Goal: Task Accomplishment & Management: Manage account settings

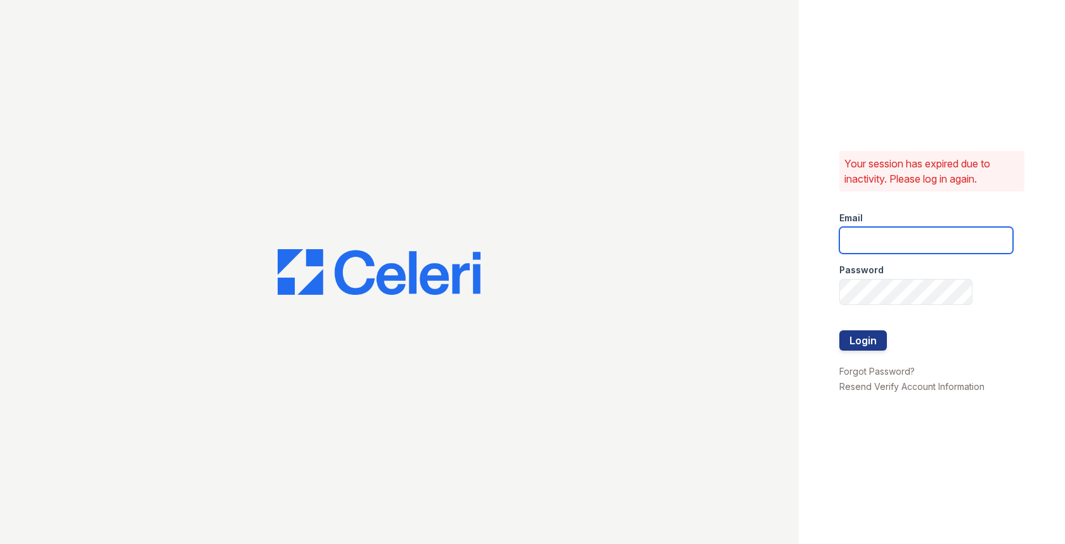
click at [867, 236] on input "email" at bounding box center [926, 240] width 174 height 27
click at [0, 543] on com-1password-button at bounding box center [0, 544] width 0 height 0
type input "max@getceleri.com"
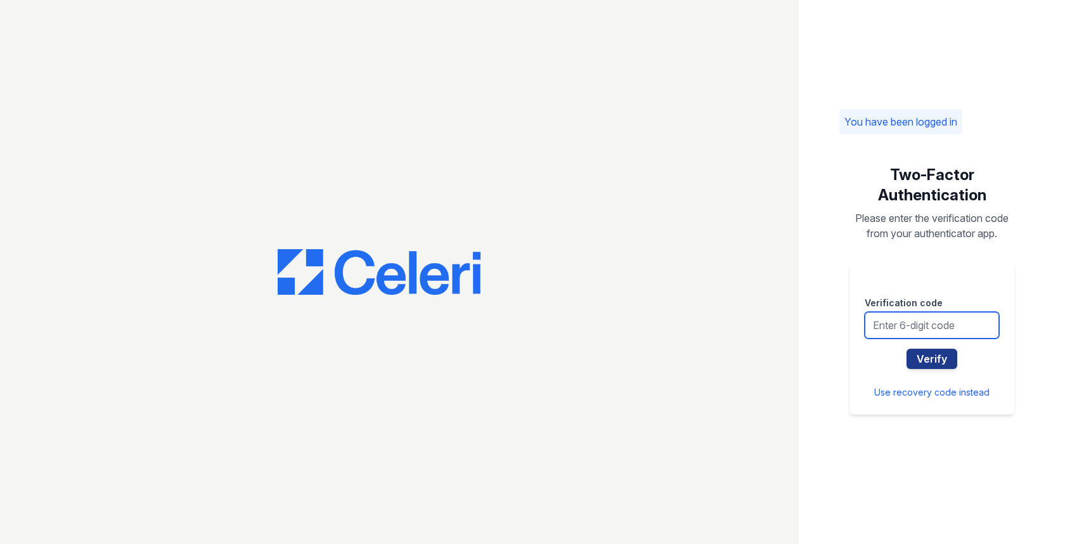
click at [923, 317] on input "text" at bounding box center [932, 325] width 134 height 27
type input "971037"
click at [907, 349] on button "Verify" at bounding box center [932, 359] width 51 height 20
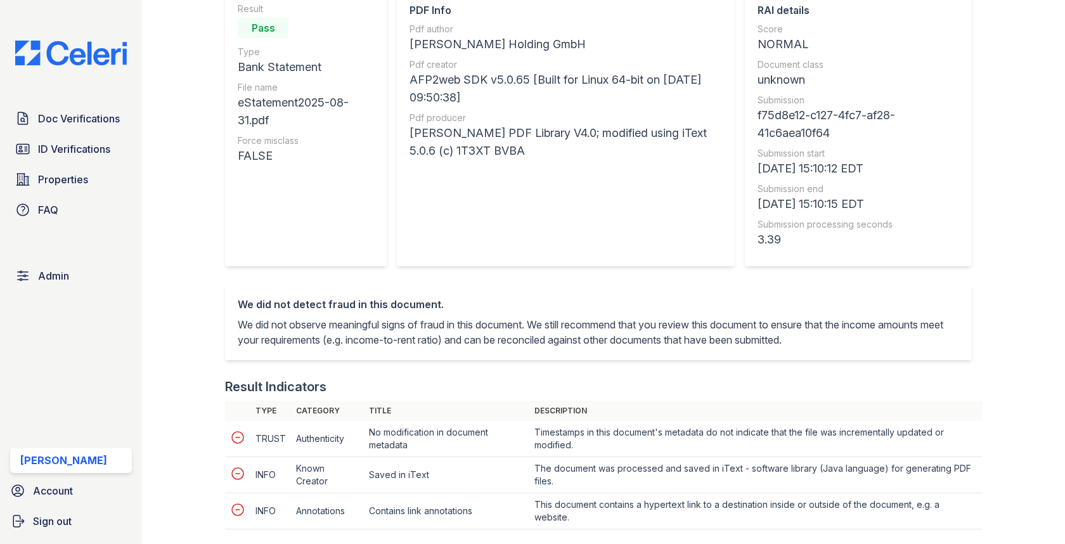
scroll to position [496, 0]
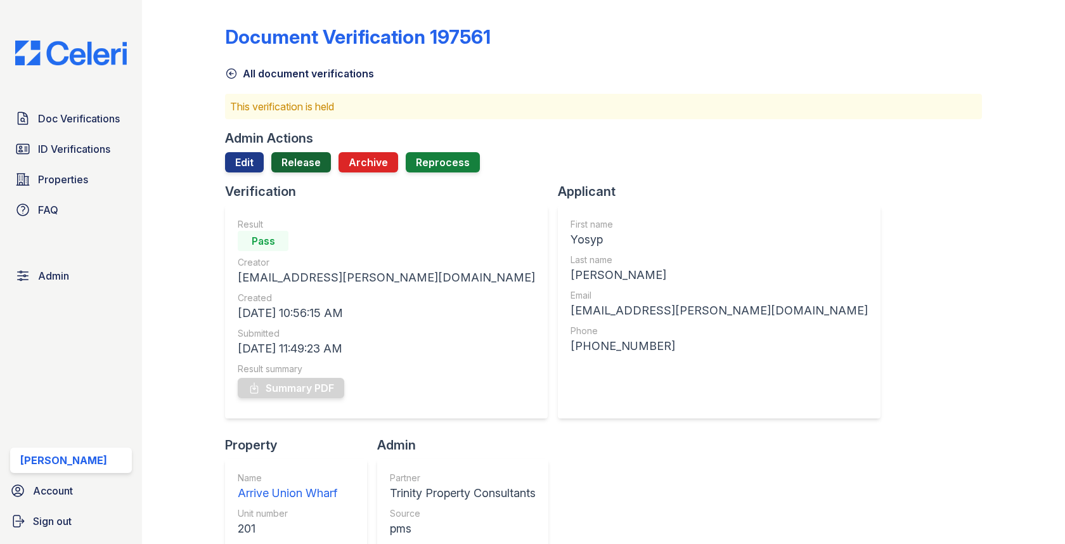
click at [314, 164] on link "Release" at bounding box center [301, 162] width 60 height 20
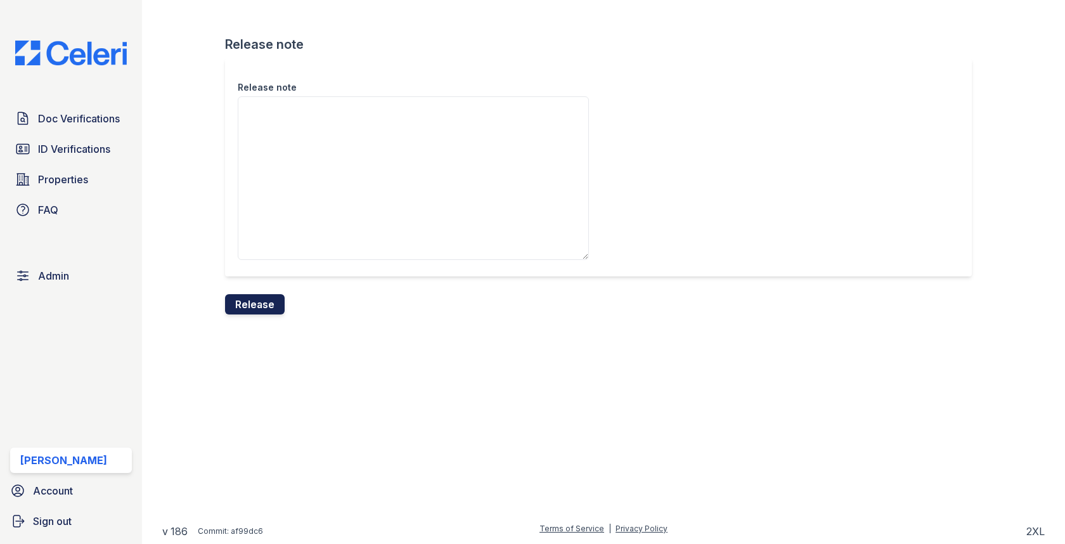
click at [248, 302] on button "Release" at bounding box center [255, 304] width 60 height 20
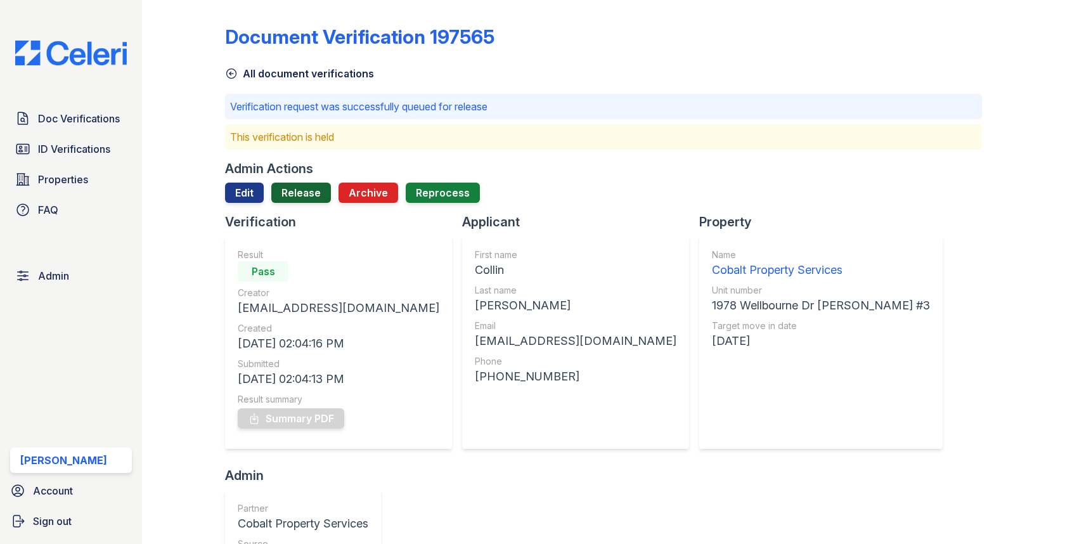
click at [299, 194] on link "Release" at bounding box center [301, 193] width 60 height 20
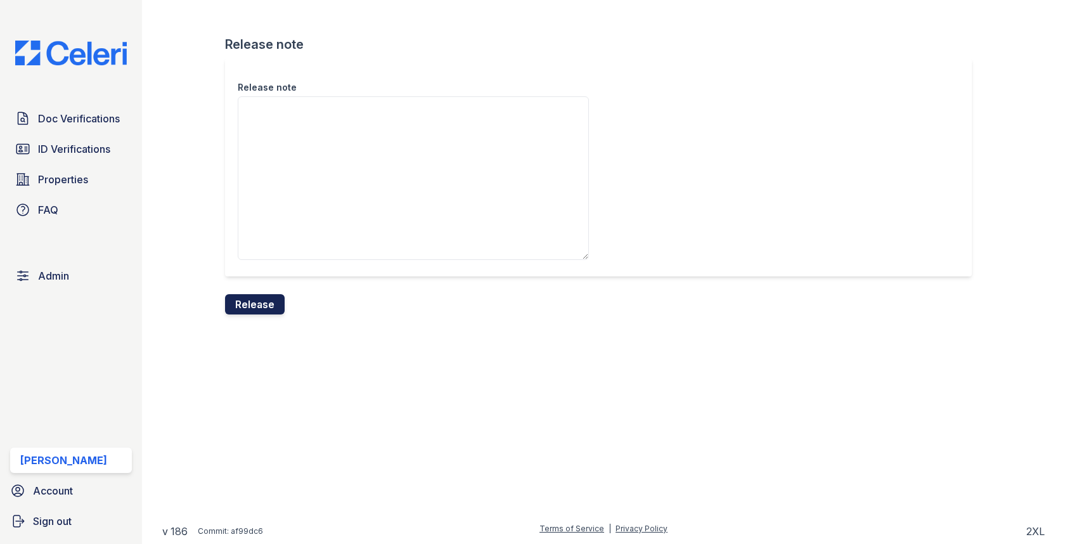
click at [250, 308] on button "Release" at bounding box center [255, 304] width 60 height 20
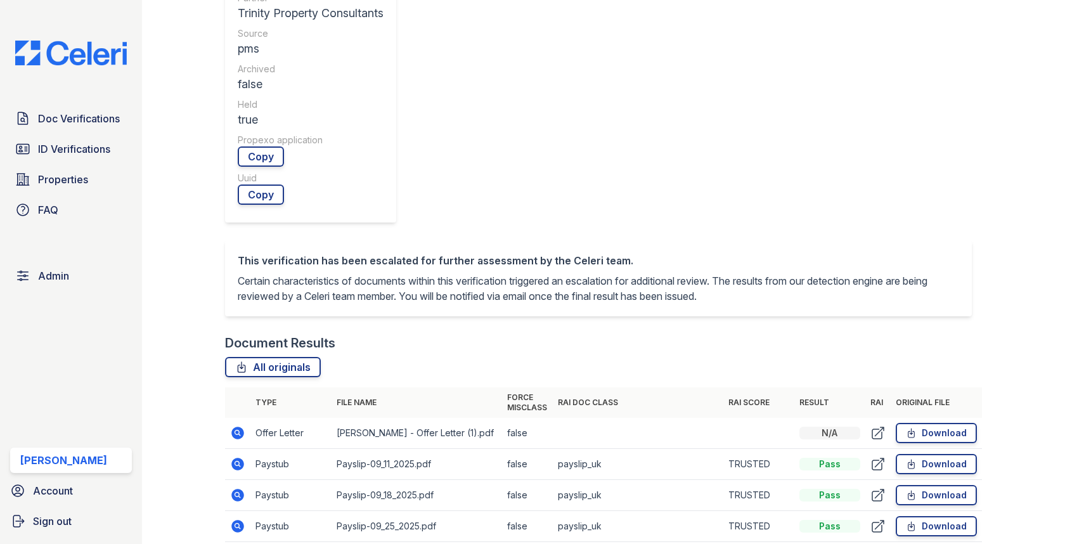
scroll to position [652, 0]
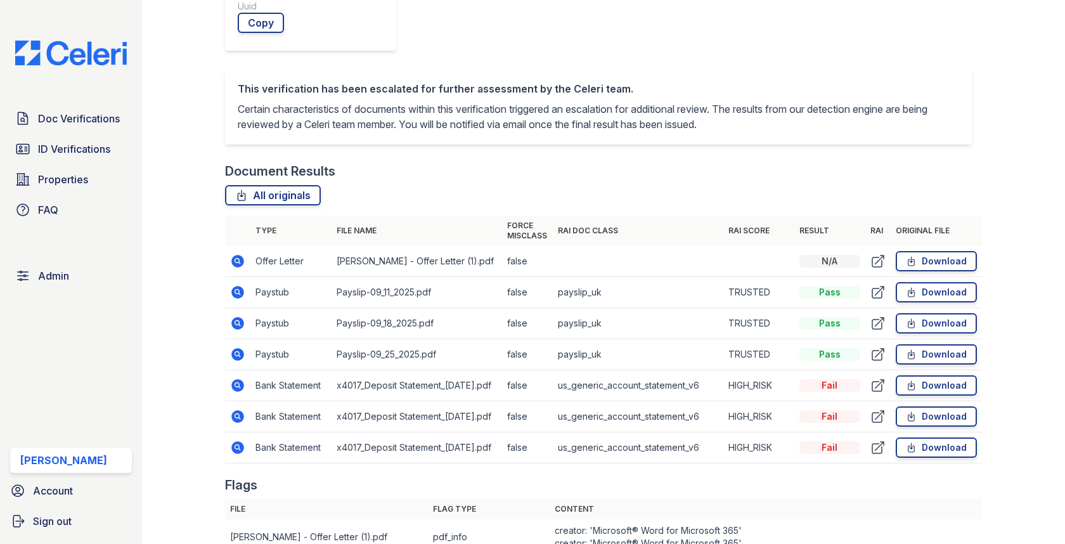
click at [240, 379] on icon at bounding box center [238, 385] width 13 height 13
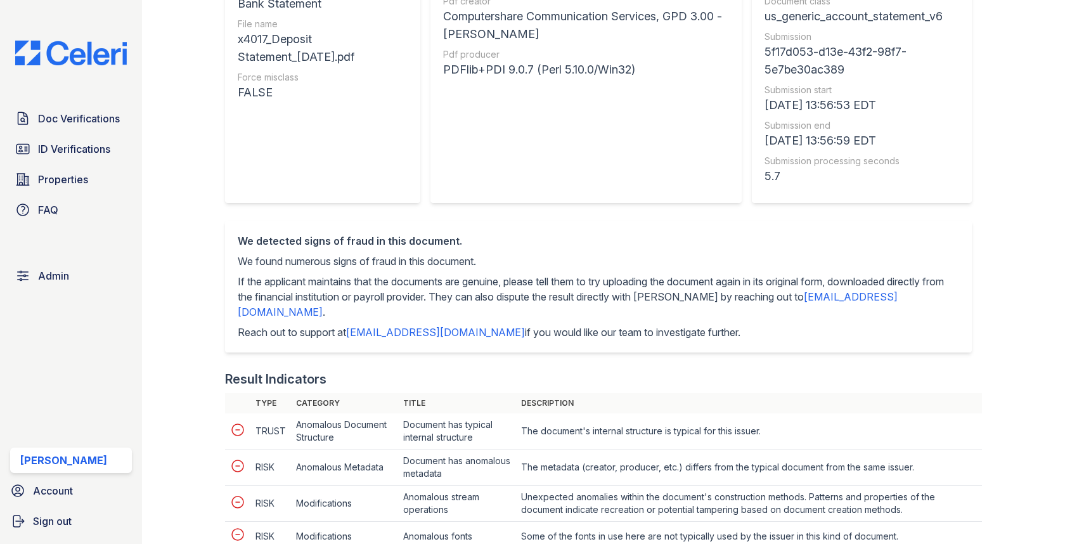
scroll to position [52, 0]
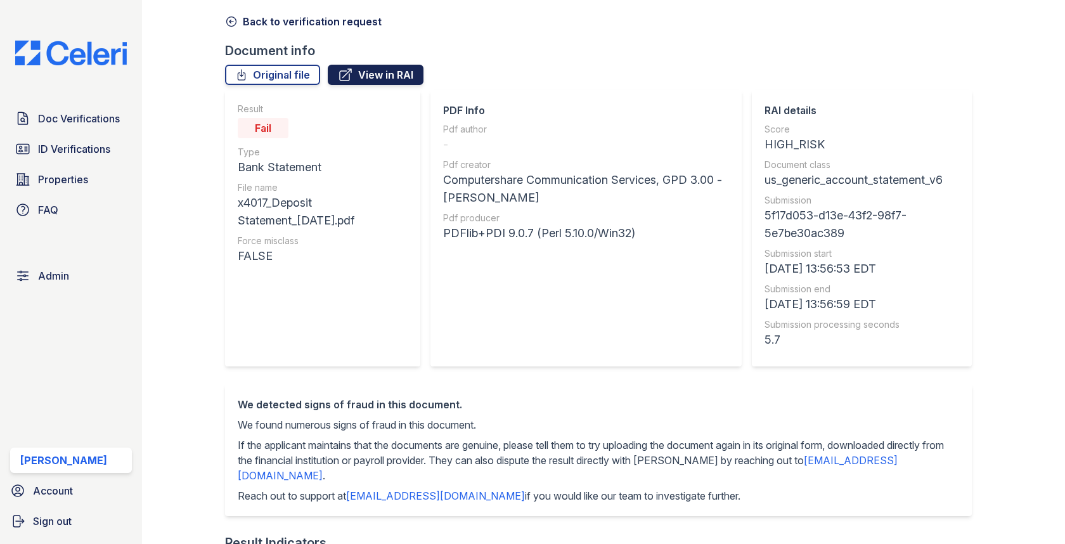
click at [378, 73] on link "View in RAI" at bounding box center [376, 75] width 96 height 20
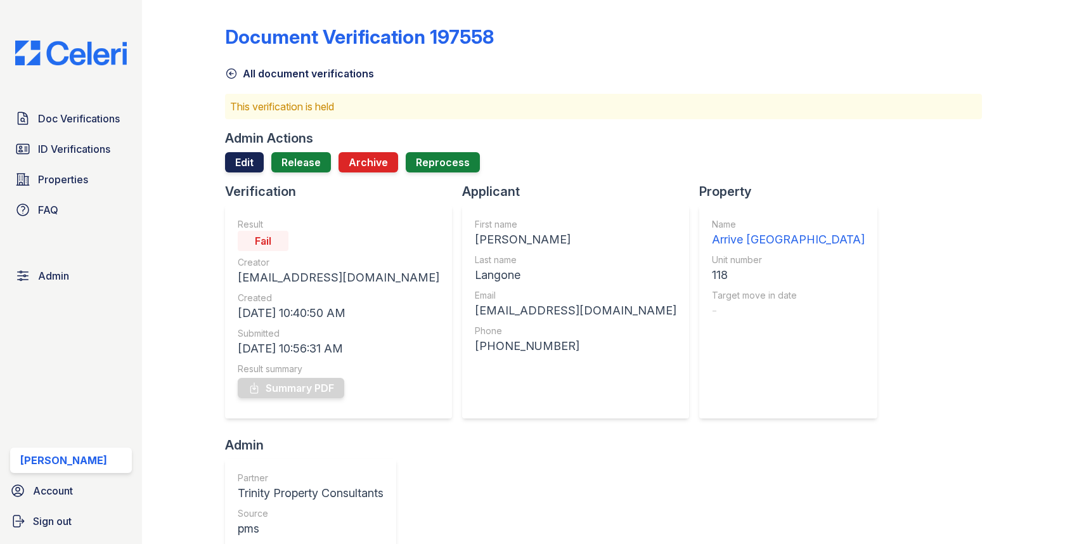
click at [252, 158] on link "Edit" at bounding box center [244, 162] width 39 height 20
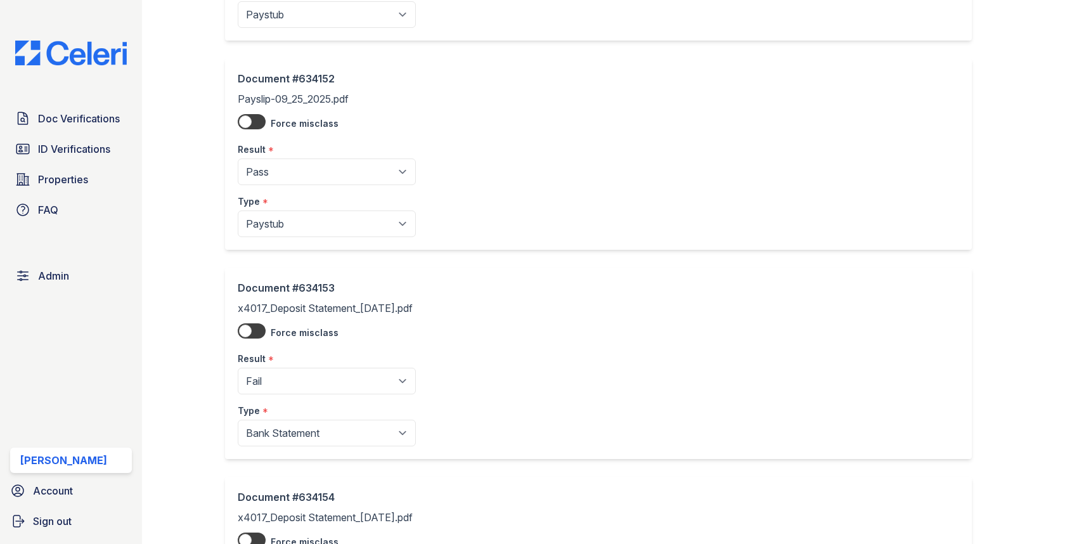
scroll to position [1014, 0]
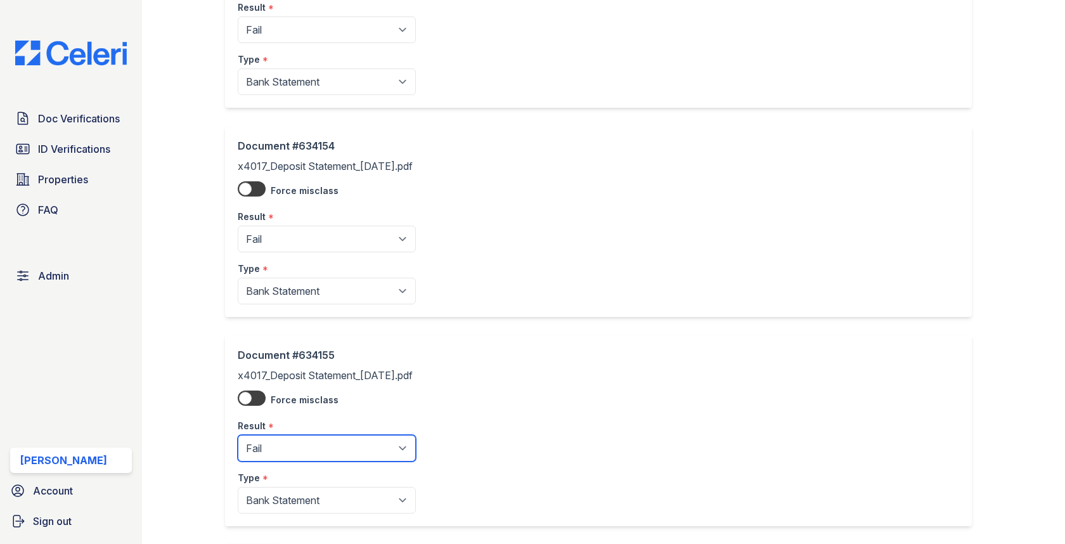
click at [280, 435] on select "Pending Sent Started Processing Pass Fail Caution Error N/A" at bounding box center [327, 448] width 178 height 27
select select "pass"
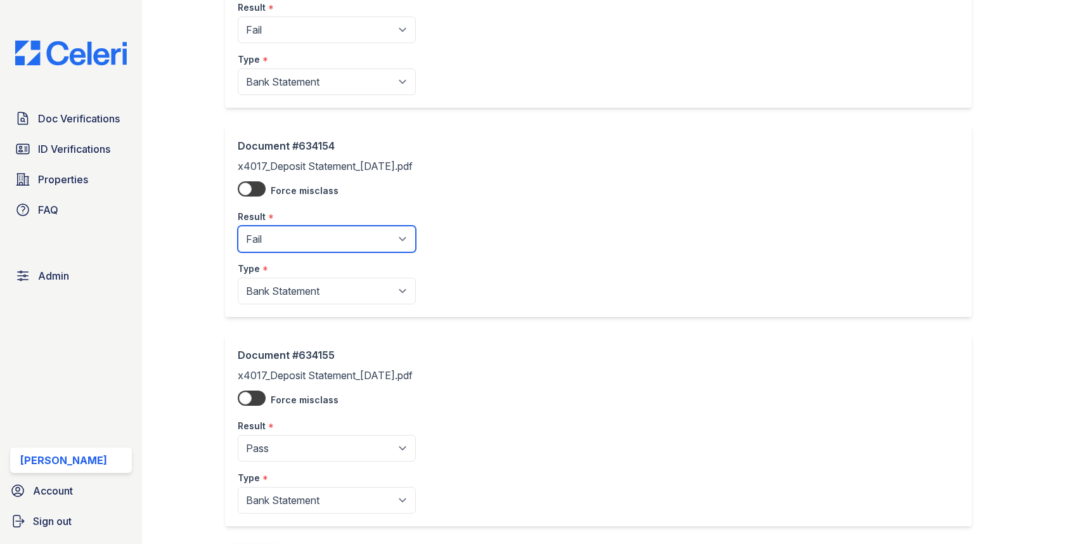
click at [290, 226] on select "Pending Sent Started Processing Pass Fail Caution Error N/A" at bounding box center [327, 239] width 178 height 27
select select "pass"
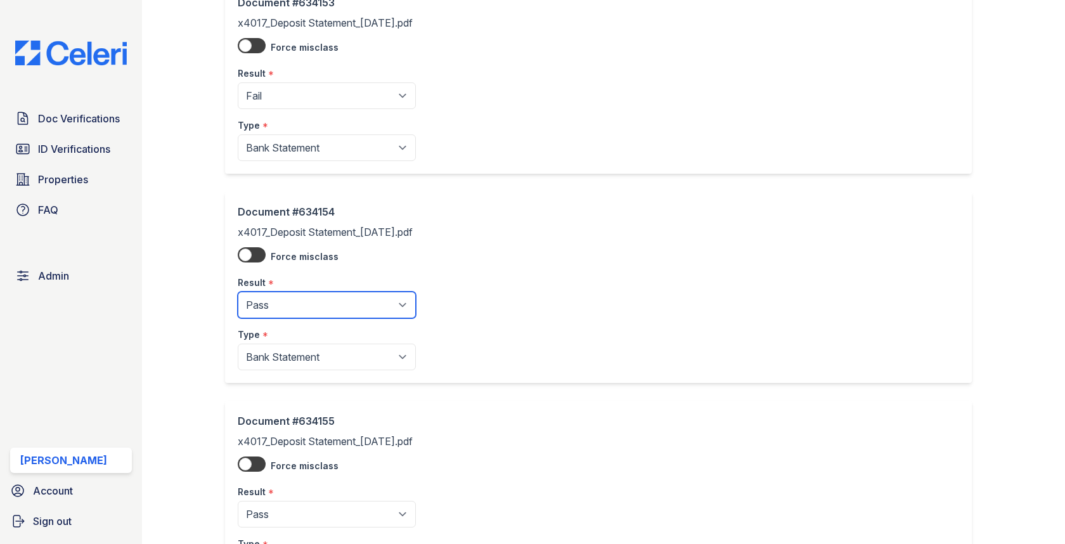
scroll to position [822, 0]
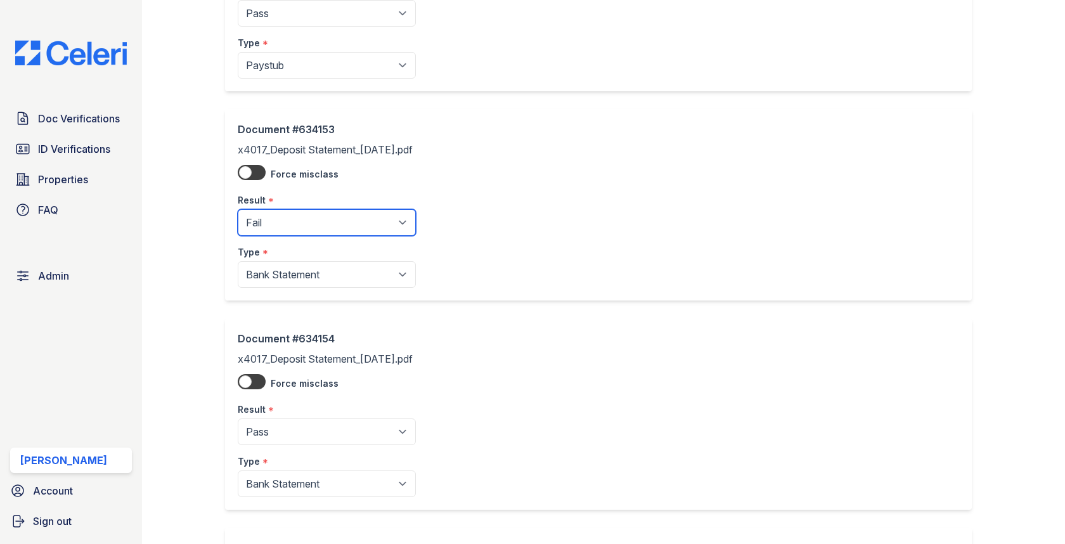
click at [297, 217] on select "Pending Sent Started Processing Pass Fail Caution Error N/A" at bounding box center [327, 222] width 178 height 27
select select "pass"
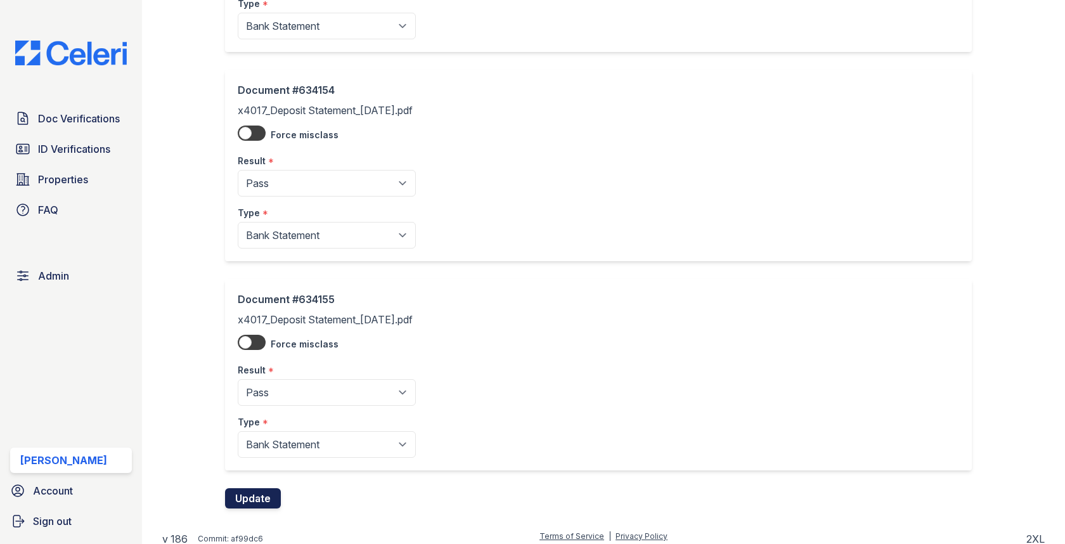
click at [259, 495] on button "Update" at bounding box center [253, 498] width 56 height 20
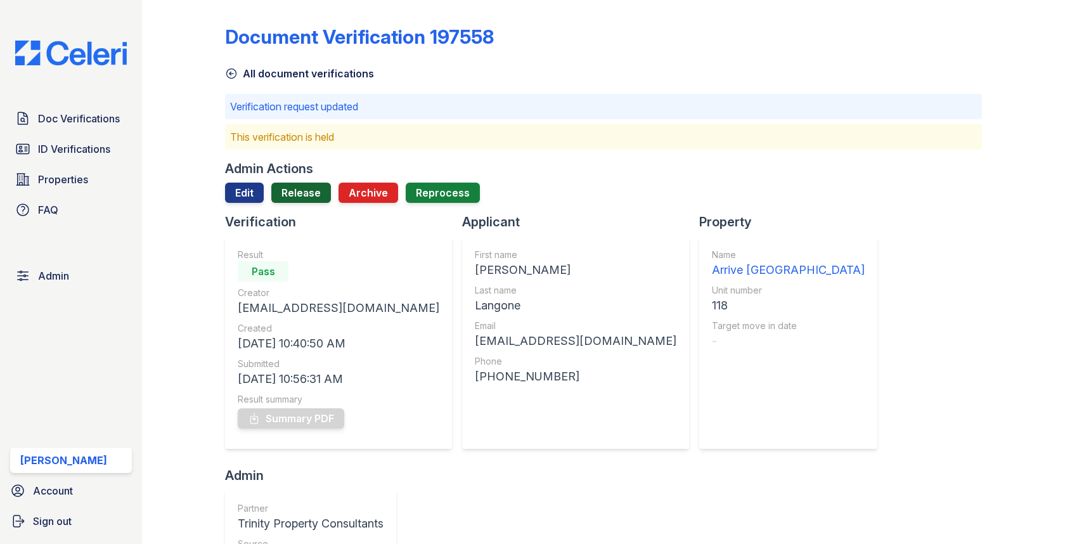
click at [309, 184] on link "Release" at bounding box center [301, 193] width 60 height 20
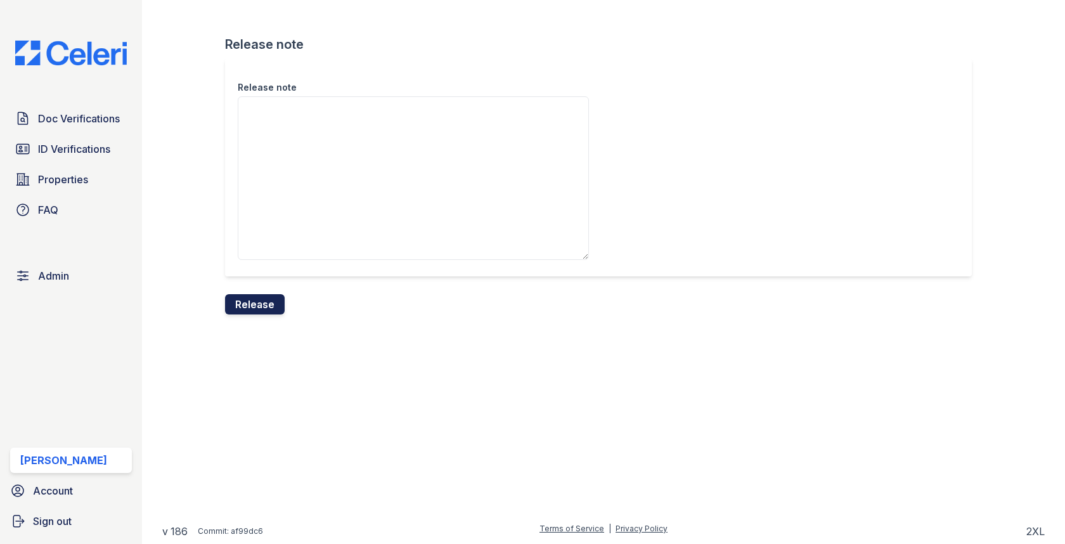
click at [242, 312] on button "Release" at bounding box center [255, 304] width 60 height 20
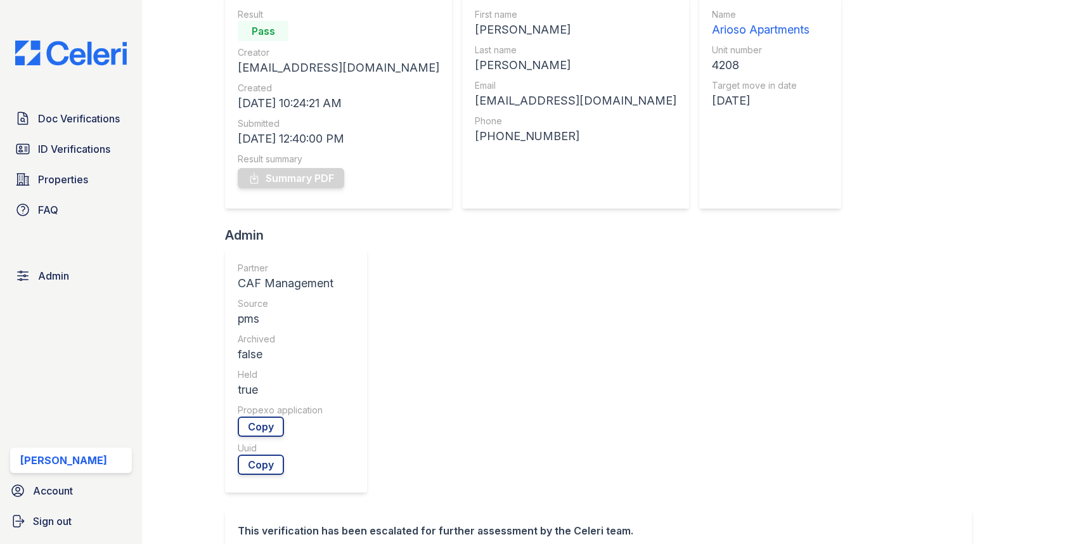
scroll to position [2, 0]
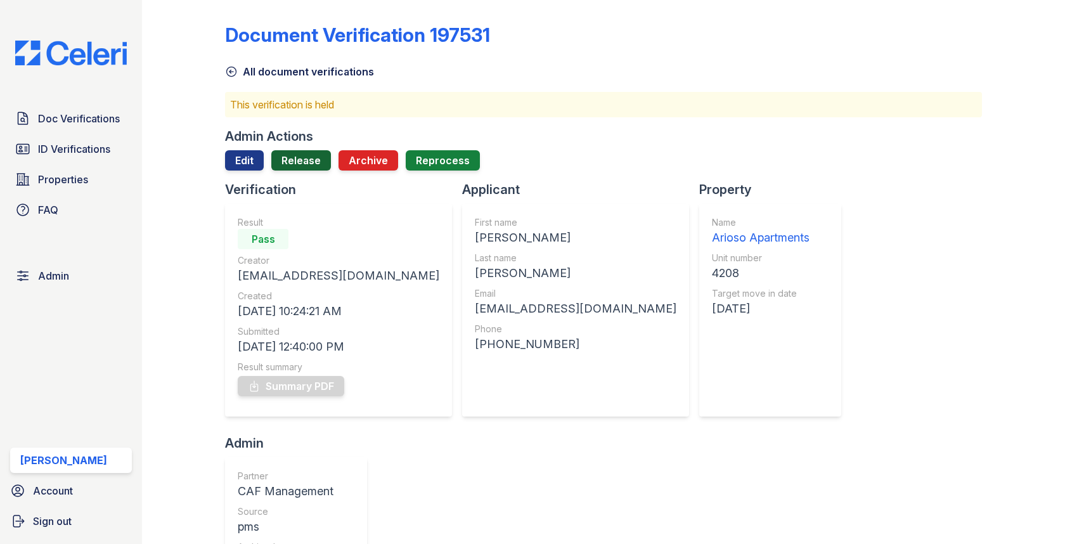
click at [300, 162] on link "Release" at bounding box center [301, 160] width 60 height 20
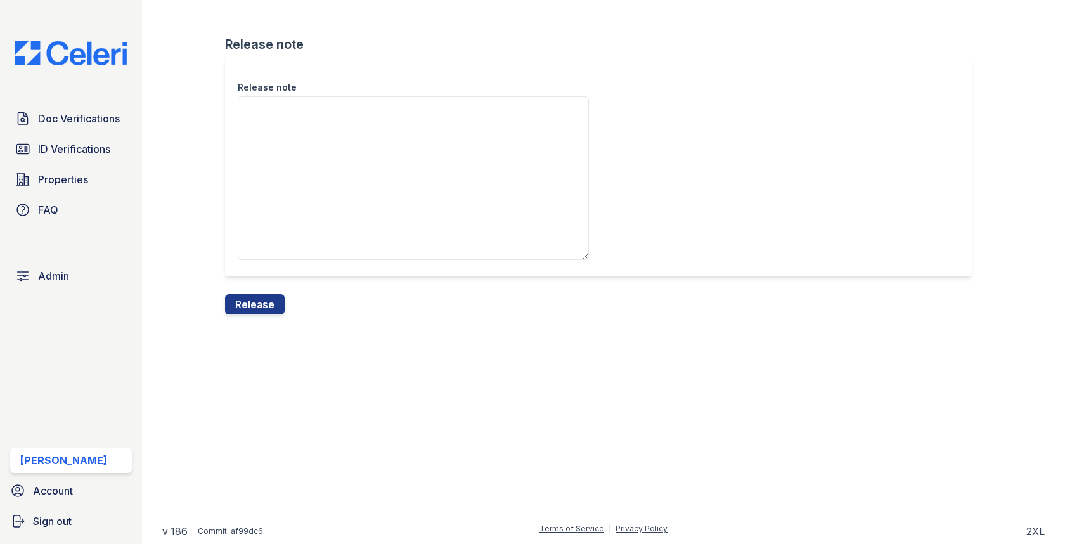
click at [245, 288] on div "Release note" at bounding box center [603, 176] width 756 height 236
click at [245, 297] on button "Release" at bounding box center [255, 304] width 60 height 20
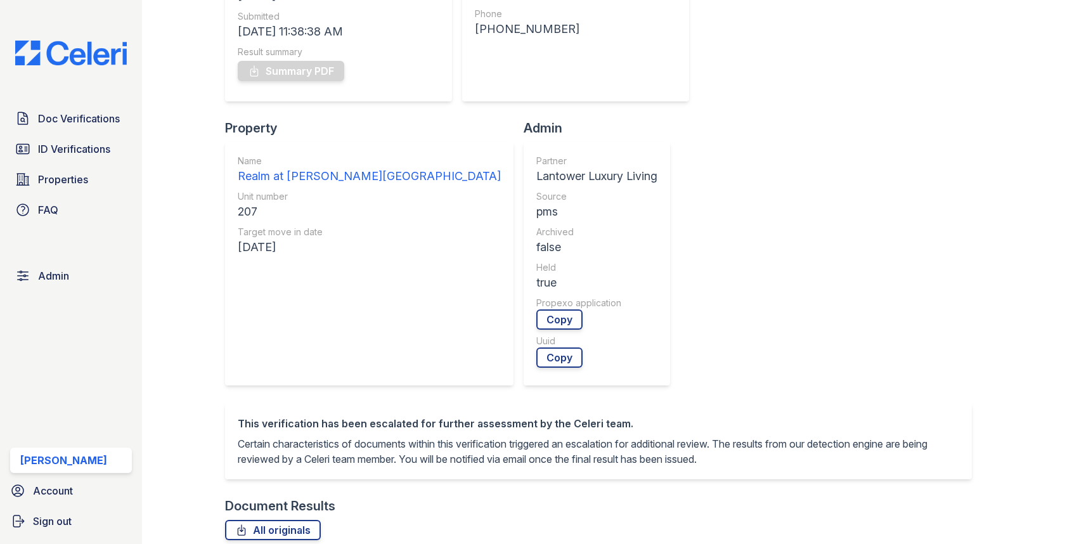
scroll to position [521, 0]
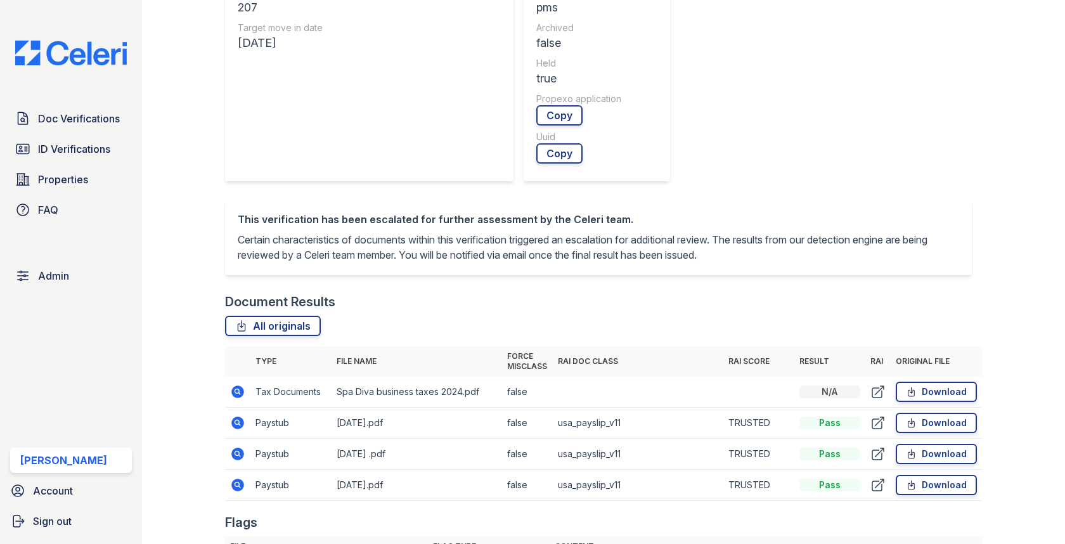
click at [240, 416] on icon at bounding box center [238, 422] width 13 height 13
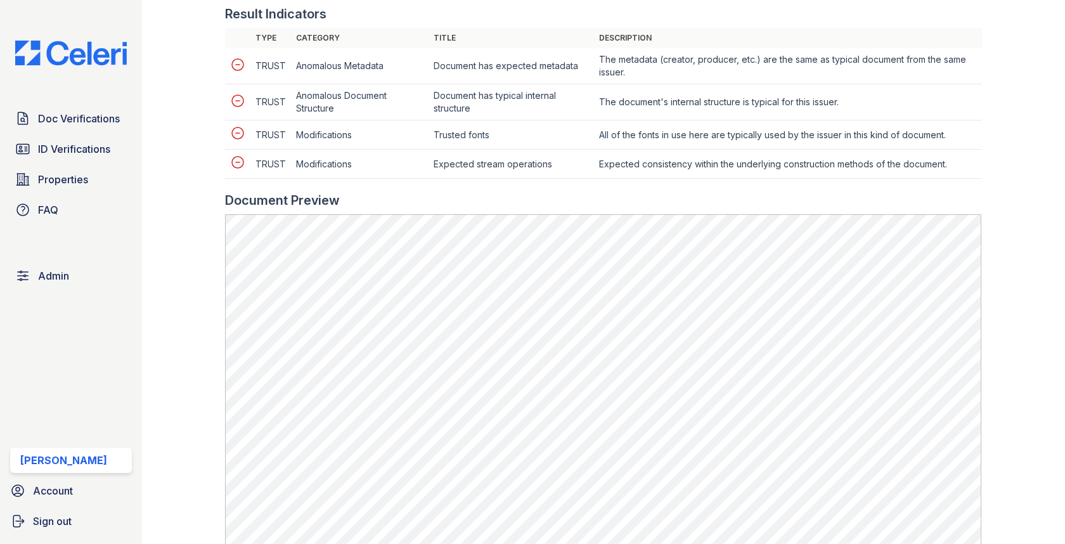
scroll to position [669, 0]
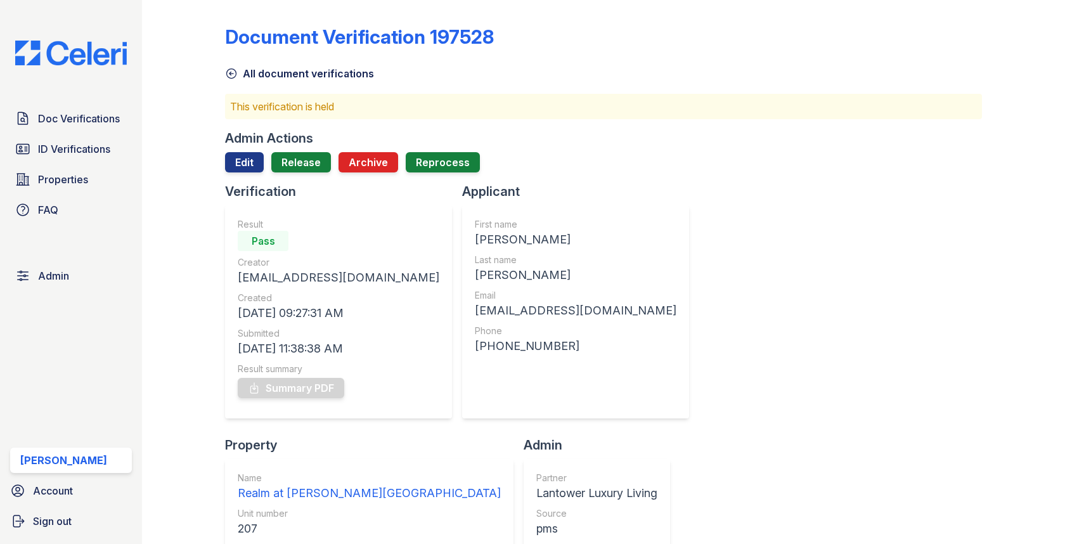
click at [294, 147] on div "Admin Actions Edit Release Archive Reprocess" at bounding box center [603, 155] width 756 height 53
click at [294, 160] on link "Release" at bounding box center [301, 162] width 60 height 20
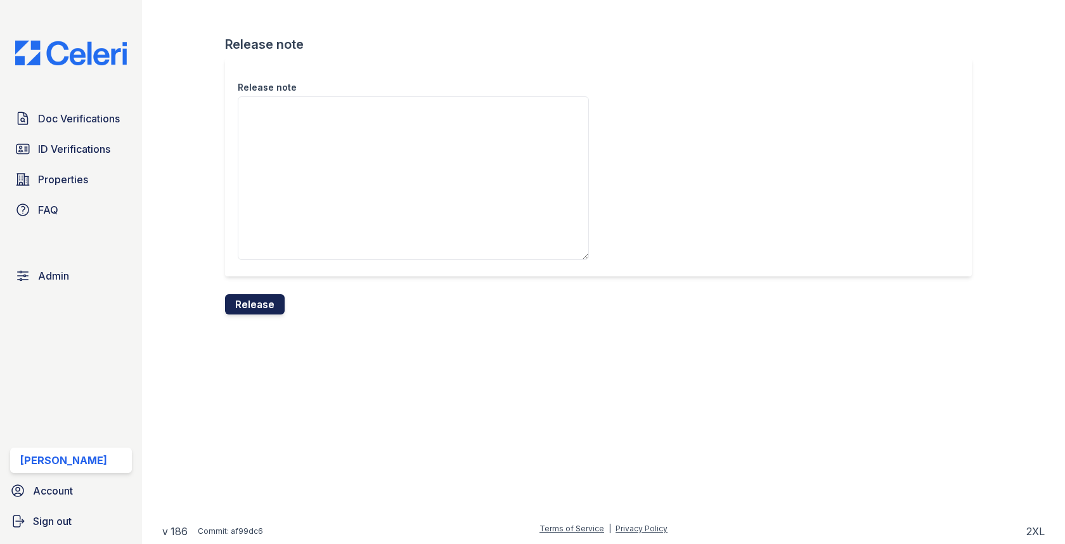
click at [242, 298] on button "Release" at bounding box center [255, 304] width 60 height 20
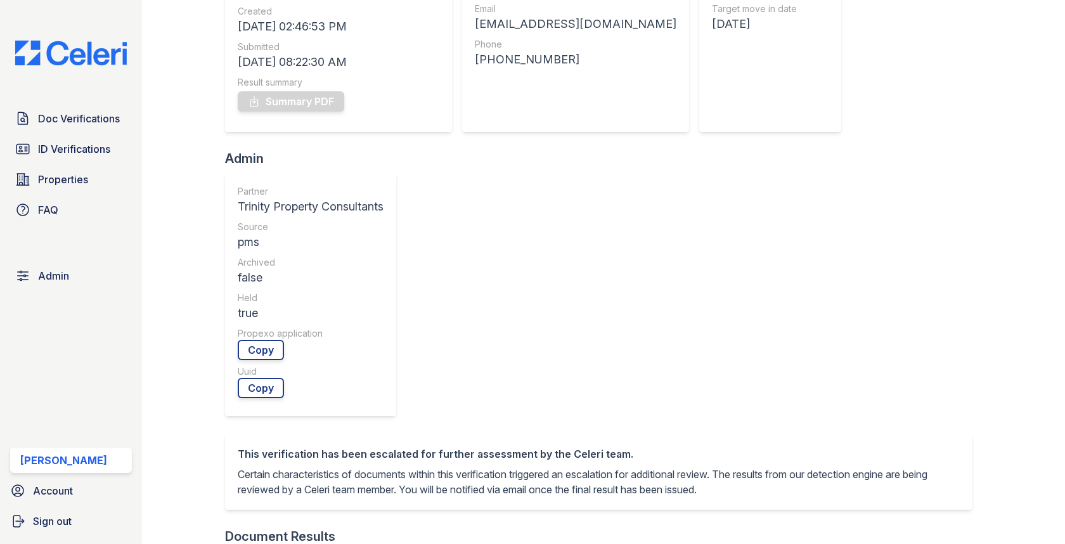
scroll to position [553, 0]
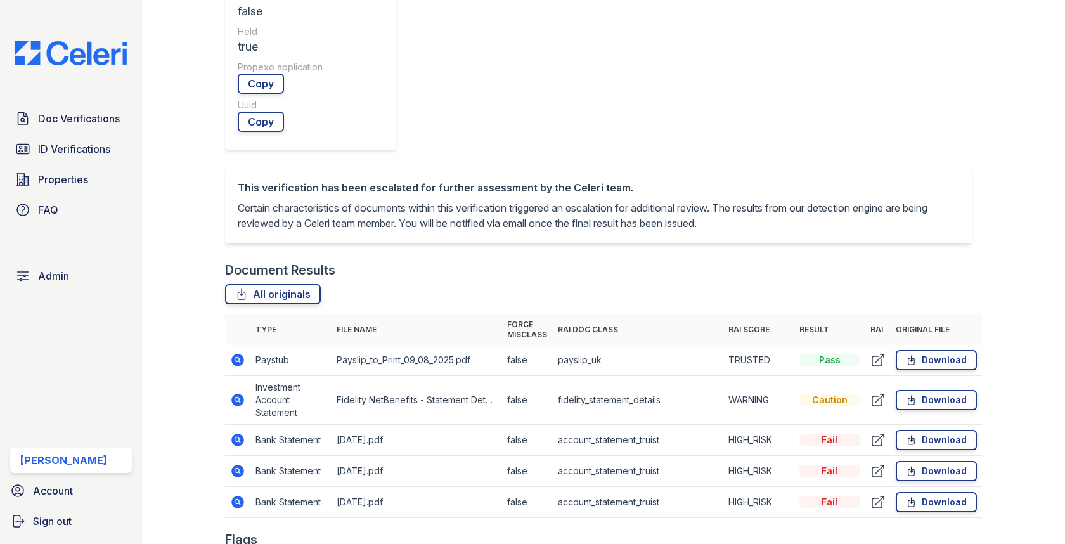
click at [235, 432] on icon at bounding box center [237, 439] width 15 height 15
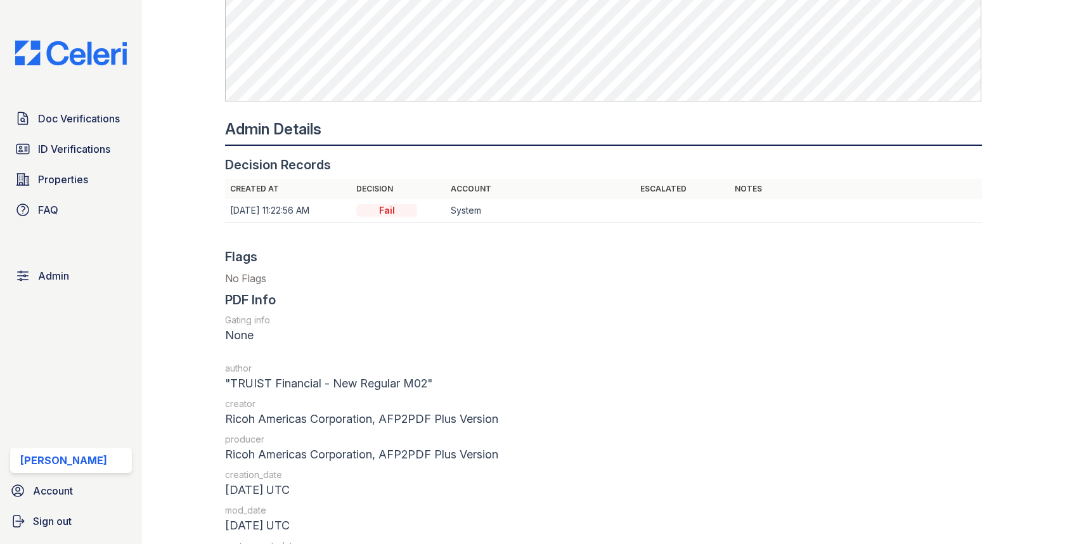
scroll to position [1542, 0]
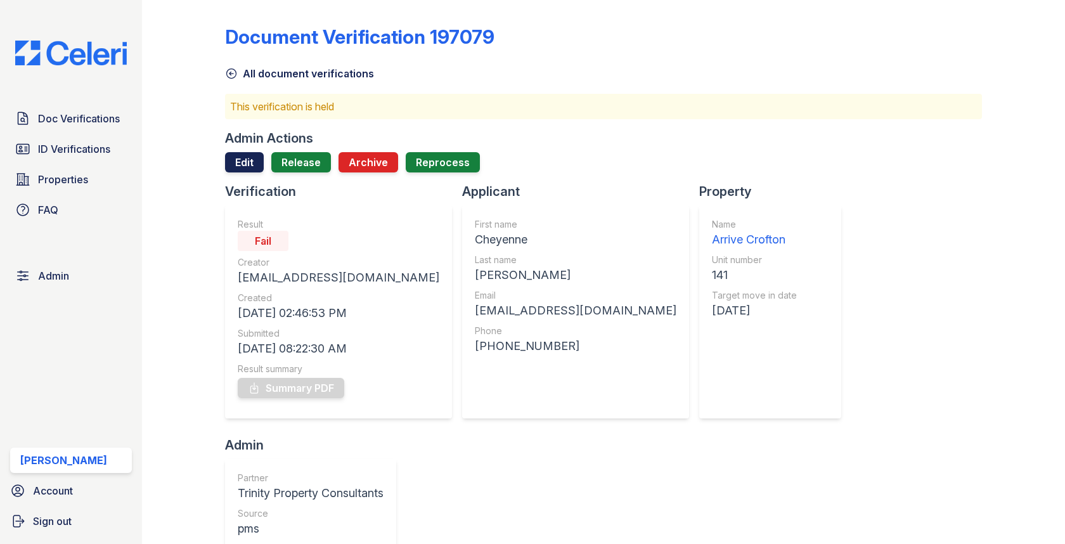
click at [260, 163] on link "Edit" at bounding box center [244, 162] width 39 height 20
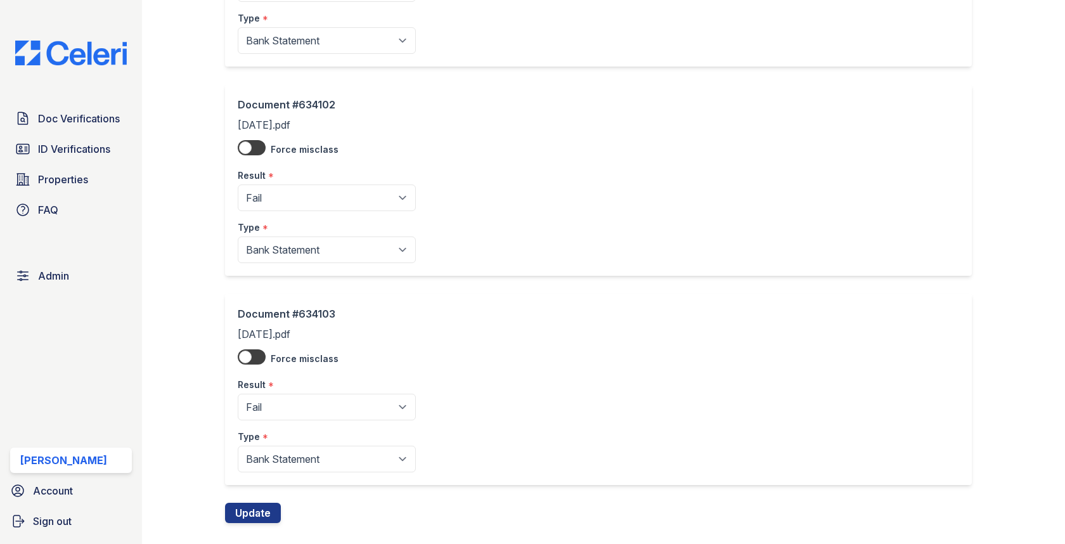
scroll to position [654, 0]
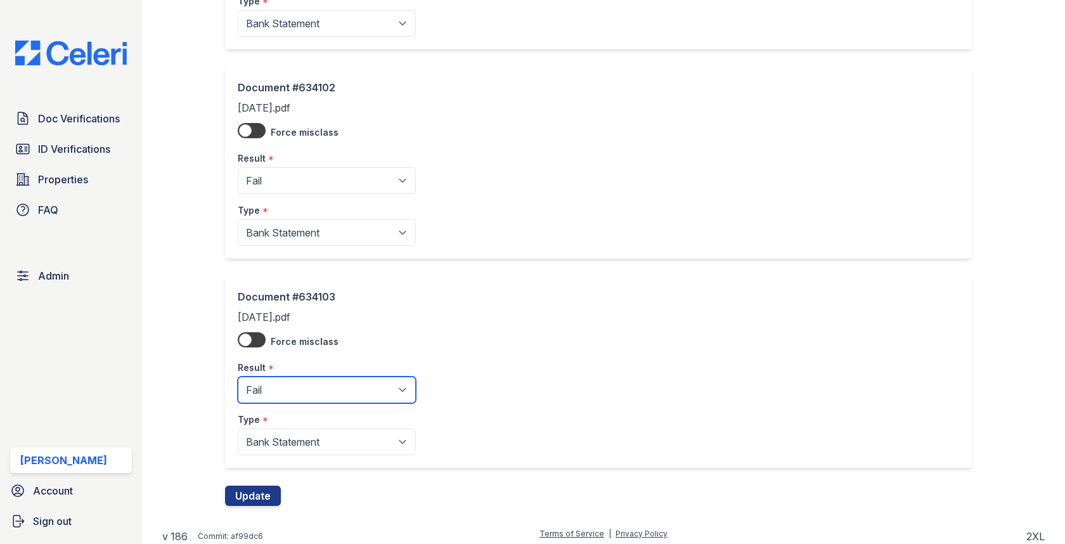
click at [285, 378] on select "Pending Sent Started Processing Pass Fail Caution Error N/A" at bounding box center [327, 390] width 178 height 27
select select "pass"
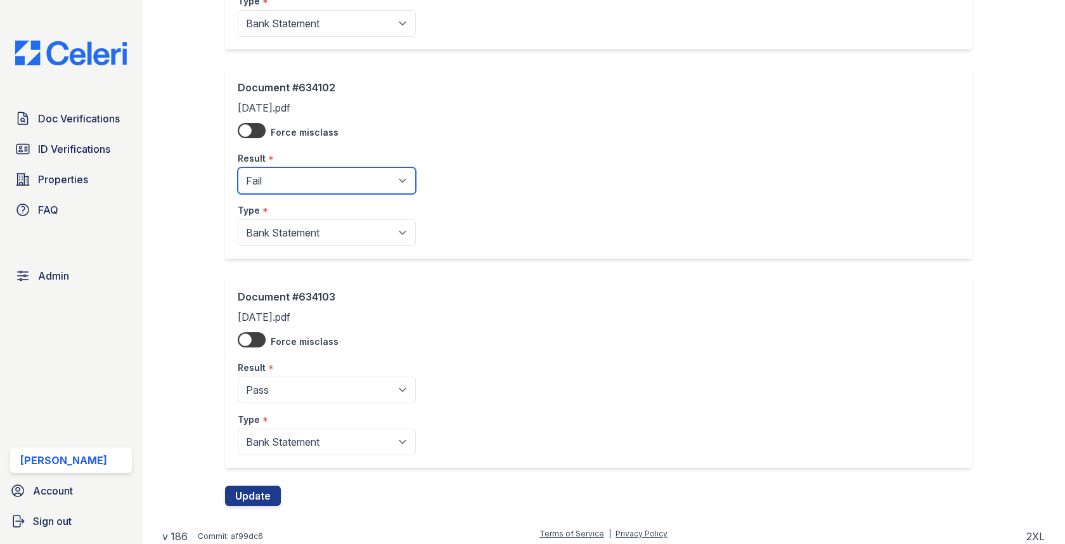
click at [326, 174] on select "Pending Sent Started Processing Pass Fail Caution Error N/A" at bounding box center [327, 180] width 178 height 27
select select "pass"
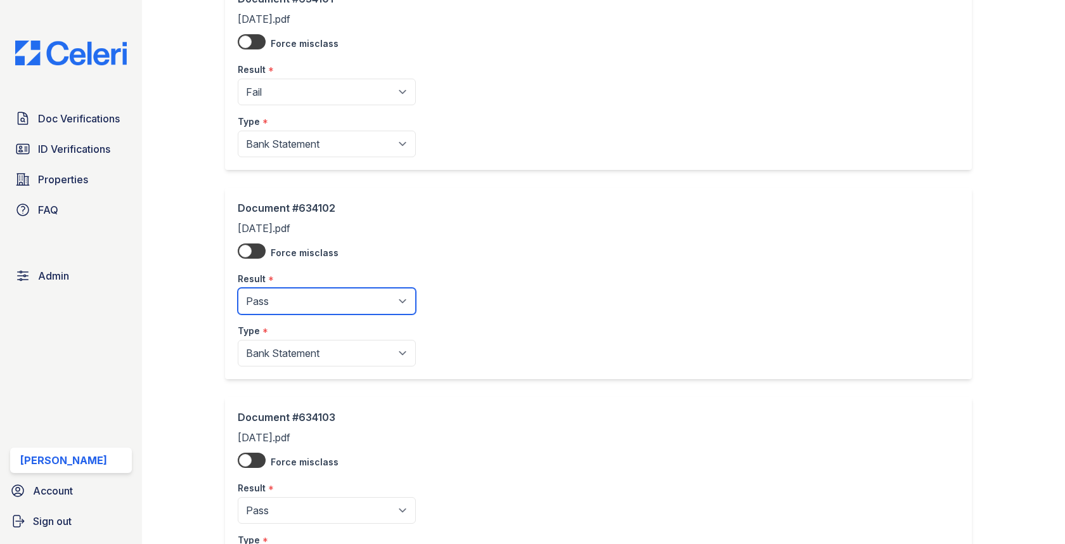
scroll to position [465, 0]
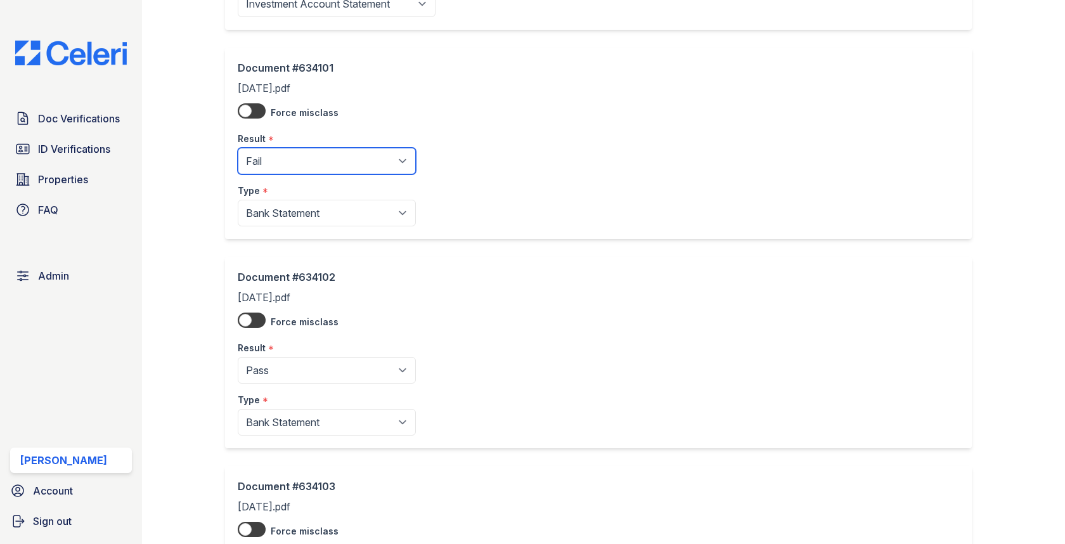
click at [318, 153] on select "Pending Sent Started Processing Pass Fail Caution Error N/A" at bounding box center [327, 161] width 178 height 27
select select "pass"
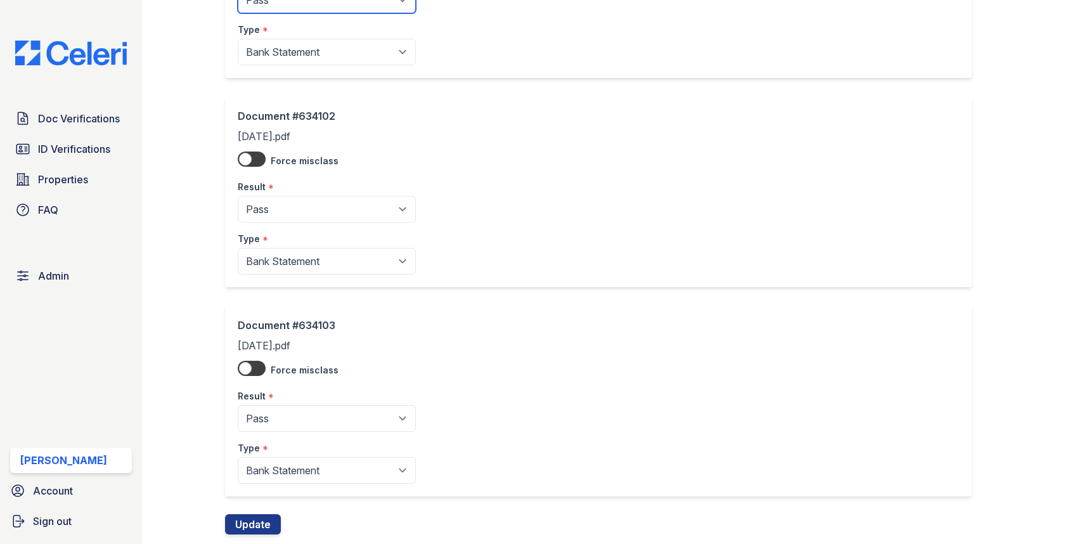
scroll to position [654, 0]
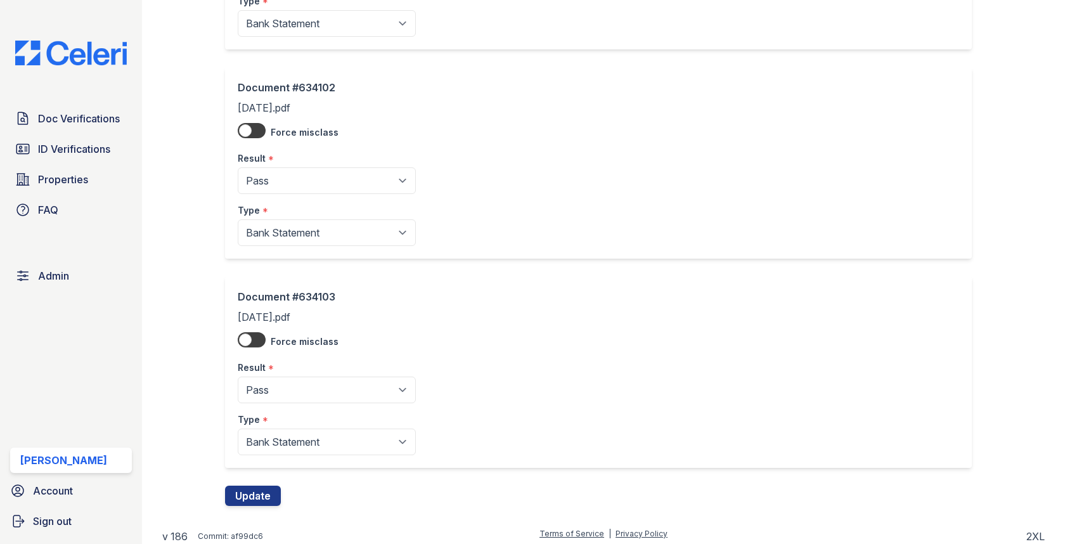
click at [243, 472] on div "Document #634103 [DATE].pdf Force misclass Result * Pending Sent Started Proces…" at bounding box center [603, 380] width 756 height 209
click at [243, 486] on button "Update" at bounding box center [253, 496] width 56 height 20
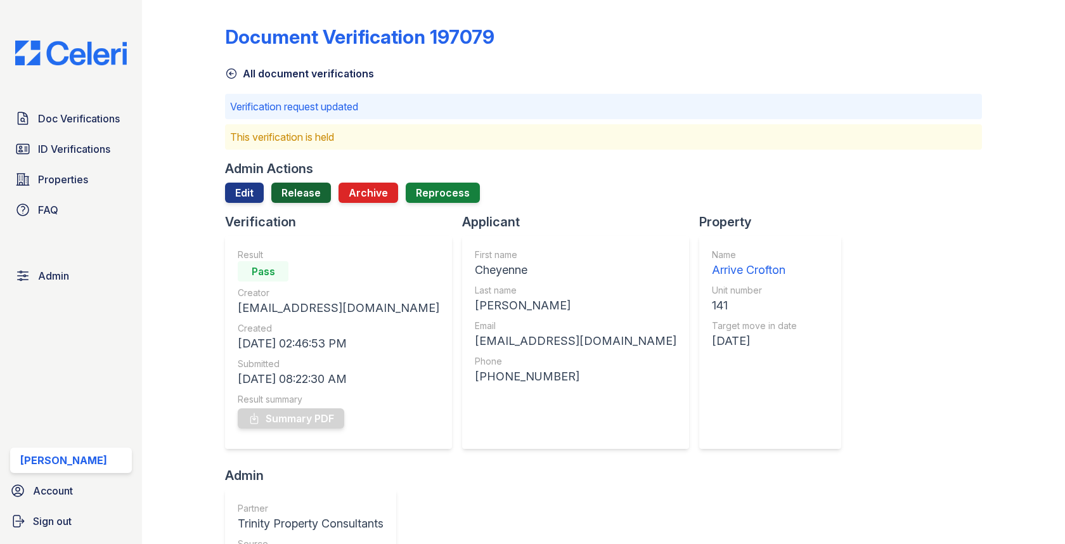
click at [298, 186] on link "Release" at bounding box center [301, 193] width 60 height 20
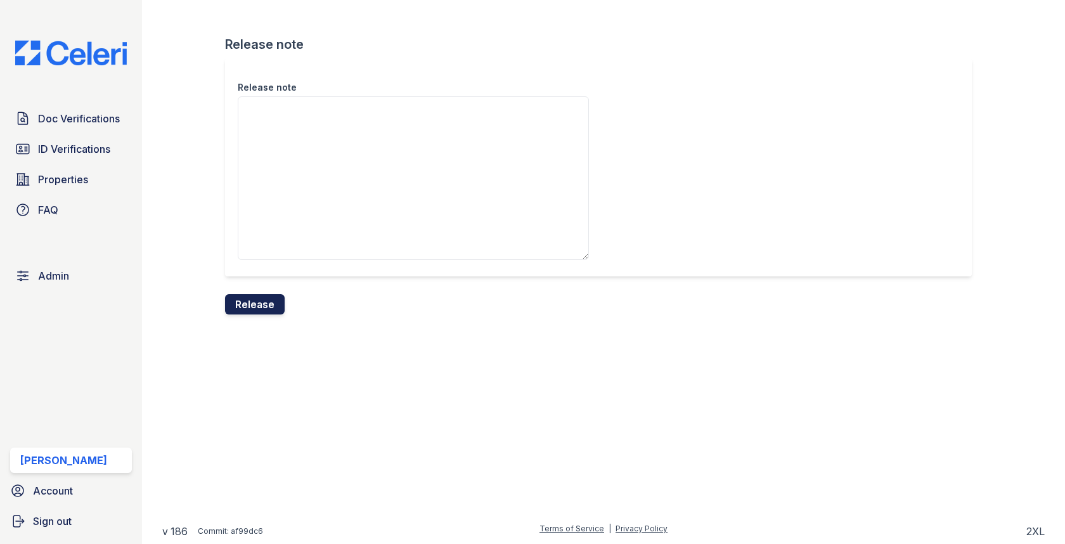
click at [269, 301] on button "Release" at bounding box center [255, 304] width 60 height 20
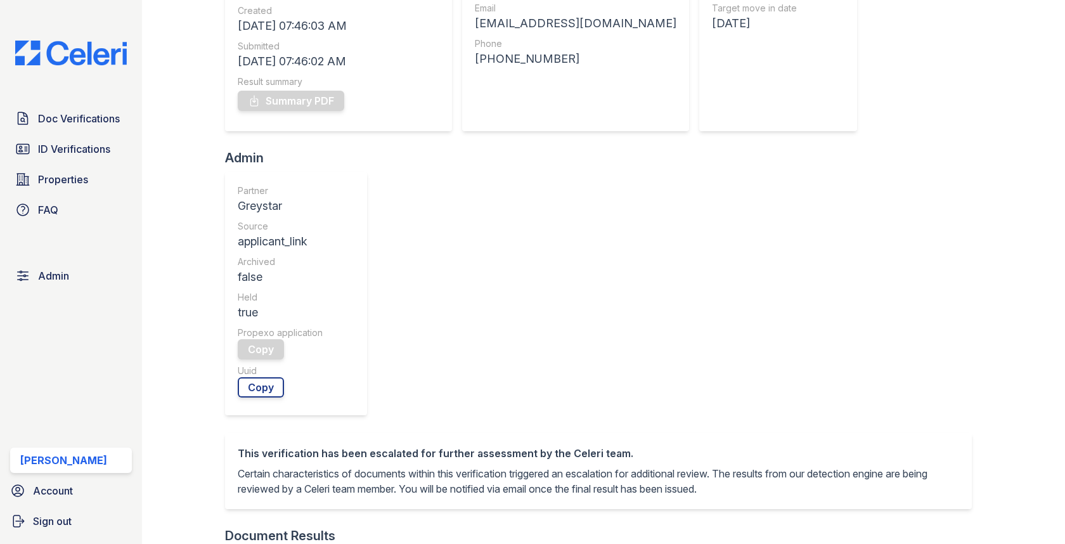
scroll to position [439, 0]
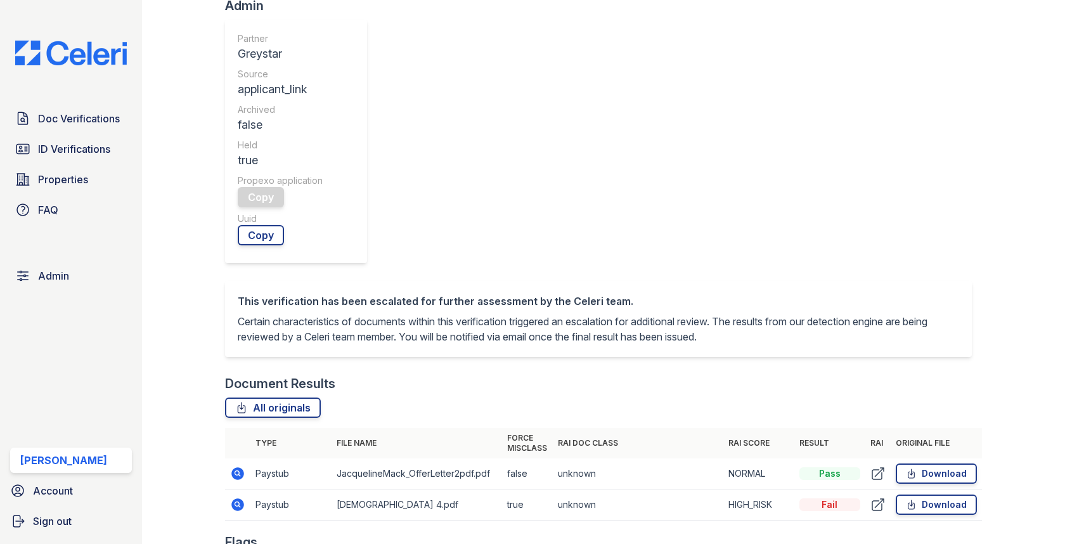
click at [235, 498] on icon at bounding box center [238, 504] width 13 height 13
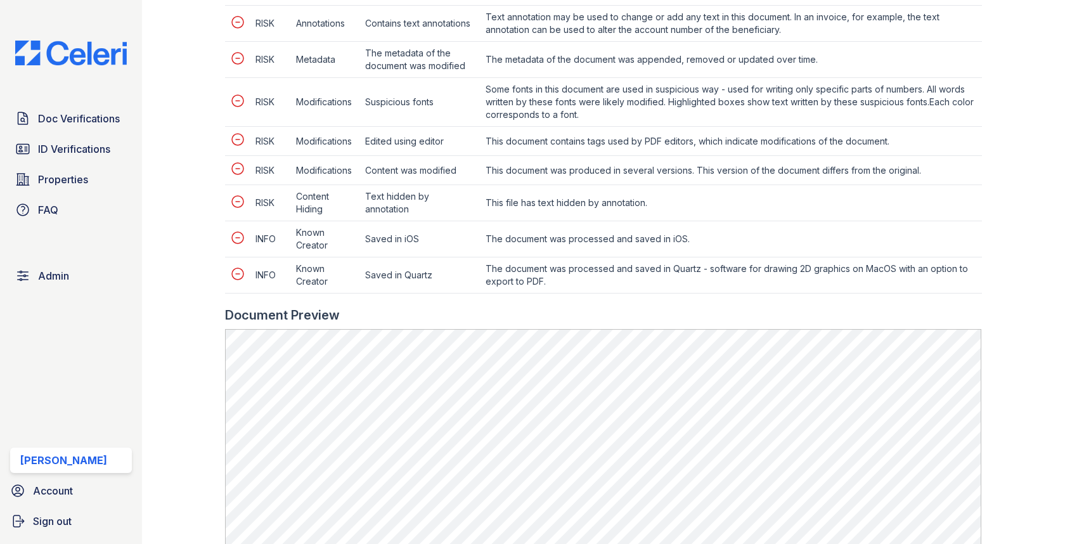
scroll to position [704, 0]
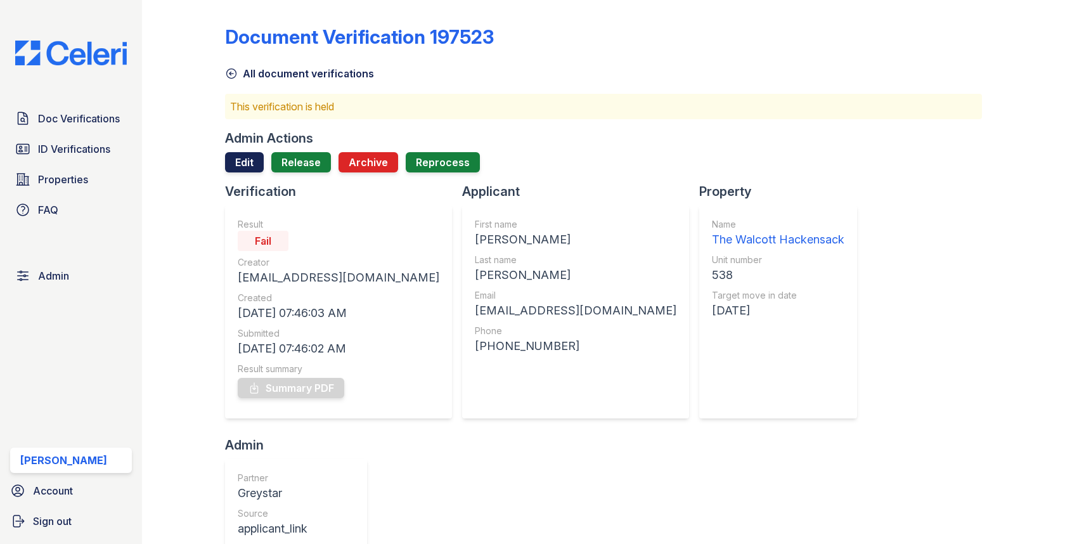
click at [250, 167] on link "Edit" at bounding box center [244, 162] width 39 height 20
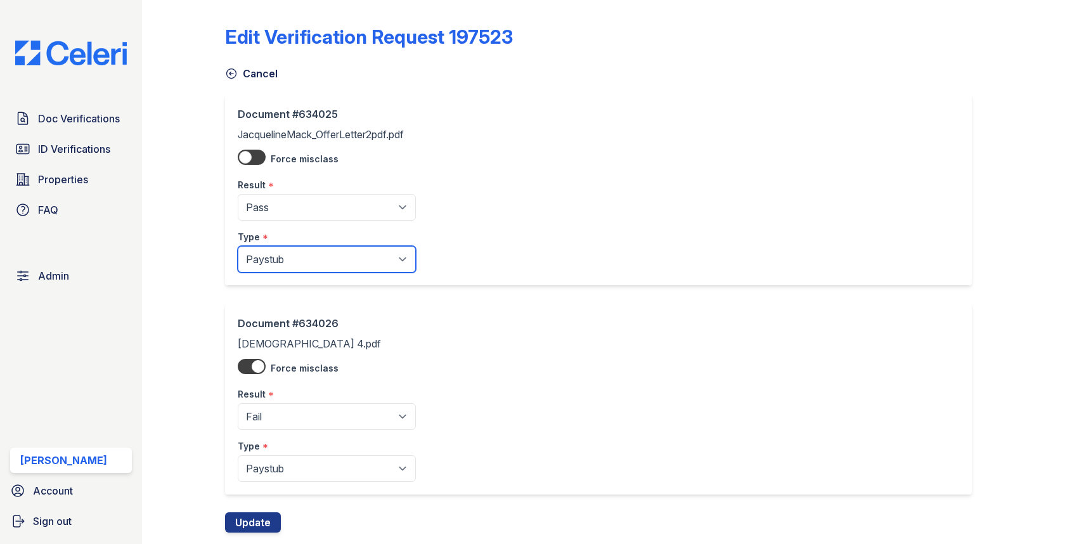
click at [296, 270] on select "Paystub Bank Statement Offer Letter Tax Documents Benefit Award Letter Investme…" at bounding box center [327, 259] width 178 height 27
select select "offer_letter"
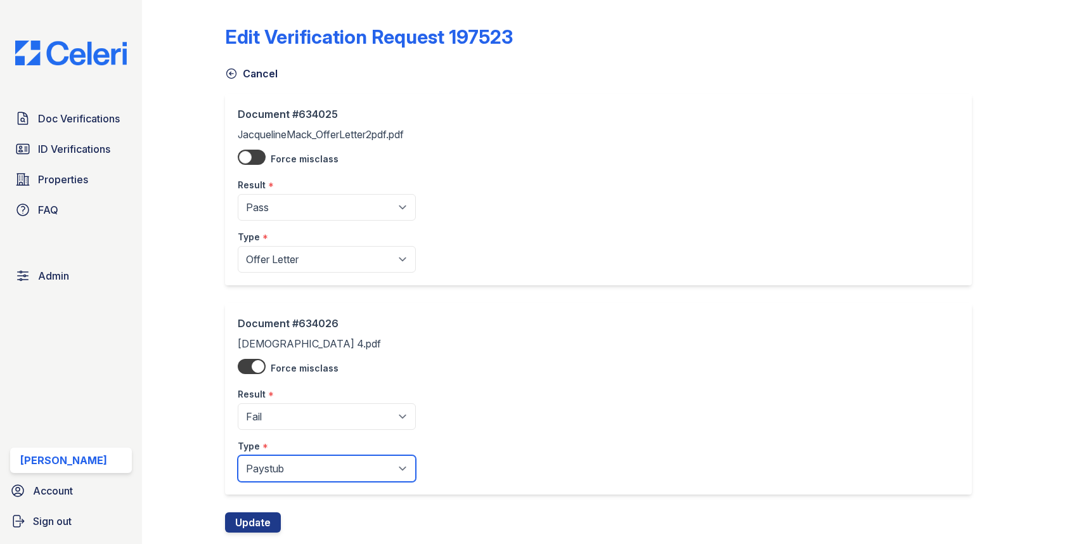
click at [292, 471] on select "Paystub Bank Statement Offer Letter Tax Documents Benefit Award Letter Investme…" at bounding box center [327, 468] width 178 height 27
select select "other"
drag, startPoint x: 292, startPoint y: 471, endPoint x: 257, endPoint y: 512, distance: 53.5
click at [257, 512] on button "Update" at bounding box center [253, 522] width 56 height 20
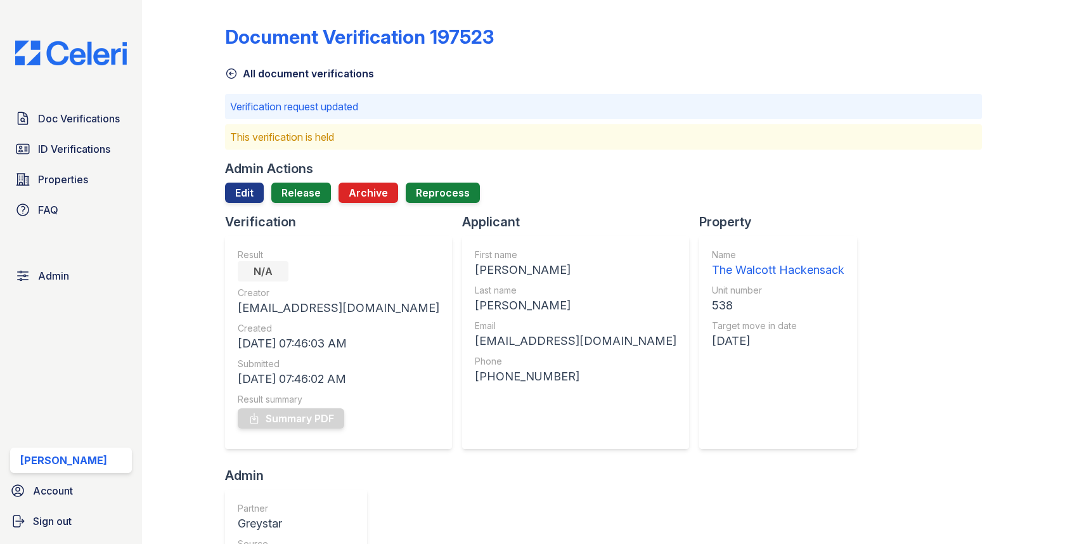
click at [316, 179] on div "Admin Actions Edit Release Archive Reprocess" at bounding box center [603, 186] width 756 height 53
click at [313, 187] on link "Release" at bounding box center [301, 193] width 60 height 20
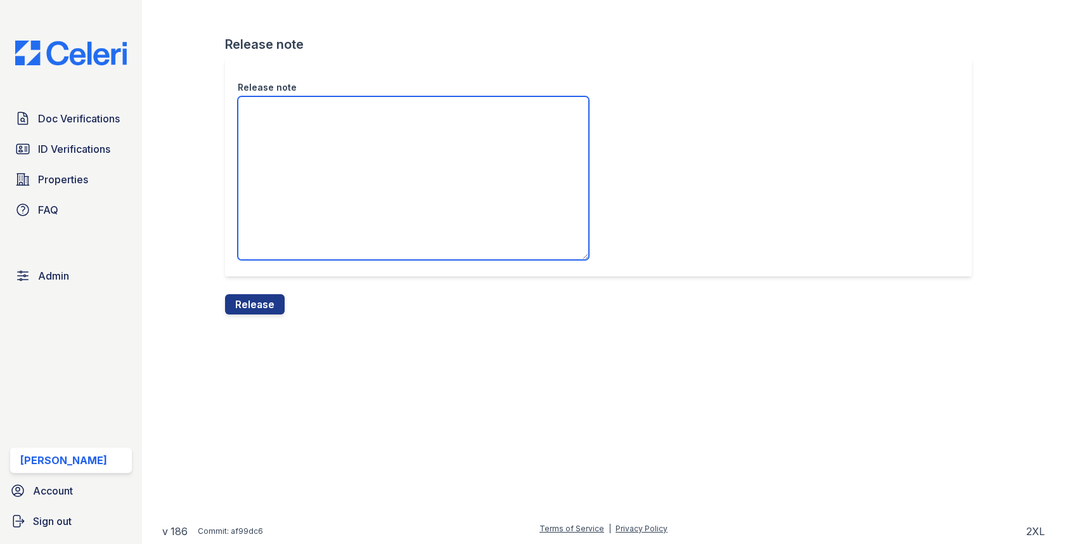
click at [313, 193] on textarea "Release note" at bounding box center [413, 178] width 351 height 164
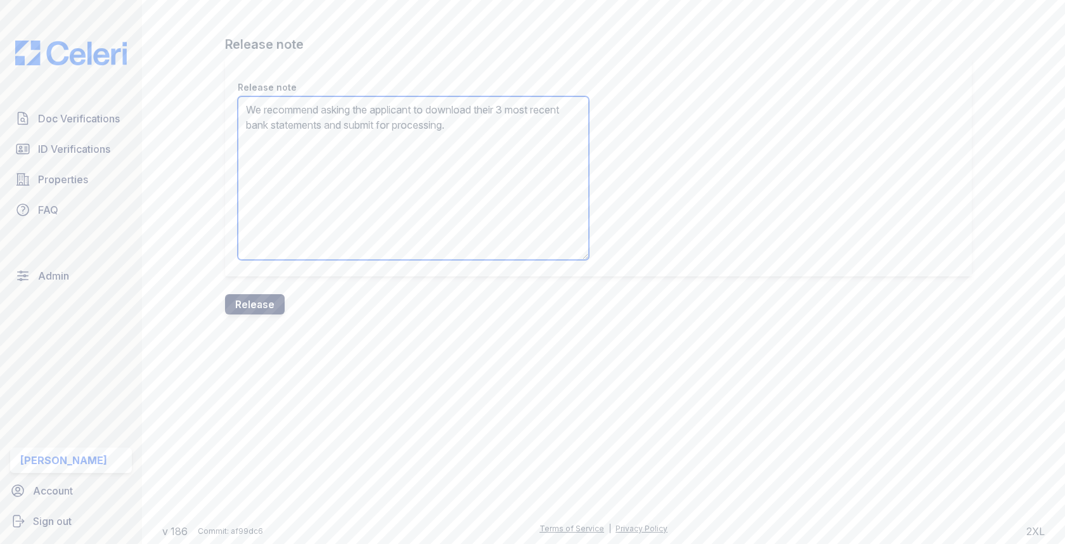
type textarea "We recommend asking the applicant to download their 3 most recent bank statemen…"
click at [259, 295] on button "Release" at bounding box center [255, 304] width 60 height 20
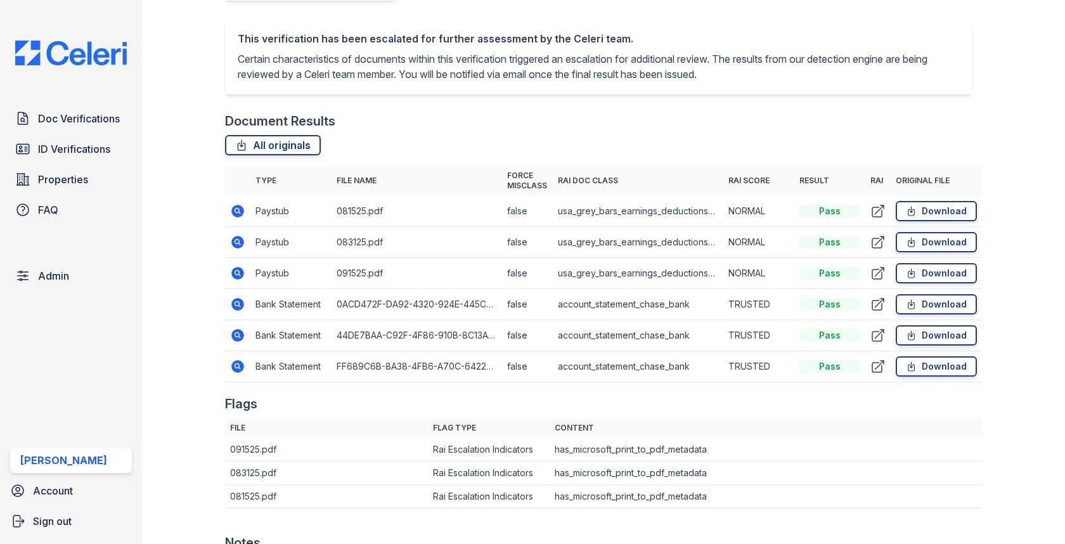
scroll to position [535, 0]
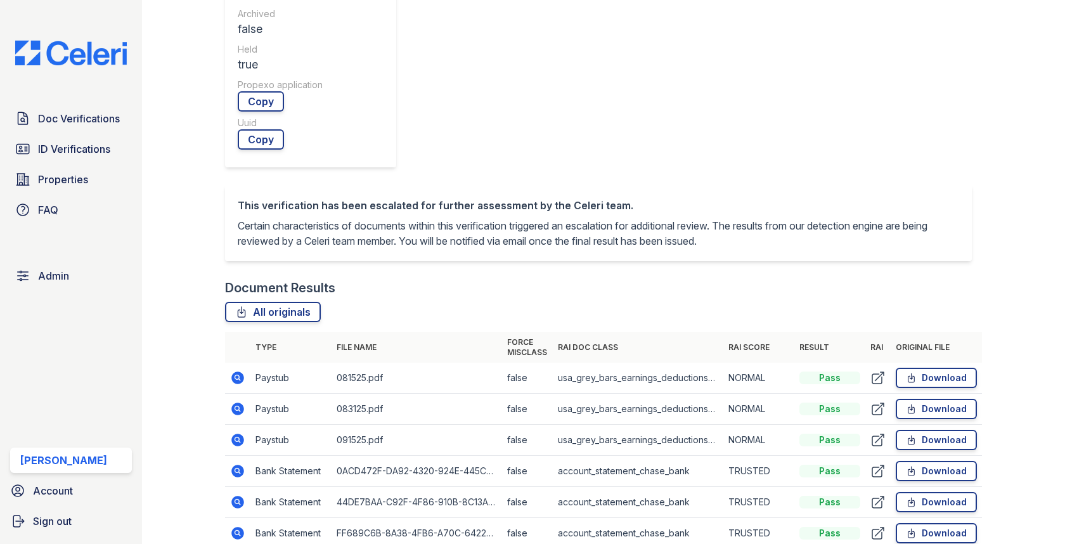
click at [236, 437] on icon at bounding box center [237, 438] width 3 height 3
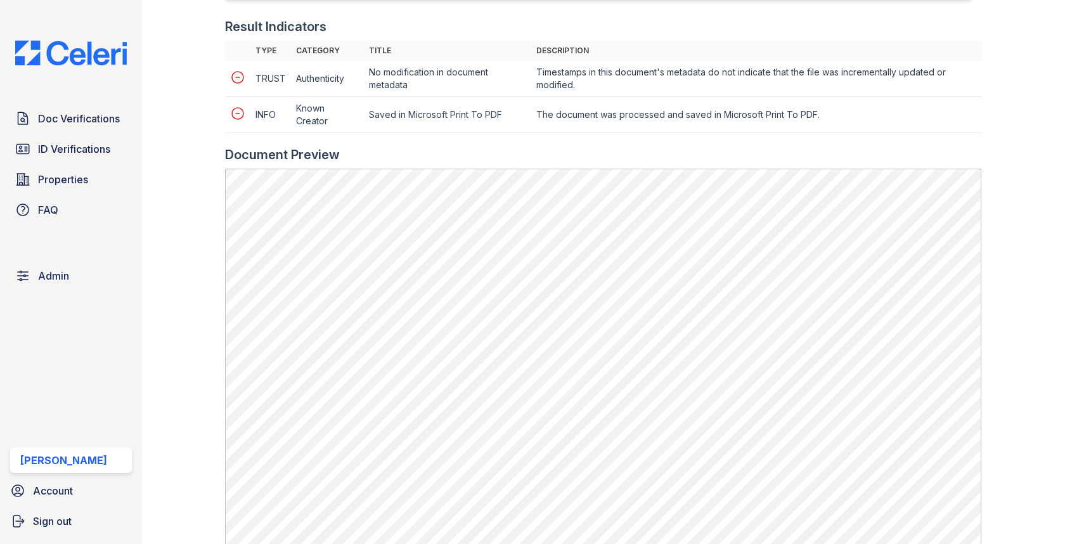
scroll to position [642, 0]
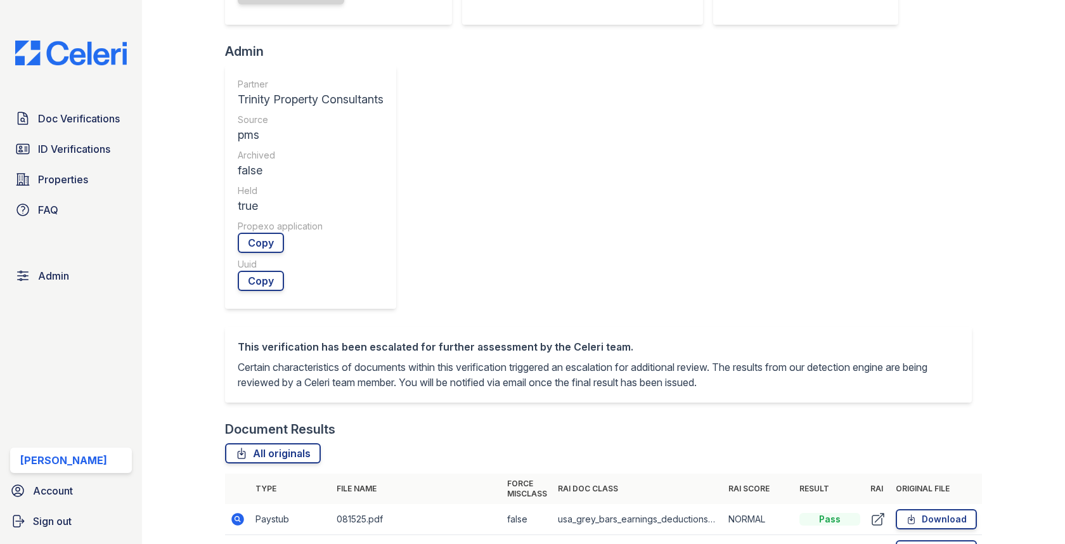
scroll to position [423, 0]
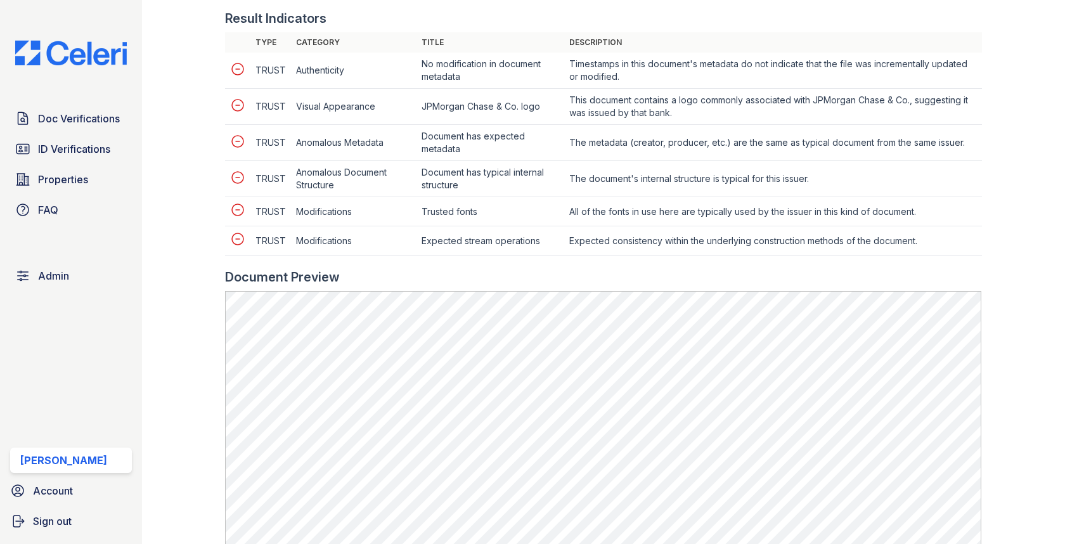
scroll to position [649, 0]
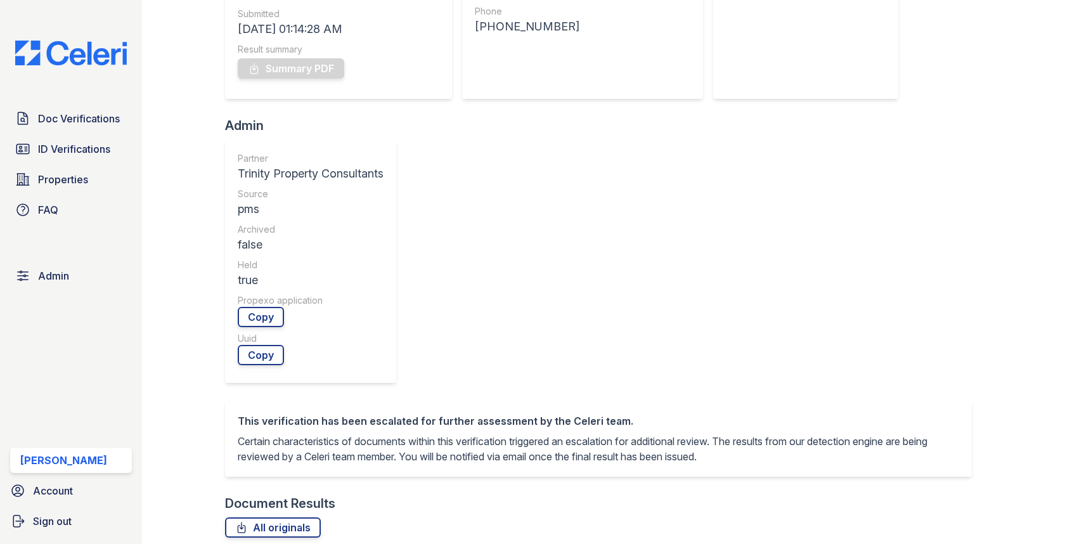
scroll to position [446, 0]
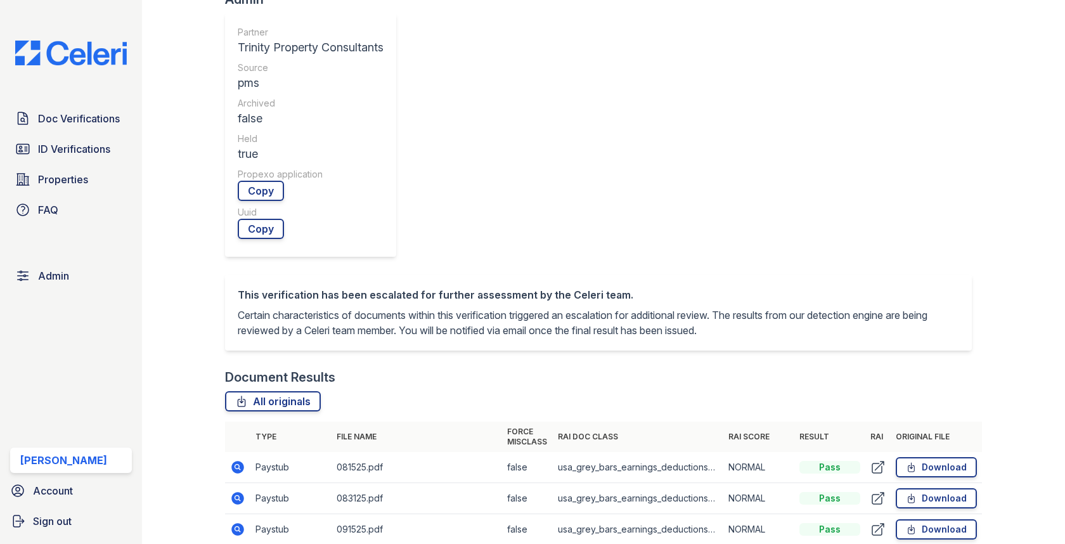
click at [230, 522] on icon at bounding box center [237, 529] width 15 height 15
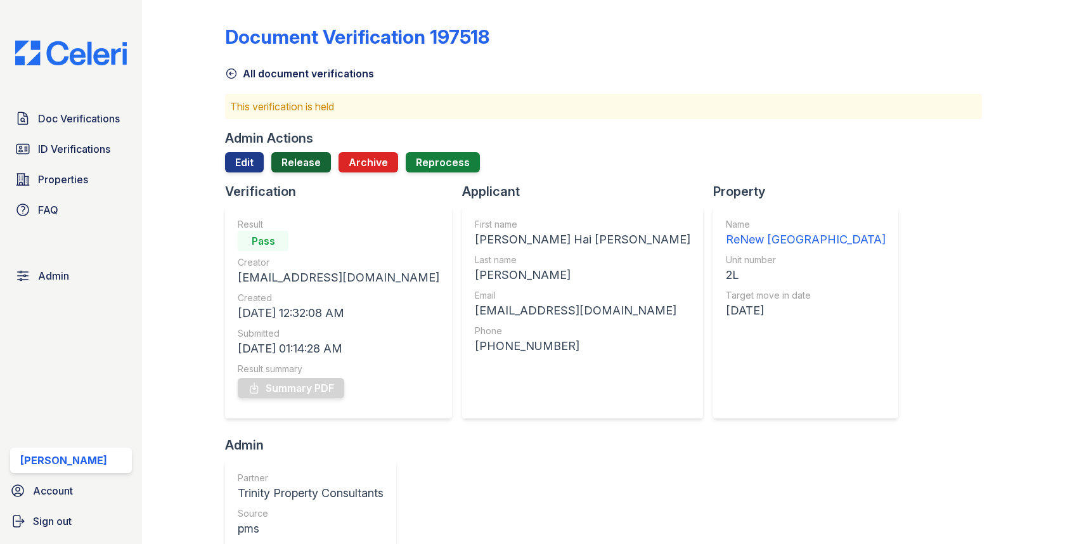
click at [297, 157] on link "Release" at bounding box center [301, 162] width 60 height 20
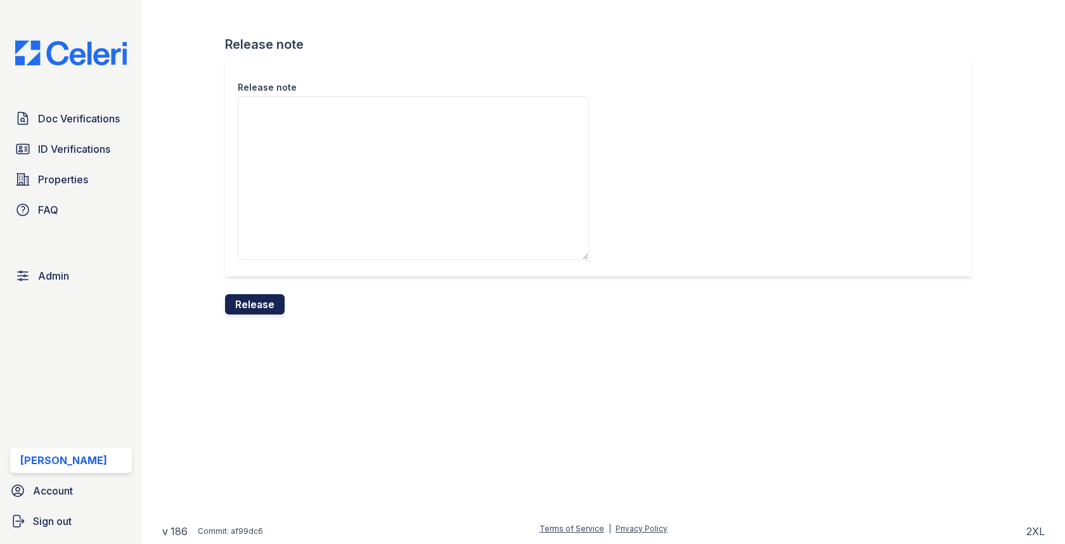
click at [255, 301] on button "Release" at bounding box center [255, 304] width 60 height 20
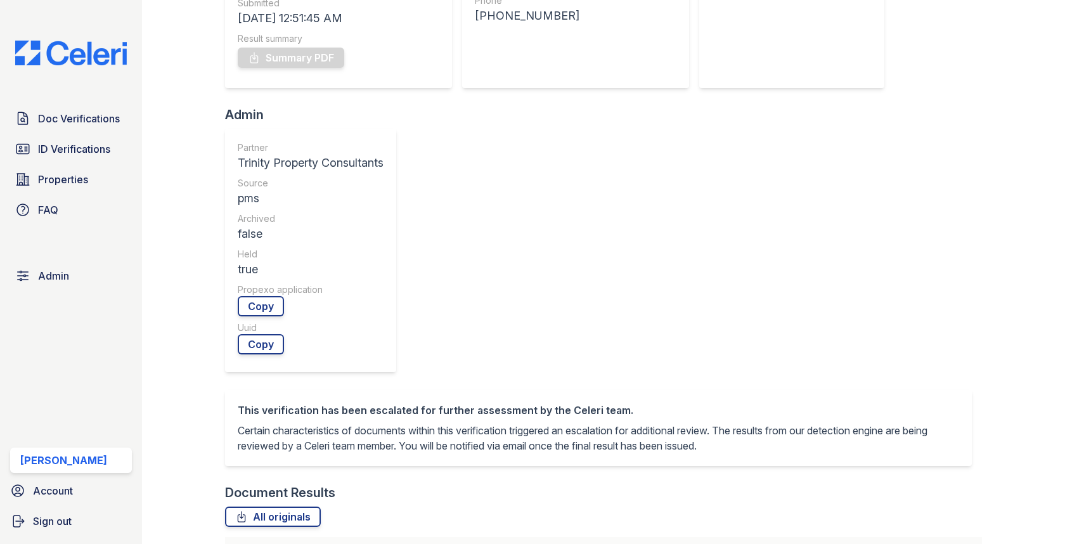
scroll to position [110, 0]
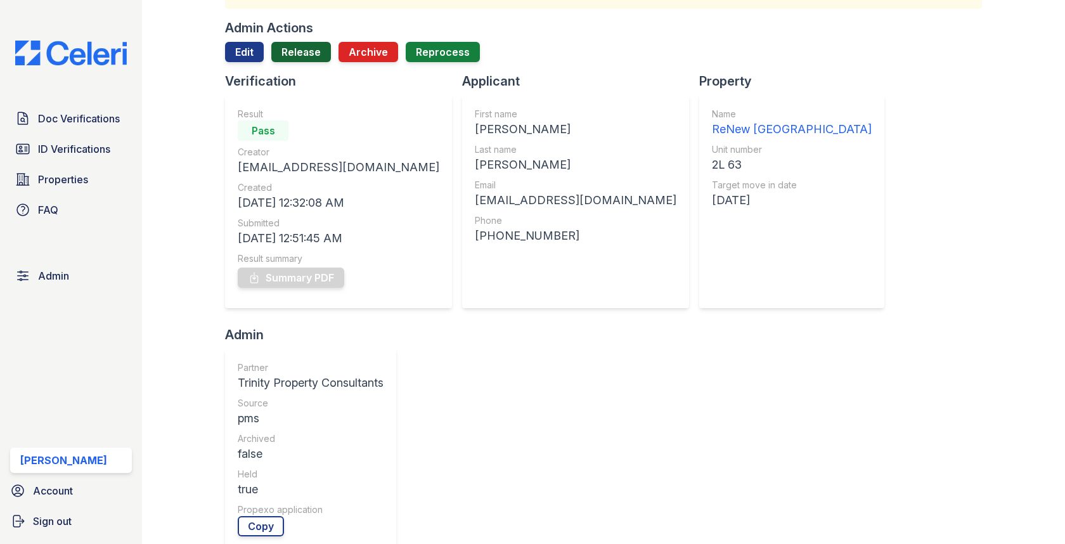
click at [301, 44] on link "Release" at bounding box center [301, 52] width 60 height 20
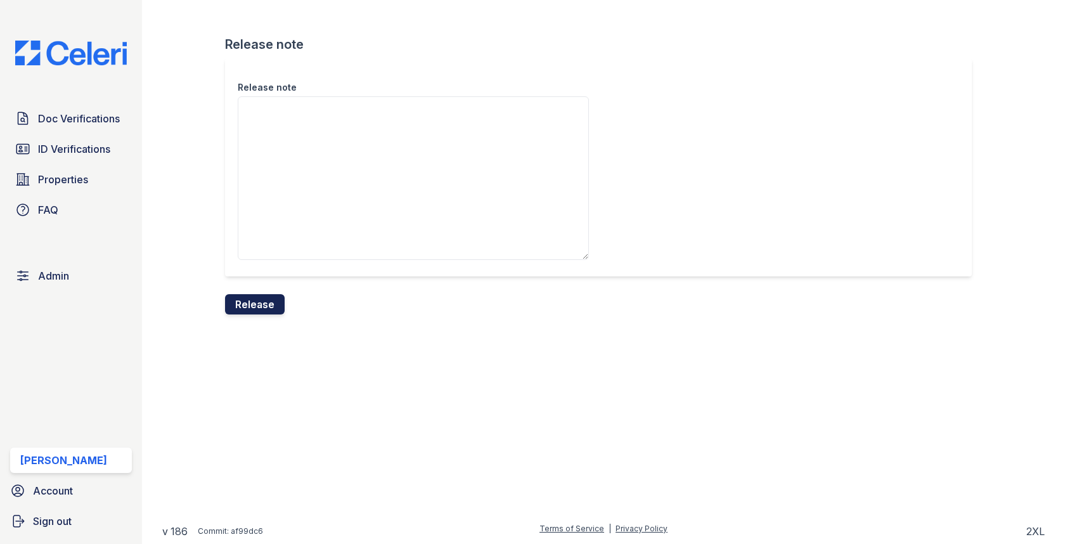
click at [252, 301] on button "Release" at bounding box center [255, 304] width 60 height 20
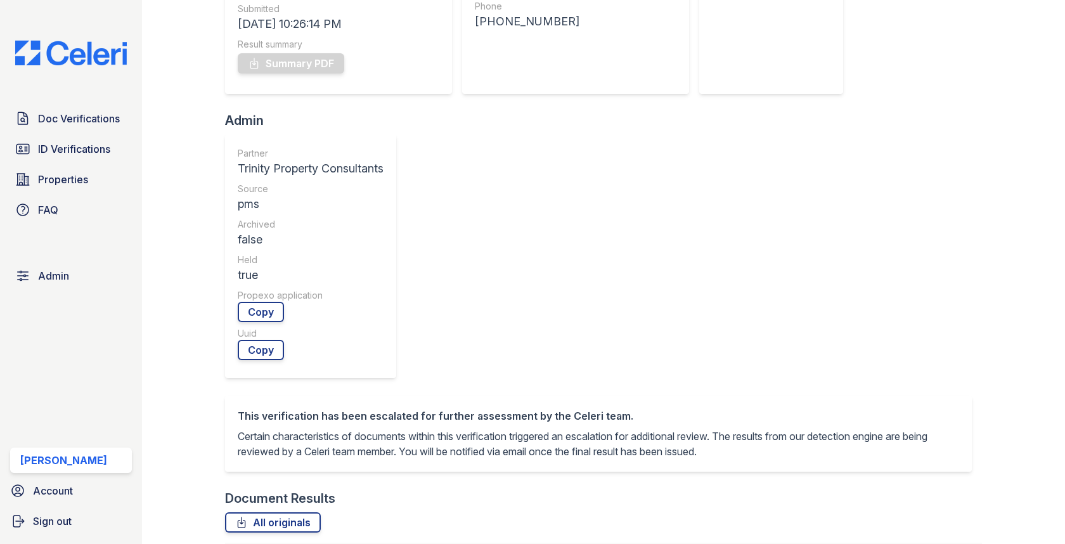
scroll to position [487, 0]
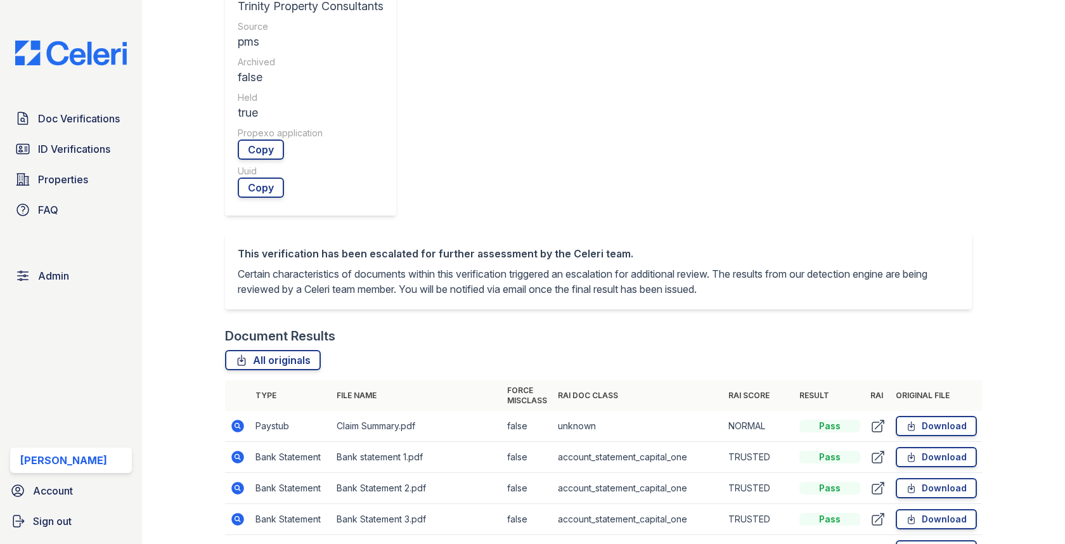
click at [235, 420] on icon at bounding box center [238, 426] width 13 height 13
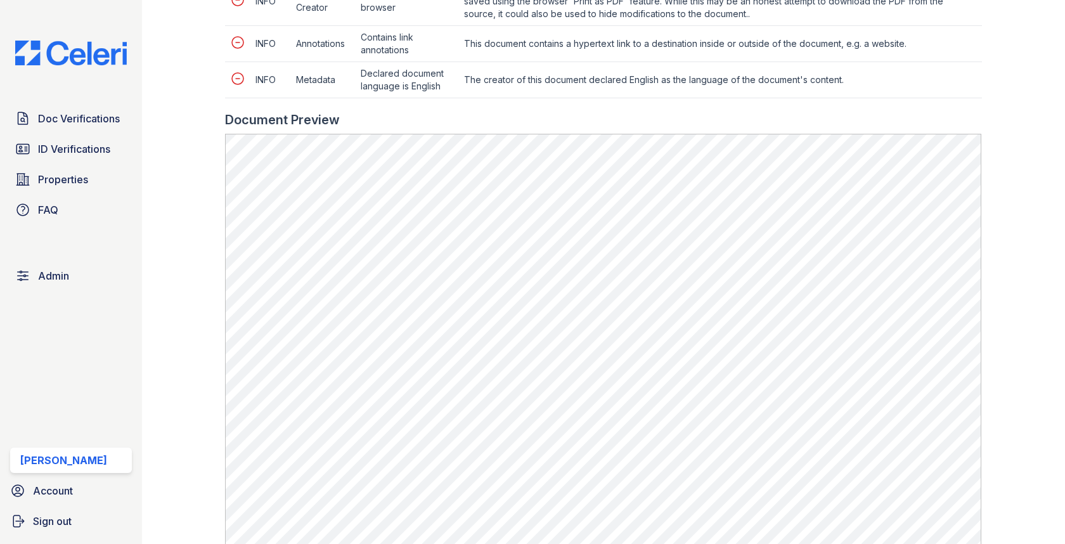
scroll to position [633, 0]
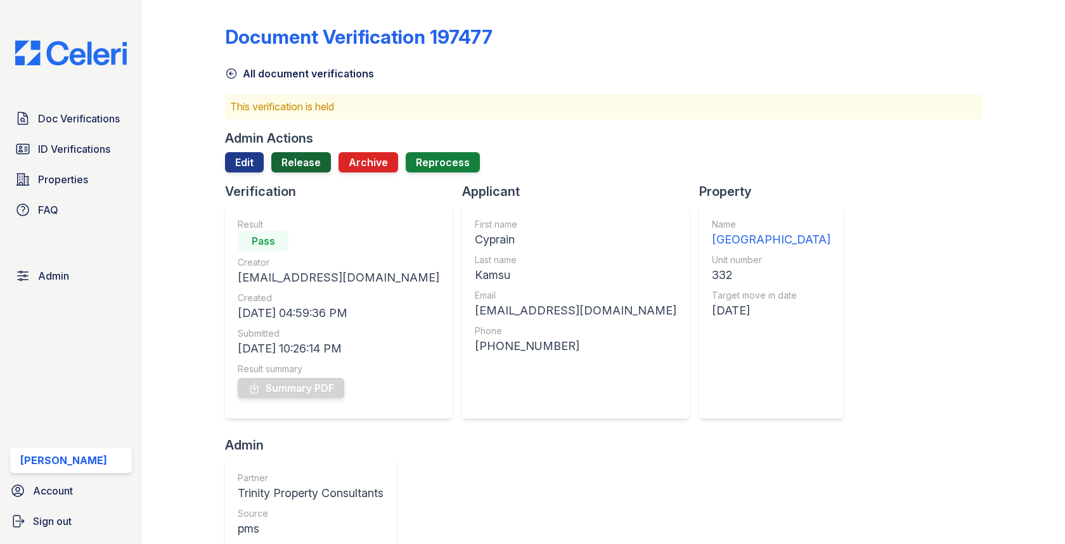
click at [308, 157] on link "Release" at bounding box center [301, 162] width 60 height 20
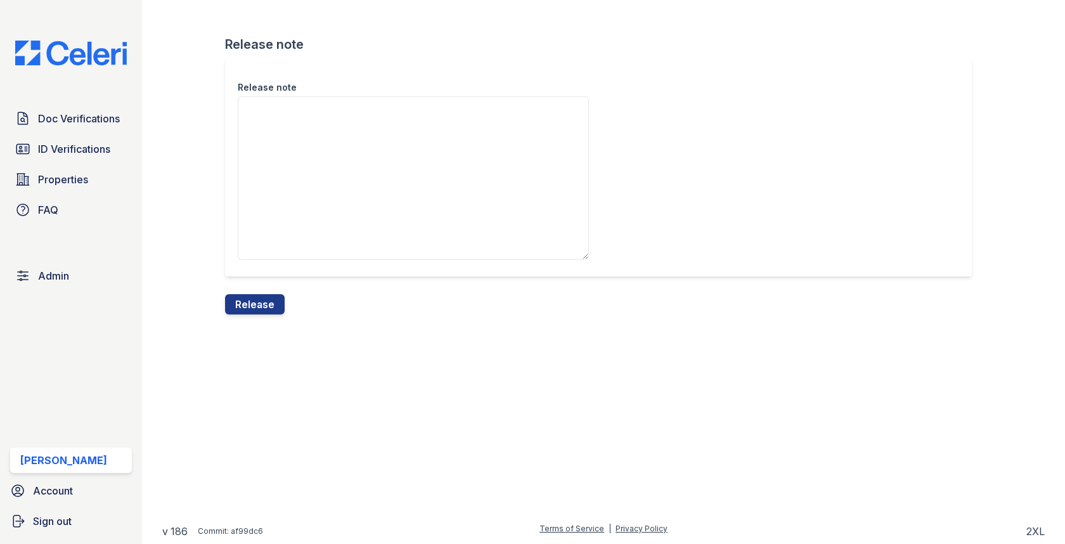
click at [248, 290] on div "Release note" at bounding box center [603, 176] width 756 height 236
click at [248, 297] on button "Release" at bounding box center [255, 304] width 60 height 20
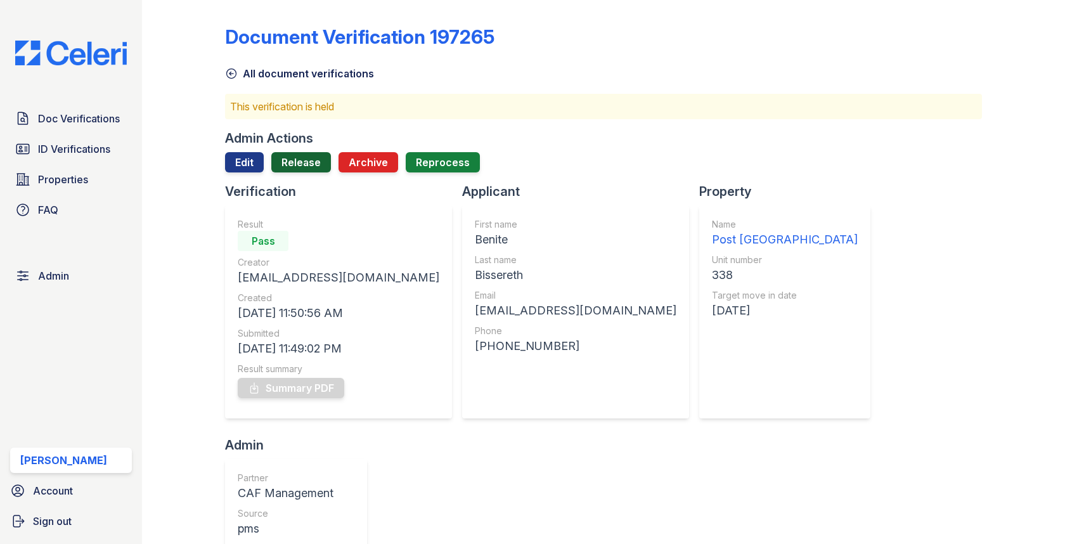
click at [297, 165] on link "Release" at bounding box center [301, 162] width 60 height 20
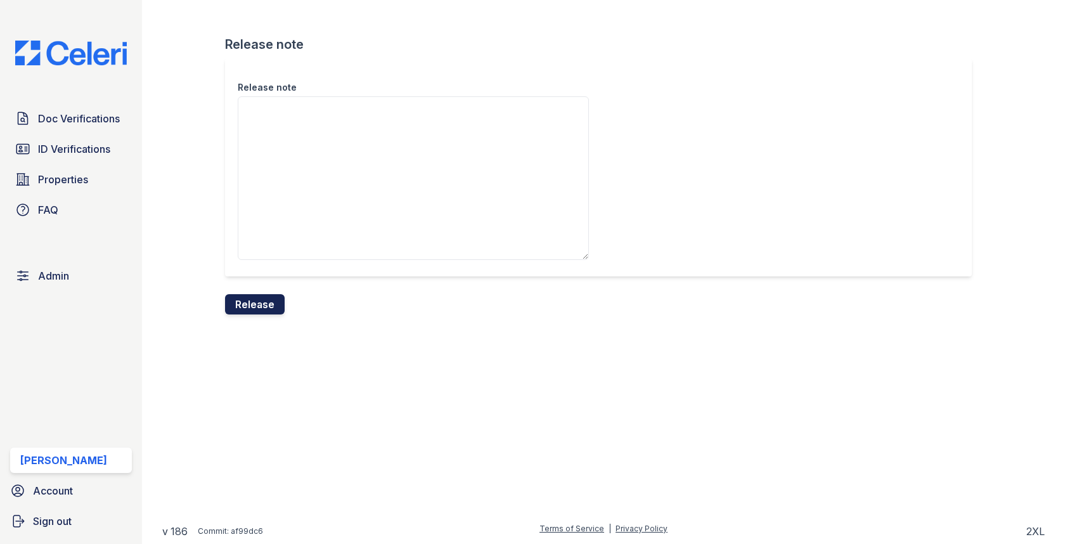
click at [259, 313] on button "Release" at bounding box center [255, 304] width 60 height 20
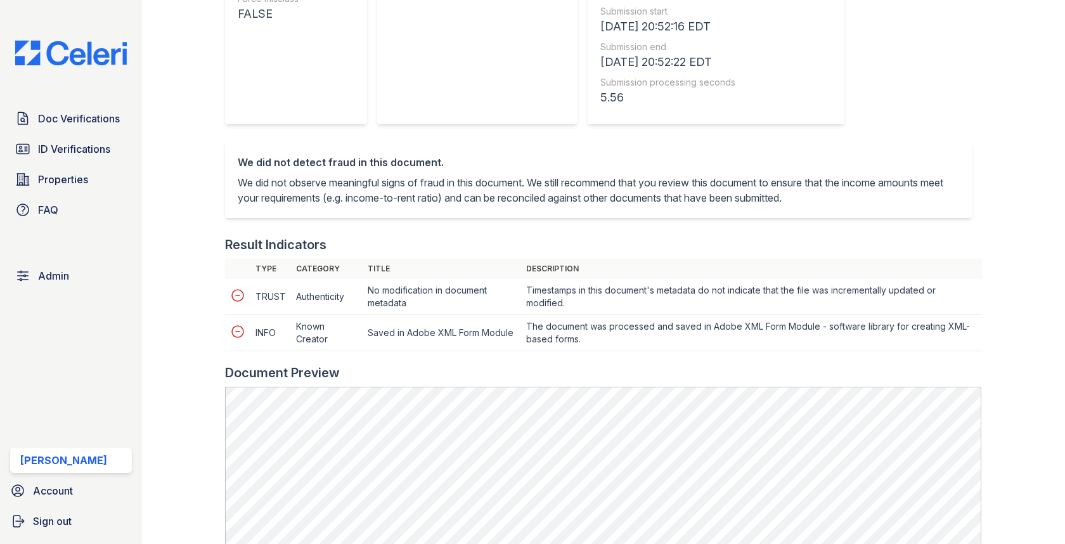
scroll to position [423, 0]
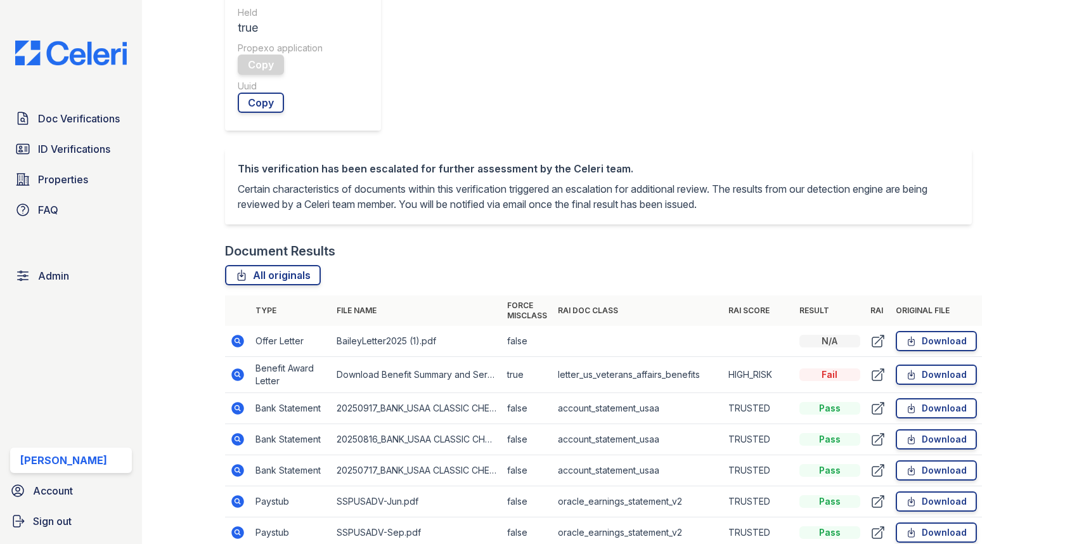
scroll to position [558, 0]
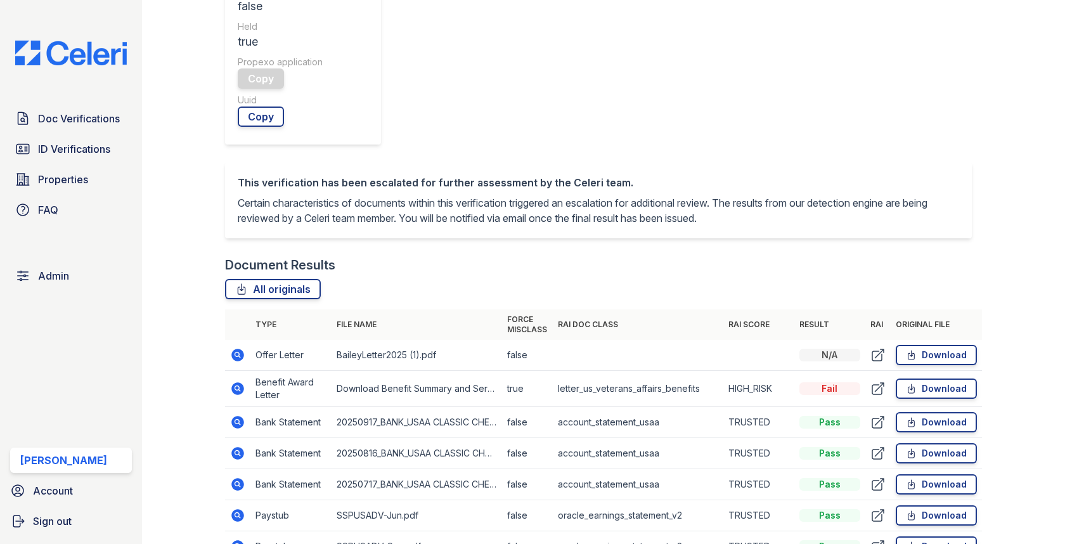
click at [242, 382] on icon at bounding box center [238, 388] width 13 height 13
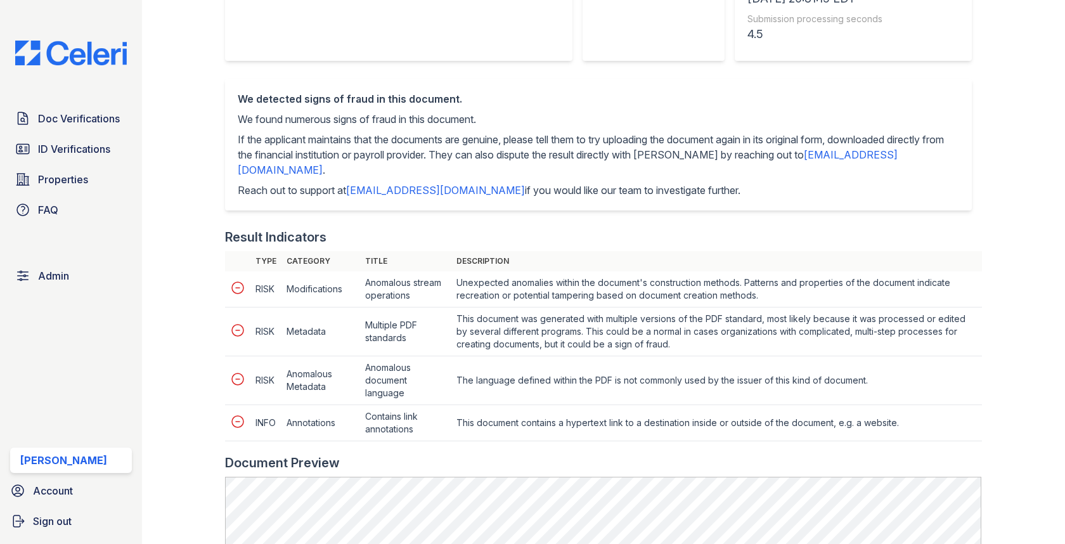
scroll to position [565, 0]
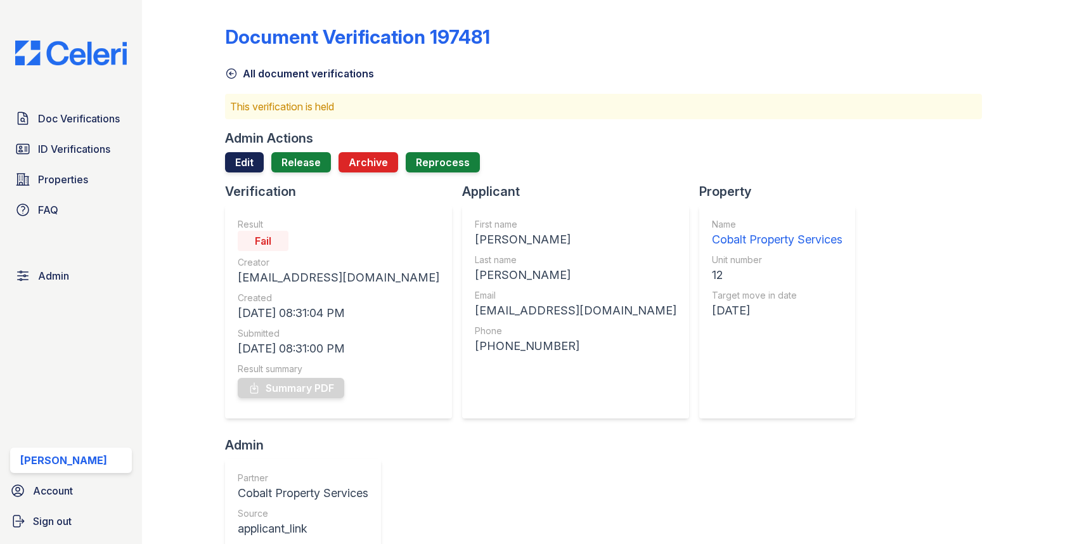
click at [253, 152] on link "Edit" at bounding box center [244, 162] width 39 height 20
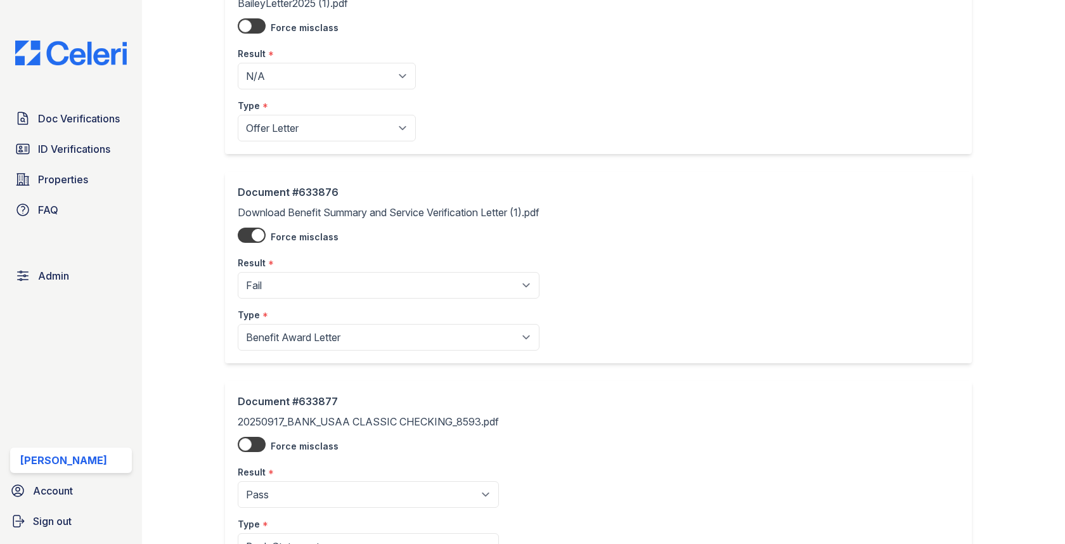
scroll to position [146, 0]
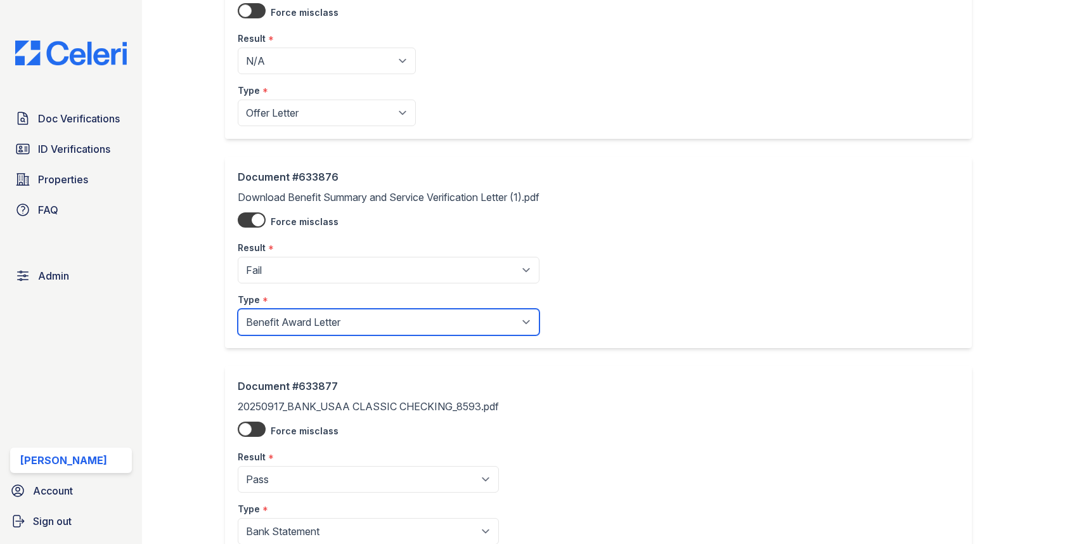
click at [306, 321] on select "Paystub Bank Statement Offer Letter Tax Documents Benefit Award Letter Investme…" at bounding box center [389, 322] width 302 height 27
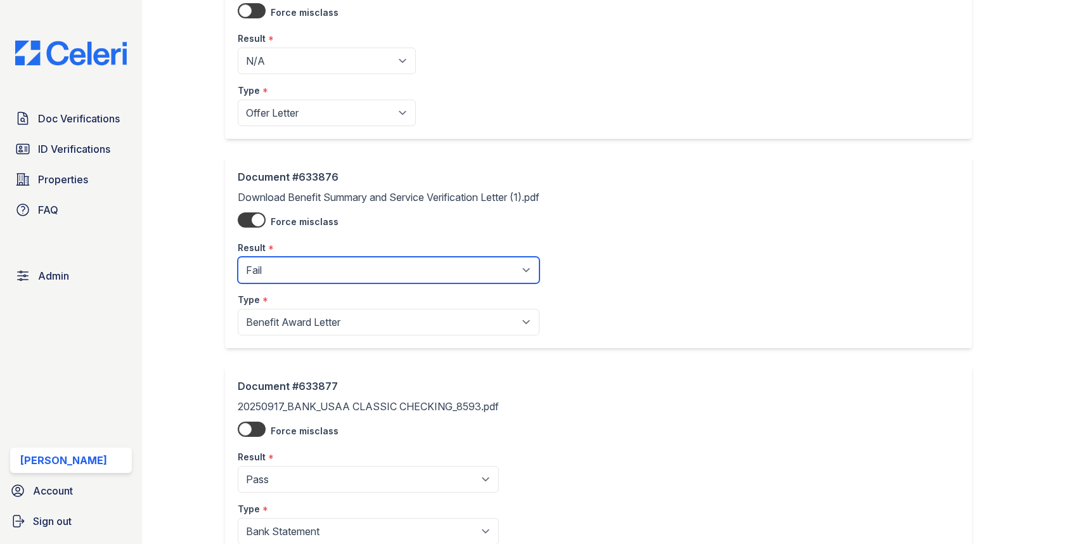
click at [316, 274] on select "Pending Sent Started Processing Pass Fail Caution Error N/A" at bounding box center [389, 270] width 302 height 27
select select "pass"
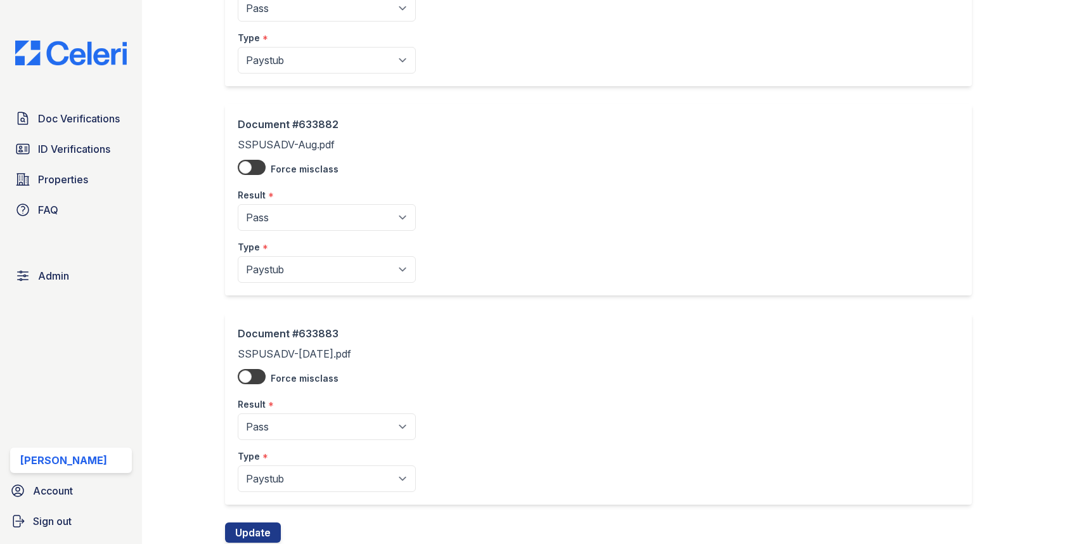
scroll to position [1487, 0]
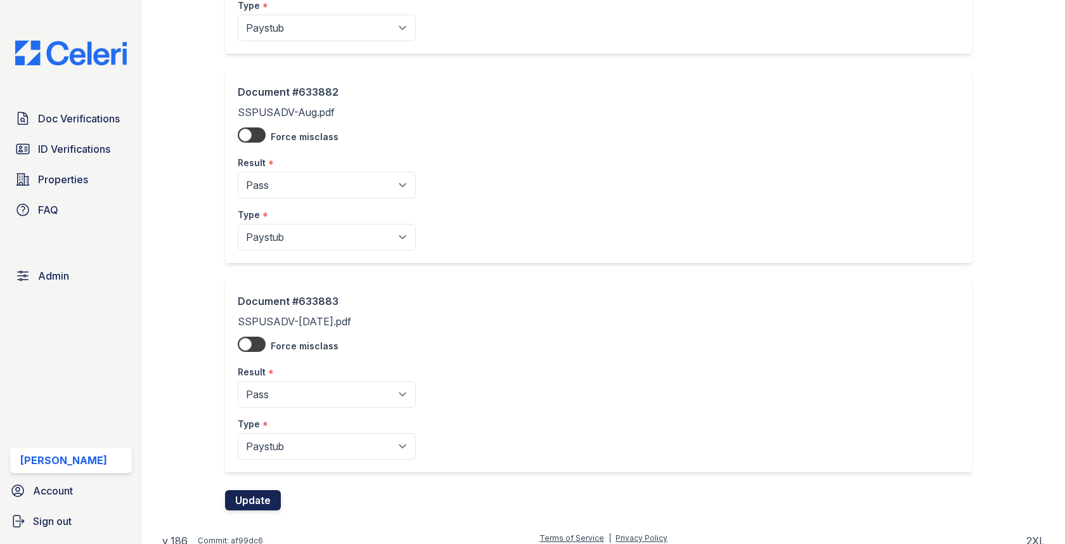
click at [274, 490] on button "Update" at bounding box center [253, 500] width 56 height 20
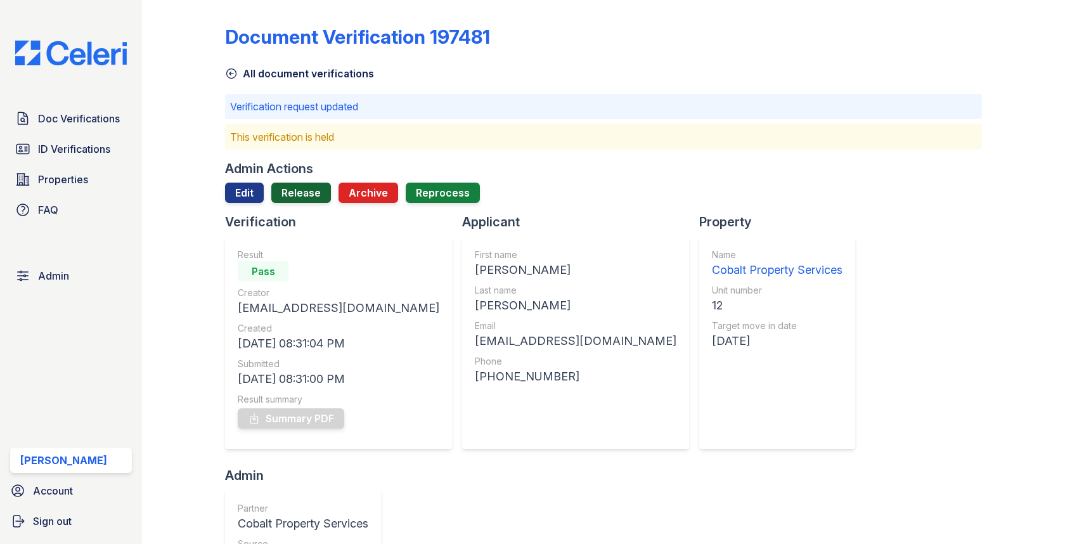
click at [319, 194] on link "Release" at bounding box center [301, 193] width 60 height 20
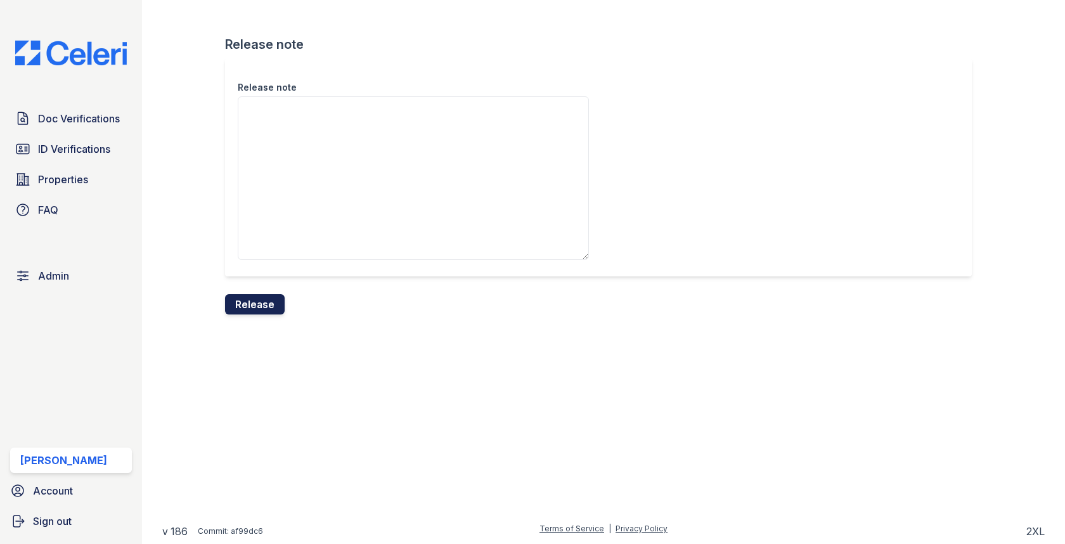
click at [255, 302] on button "Release" at bounding box center [255, 304] width 60 height 20
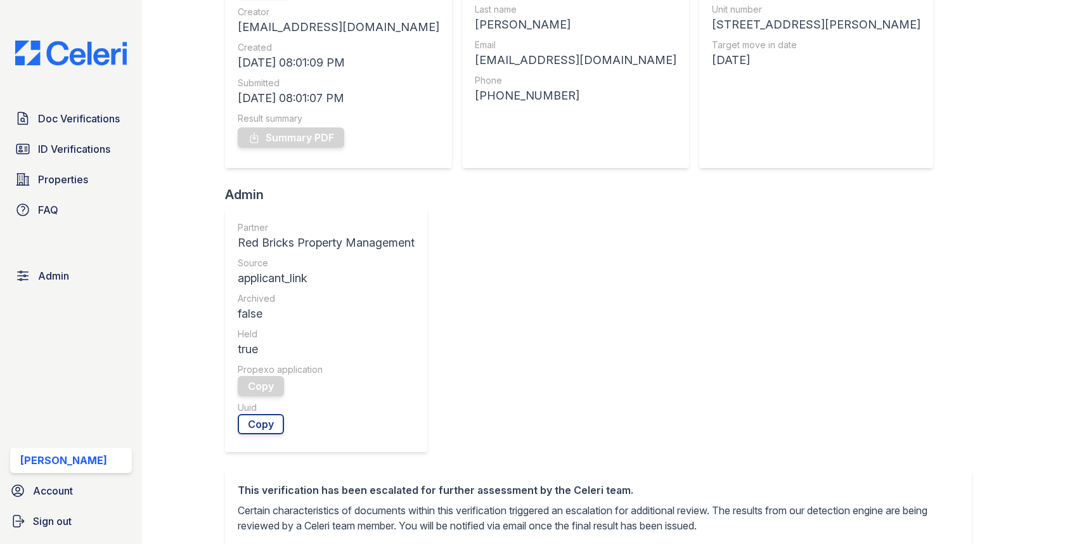
scroll to position [415, 0]
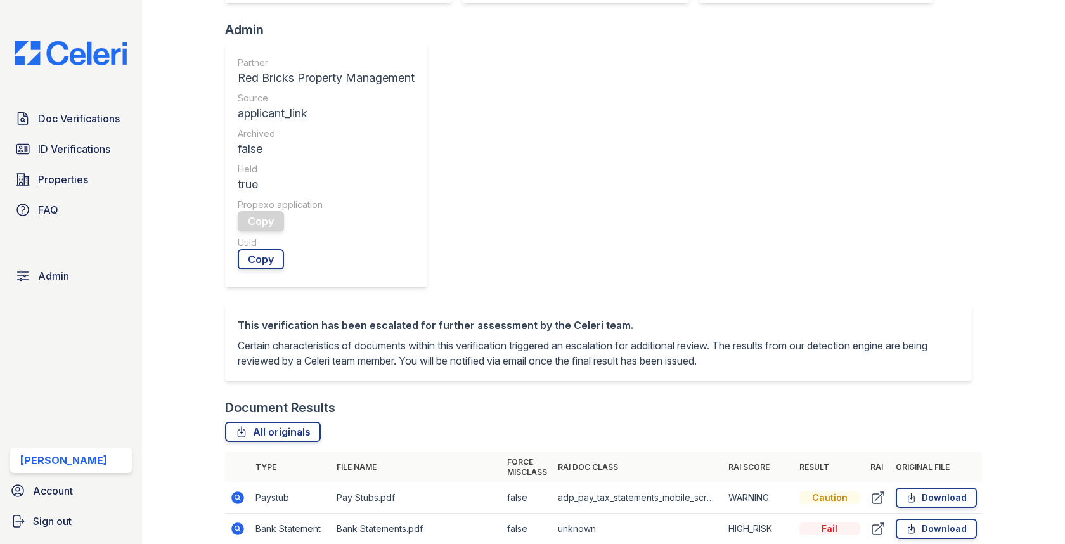
click at [238, 491] on icon at bounding box center [238, 497] width 13 height 13
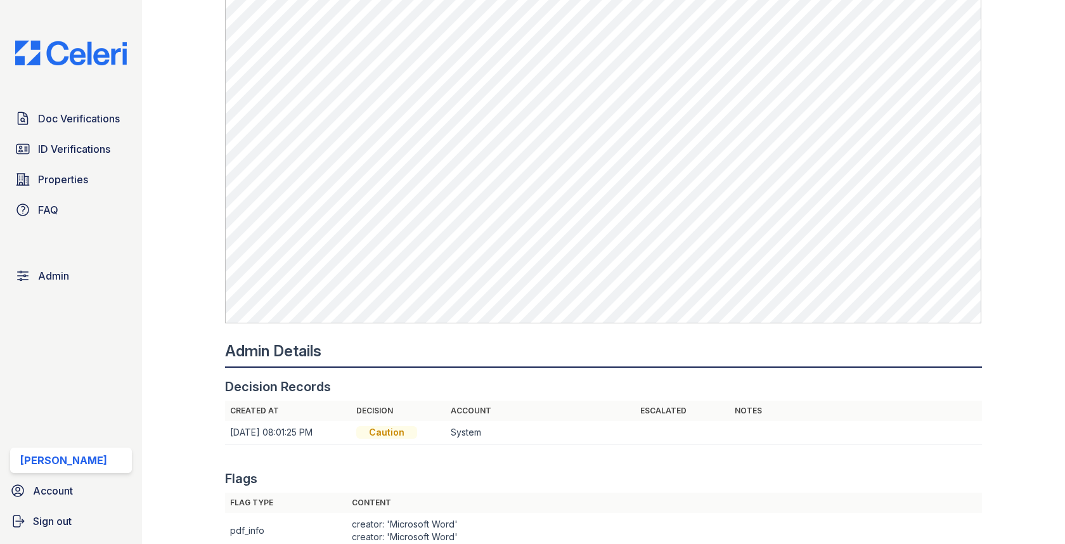
scroll to position [1106, 0]
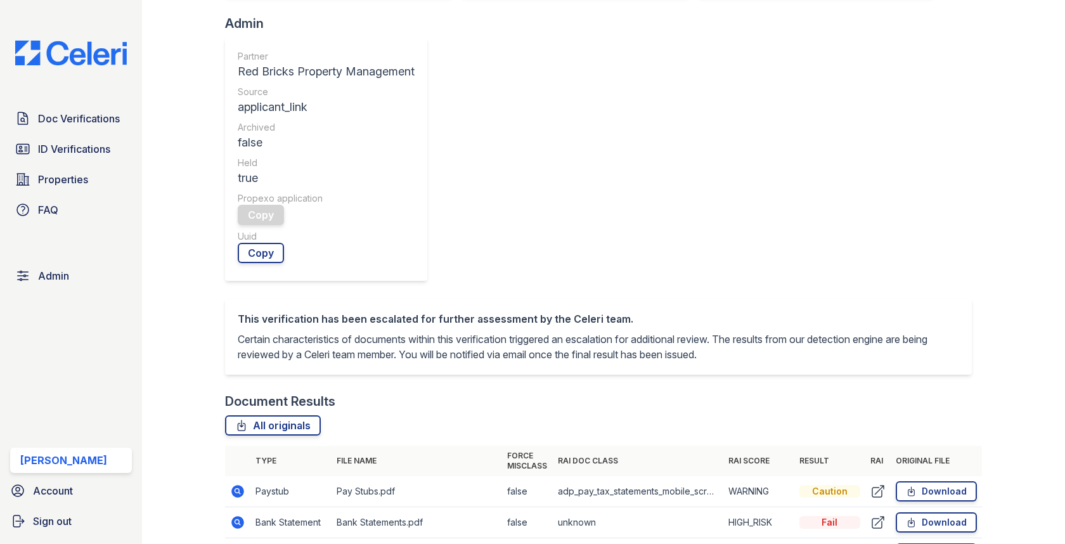
scroll to position [444, 0]
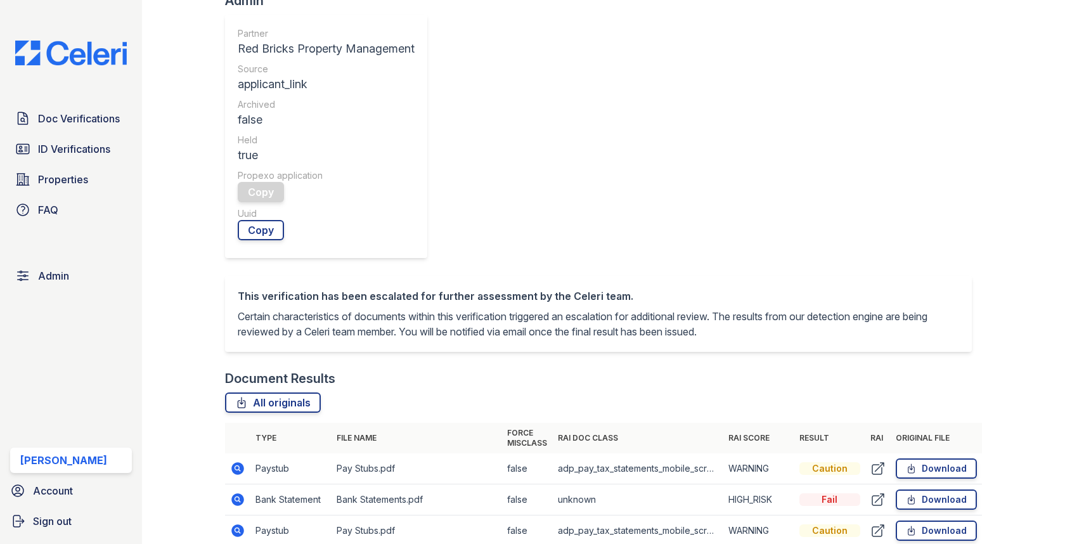
click at [240, 493] on icon at bounding box center [238, 499] width 13 height 13
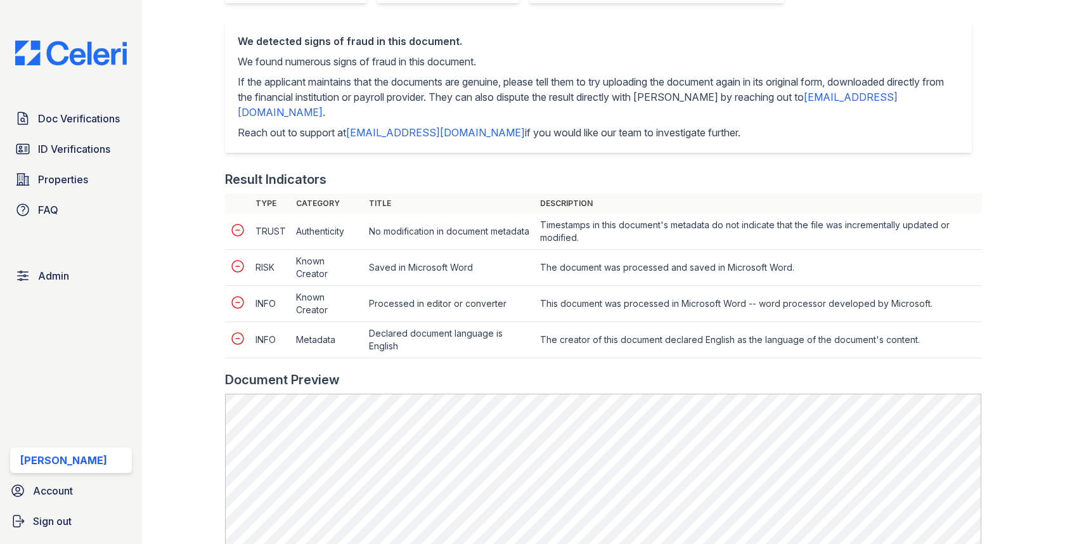
scroll to position [673, 0]
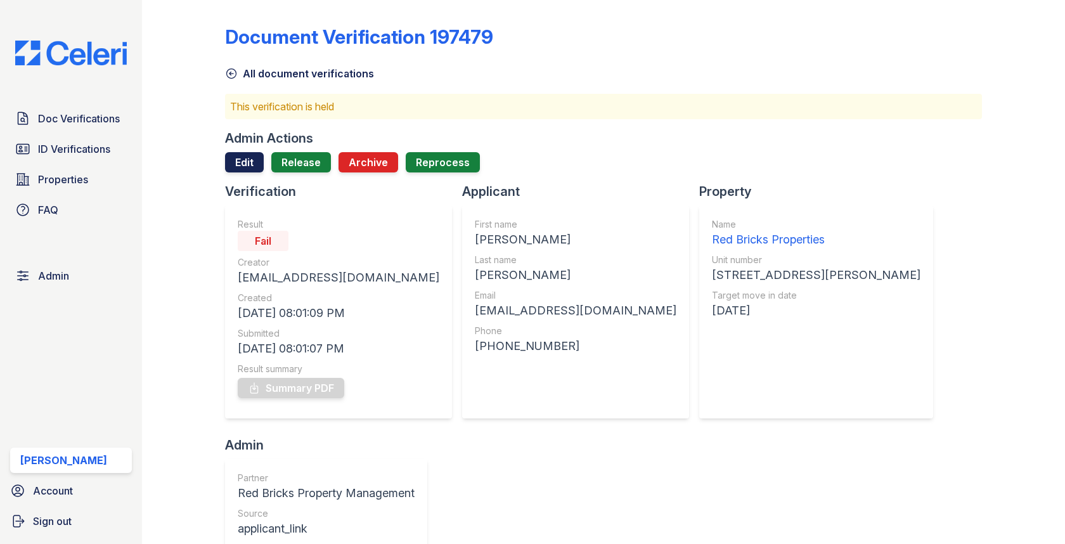
click at [255, 167] on link "Edit" at bounding box center [244, 162] width 39 height 20
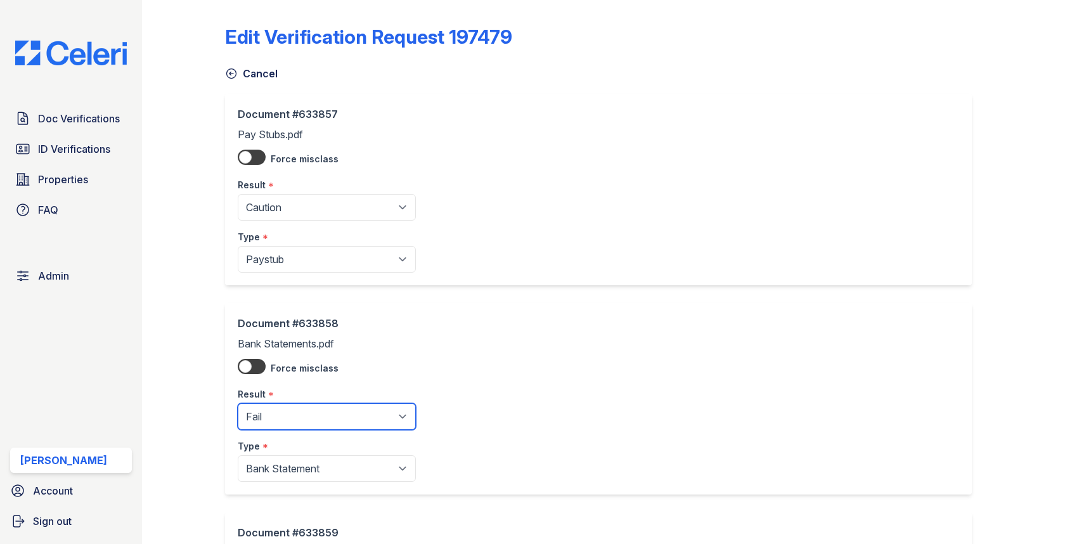
click at [274, 416] on select "Pending Sent Started Processing Pass Fail Caution Error N/A" at bounding box center [327, 416] width 178 height 27
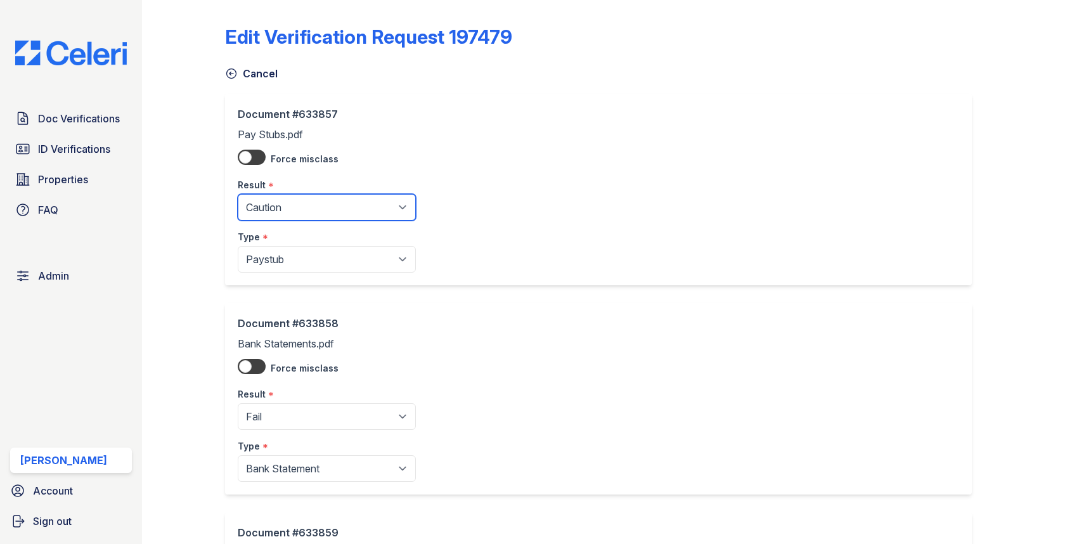
click at [326, 210] on select "Pending Sent Started Processing Pass Fail Caution Error N/A" at bounding box center [327, 207] width 178 height 27
select select "fail"
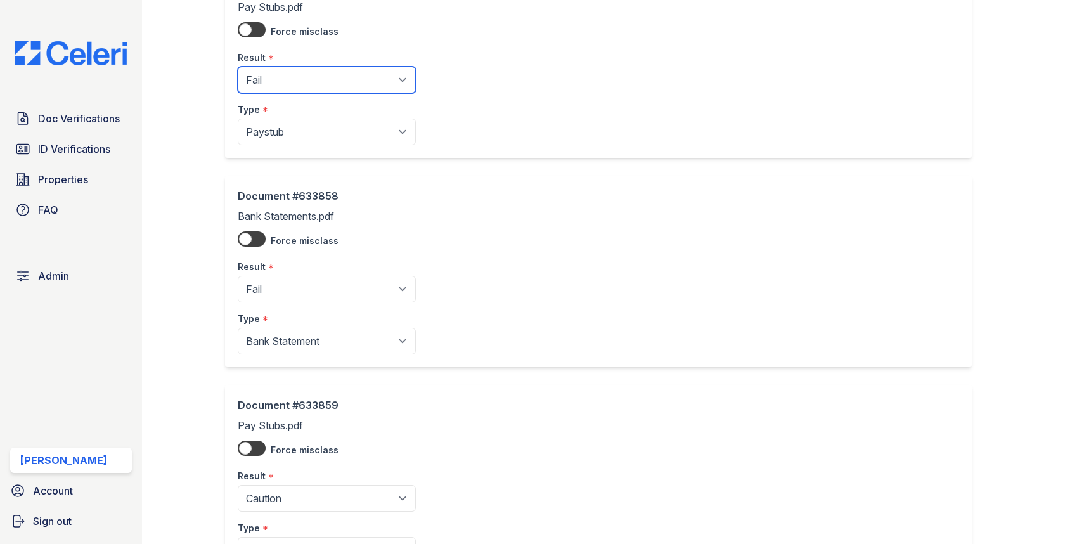
scroll to position [238, 0]
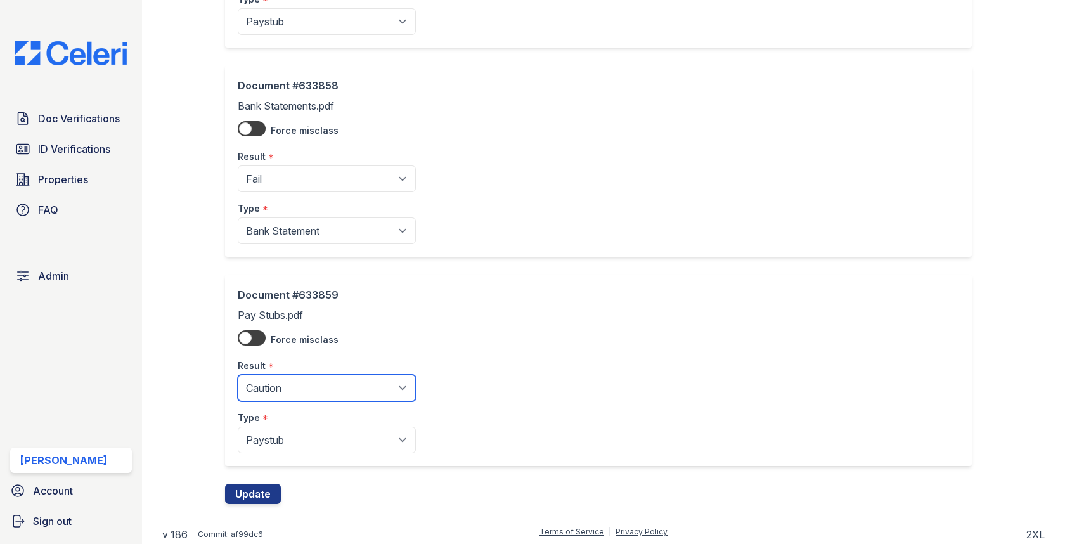
click at [294, 390] on select "Pending Sent Started Processing Pass Fail Caution Error N/A" at bounding box center [327, 388] width 178 height 27
select select "fail"
click at [253, 484] on button "Update" at bounding box center [253, 494] width 56 height 20
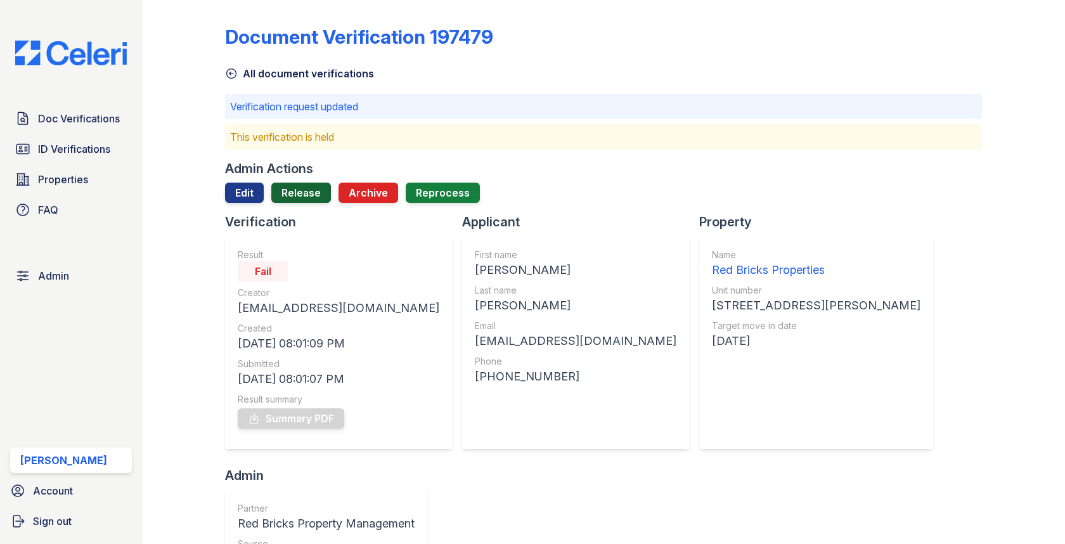
click at [285, 185] on link "Release" at bounding box center [301, 193] width 60 height 20
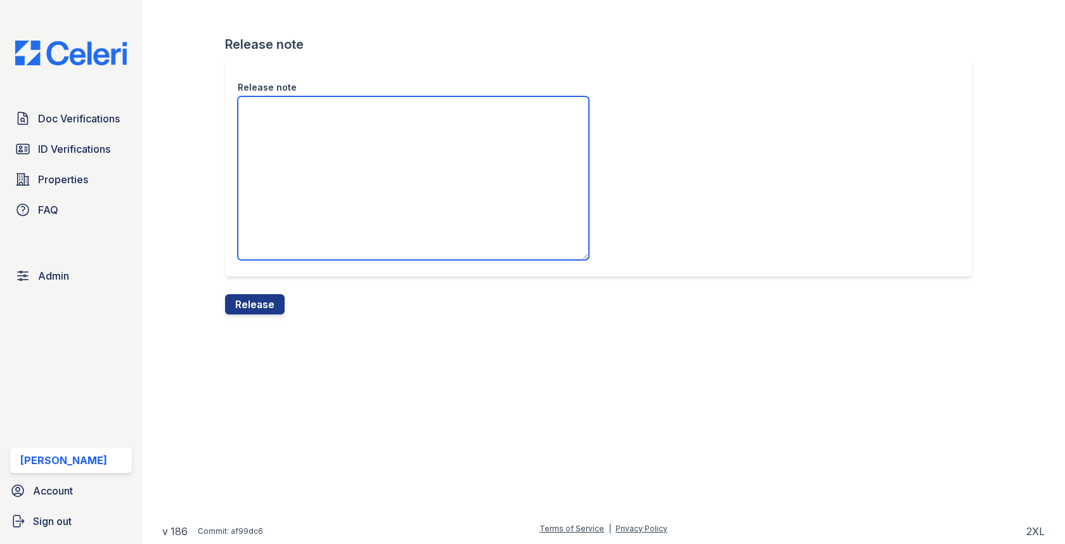
click at [283, 198] on textarea "Release note" at bounding box center [413, 178] width 351 height 164
type textarea "/"
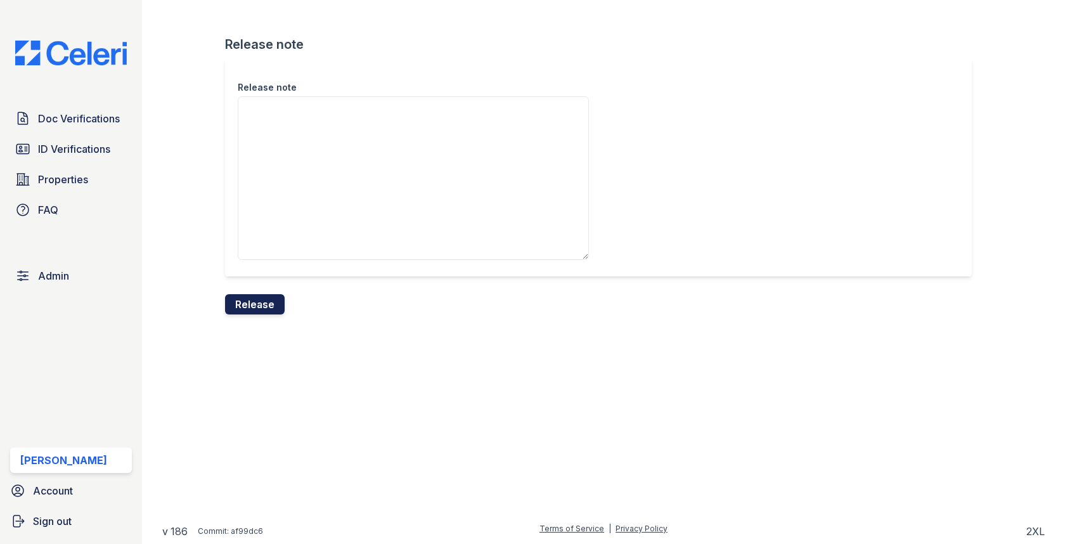
click at [271, 298] on button "Release" at bounding box center [255, 304] width 60 height 20
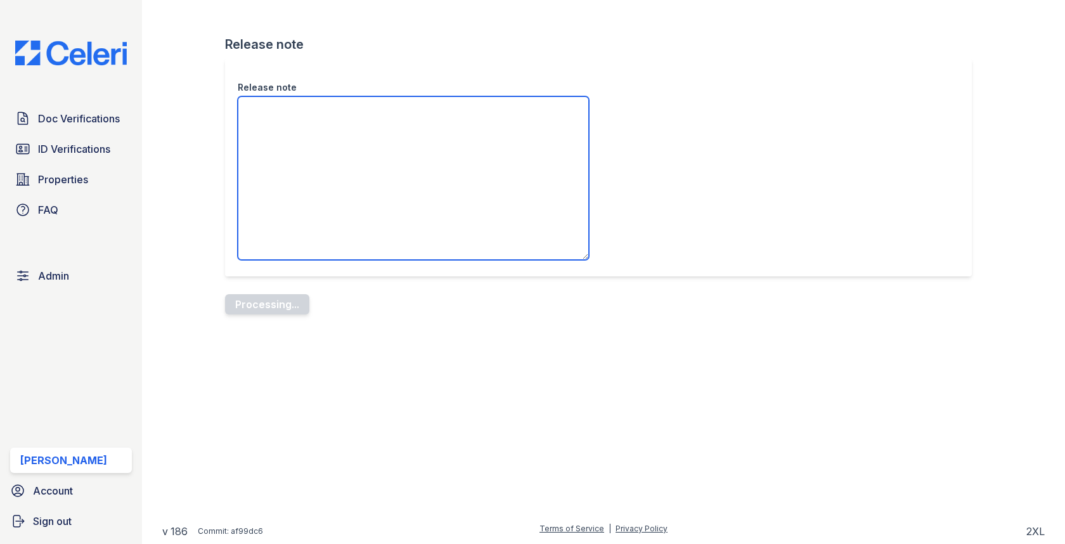
click at [399, 158] on textarea "Release note" at bounding box center [413, 178] width 351 height 164
click at [314, 197] on textarea "Release note" at bounding box center [413, 178] width 351 height 164
click at [331, 119] on textarea "Release note" at bounding box center [413, 178] width 351 height 164
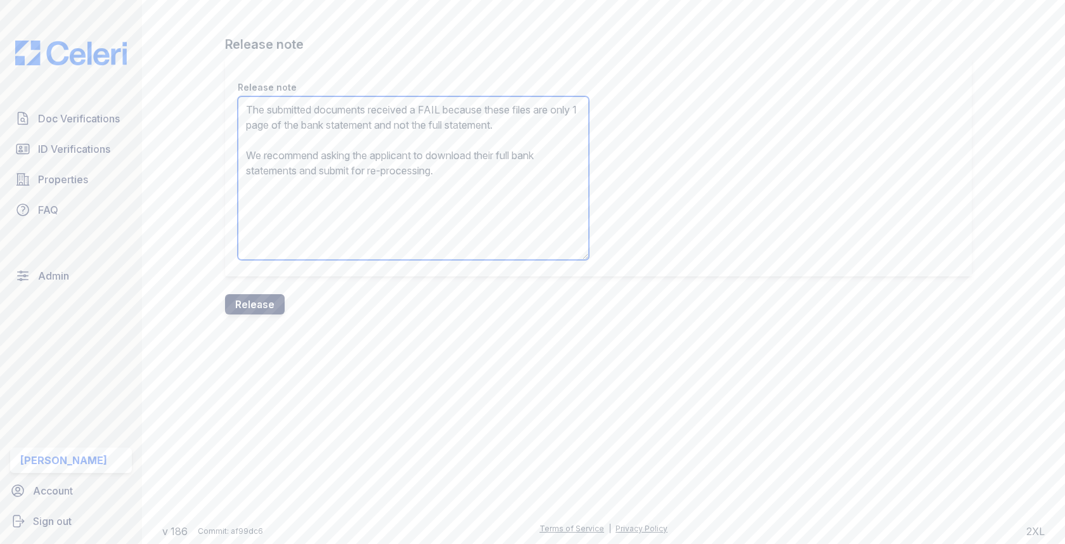
type textarea "The submitted documents received a FAIL because these files are only 1 page of …"
click at [259, 297] on button "Release" at bounding box center [255, 304] width 60 height 20
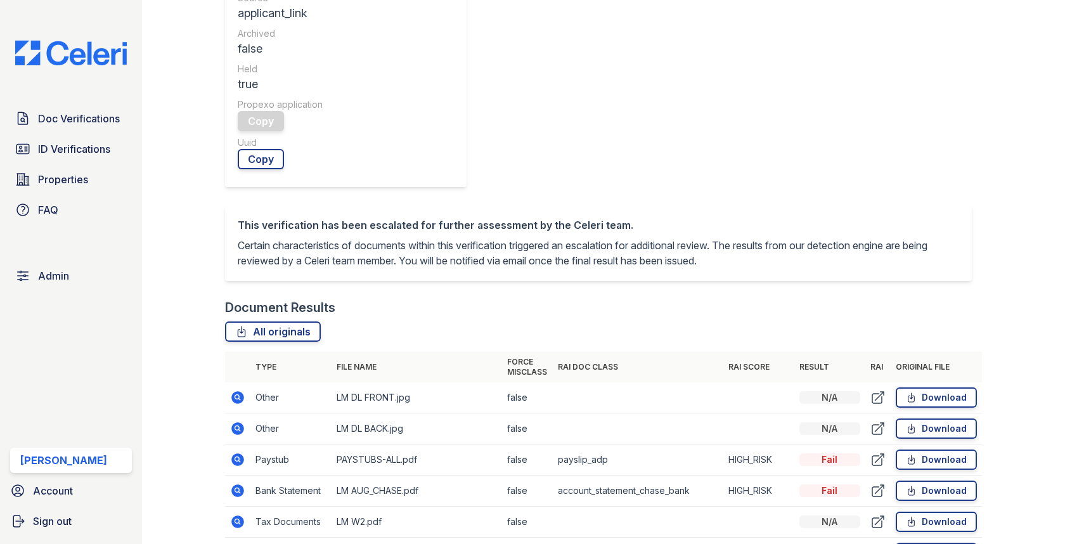
scroll to position [553, 0]
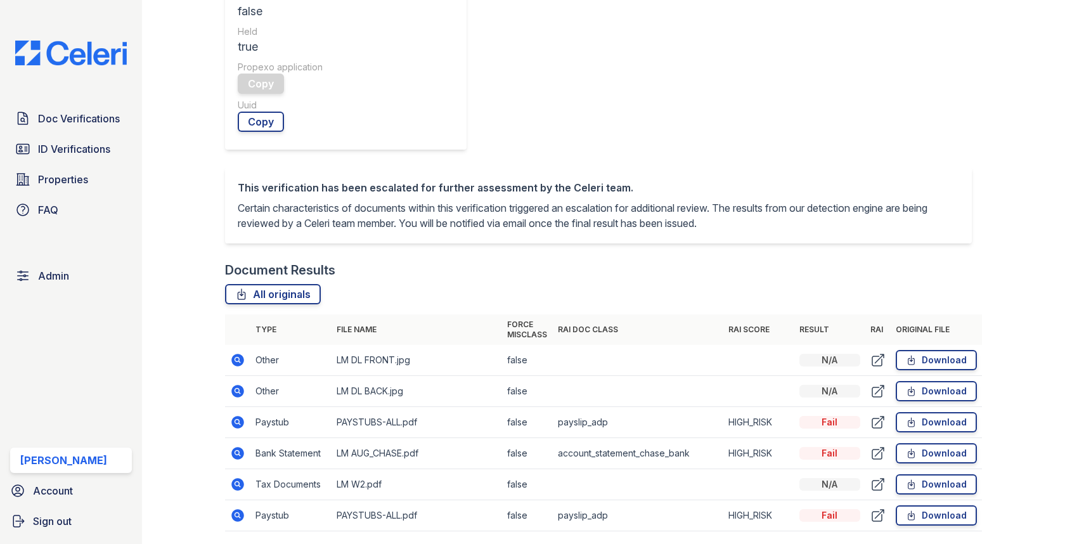
click at [239, 416] on icon at bounding box center [238, 422] width 13 height 13
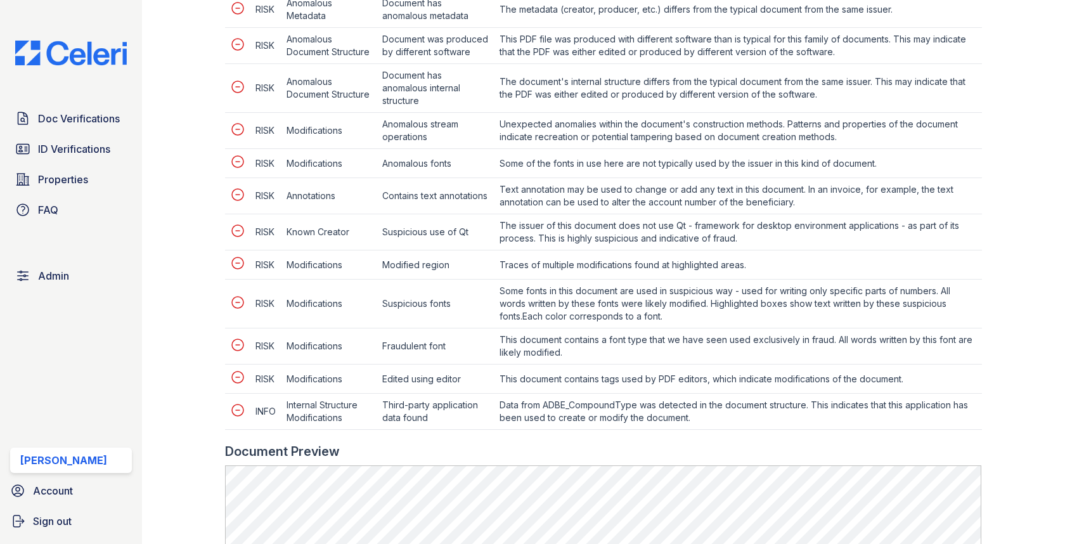
scroll to position [638, 0]
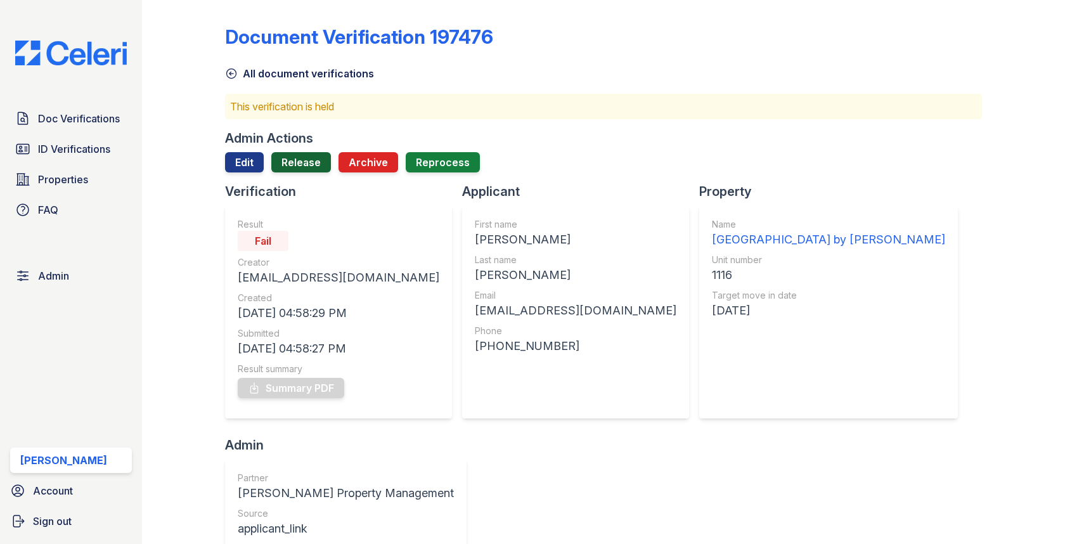
click at [311, 169] on link "Release" at bounding box center [301, 162] width 60 height 20
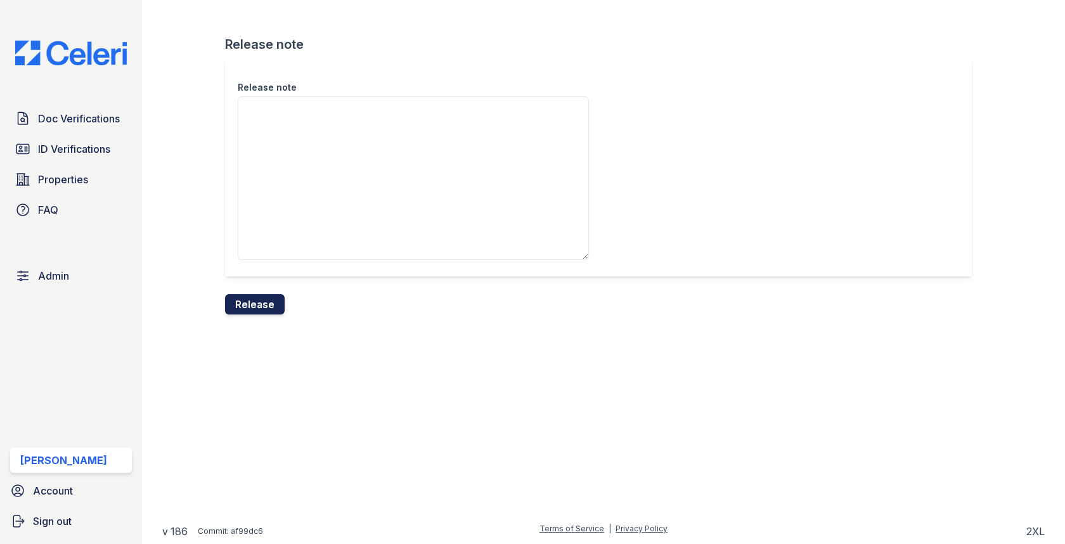
click at [263, 310] on button "Release" at bounding box center [255, 304] width 60 height 20
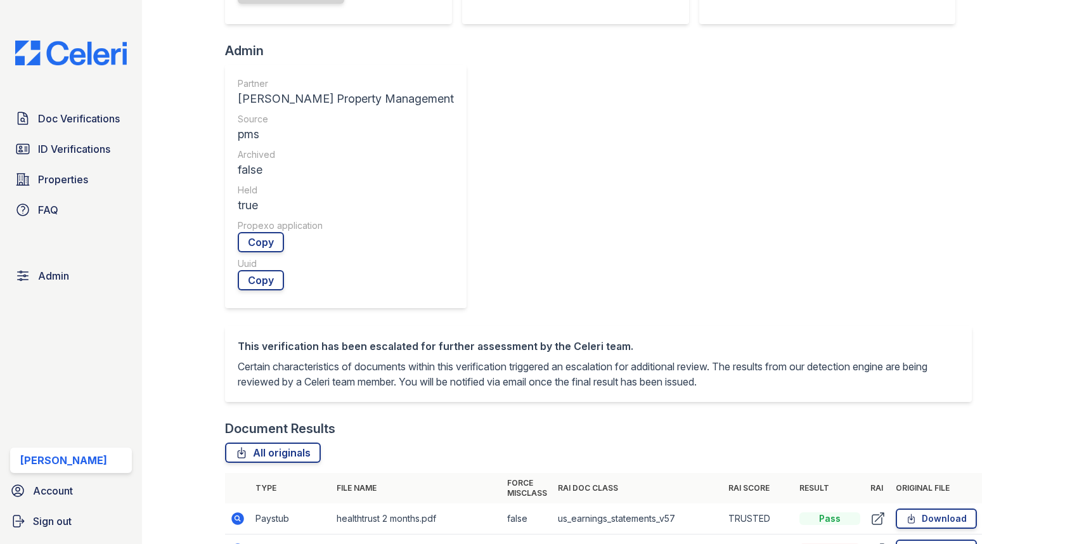
scroll to position [493, 0]
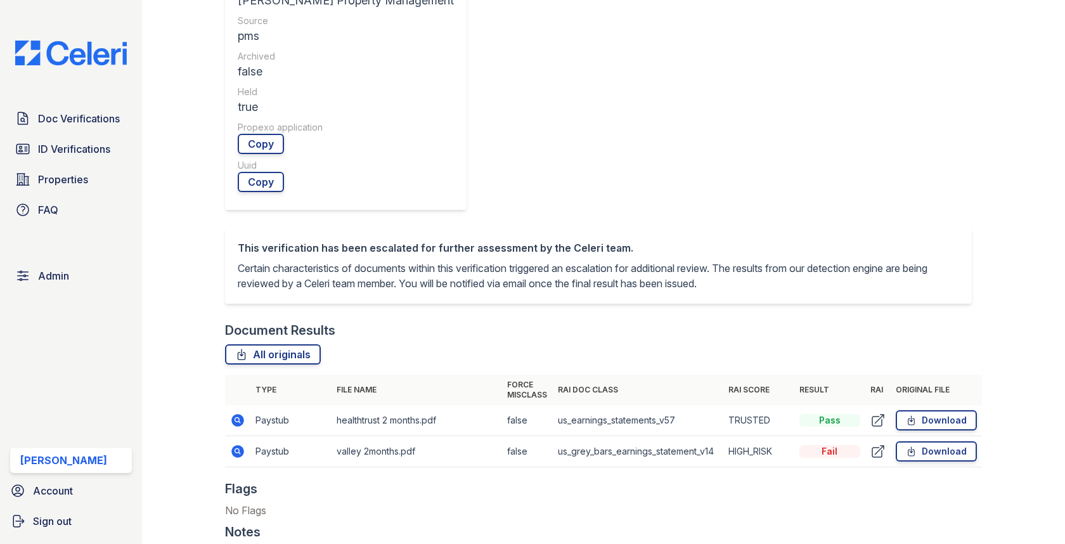
click at [239, 414] on icon at bounding box center [238, 420] width 13 height 13
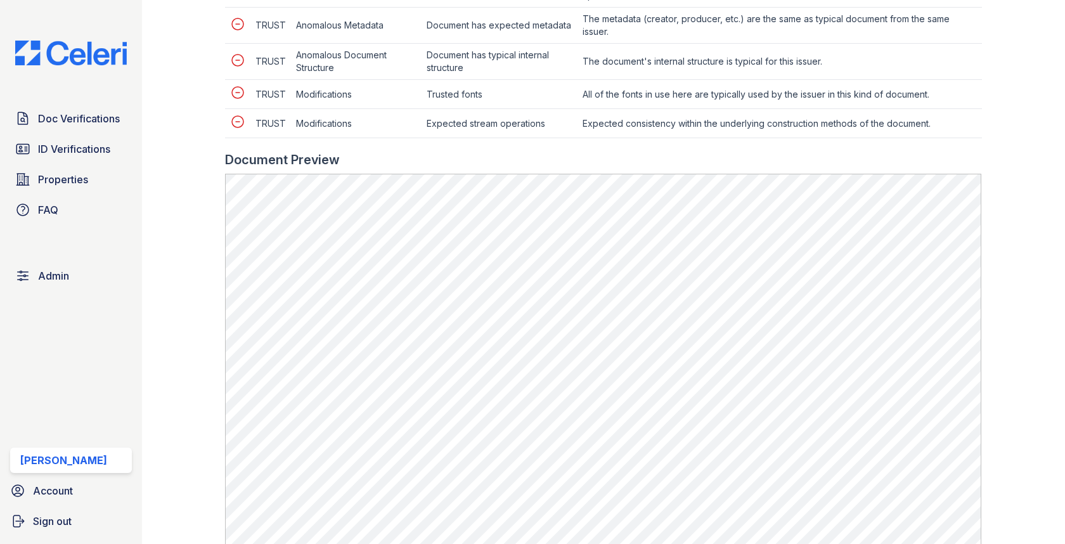
scroll to position [701, 0]
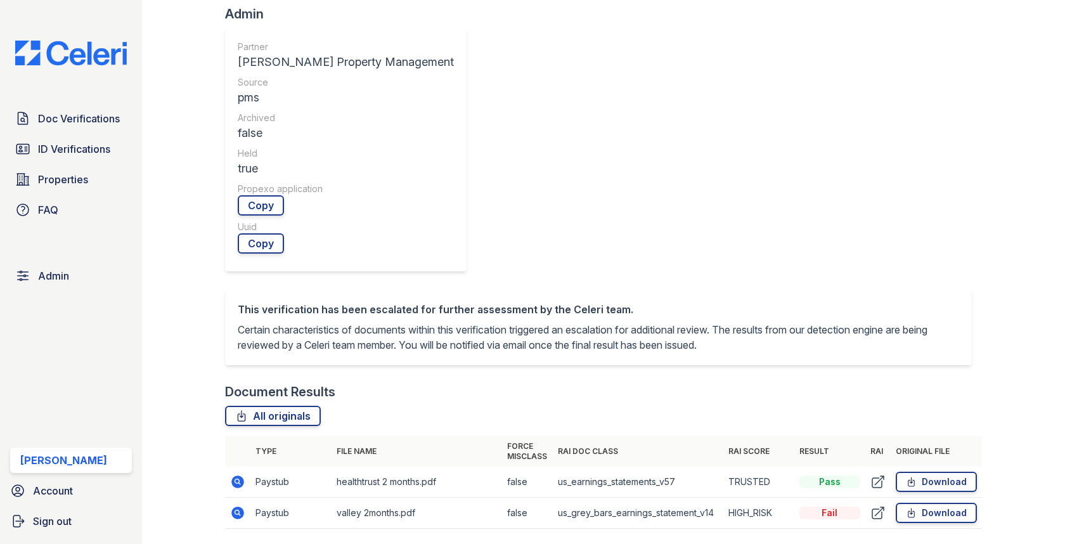
scroll to position [524, 0]
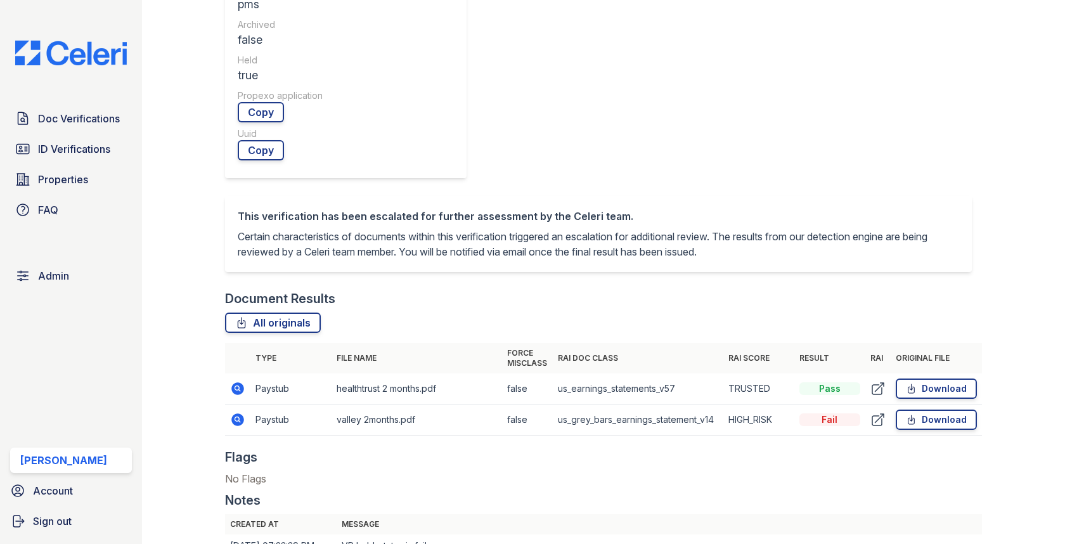
click at [233, 412] on icon at bounding box center [237, 419] width 15 height 15
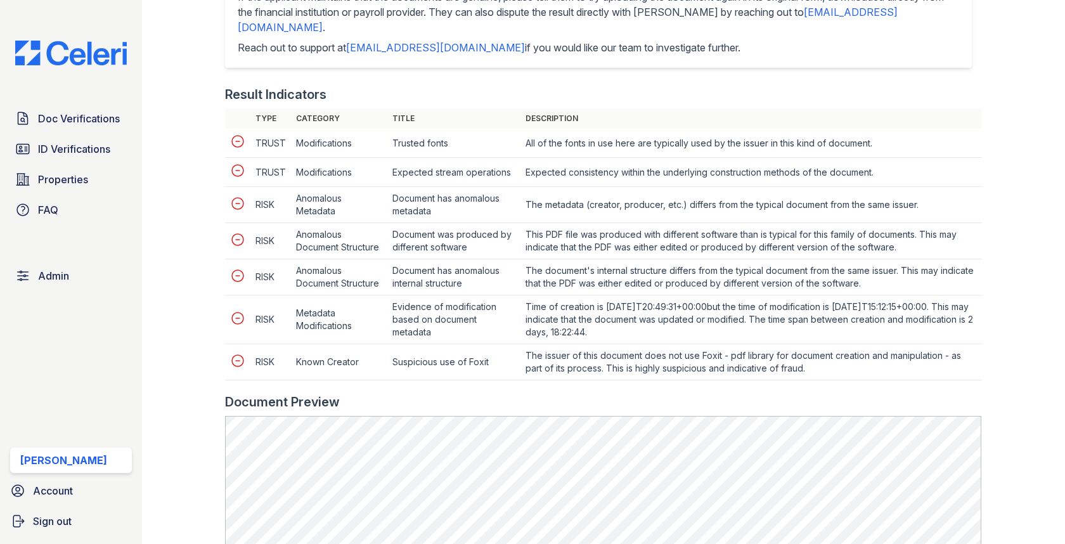
scroll to position [619, 0]
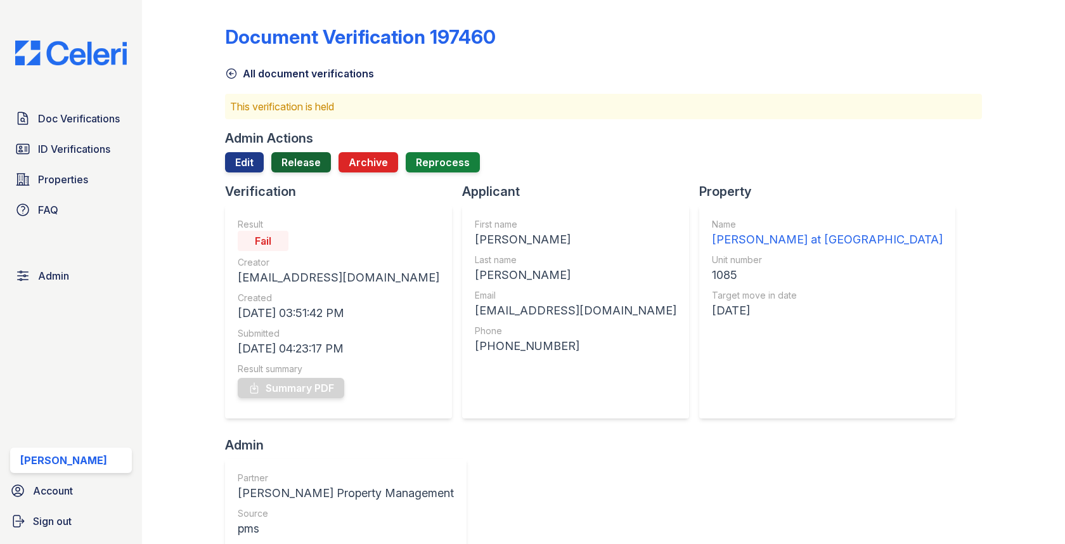
click at [318, 160] on link "Release" at bounding box center [301, 162] width 60 height 20
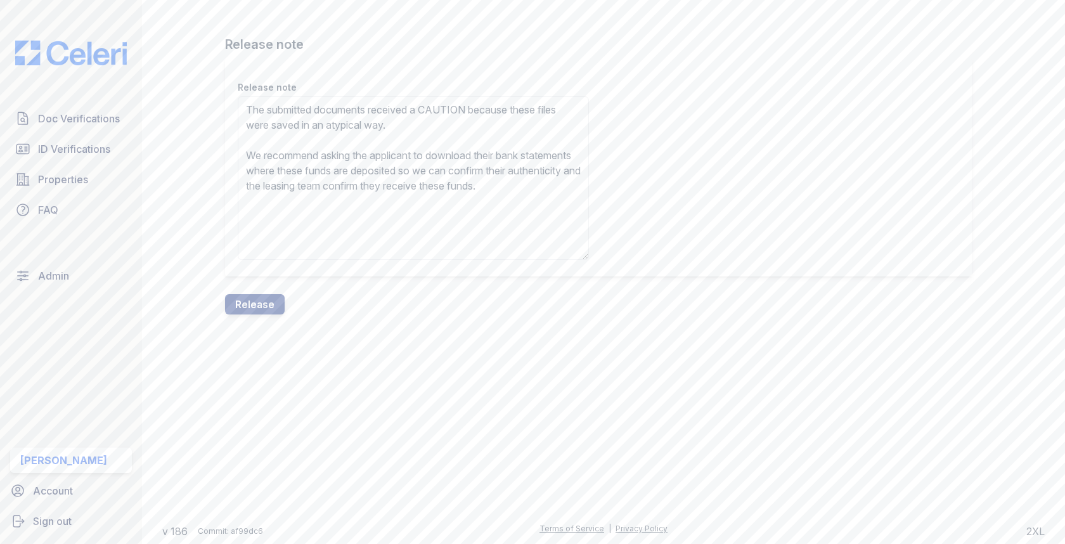
click at [444, 112] on textarea "The submitted documents received a CAUTION because these files were saved in an…" at bounding box center [413, 178] width 351 height 164
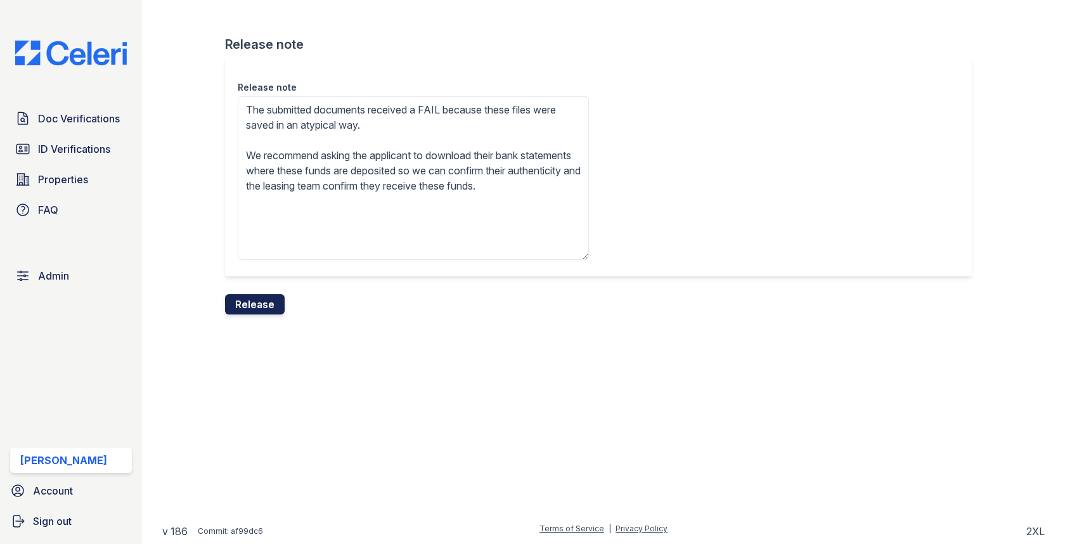
type textarea "The submitted documents received a FAIL because these files were saved in an at…"
click at [271, 300] on button "Release" at bounding box center [255, 304] width 60 height 20
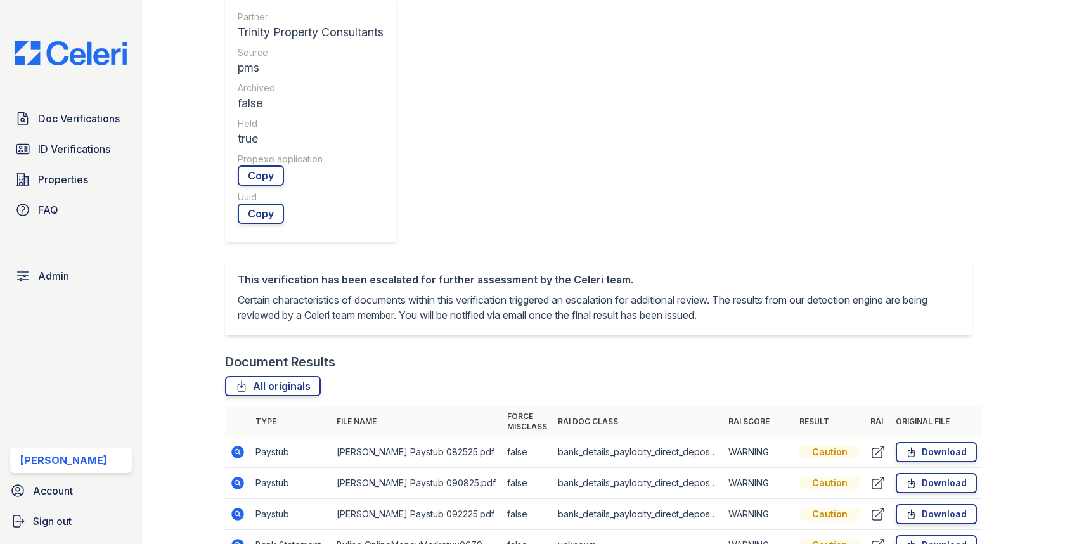
scroll to position [480, 0]
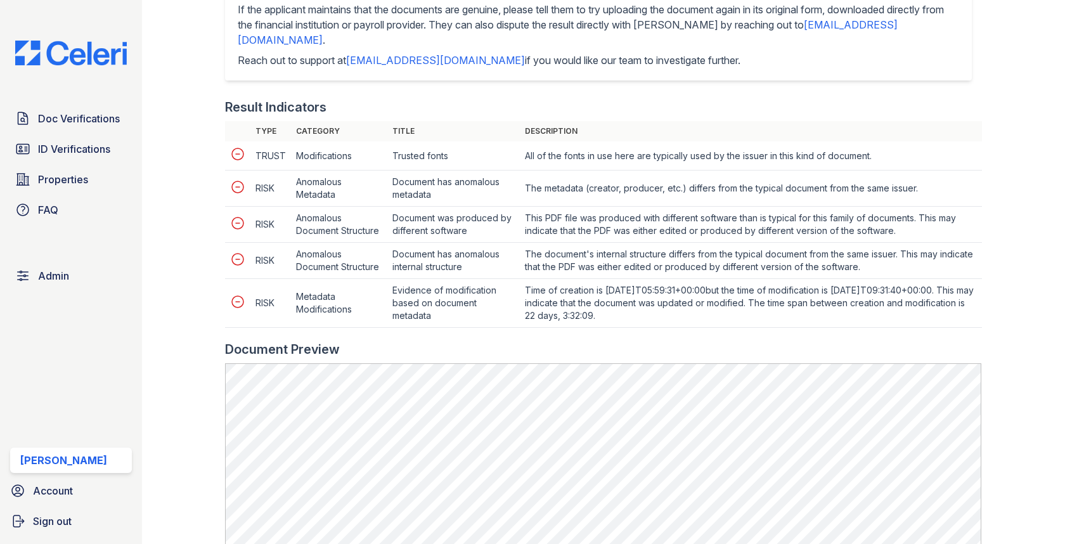
scroll to position [671, 0]
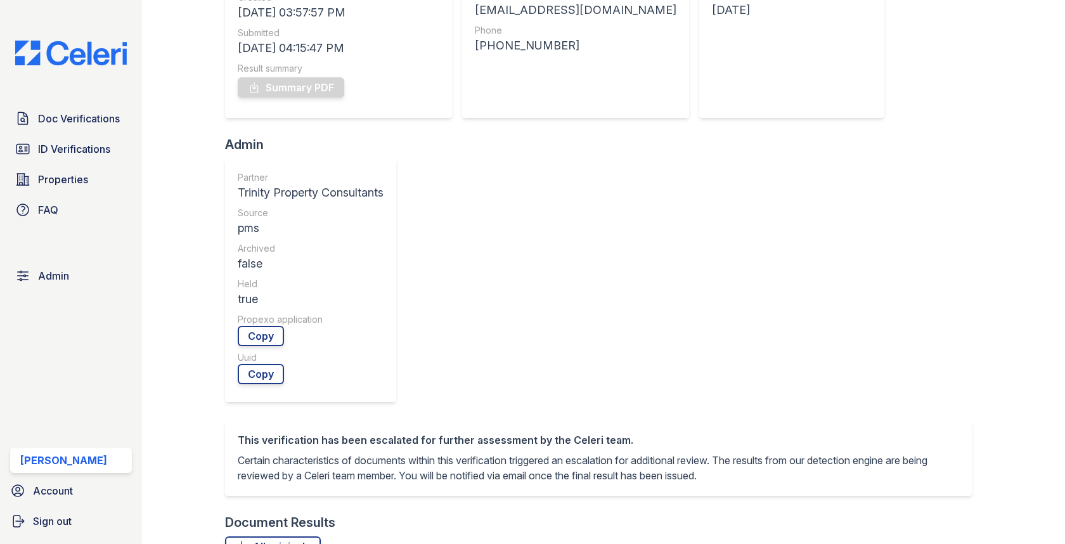
scroll to position [463, 0]
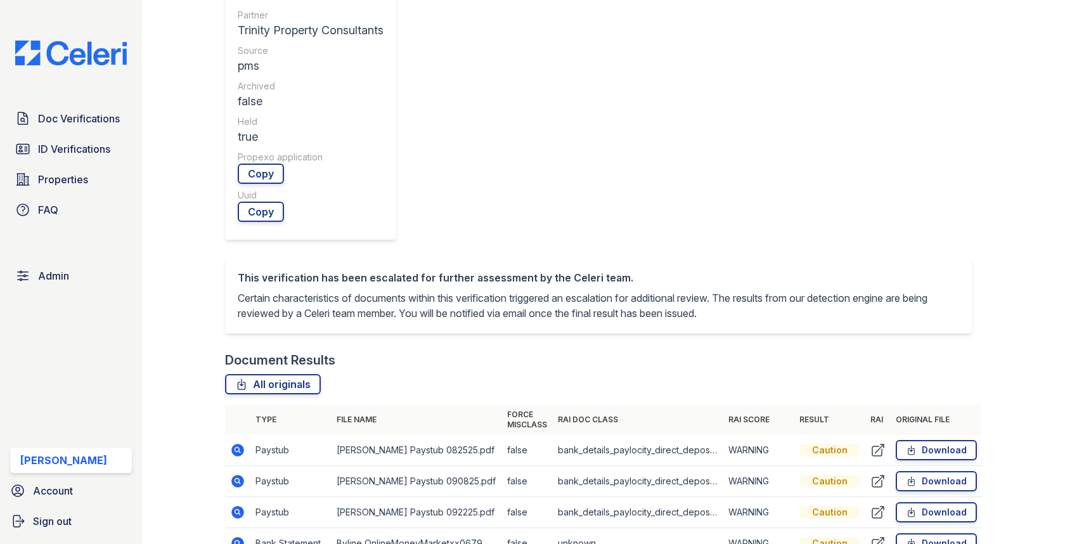
click at [247, 435] on td at bounding box center [237, 450] width 25 height 31
click at [244, 442] on icon at bounding box center [237, 449] width 15 height 15
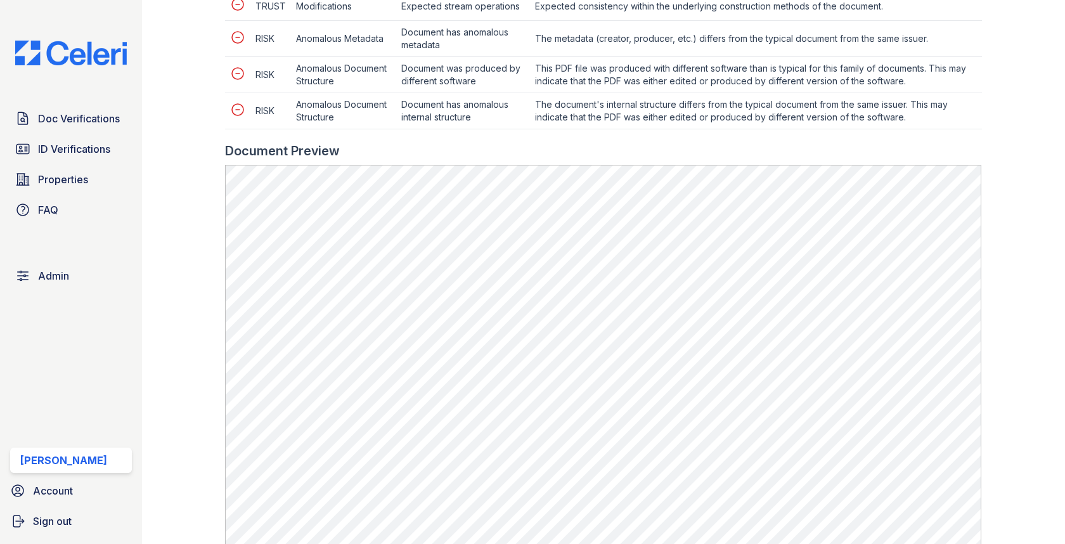
scroll to position [702, 0]
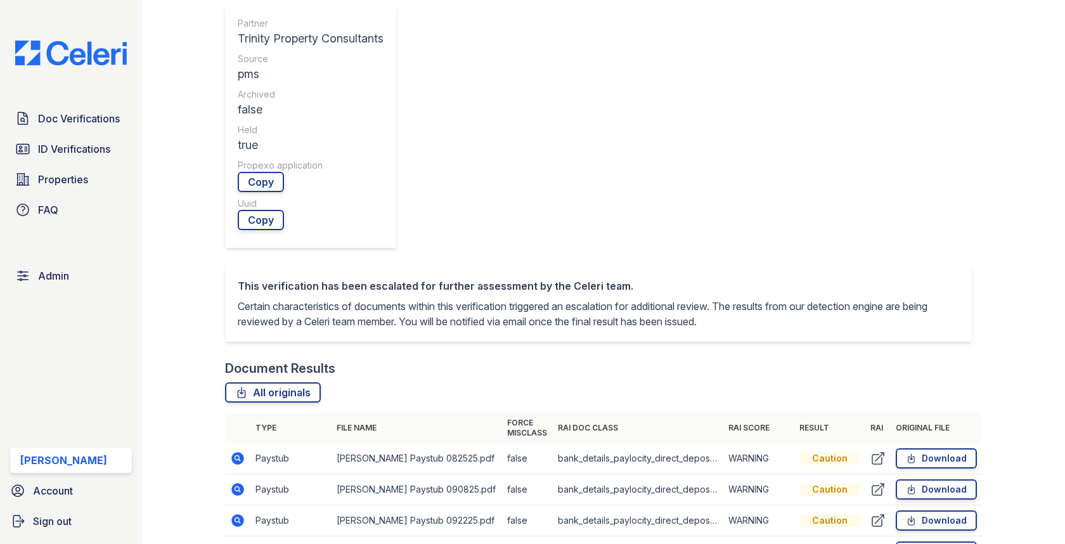
scroll to position [560, 0]
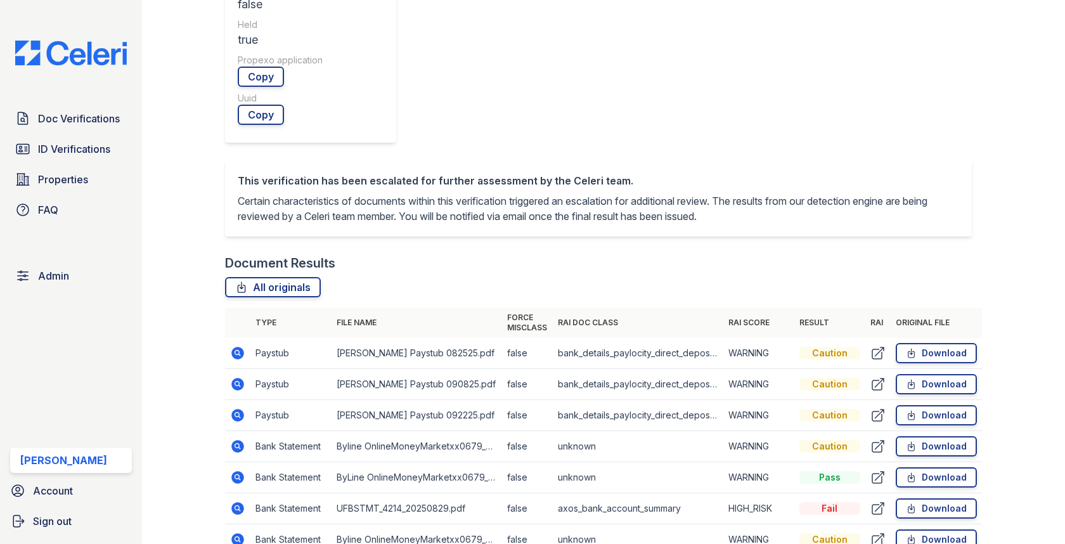
click at [239, 501] on icon at bounding box center [237, 508] width 15 height 15
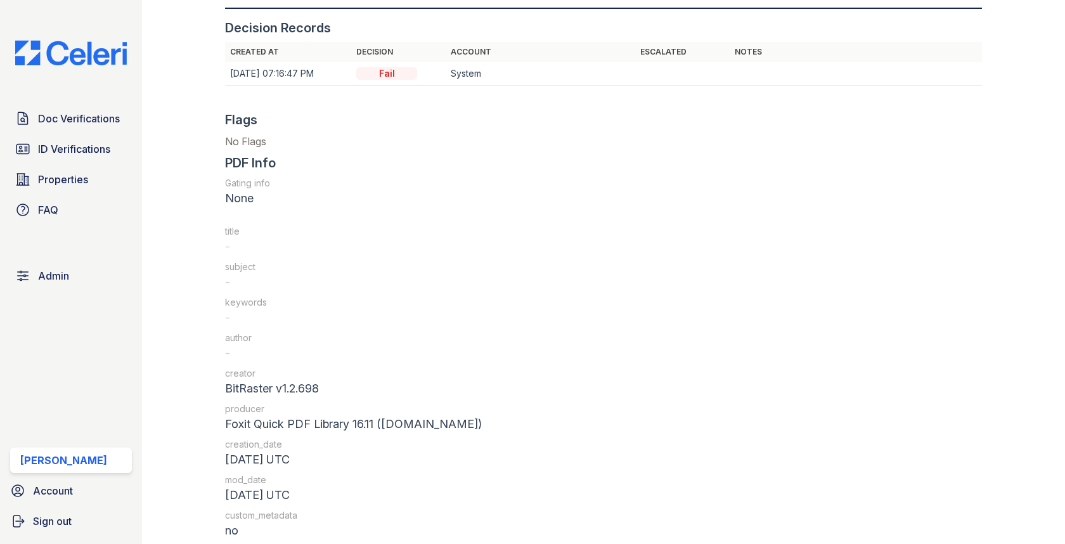
scroll to position [1462, 0]
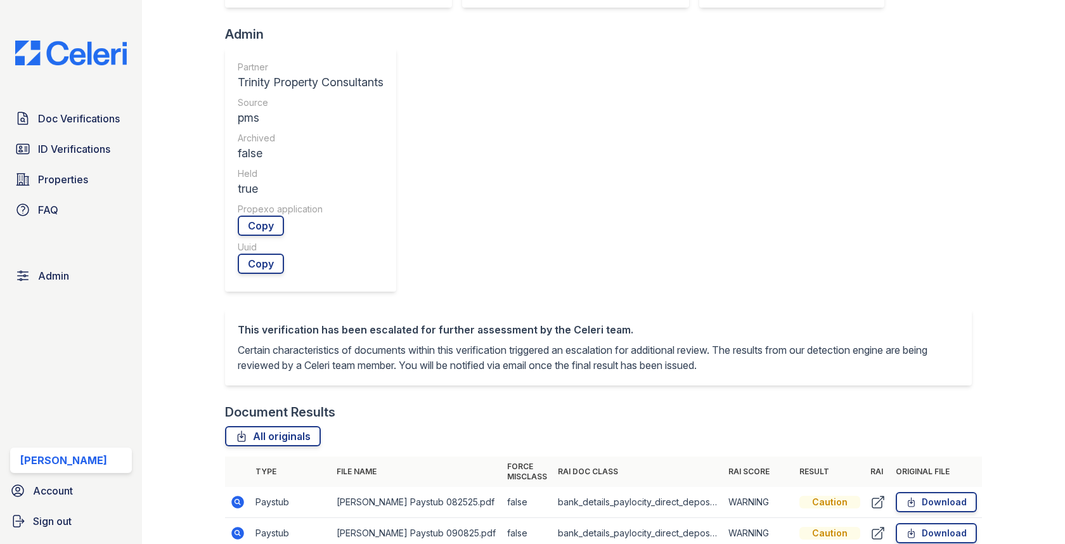
scroll to position [488, 0]
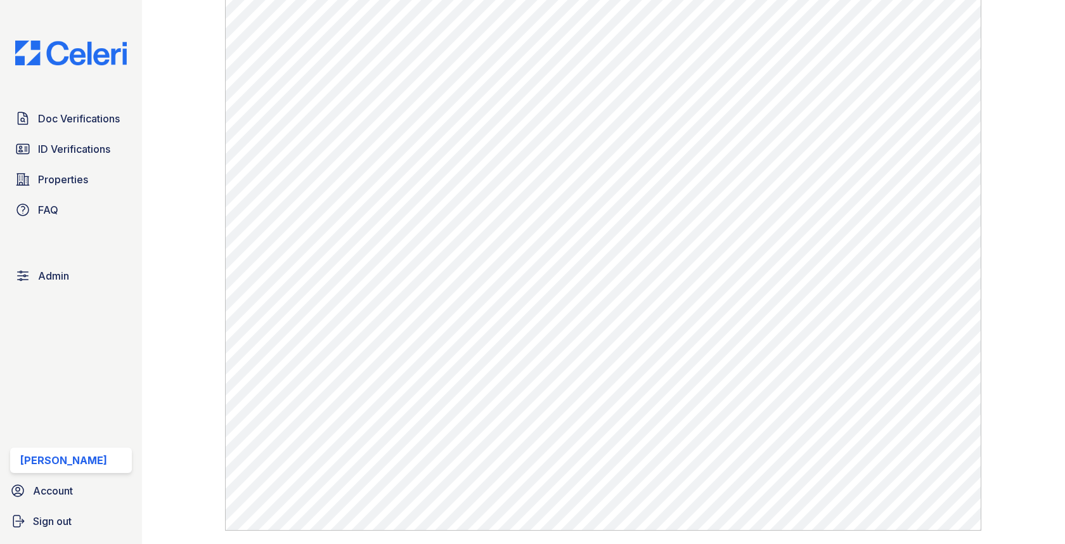
scroll to position [651, 0]
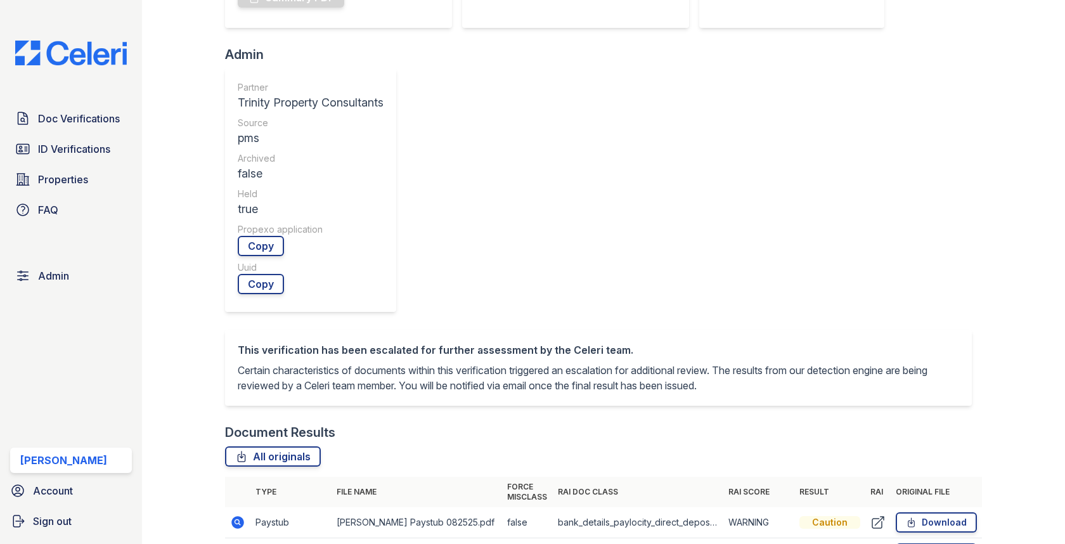
scroll to position [577, 0]
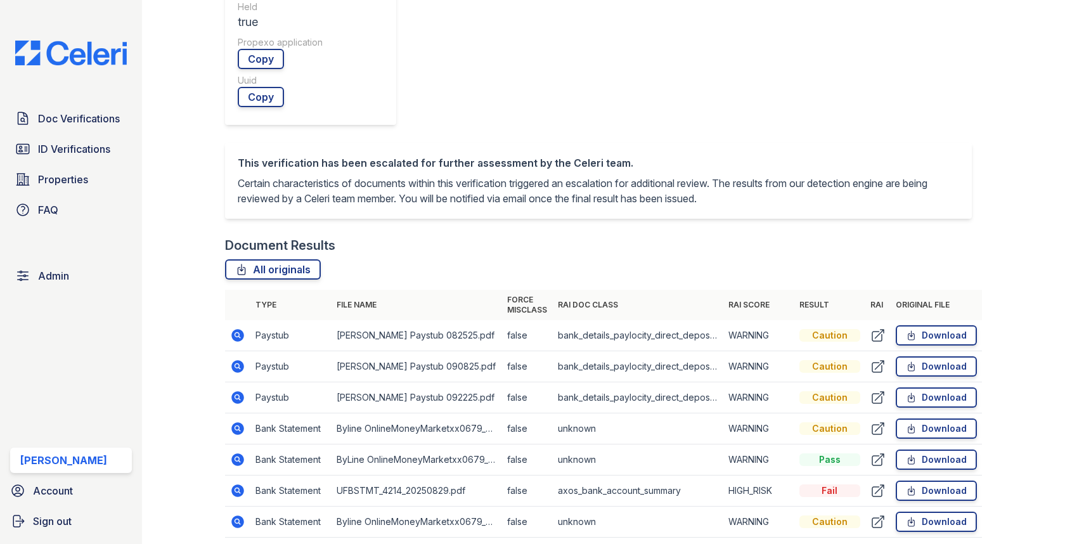
click at [242, 484] on icon at bounding box center [238, 490] width 13 height 13
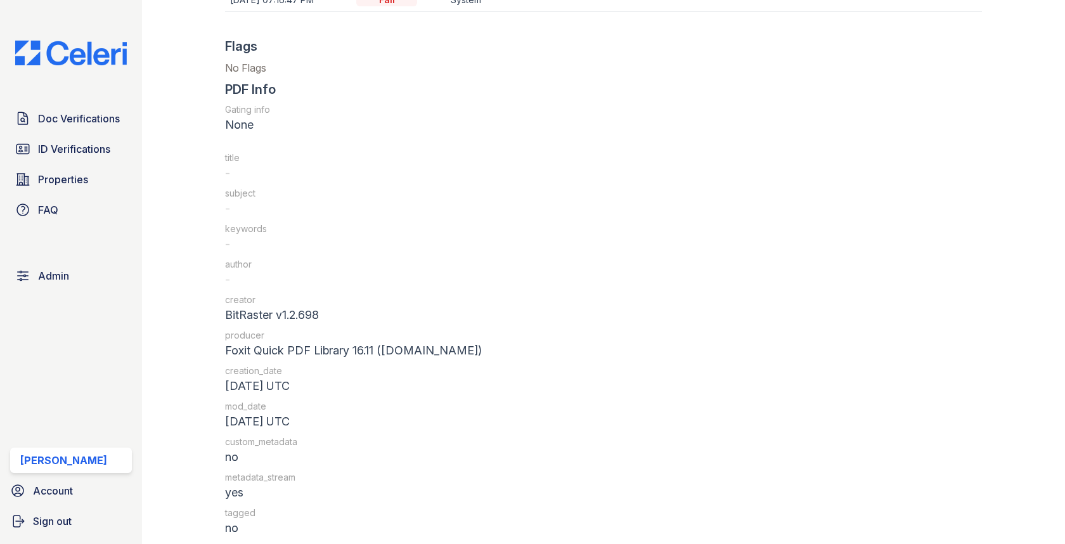
scroll to position [1501, 0]
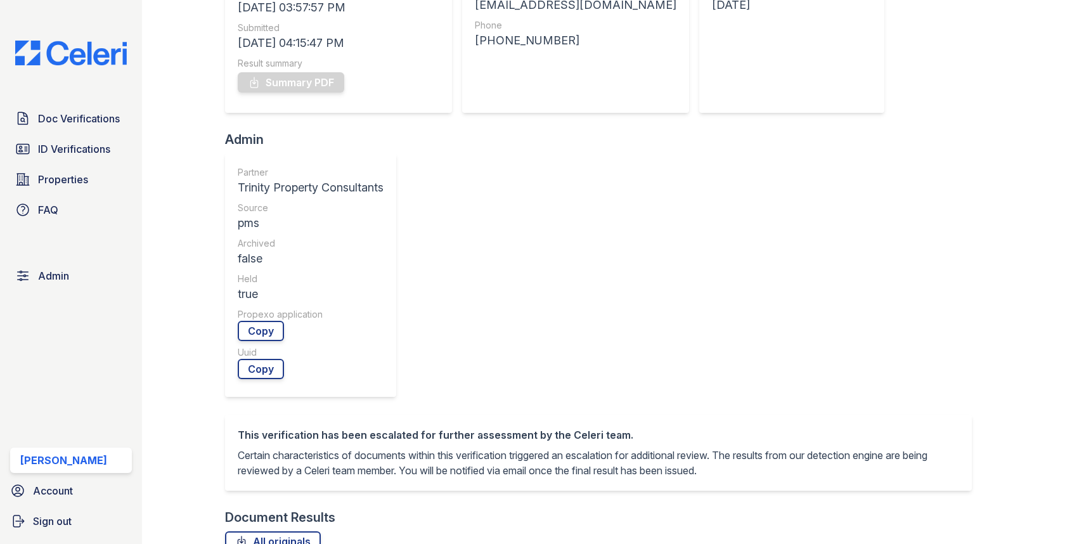
scroll to position [418, 0]
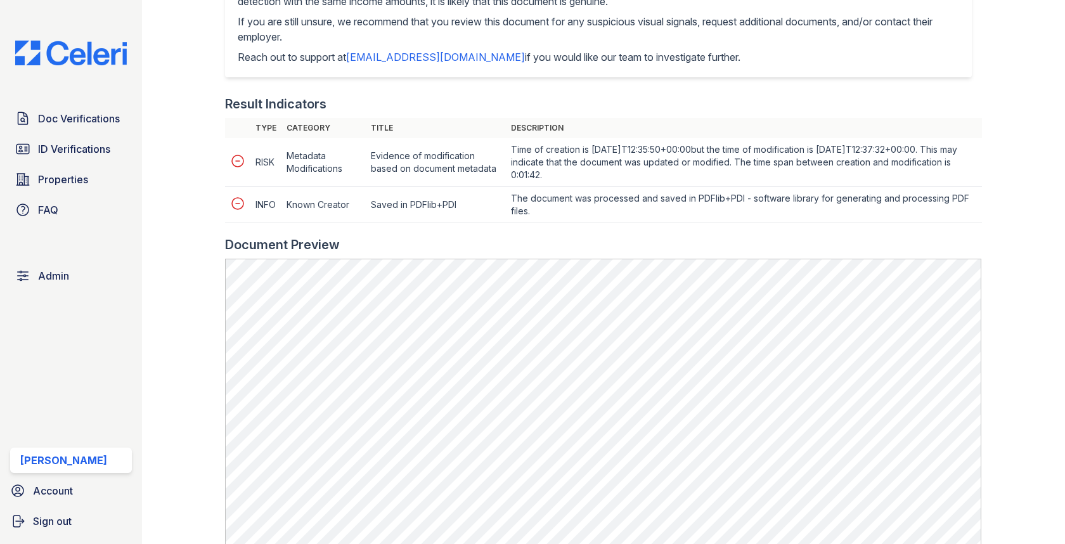
scroll to position [500, 0]
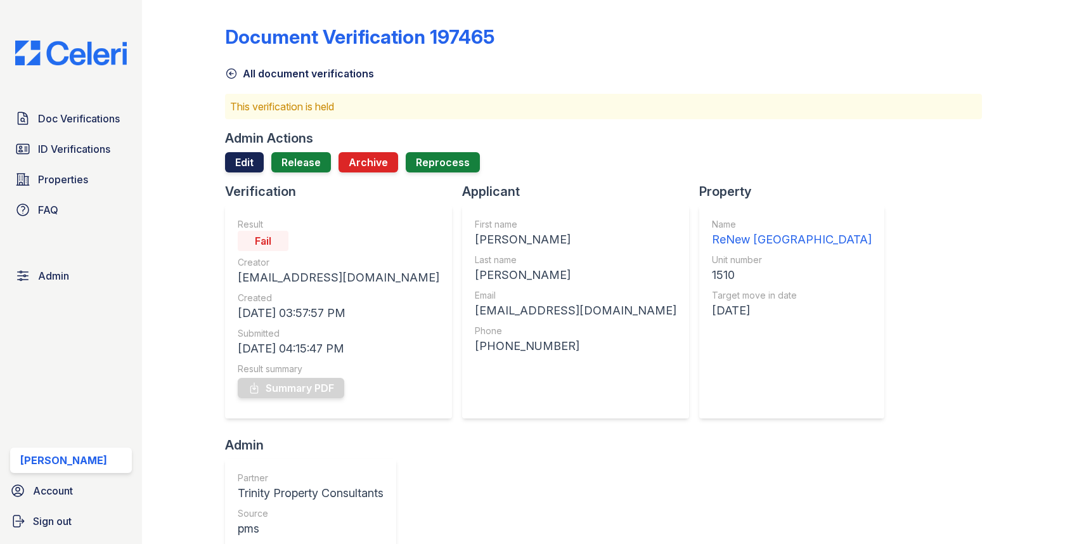
click at [241, 153] on link "Edit" at bounding box center [244, 162] width 39 height 20
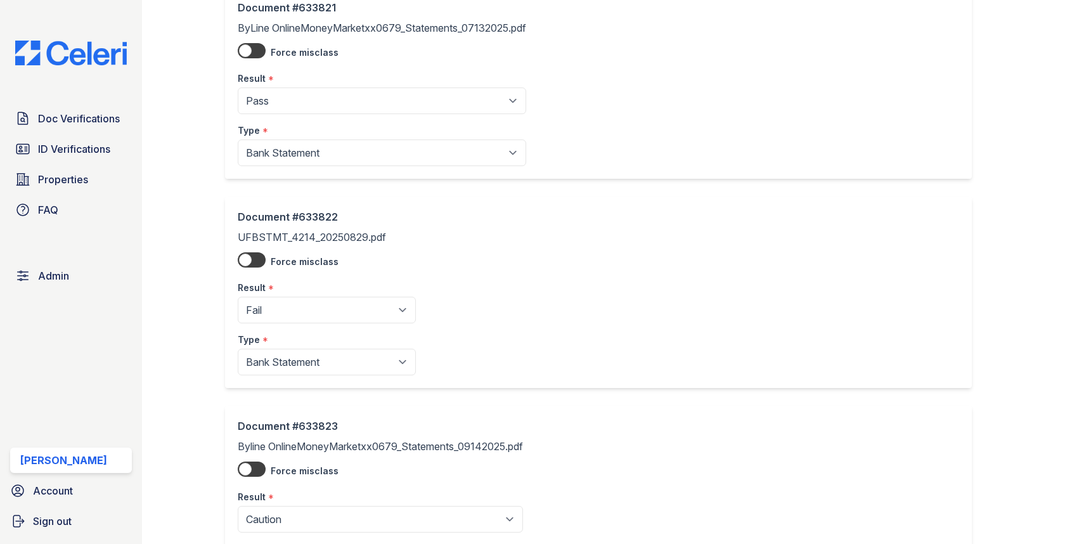
scroll to position [1070, 0]
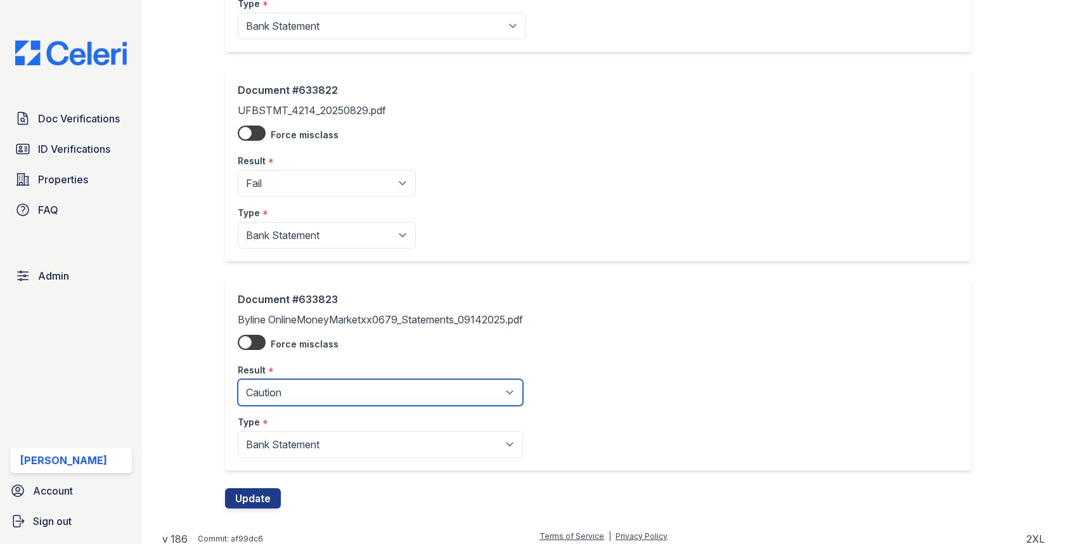
click at [309, 387] on select "Pending Sent Started Processing Pass Fail Caution Error N/A" at bounding box center [380, 392] width 285 height 27
select select "pass"
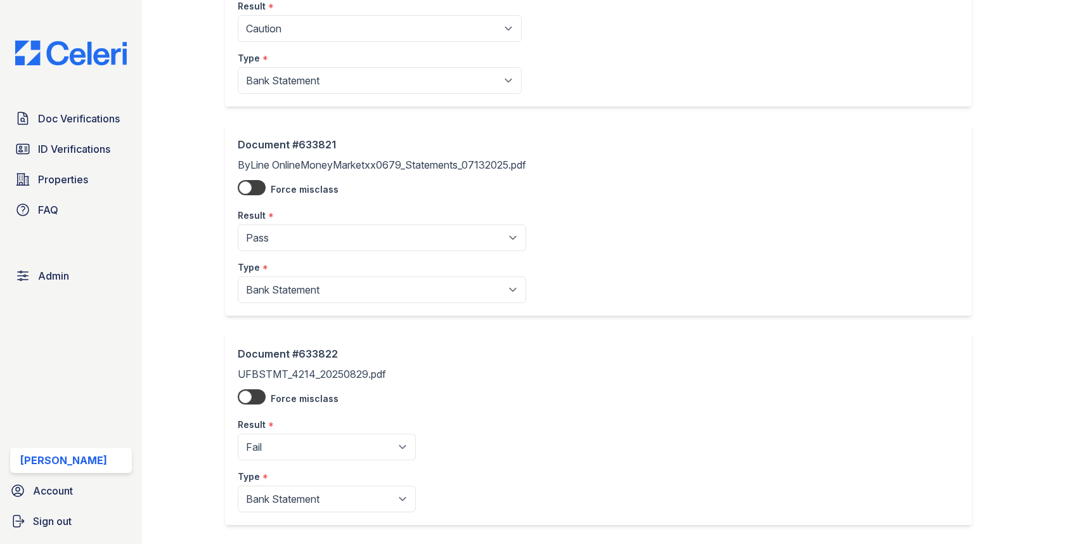
scroll to position [792, 0]
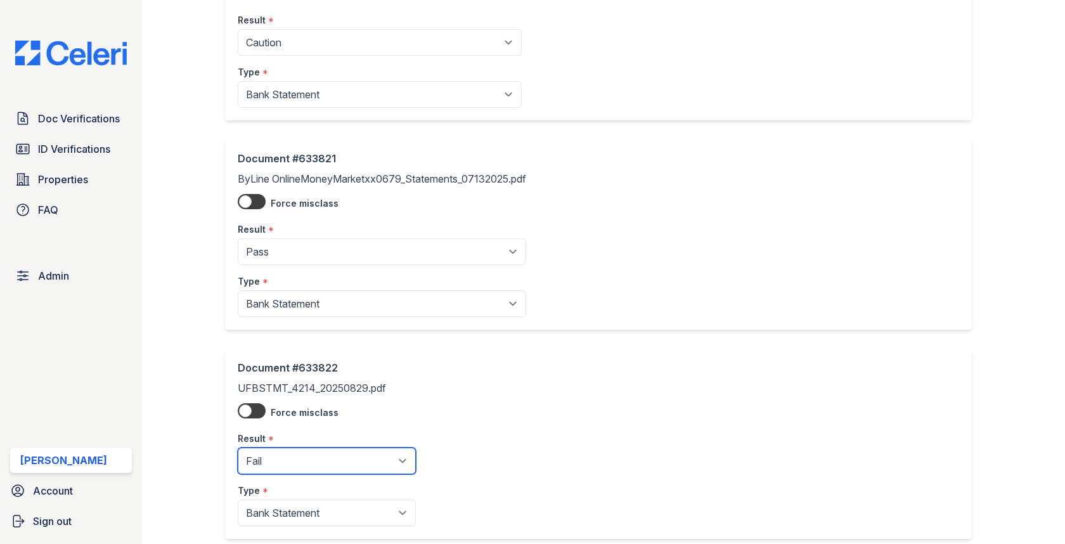
click at [273, 448] on select "Pending Sent Started Processing Pass Fail Caution Error N/A" at bounding box center [327, 461] width 178 height 27
click at [281, 451] on select "Pending Sent Started Processing Pass Fail Caution Error N/A" at bounding box center [327, 461] width 178 height 27
click at [277, 450] on select "Pending Sent Started Processing Pass Fail Caution Error N/A" at bounding box center [327, 461] width 178 height 27
select select "caution"
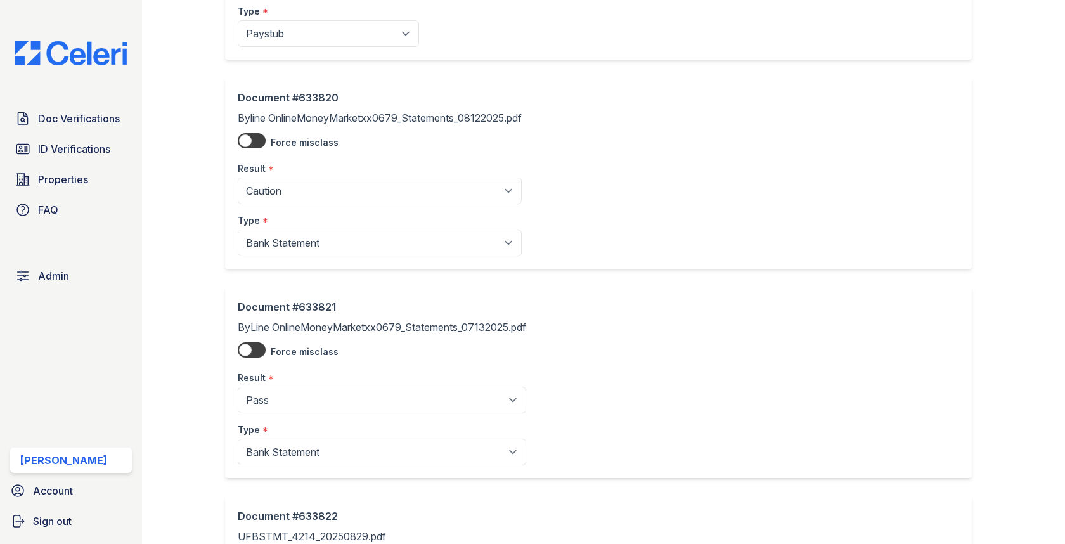
scroll to position [630, 0]
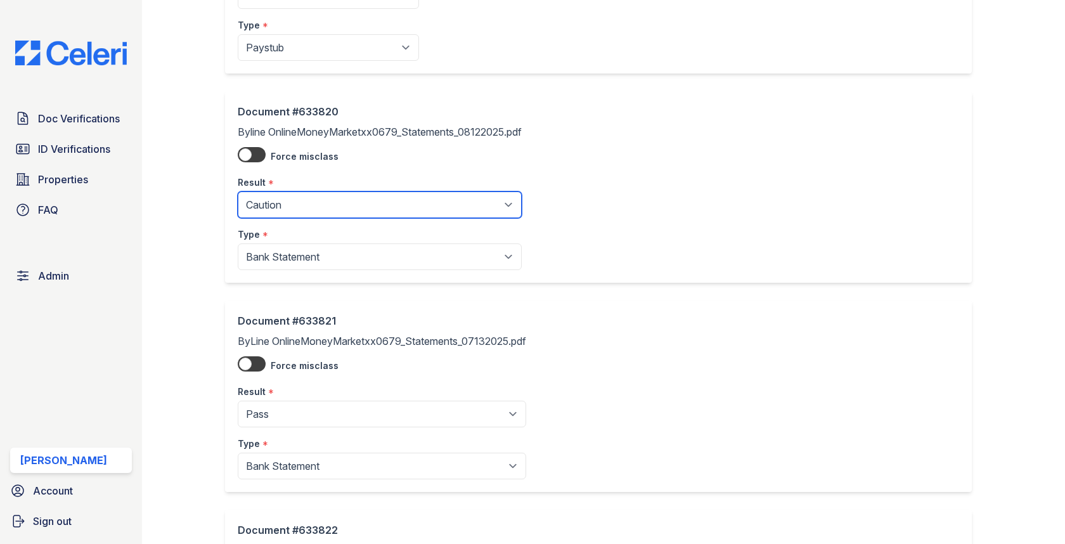
click at [339, 203] on select "Pending Sent Started Processing Pass Fail Caution Error N/A" at bounding box center [380, 204] width 284 height 27
select select "pass"
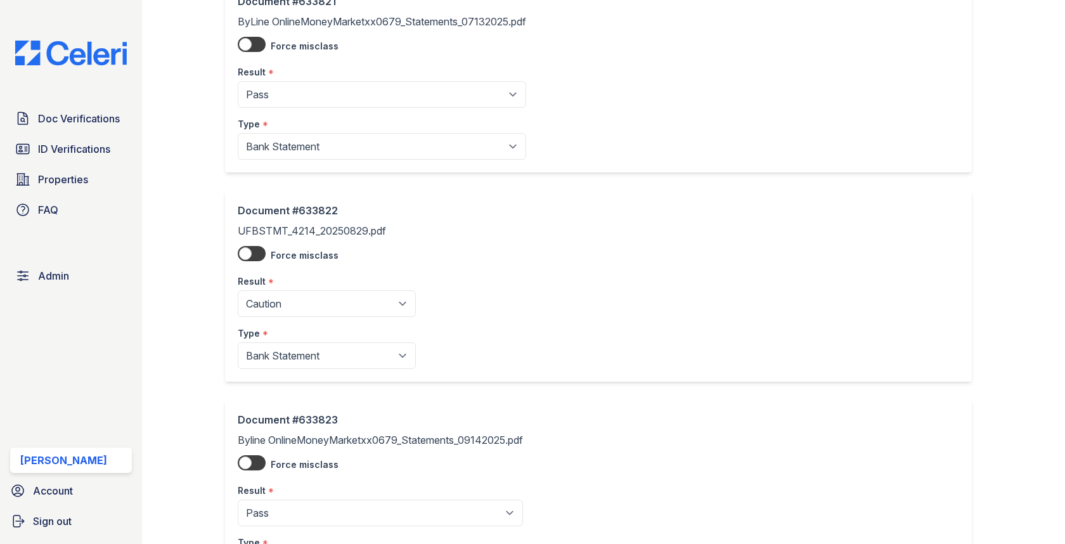
scroll to position [1070, 0]
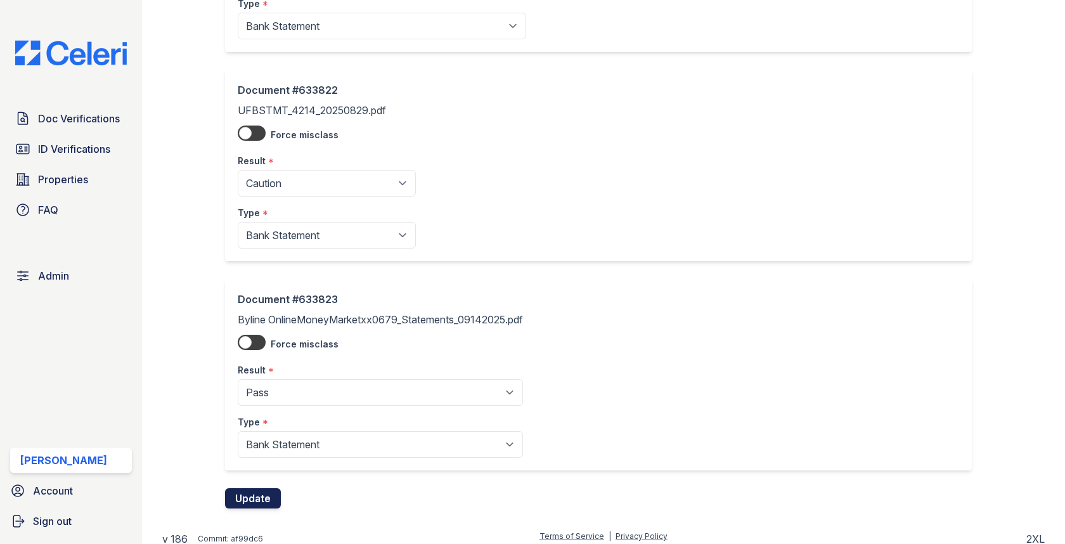
click at [261, 488] on button "Update" at bounding box center [253, 498] width 56 height 20
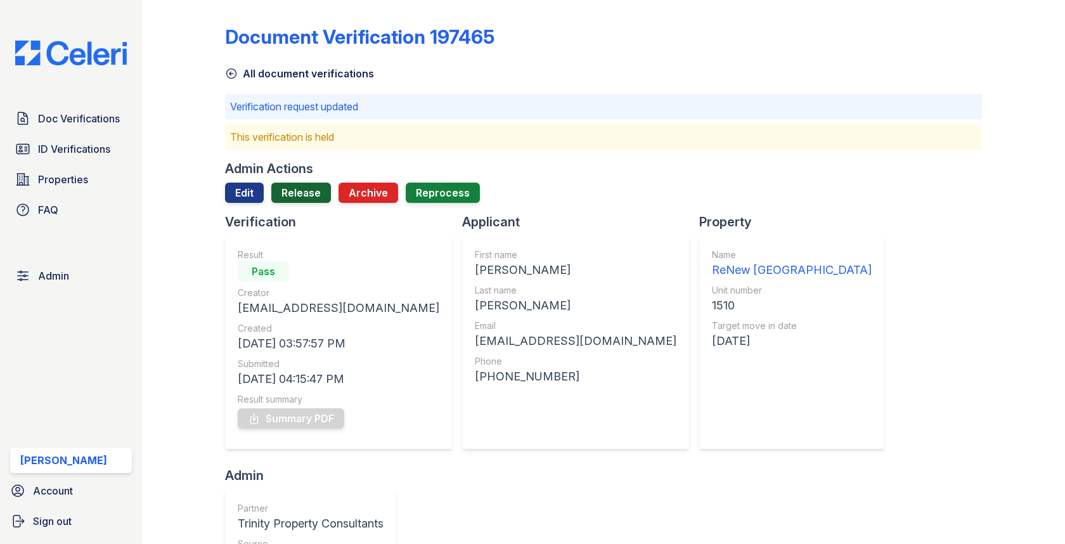
click at [311, 184] on link "Release" at bounding box center [301, 193] width 60 height 20
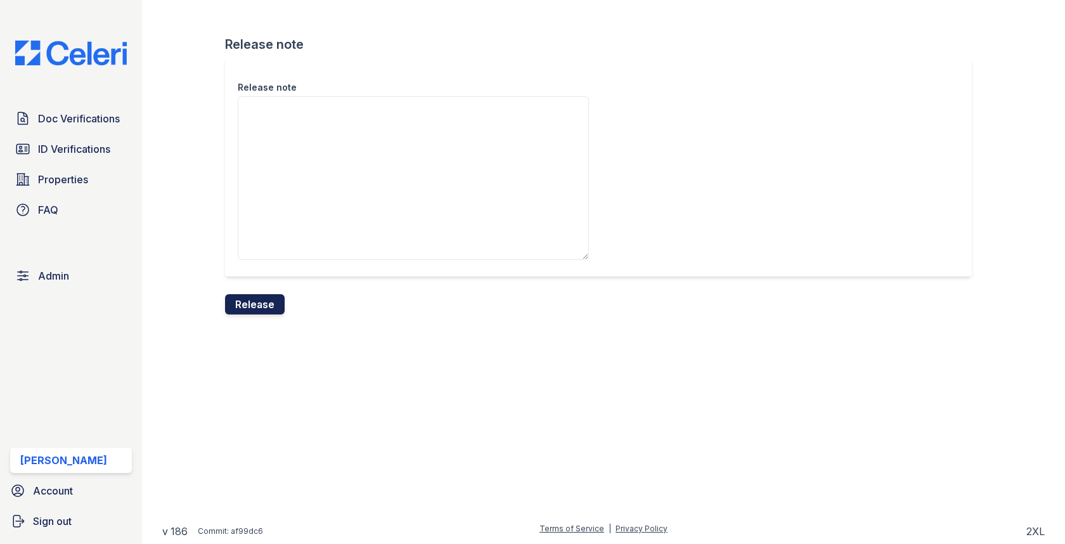
click at [251, 308] on button "Release" at bounding box center [255, 304] width 60 height 20
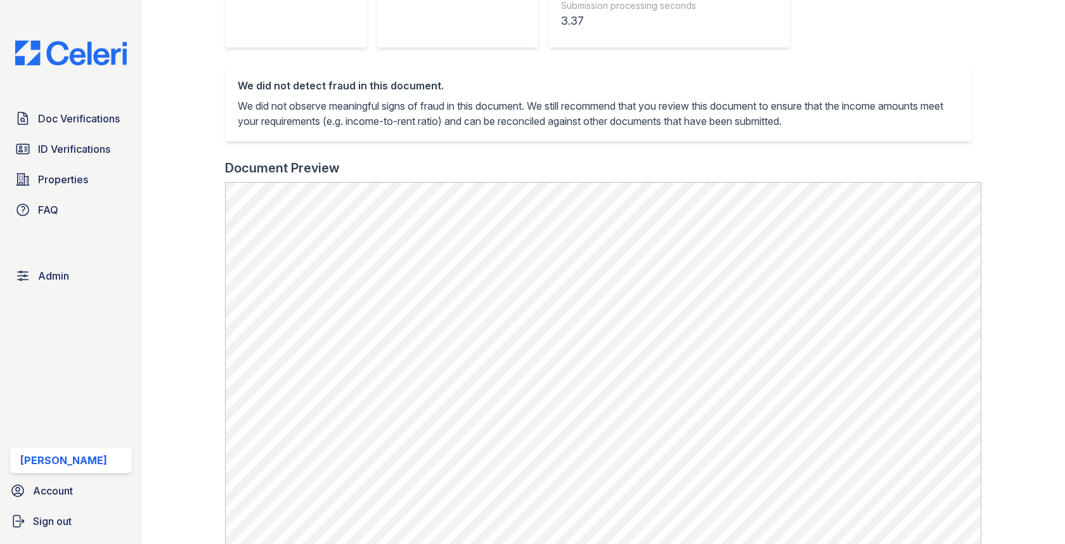
scroll to position [445, 0]
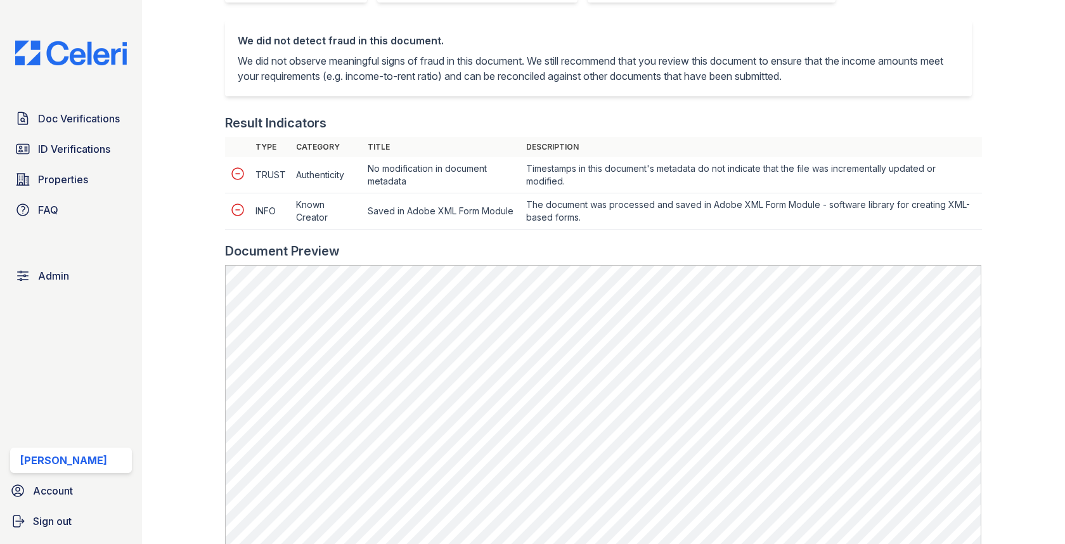
scroll to position [533, 0]
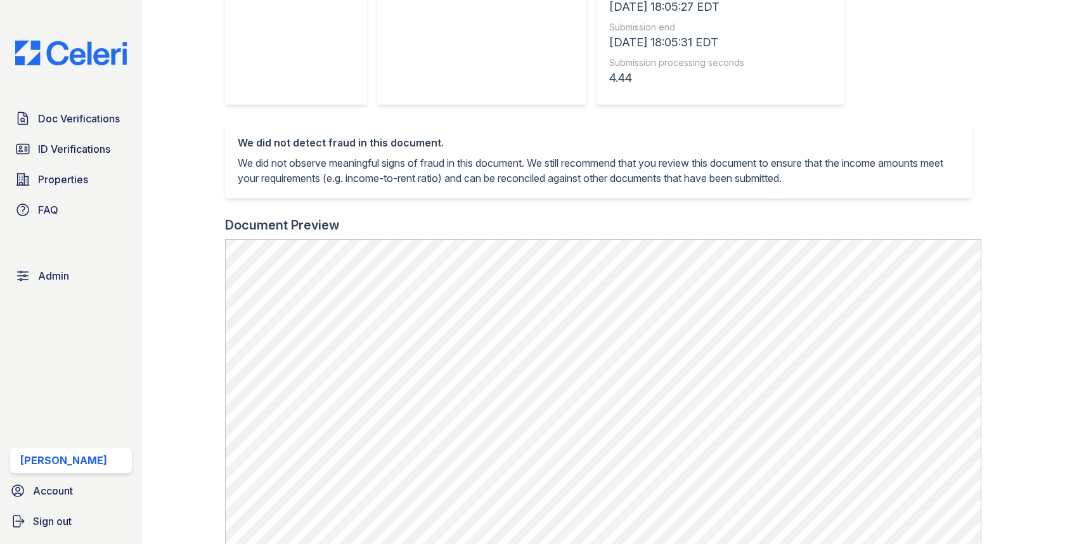
scroll to position [394, 0]
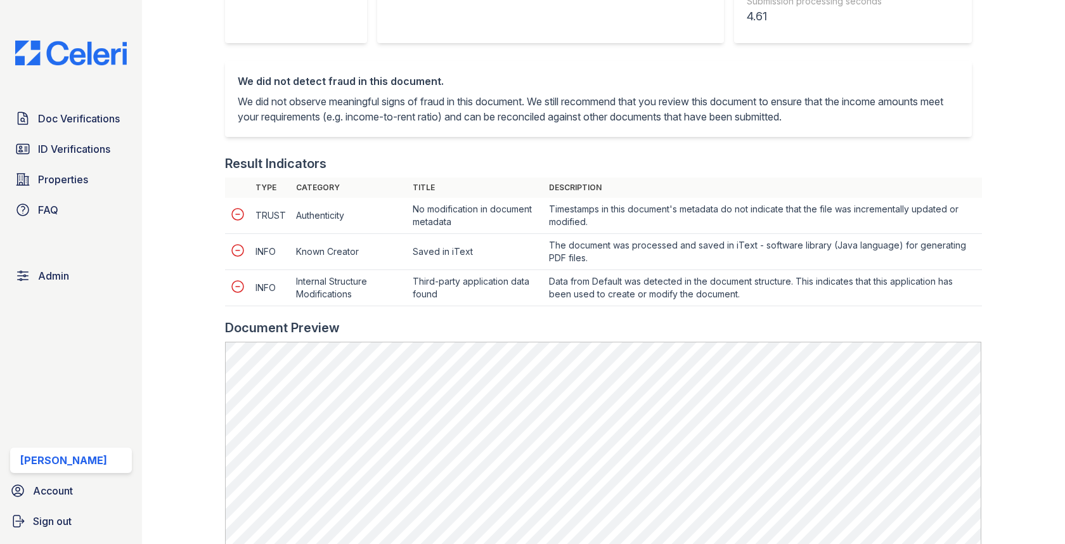
scroll to position [522, 0]
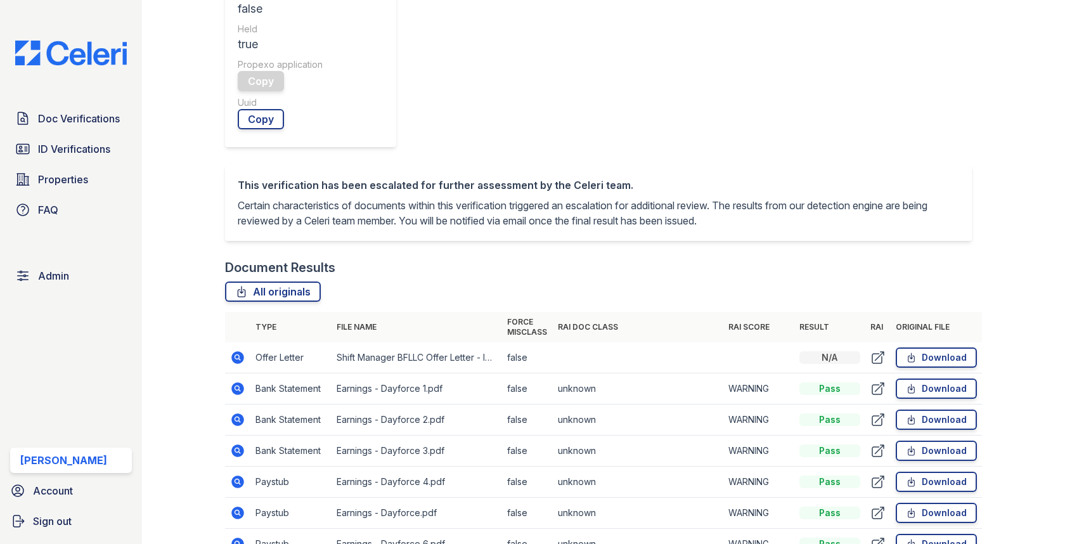
scroll to position [554, 0]
click at [231, 413] on icon at bounding box center [237, 420] width 15 height 15
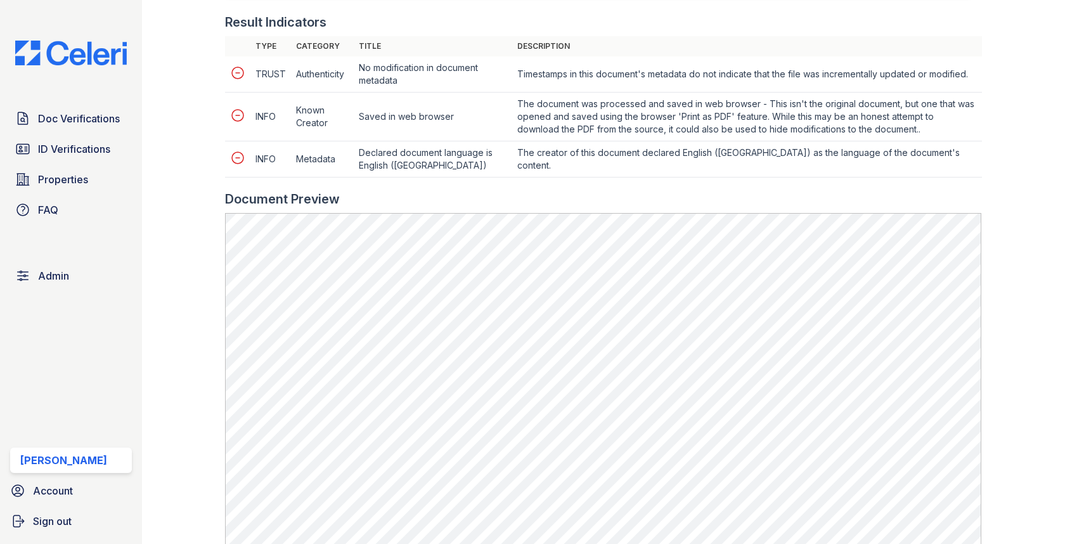
scroll to position [701, 0]
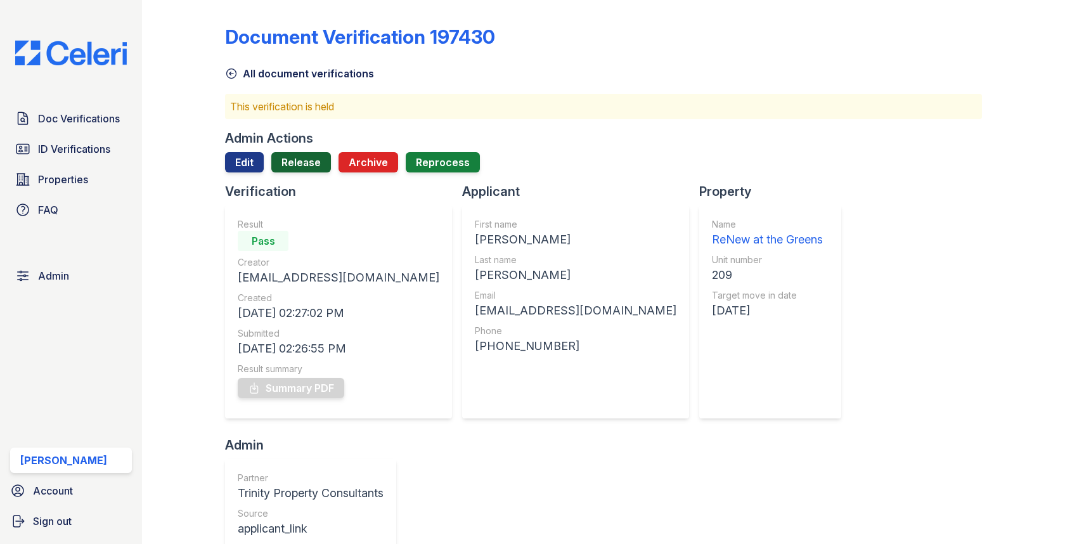
click at [318, 164] on link "Release" at bounding box center [301, 162] width 60 height 20
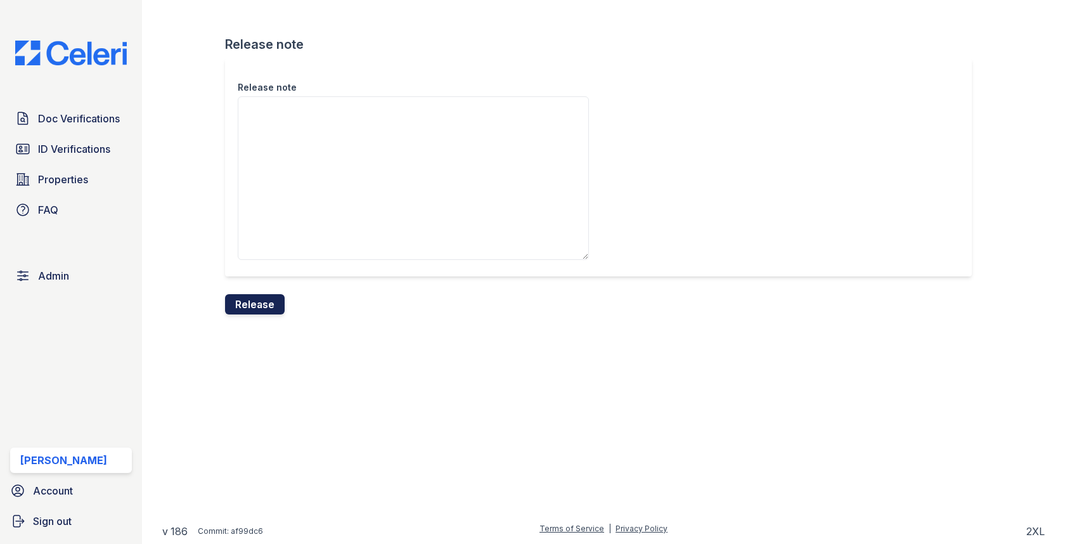
click at [263, 296] on button "Release" at bounding box center [255, 304] width 60 height 20
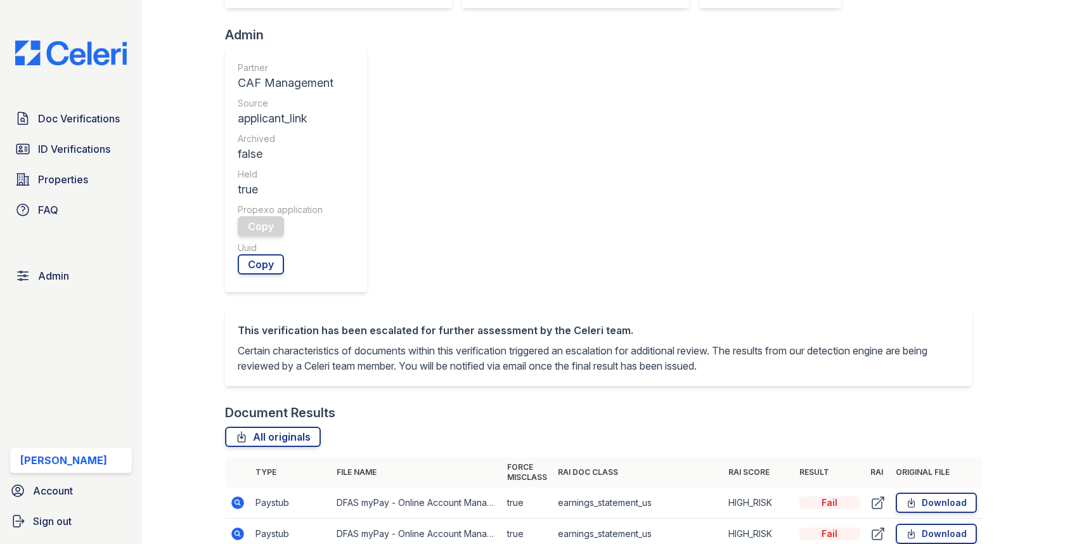
scroll to position [461, 0]
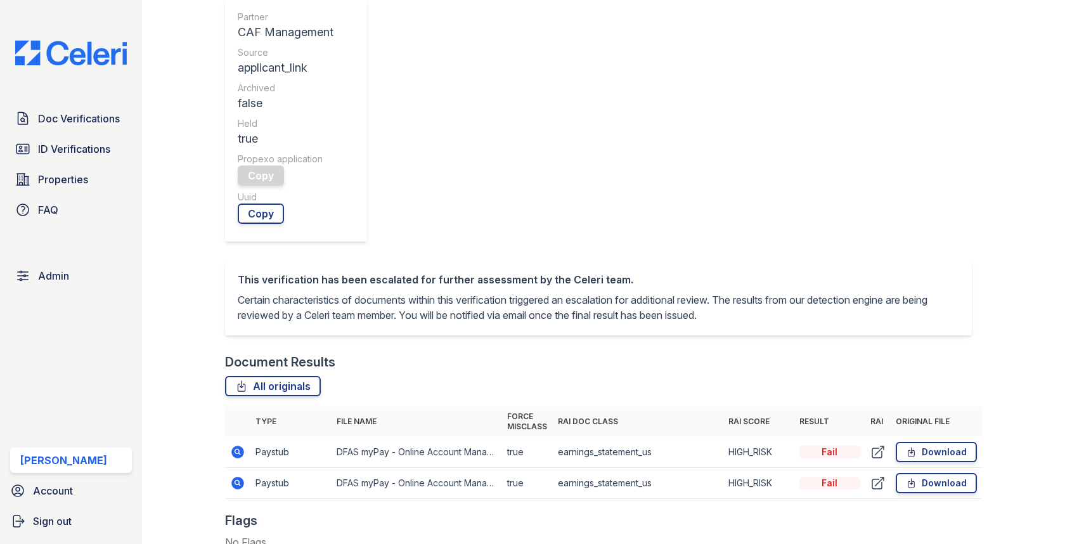
click at [247, 437] on td at bounding box center [237, 452] width 25 height 31
click at [237, 449] on icon at bounding box center [237, 450] width 3 height 3
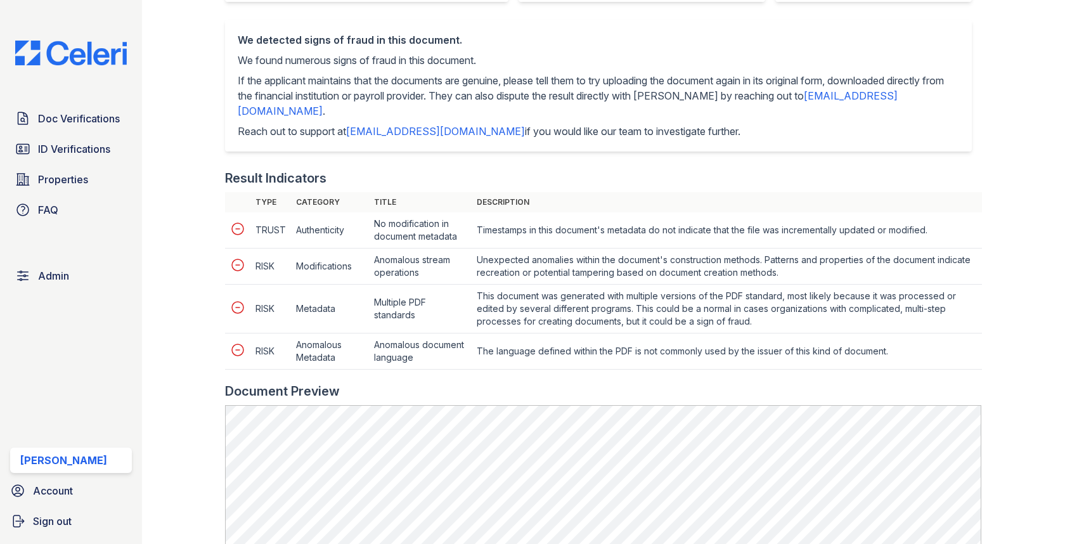
scroll to position [682, 0]
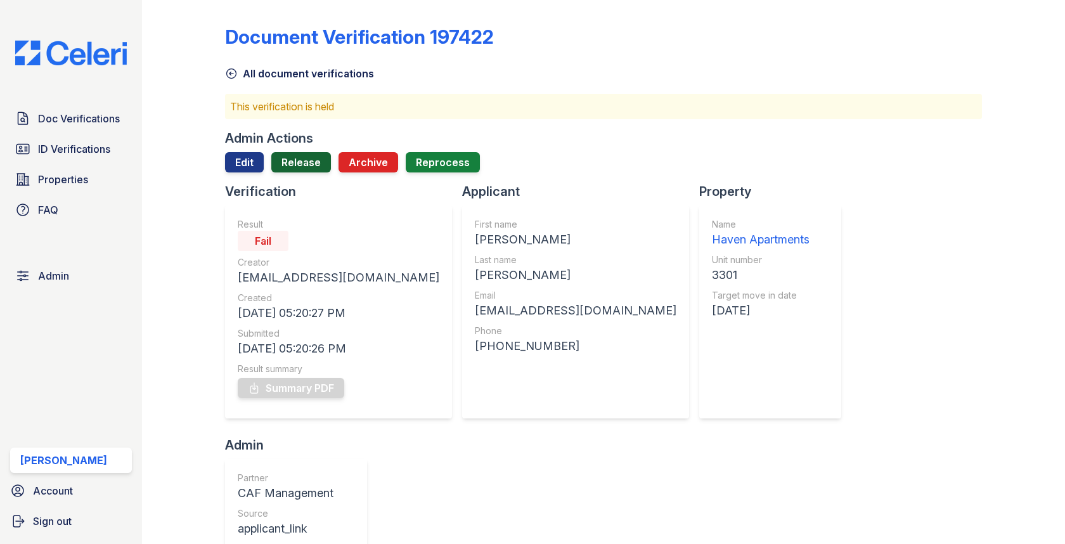
click at [303, 160] on link "Release" at bounding box center [301, 162] width 60 height 20
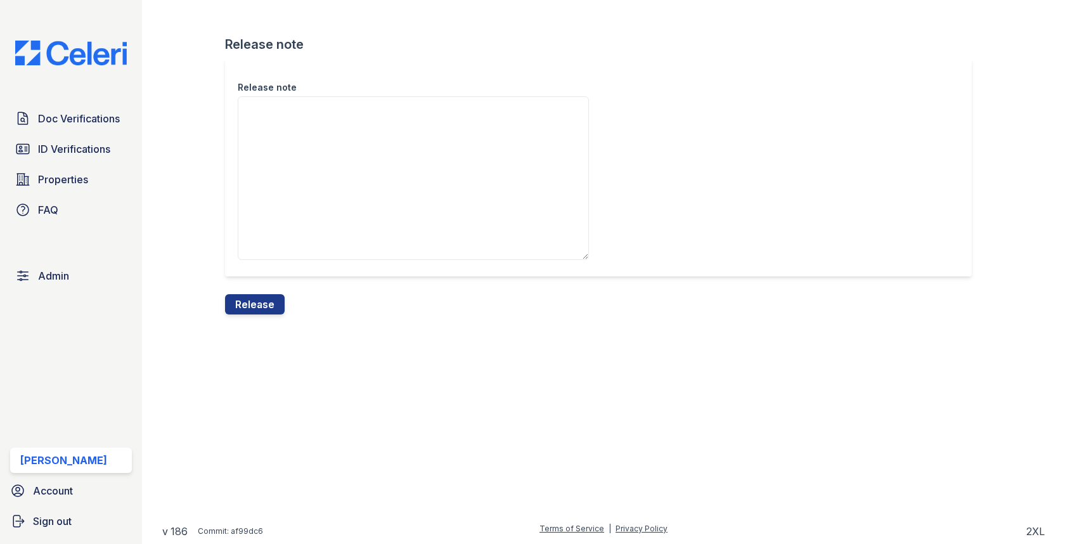
click at [303, 198] on textarea "Release note" at bounding box center [413, 178] width 351 height 164
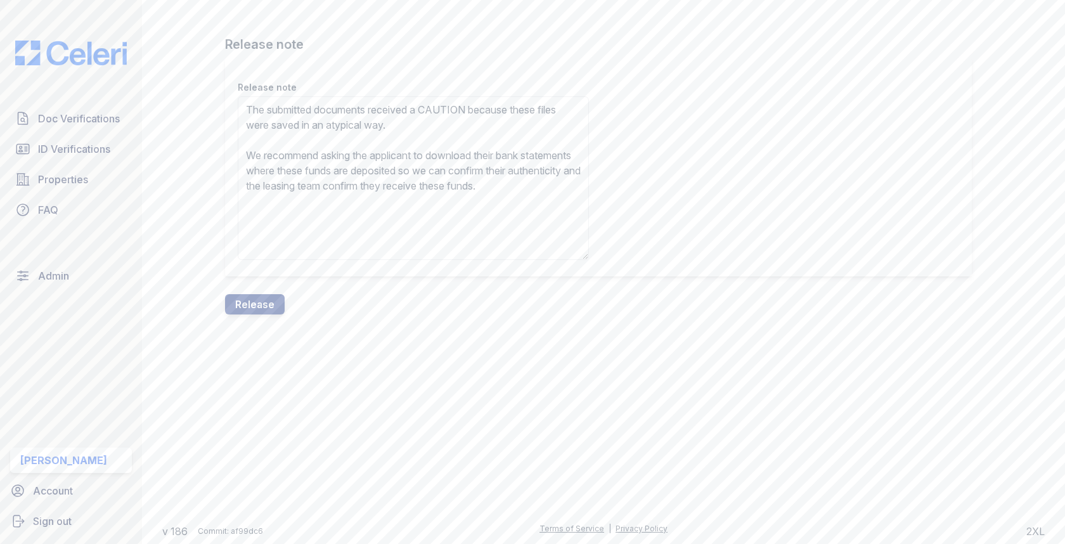
click at [440, 113] on textarea "The submitted documents received a CAUTION because these files were saved in an…" at bounding box center [413, 178] width 351 height 164
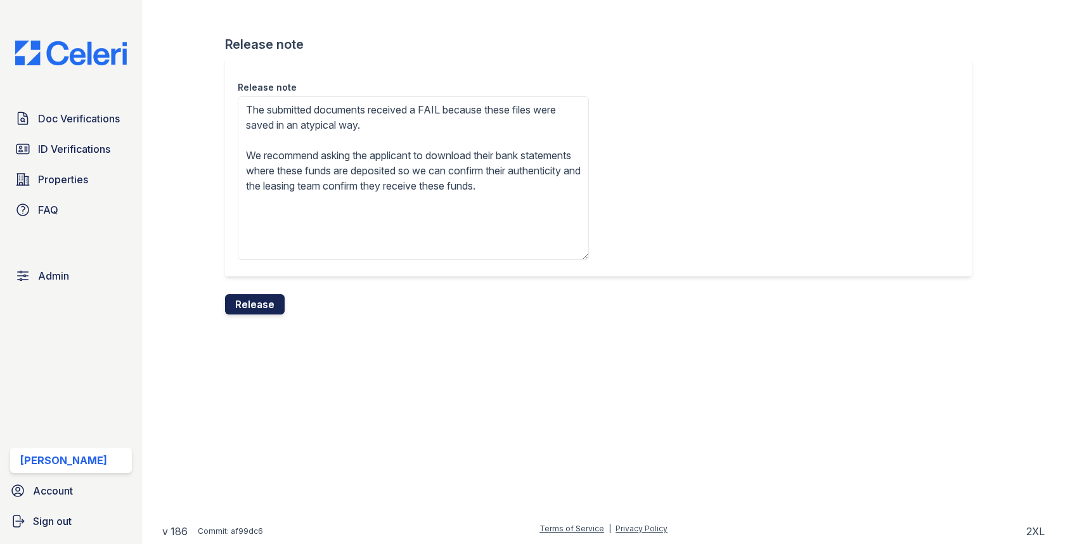
type textarea "The submitted documents received a FAIL because these files were saved in an at…"
click at [258, 311] on button "Release" at bounding box center [255, 304] width 60 height 20
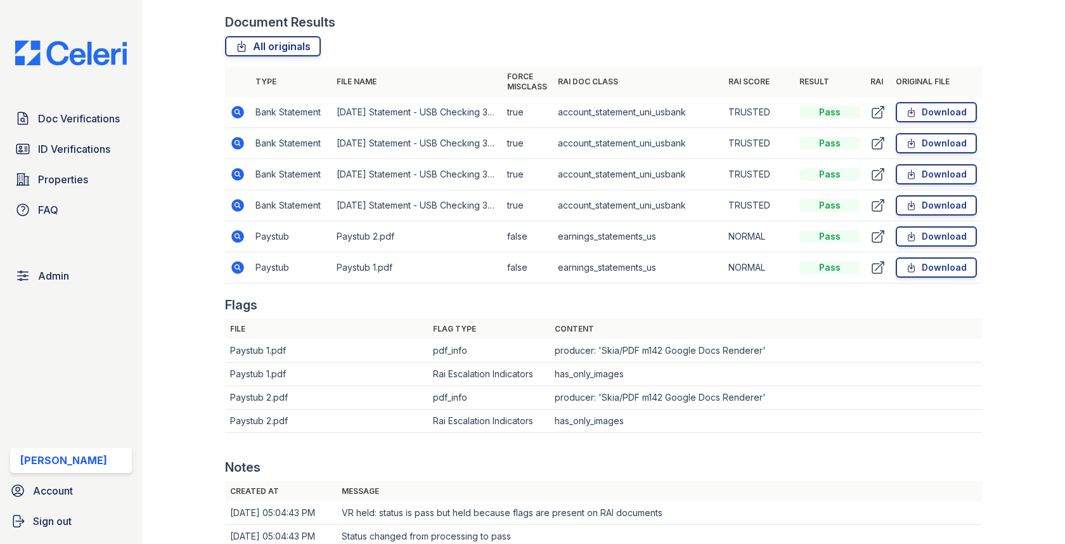
scroll to position [830, 0]
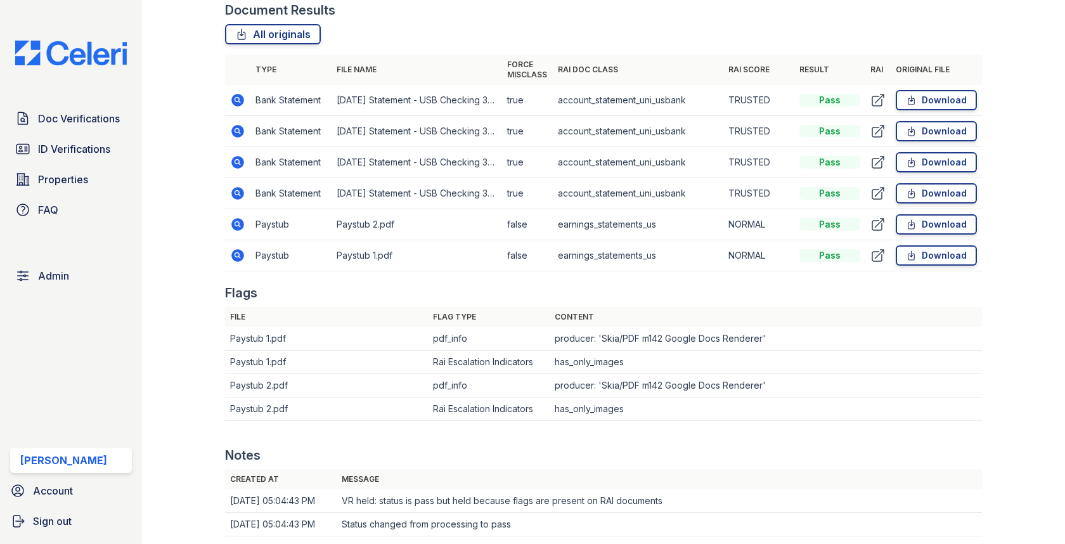
click at [239, 217] on icon at bounding box center [237, 224] width 15 height 15
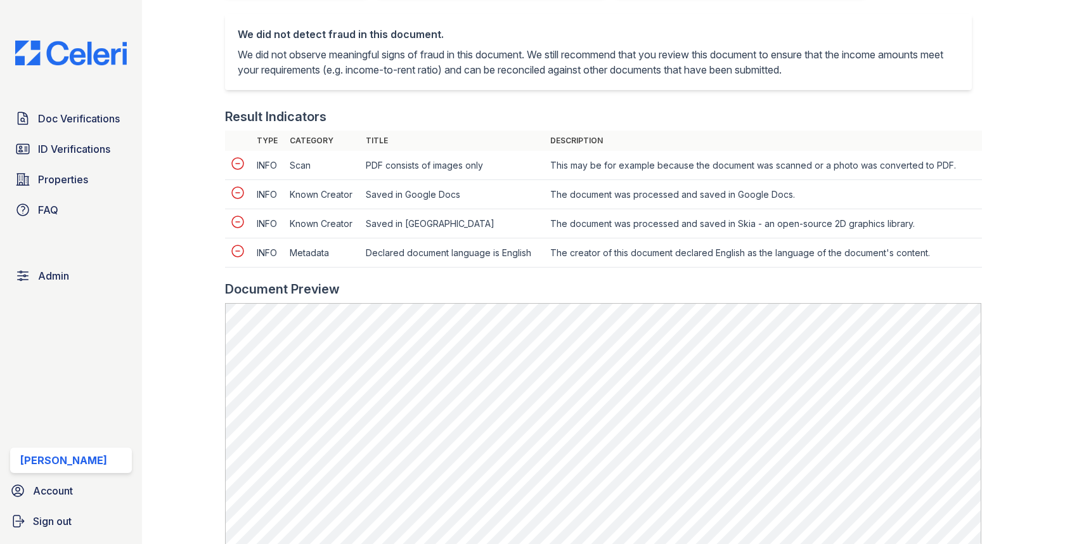
scroll to position [600, 0]
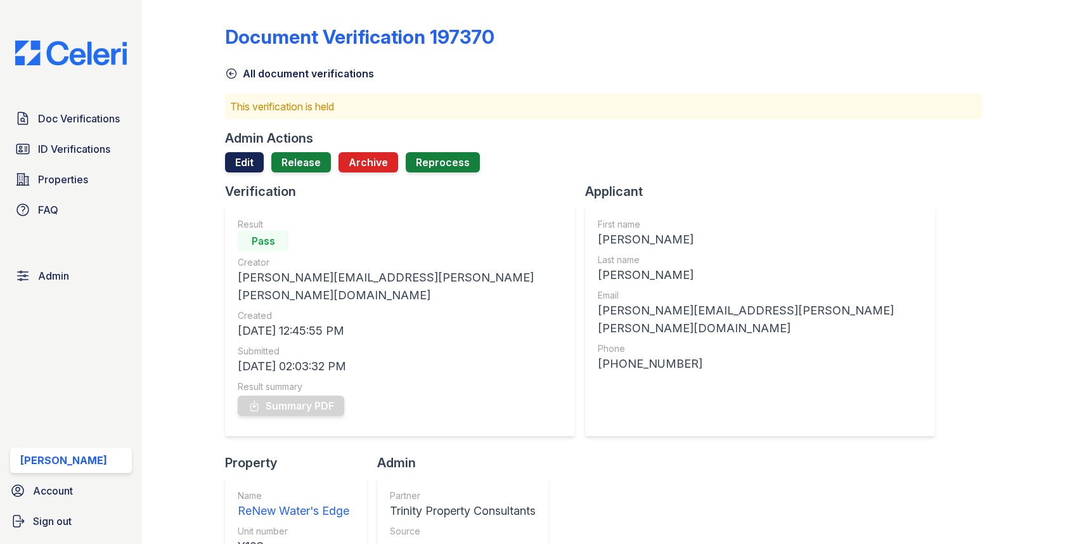
click at [258, 160] on link "Edit" at bounding box center [244, 162] width 39 height 20
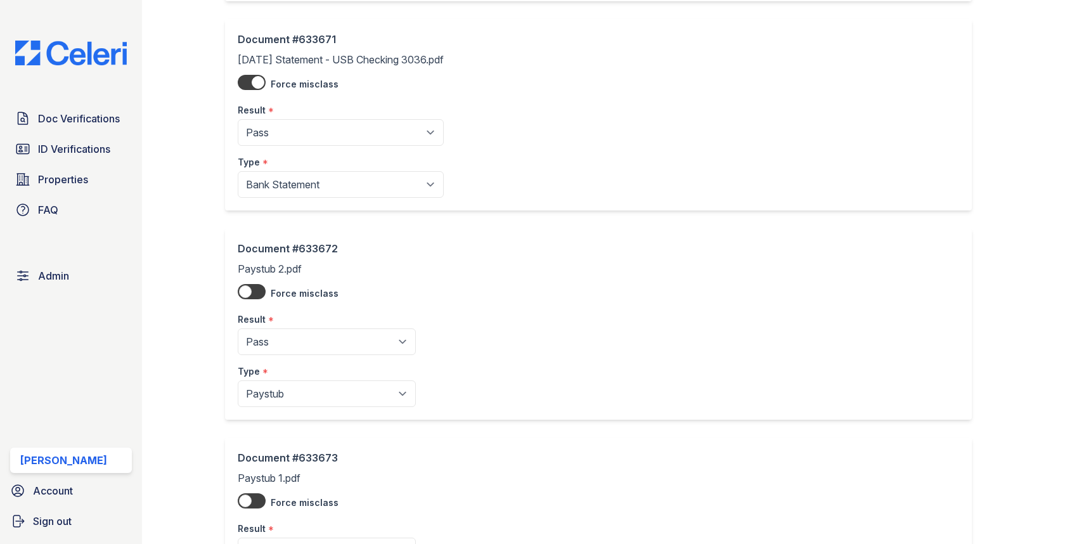
scroll to position [862, 0]
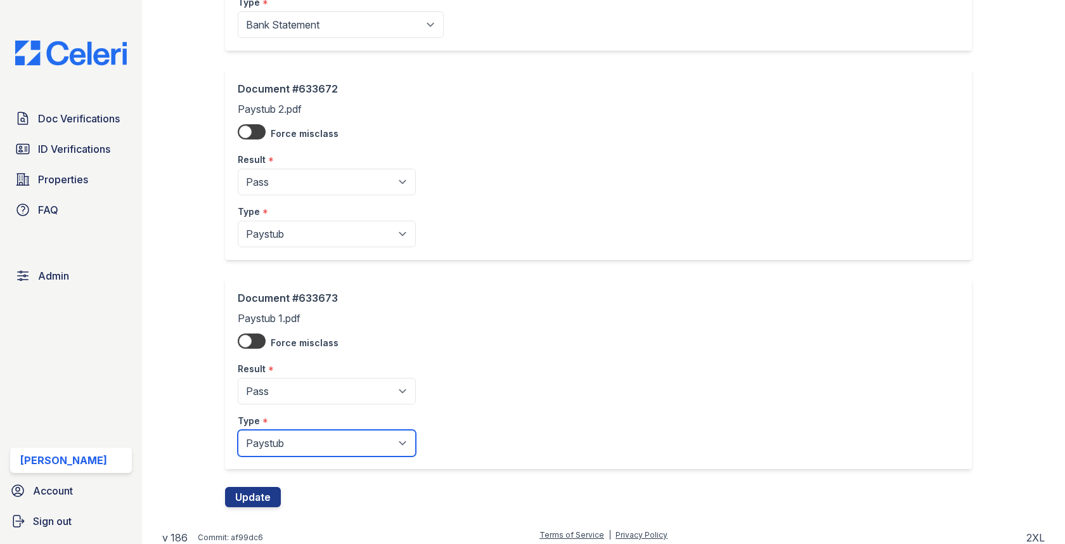
click at [280, 437] on select "Paystub Bank Statement Offer Letter Tax Documents Benefit Award Letter Investme…" at bounding box center [327, 443] width 178 height 27
select select "other"
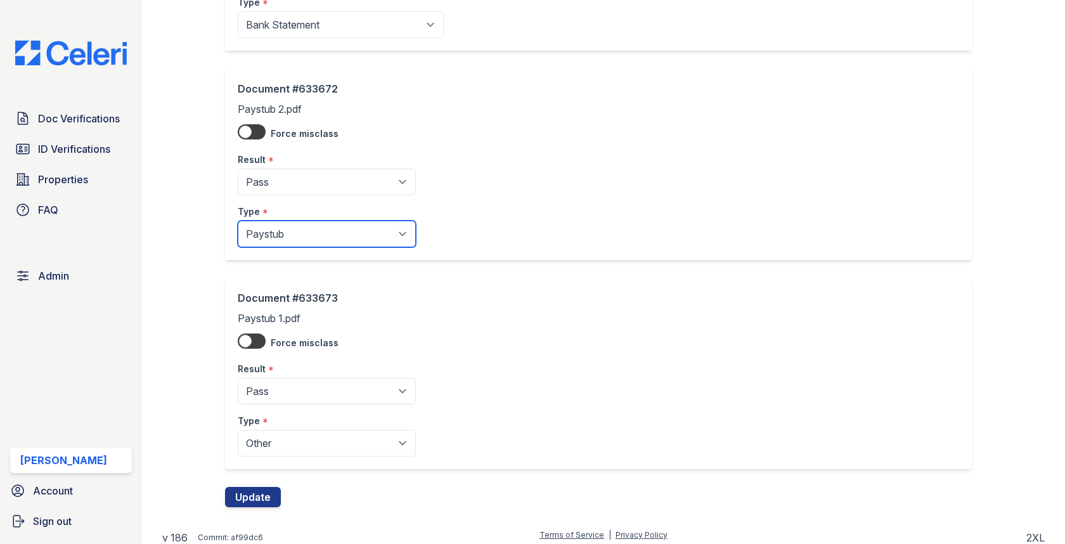
click at [309, 238] on select "Paystub Bank Statement Offer Letter Tax Documents Benefit Award Letter Investme…" at bounding box center [327, 234] width 178 height 27
select select "other"
click at [254, 475] on div "Document #633673 Paystub 1.pdf Force misclass Result * Pending Sent Started Pro…" at bounding box center [603, 382] width 756 height 209
click at [253, 491] on button "Update" at bounding box center [253, 497] width 56 height 20
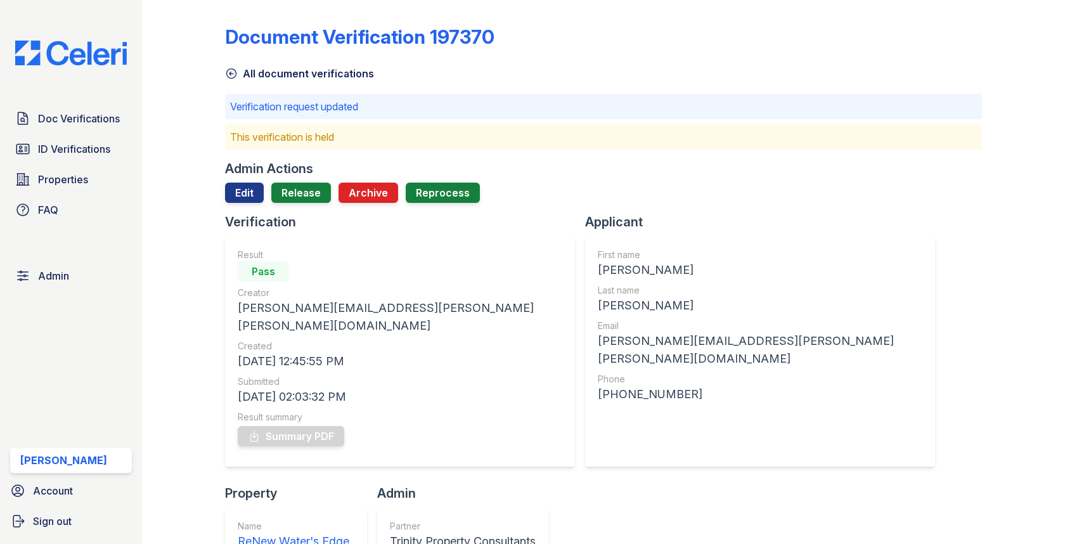
click at [311, 203] on div at bounding box center [603, 208] width 756 height 10
click at [311, 200] on link "Release" at bounding box center [301, 193] width 60 height 20
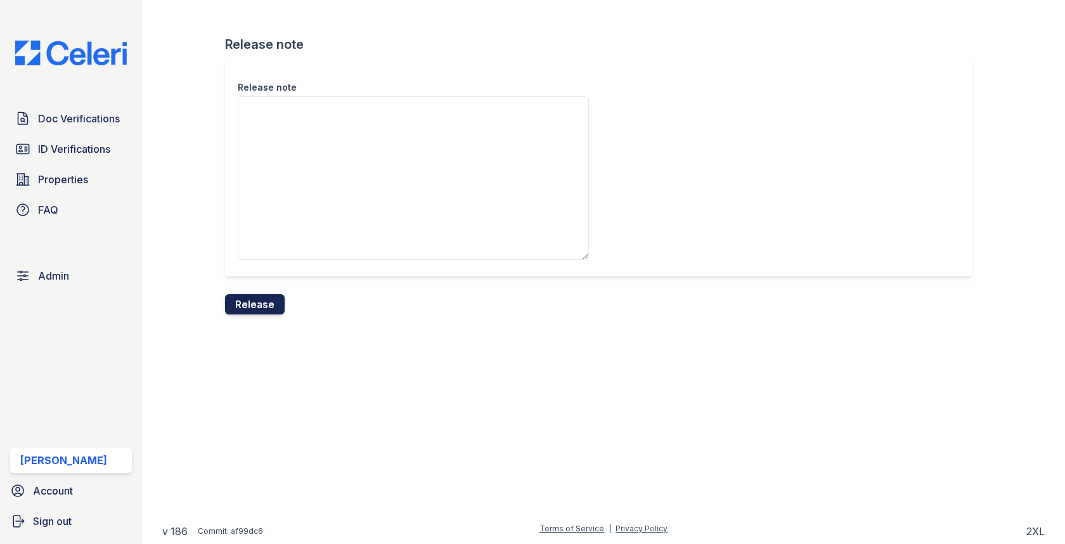
click at [273, 301] on button "Release" at bounding box center [255, 304] width 60 height 20
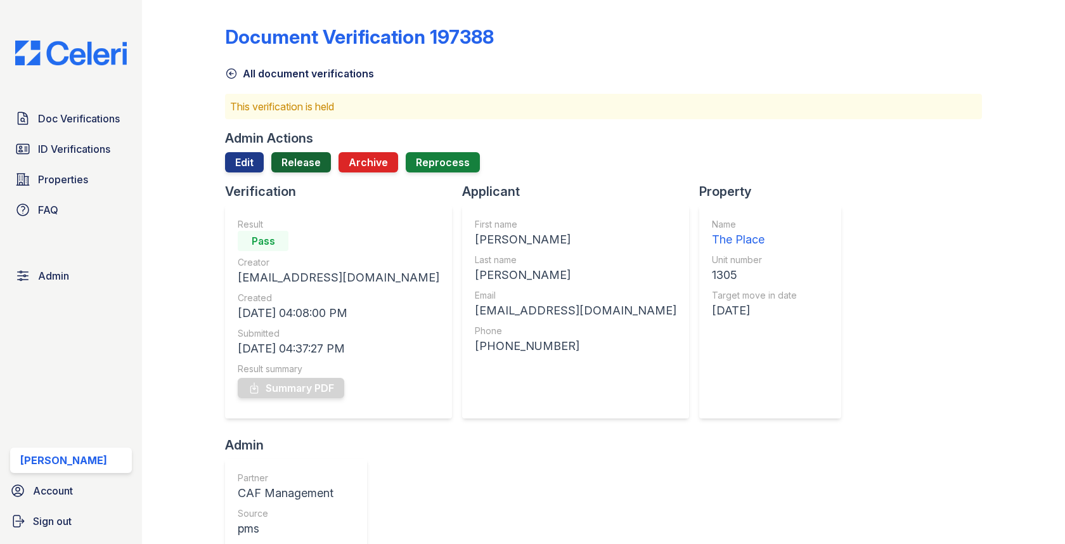
click at [309, 170] on link "Release" at bounding box center [301, 162] width 60 height 20
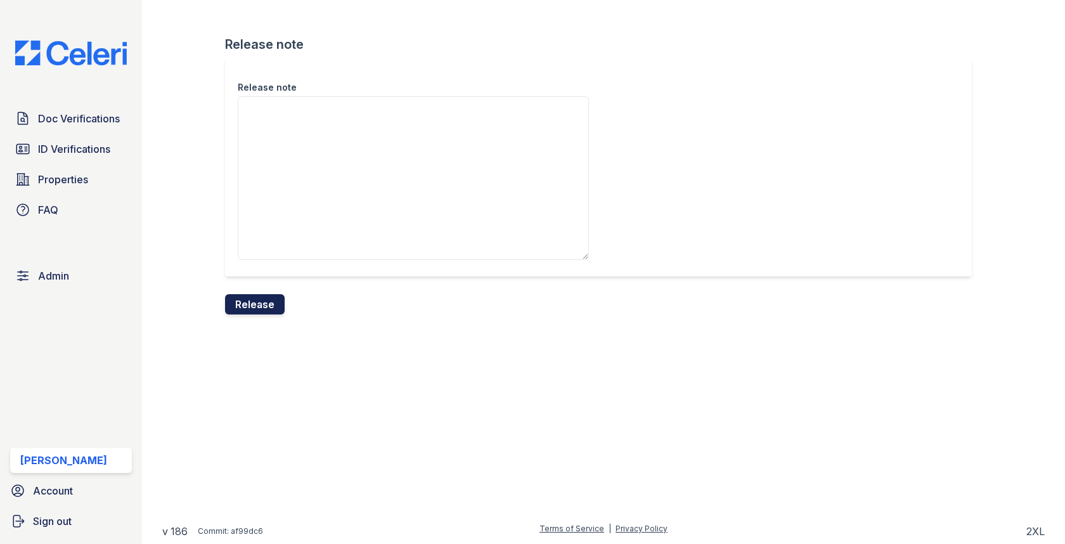
click at [253, 299] on button "Release" at bounding box center [255, 304] width 60 height 20
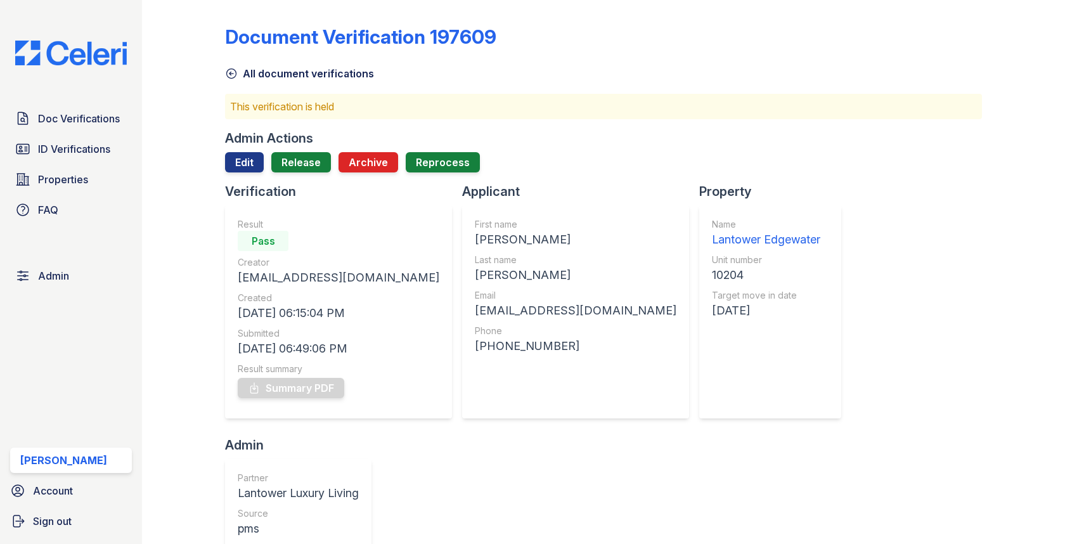
drag, startPoint x: 283, startPoint y: 129, endPoint x: 283, endPoint y: 138, distance: 8.2
click at [283, 129] on div "Admin Actions" at bounding box center [269, 138] width 88 height 18
click at [283, 158] on link "Release" at bounding box center [301, 162] width 60 height 20
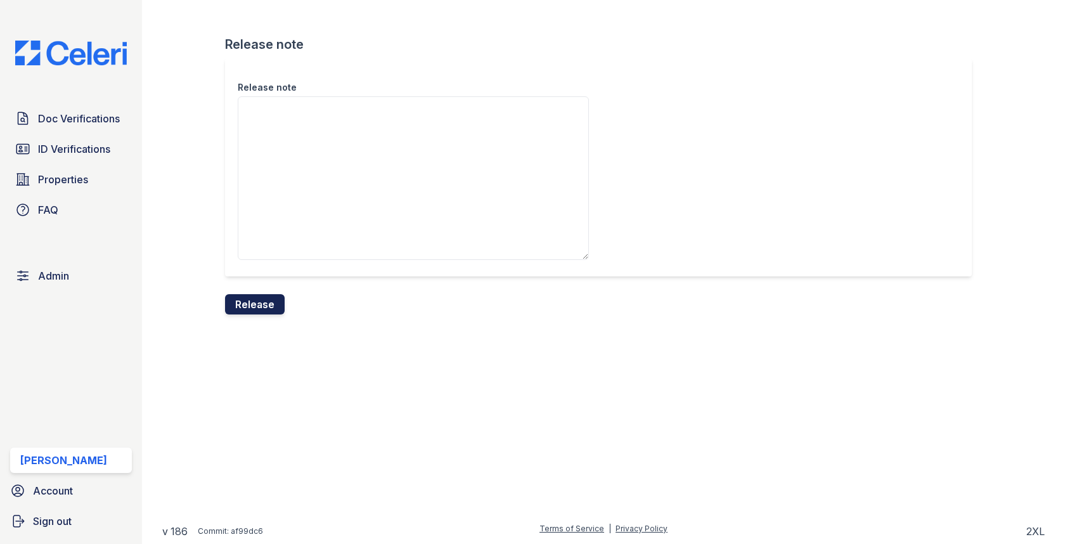
click at [255, 294] on button "Release" at bounding box center [255, 304] width 60 height 20
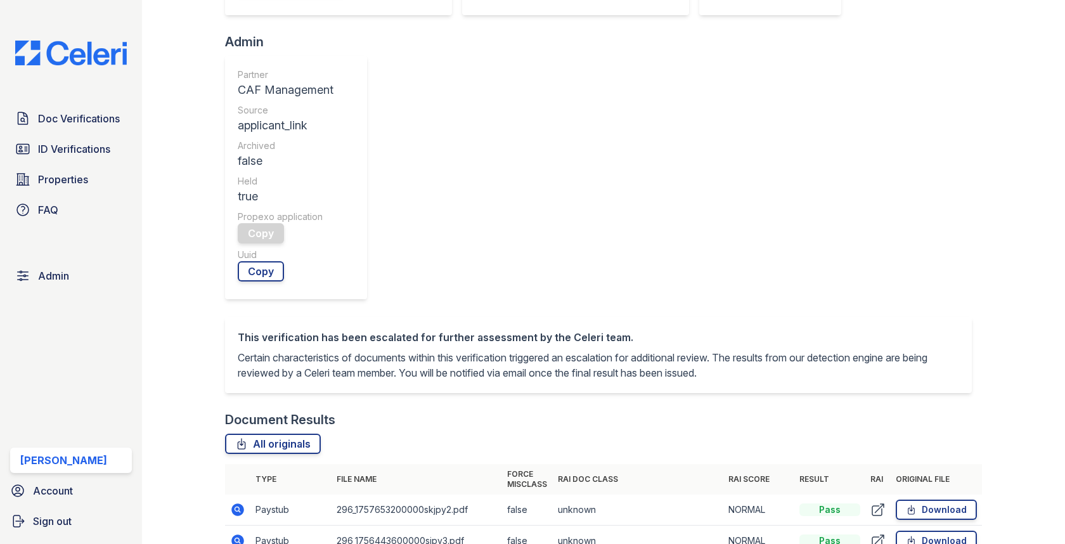
scroll to position [529, 0]
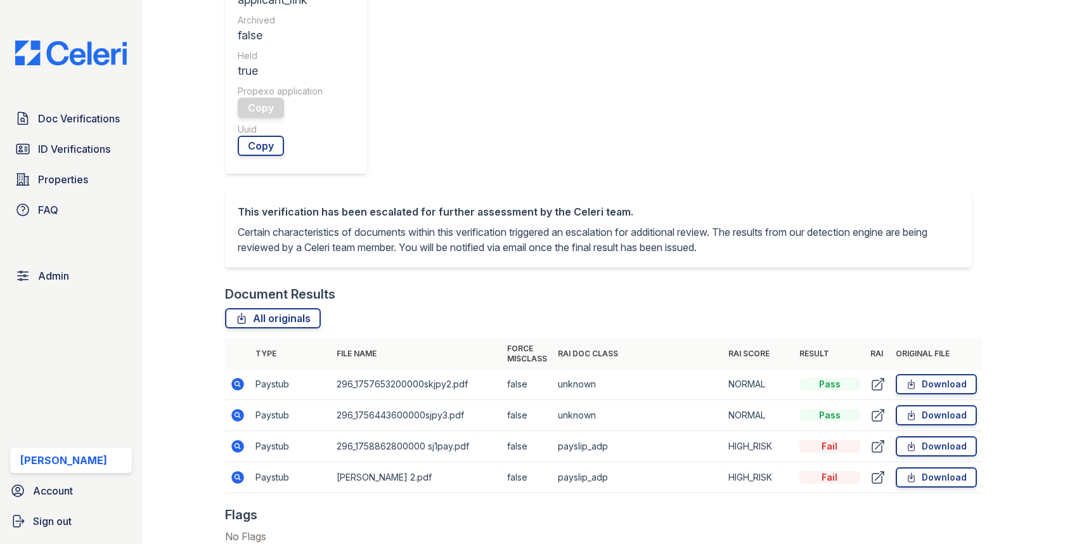
click at [247, 431] on td at bounding box center [237, 446] width 25 height 31
click at [243, 440] on icon at bounding box center [238, 446] width 13 height 13
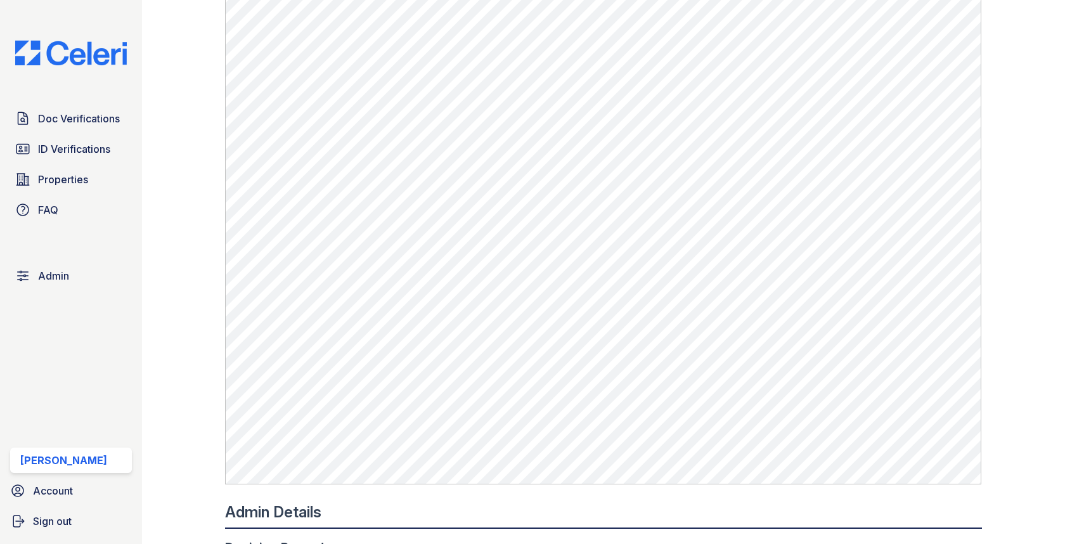
scroll to position [945, 0]
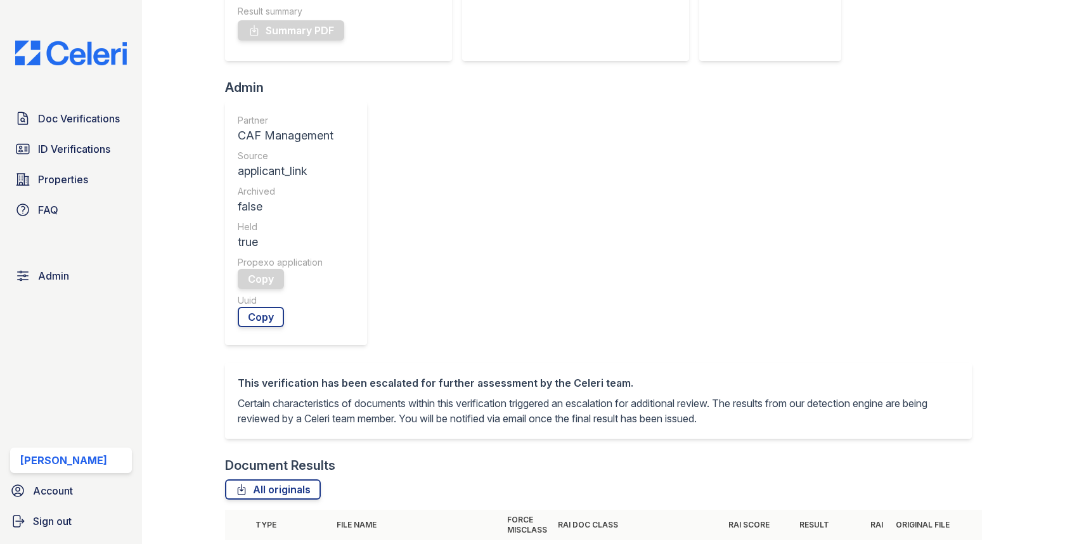
scroll to position [444, 0]
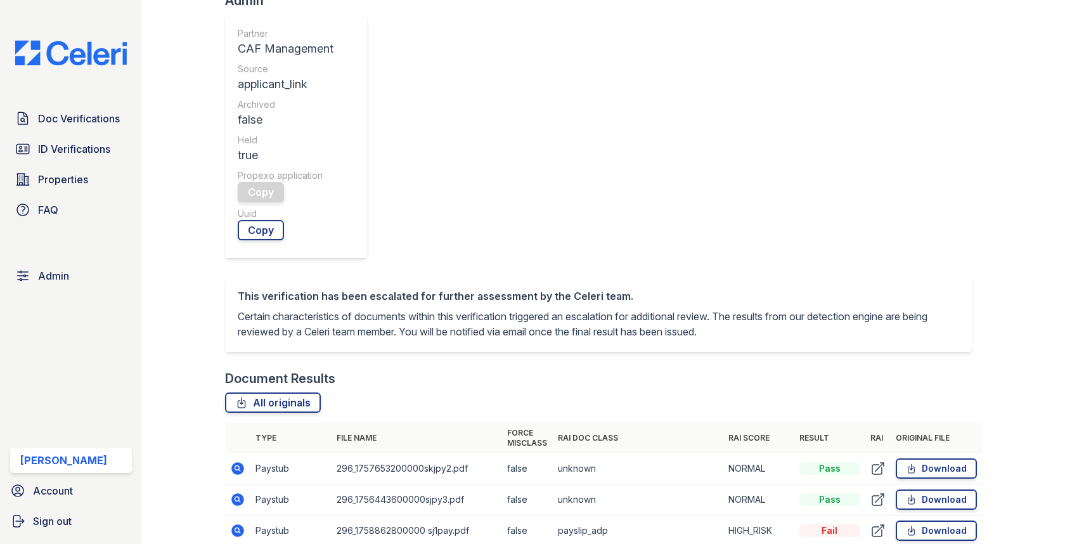
click at [238, 493] on icon at bounding box center [238, 499] width 13 height 13
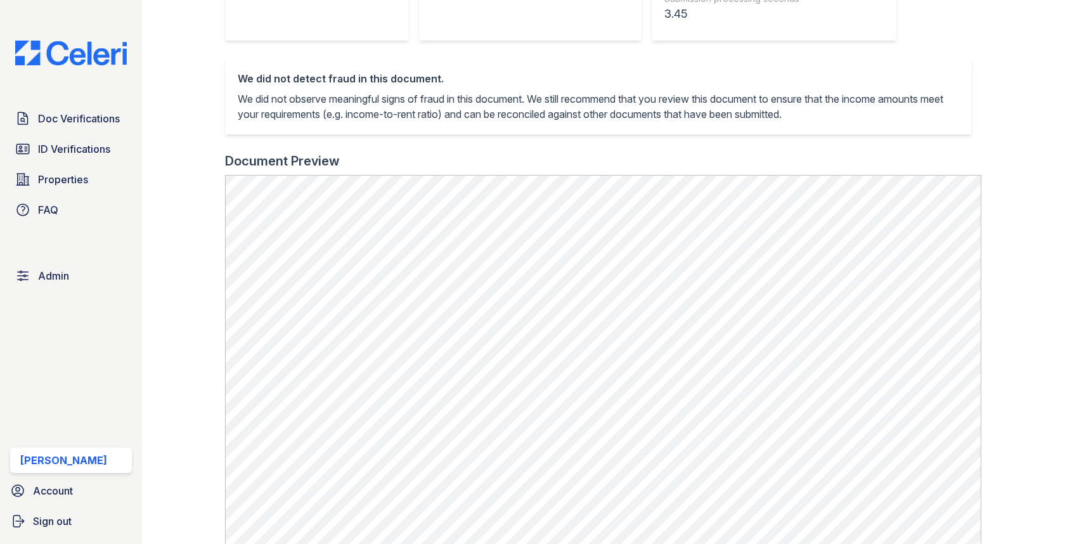
scroll to position [524, 0]
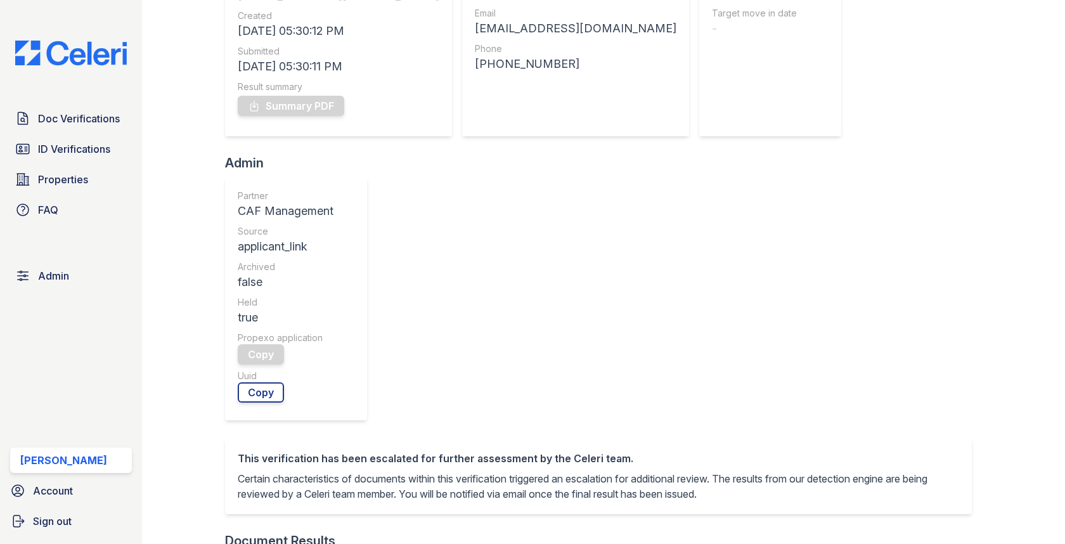
scroll to position [363, 0]
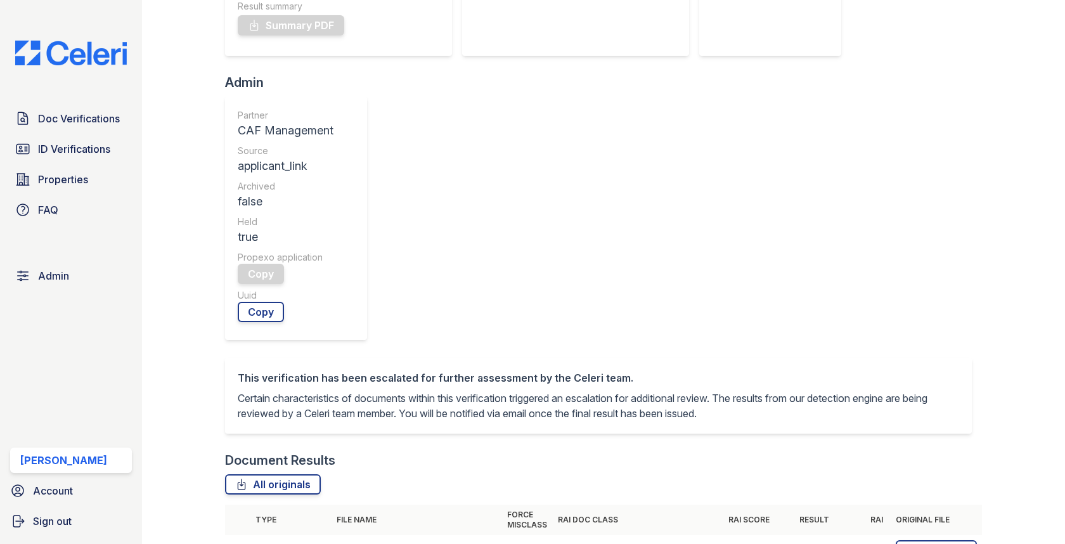
click at [239, 543] on icon at bounding box center [237, 550] width 15 height 15
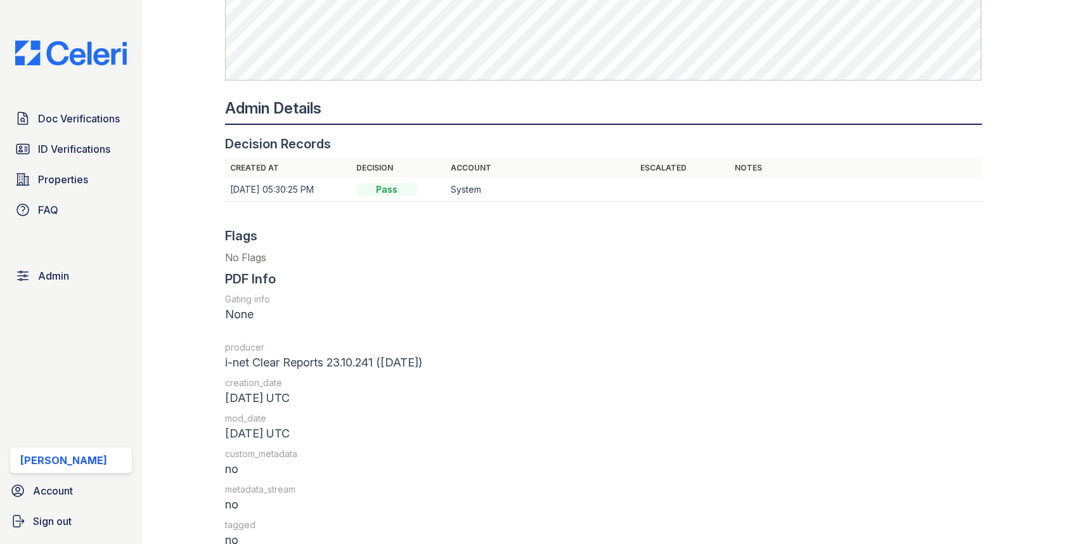
scroll to position [1014, 0]
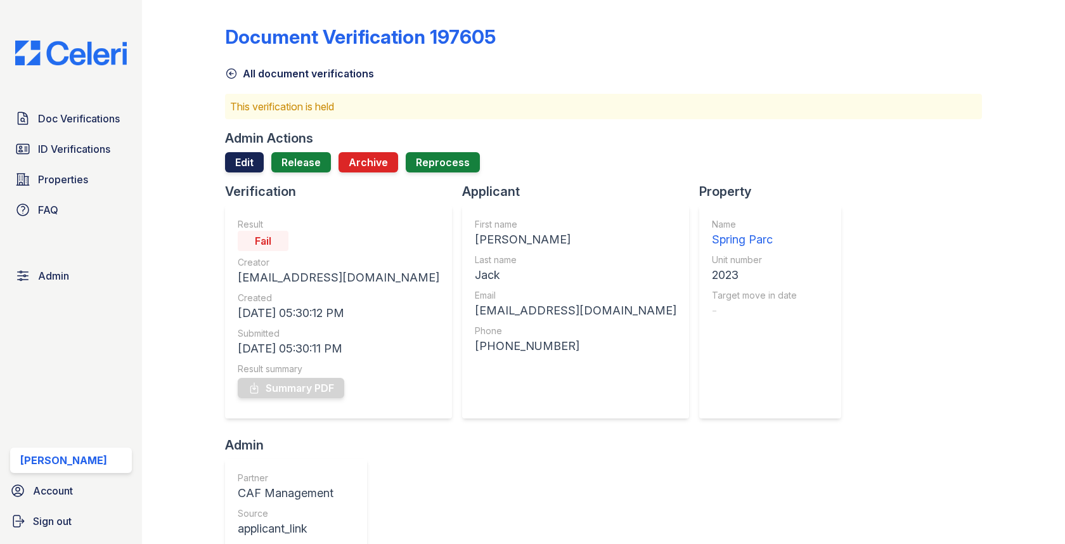
click at [248, 157] on link "Edit" at bounding box center [244, 162] width 39 height 20
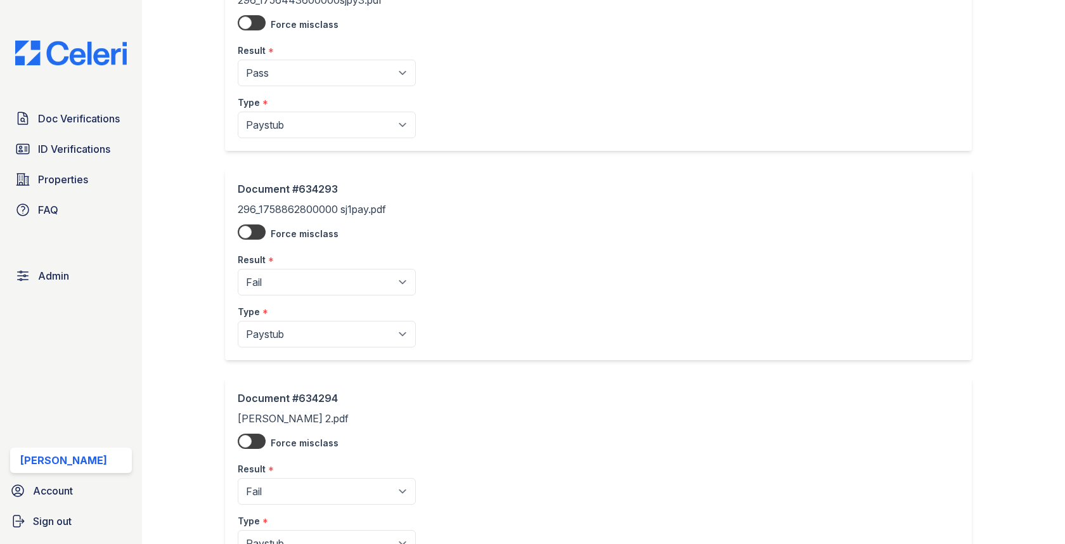
scroll to position [446, 0]
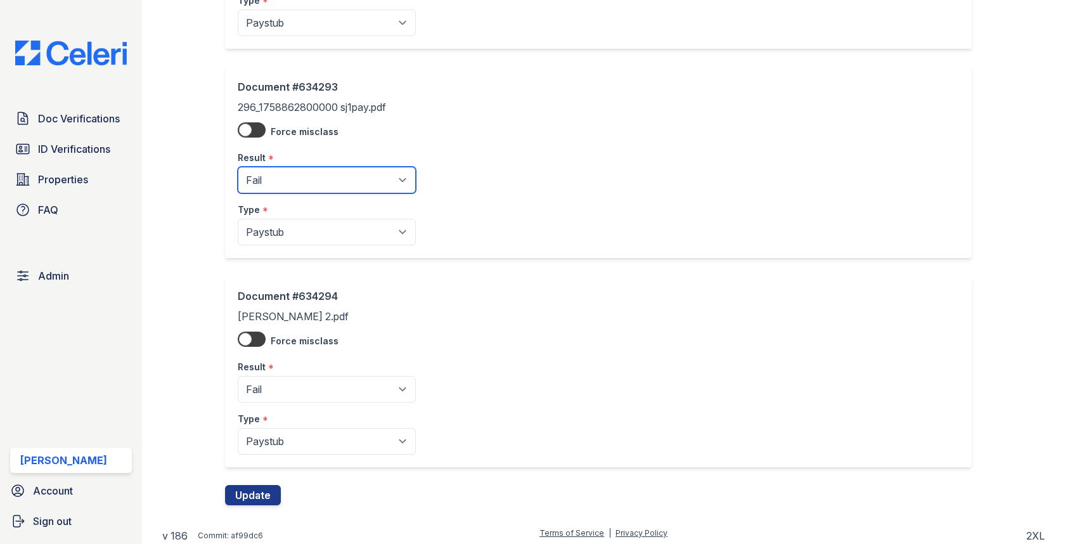
click at [299, 181] on select "Pending Sent Started Processing Pass Fail Caution Error N/A" at bounding box center [327, 180] width 178 height 27
select select "caution"
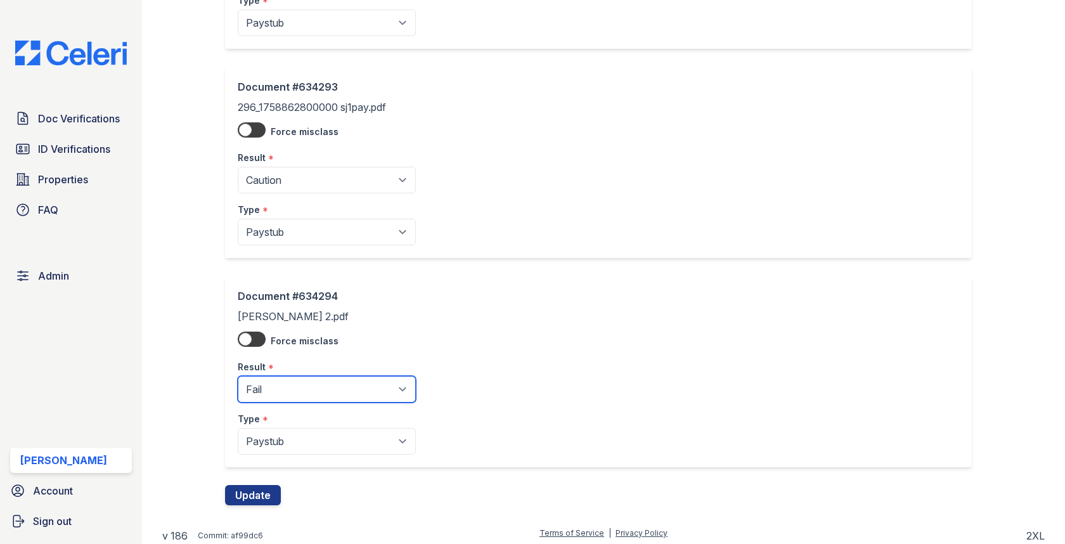
click at [296, 389] on select "Pending Sent Started Processing Pass Fail Caution Error N/A" at bounding box center [327, 389] width 178 height 27
select select "caution"
click at [263, 485] on button "Update" at bounding box center [253, 495] width 56 height 20
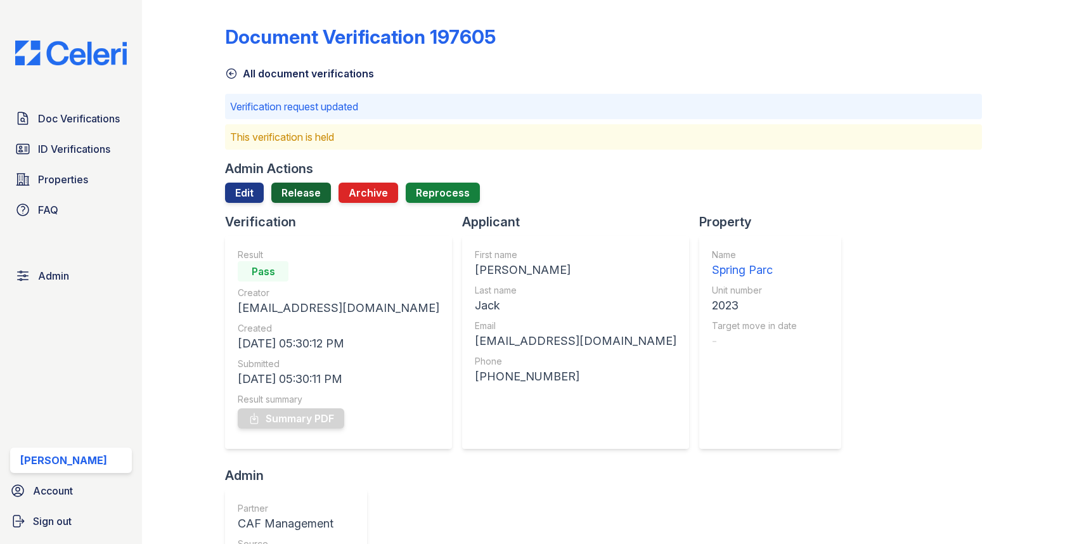
click at [322, 191] on link "Release" at bounding box center [301, 193] width 60 height 20
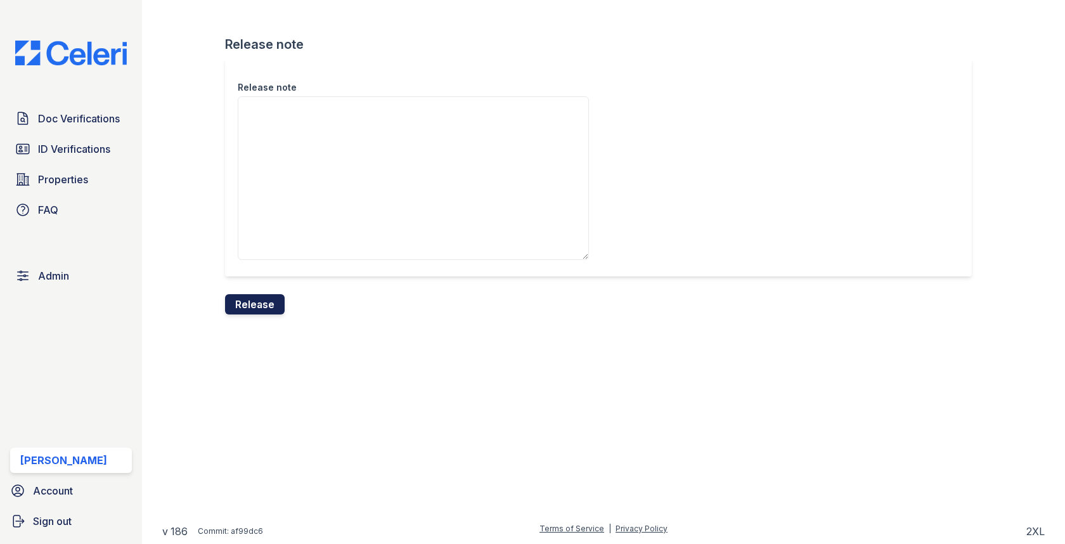
click at [258, 313] on button "Release" at bounding box center [255, 304] width 60 height 20
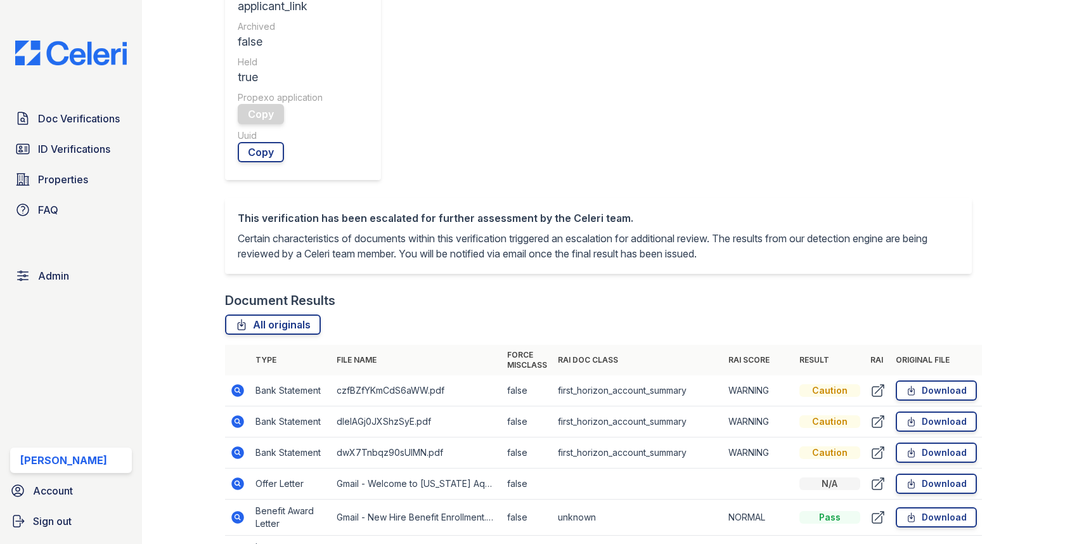
scroll to position [538, 0]
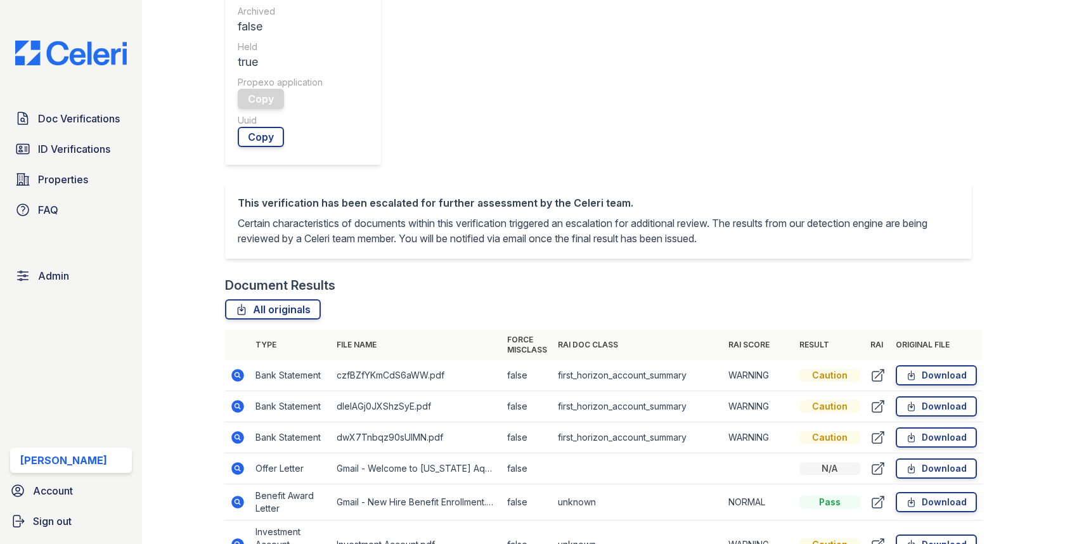
click at [236, 404] on icon at bounding box center [237, 405] width 3 height 3
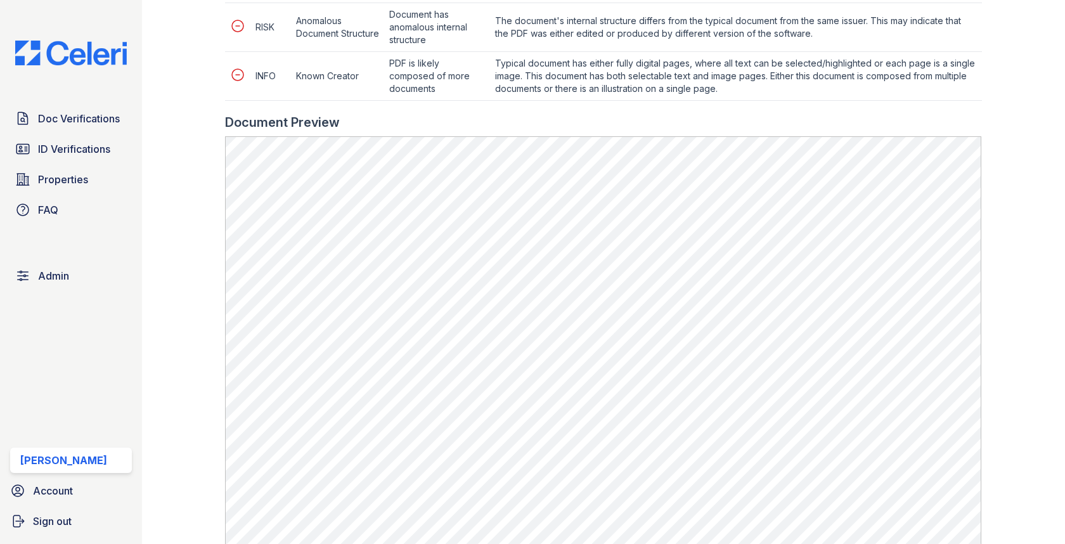
scroll to position [732, 0]
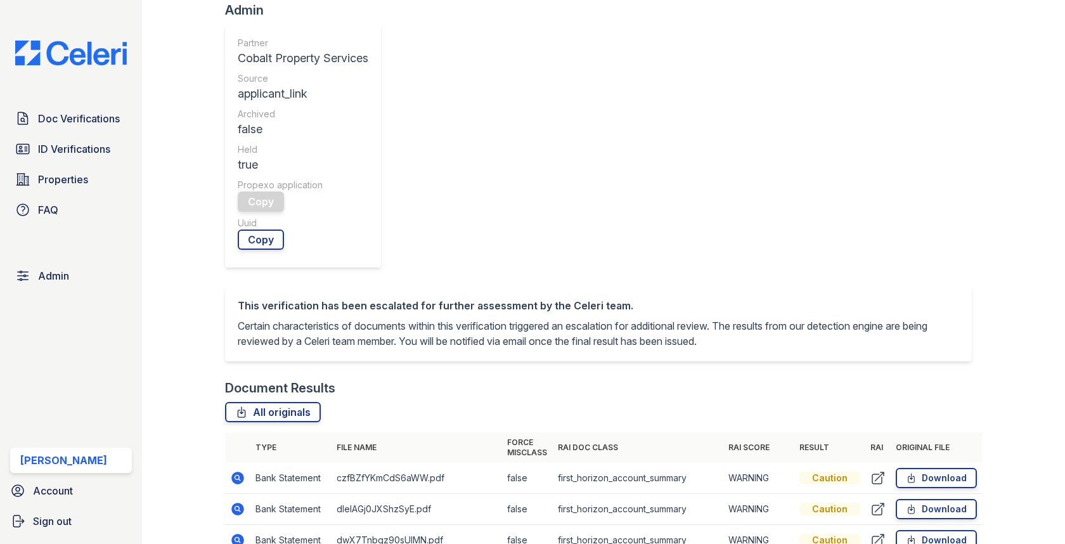
scroll to position [527, 0]
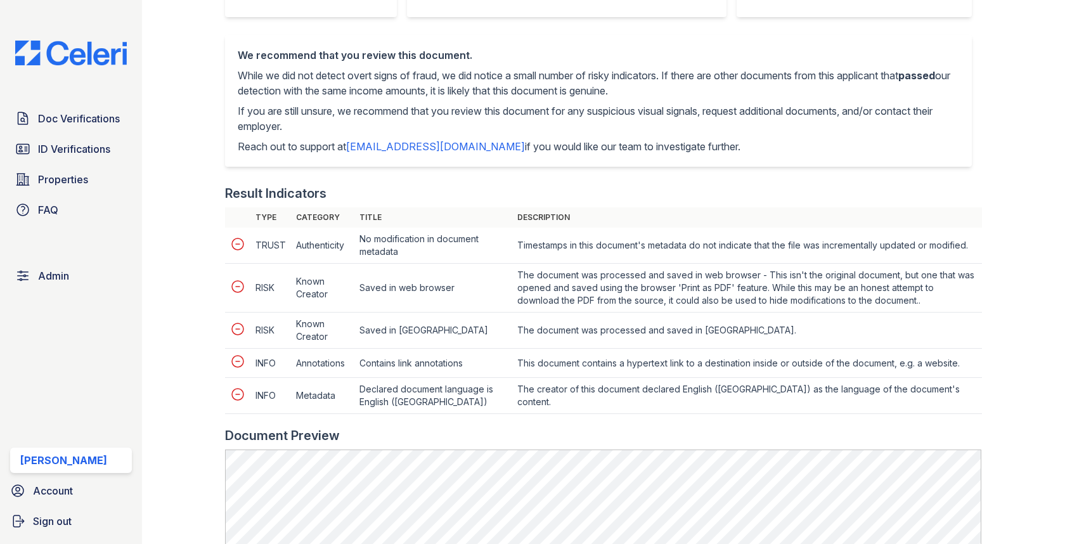
scroll to position [638, 0]
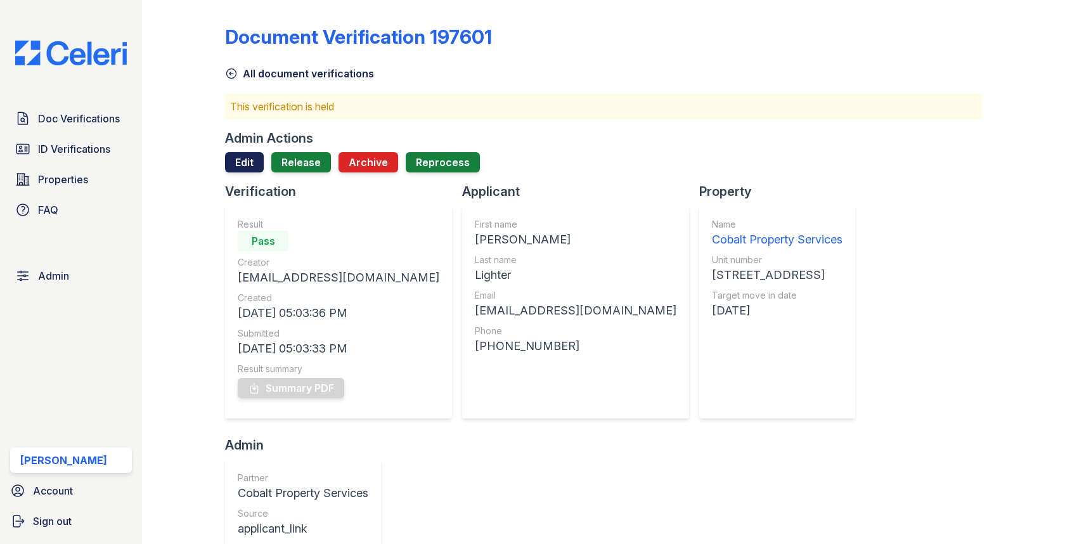
click at [250, 157] on link "Edit" at bounding box center [244, 162] width 39 height 20
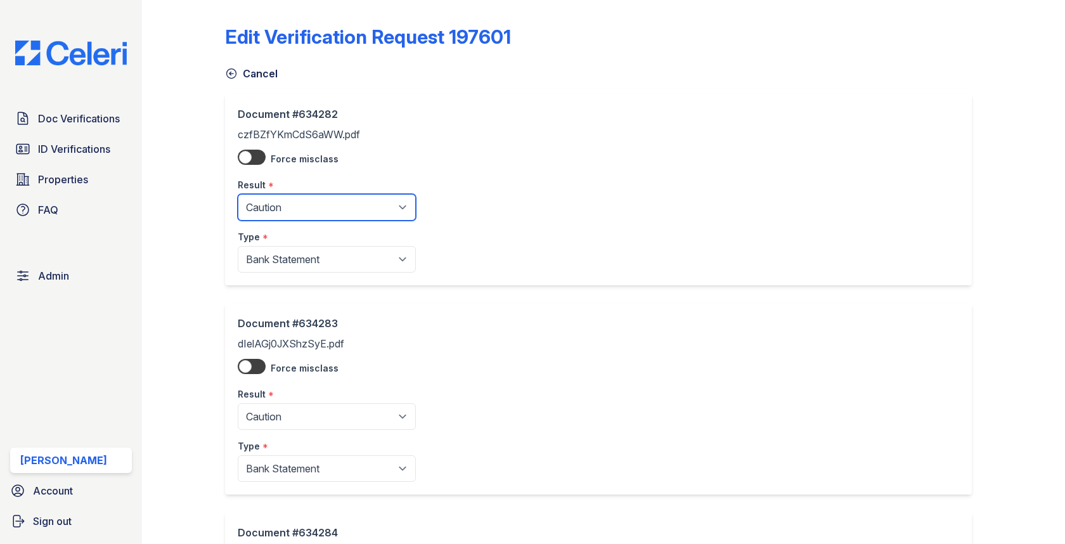
click at [278, 195] on select "Pending Sent Started Processing Pass Fail Caution Error N/A" at bounding box center [327, 207] width 178 height 27
select select "pass"
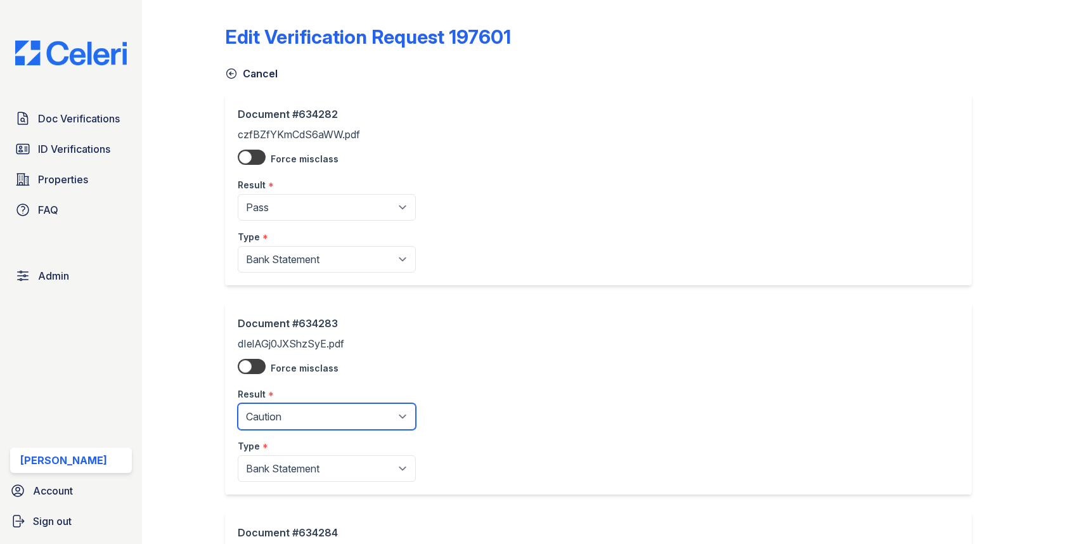
click at [289, 411] on select "Pending Sent Started Processing Pass Fail Caution Error N/A" at bounding box center [327, 416] width 178 height 27
select select "pass"
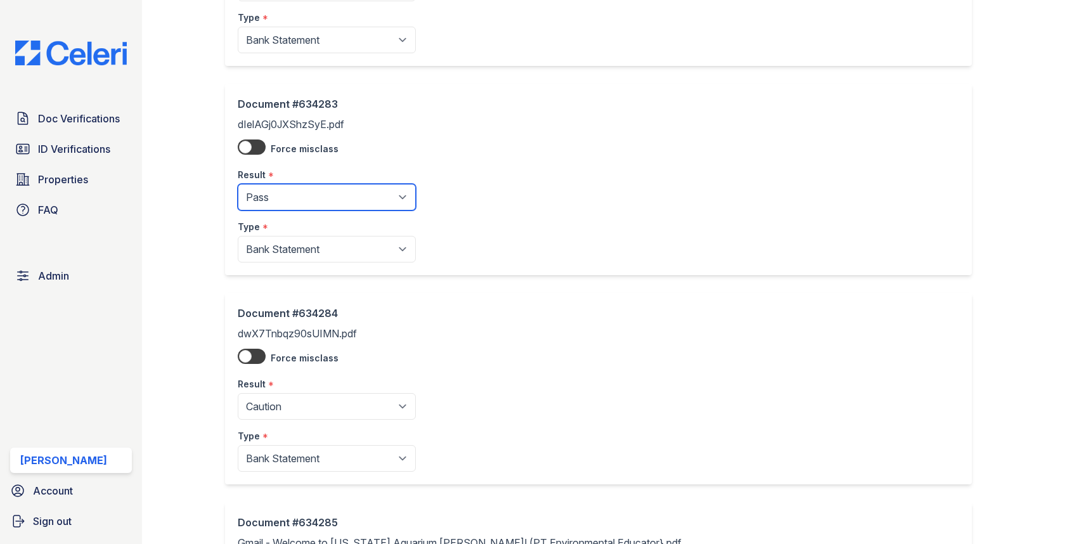
scroll to position [246, 0]
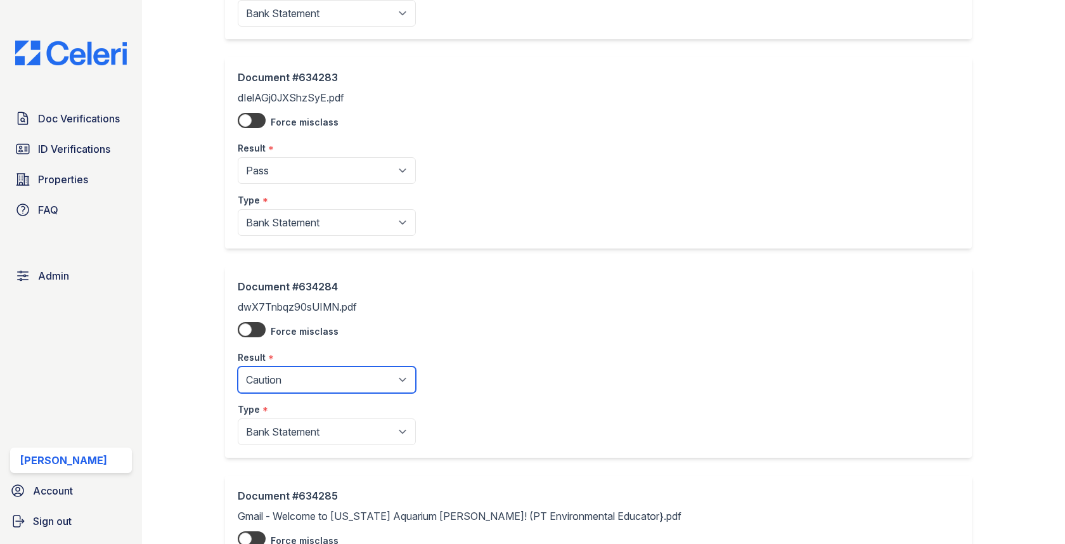
click at [296, 368] on select "Pending Sent Started Processing Pass Fail Caution Error N/A" at bounding box center [327, 379] width 178 height 27
select select "pass"
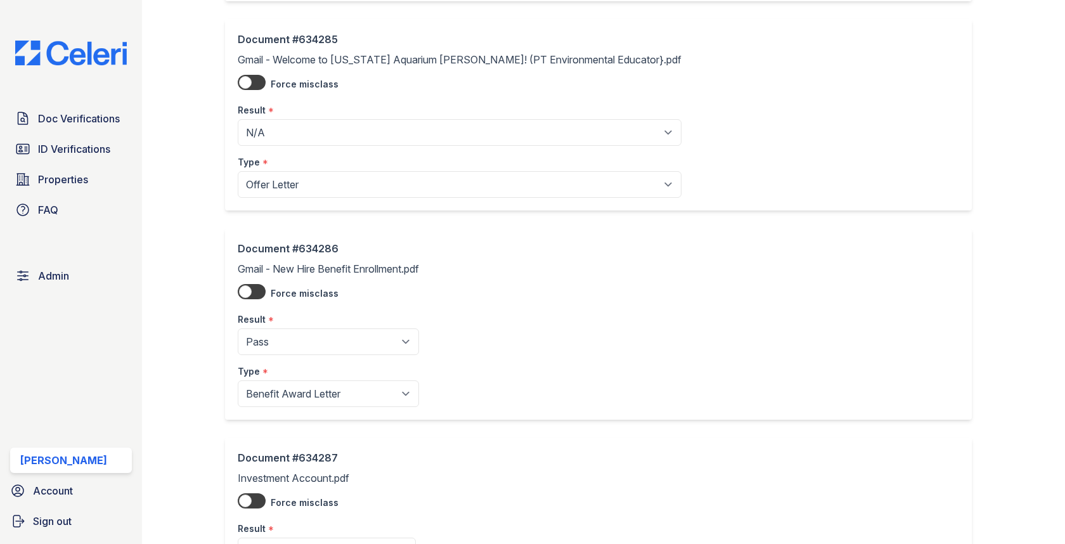
scroll to position [862, 0]
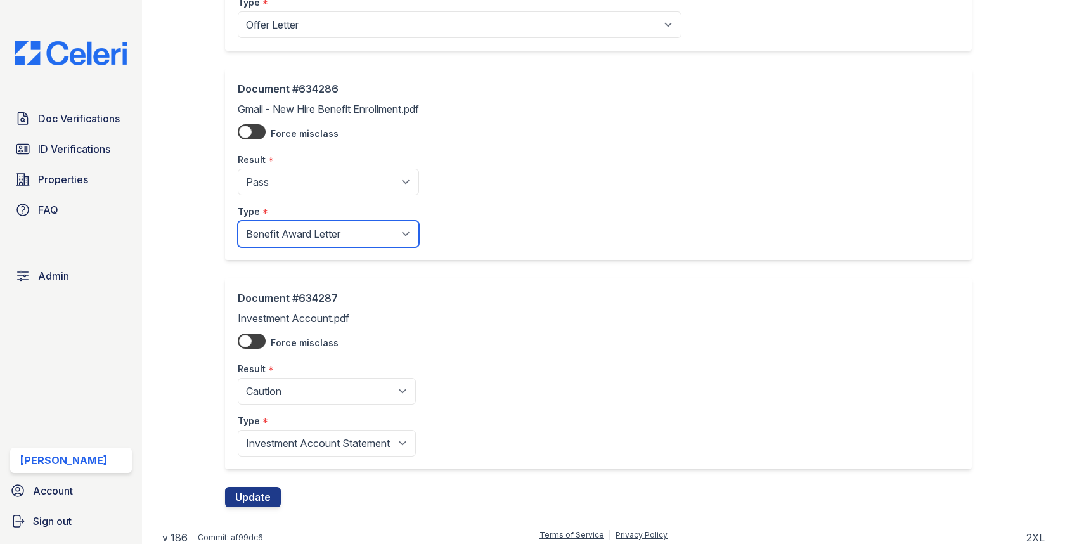
click at [299, 232] on select "Paystub Bank Statement Offer Letter Tax Documents Benefit Award Letter Investme…" at bounding box center [328, 234] width 181 height 27
select select "offer_letter"
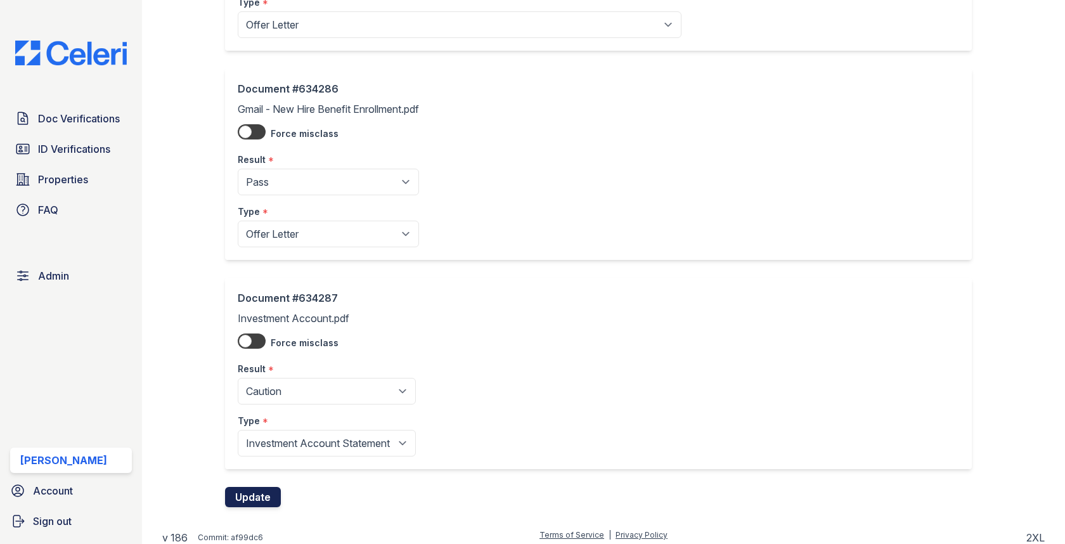
click at [259, 489] on button "Update" at bounding box center [253, 497] width 56 height 20
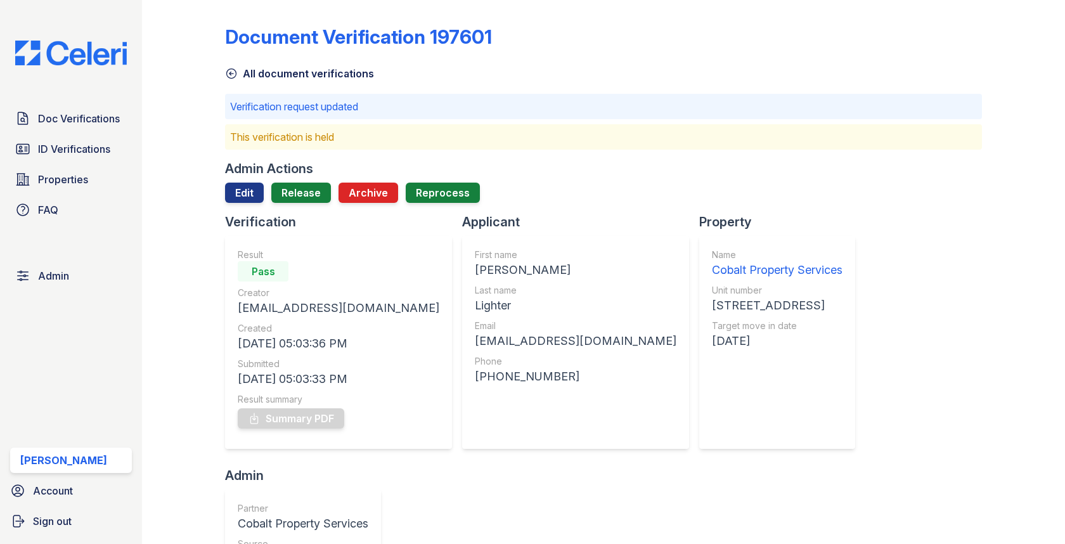
click at [323, 179] on div "Admin Actions Edit Release Archive Reprocess" at bounding box center [603, 186] width 756 height 53
click at [316, 187] on link "Release" at bounding box center [301, 193] width 60 height 20
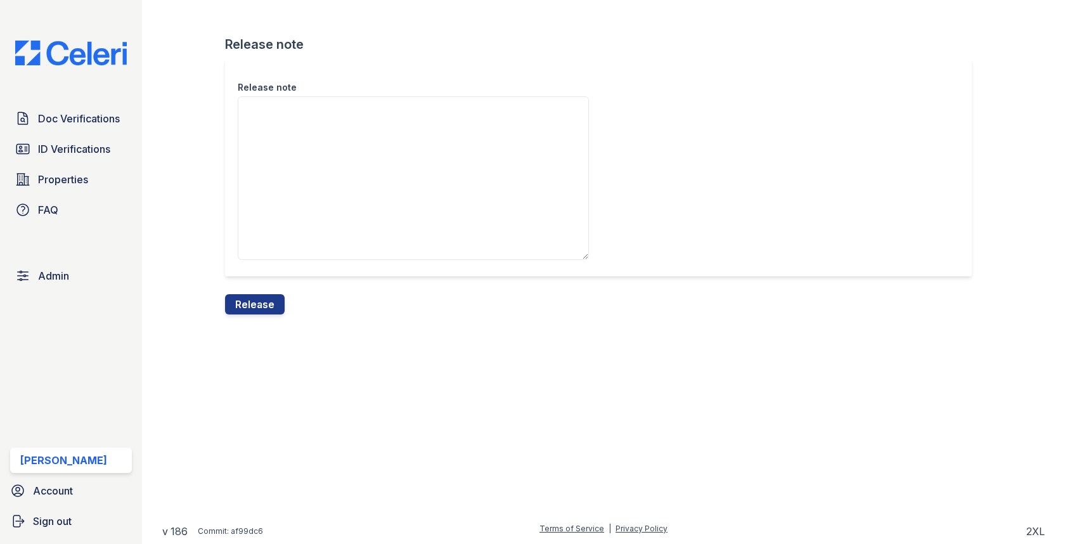
click at [259, 287] on div "Release note" at bounding box center [603, 176] width 756 height 236
click at [259, 295] on button "Release" at bounding box center [255, 304] width 60 height 20
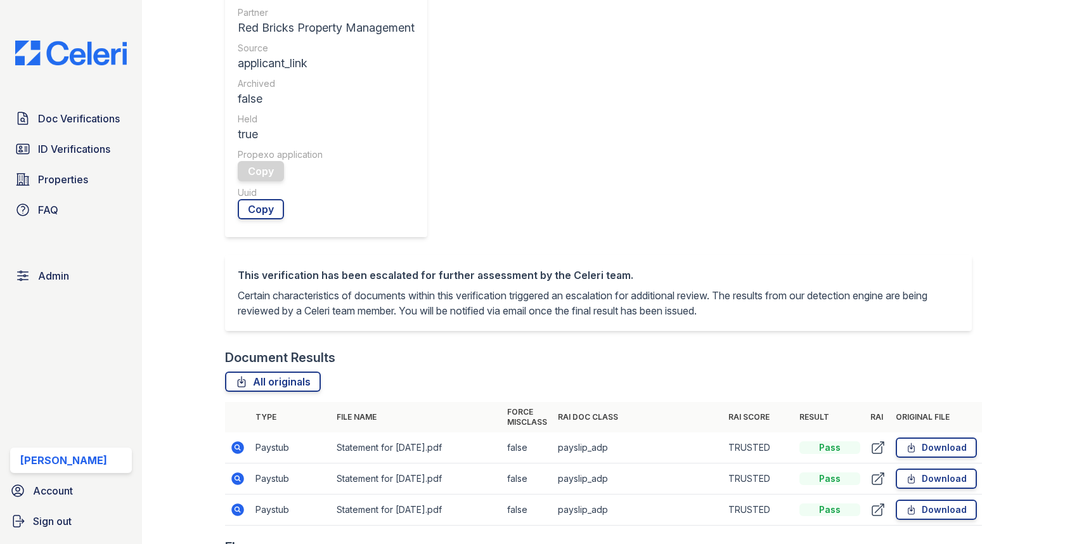
scroll to position [473, 0]
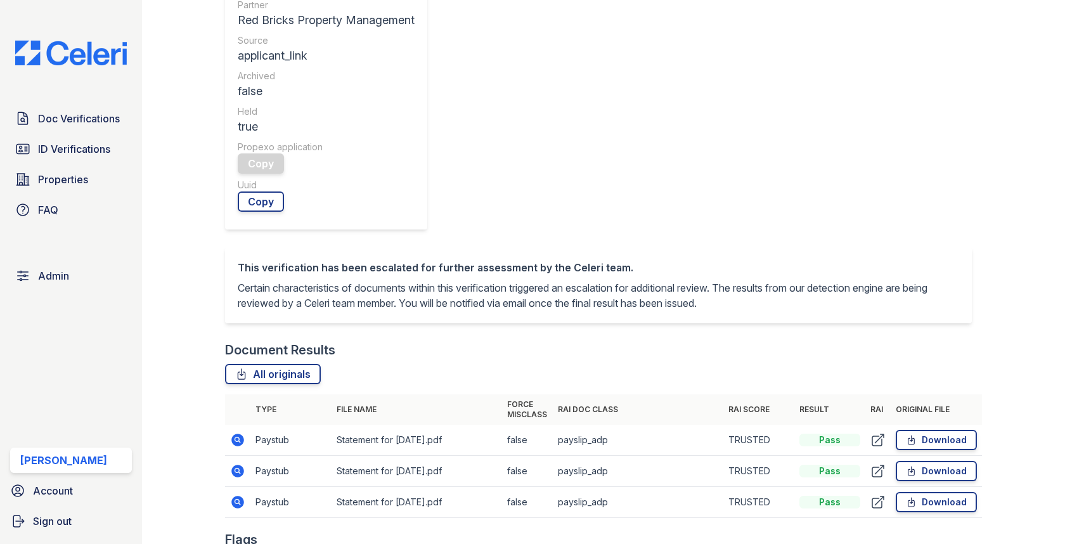
click at [234, 434] on icon at bounding box center [238, 440] width 13 height 13
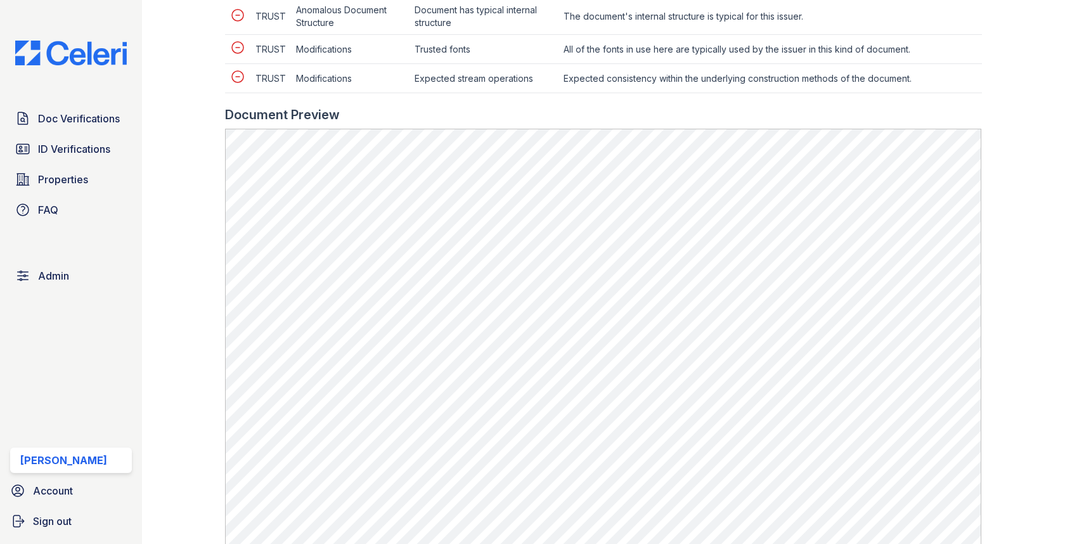
scroll to position [681, 0]
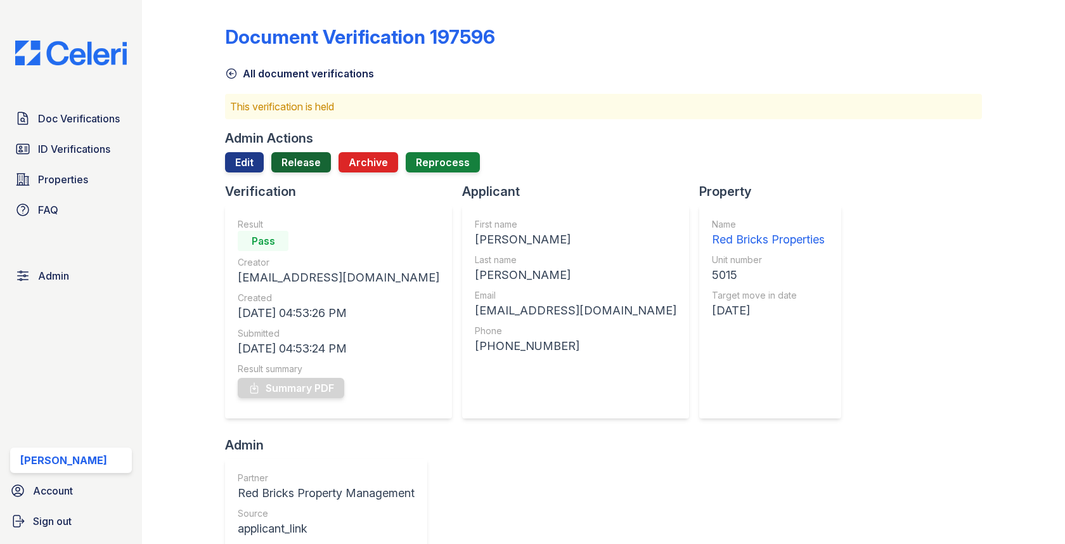
click at [295, 158] on link "Release" at bounding box center [301, 162] width 60 height 20
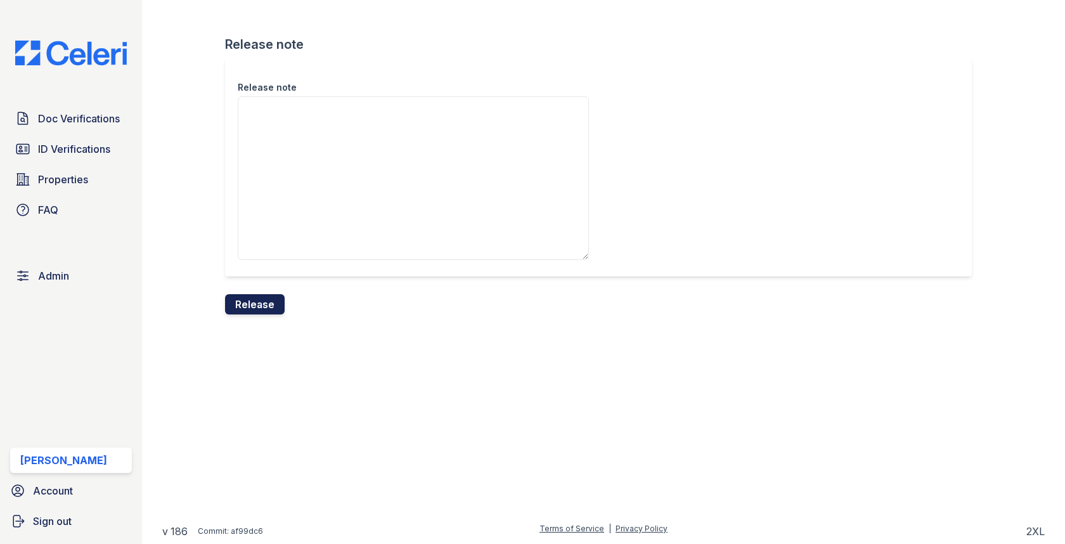
click at [259, 299] on button "Release" at bounding box center [255, 304] width 60 height 20
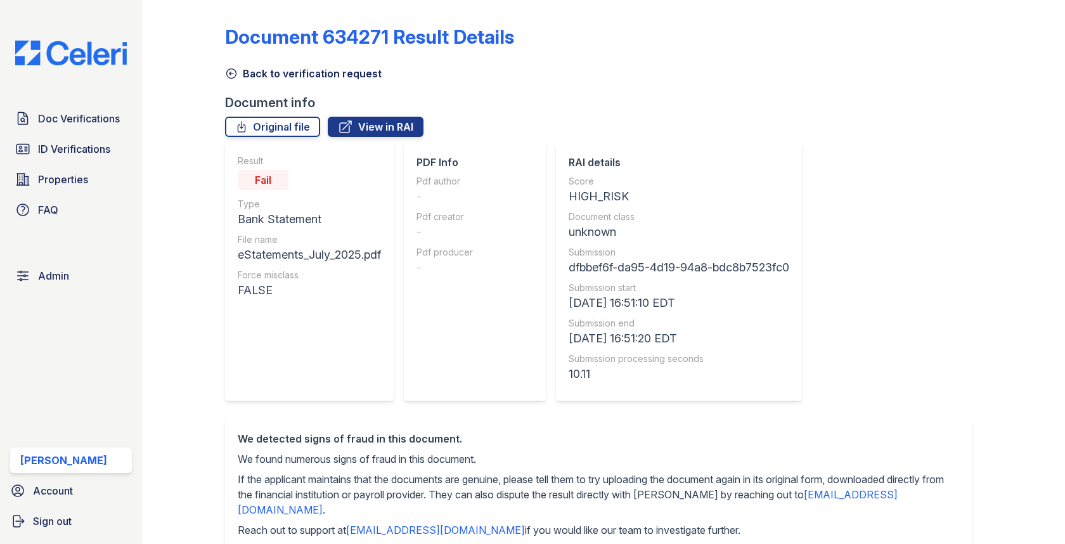
click at [276, 77] on link "Back to verification request" at bounding box center [303, 73] width 157 height 15
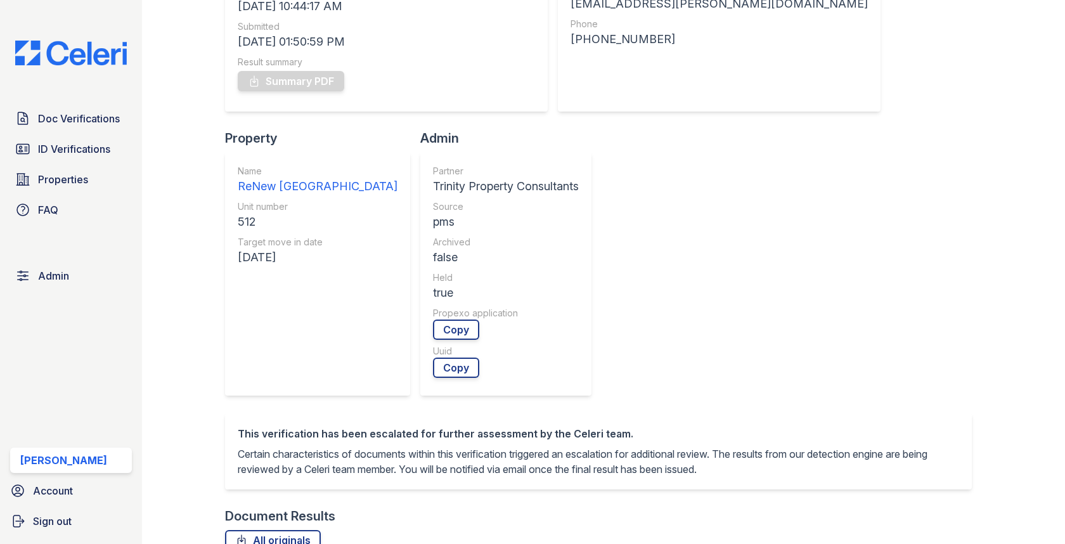
scroll to position [401, 0]
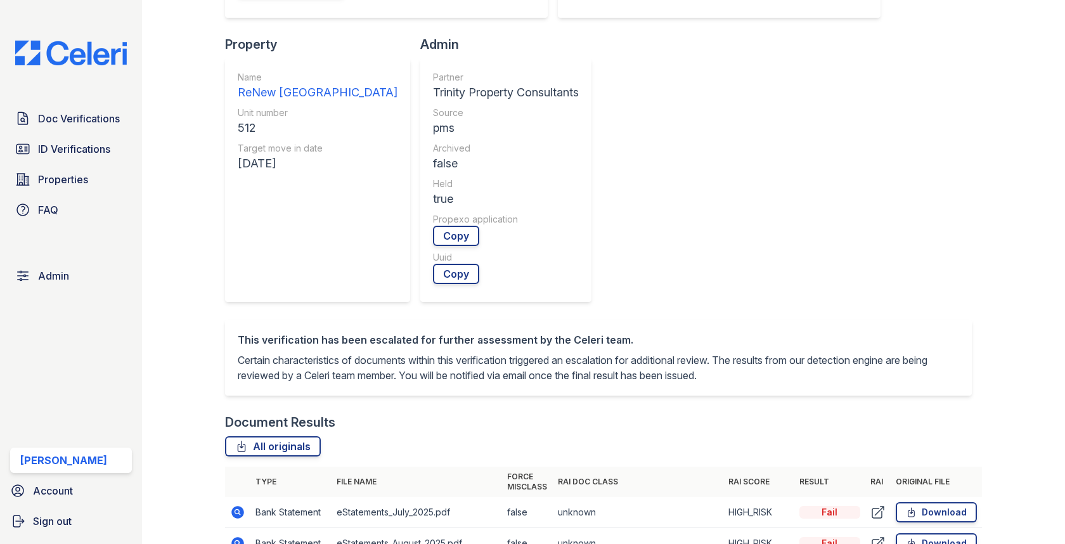
click at [236, 536] on icon at bounding box center [237, 543] width 15 height 15
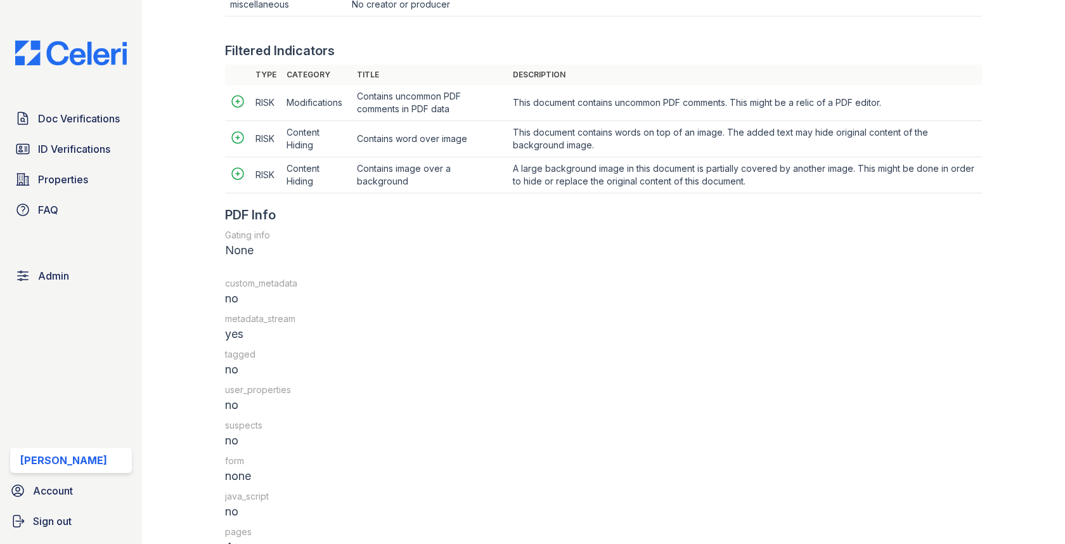
scroll to position [1583, 0]
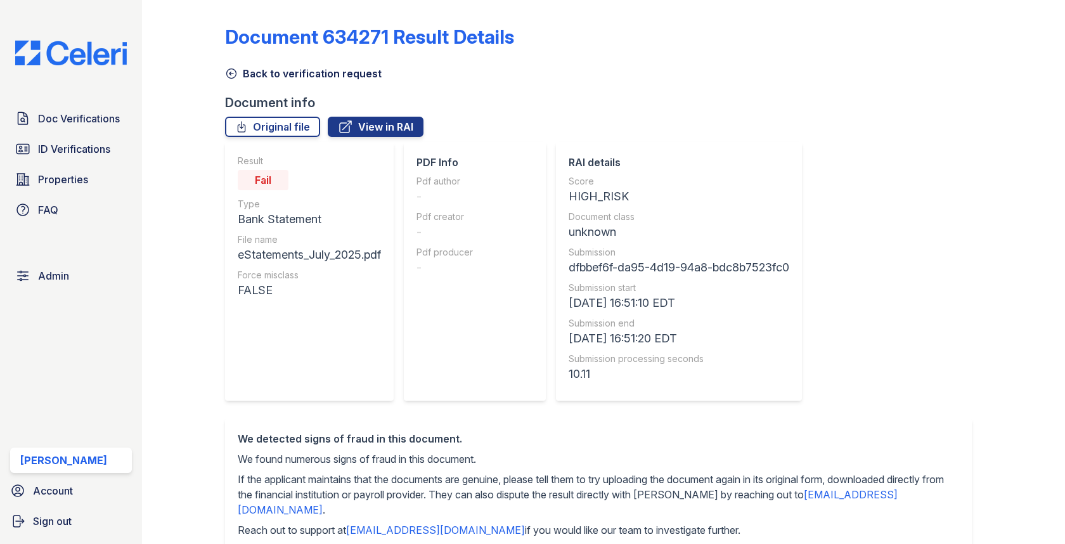
click at [290, 67] on link "Back to verification request" at bounding box center [303, 73] width 157 height 15
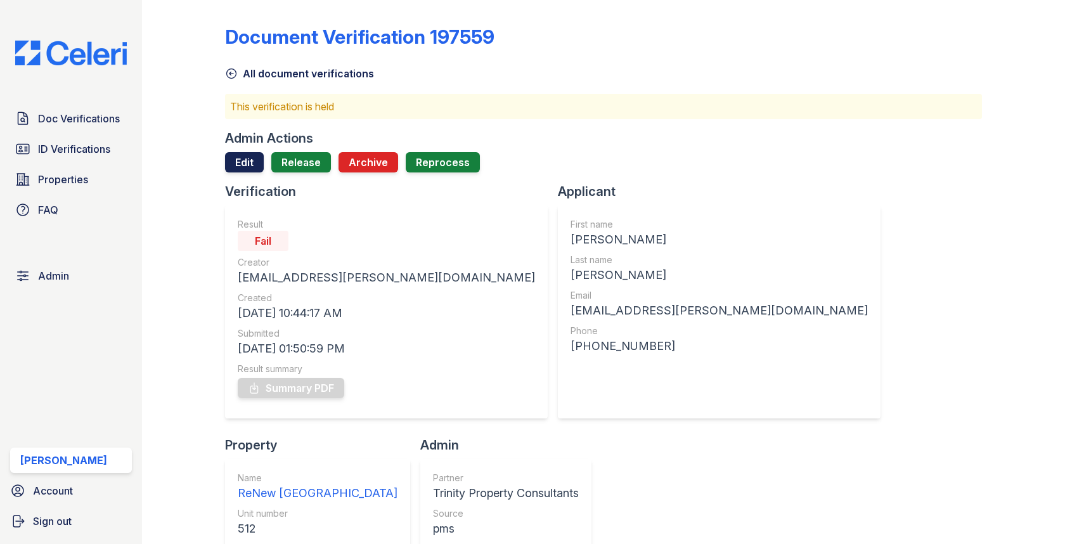
click at [254, 159] on link "Edit" at bounding box center [244, 162] width 39 height 20
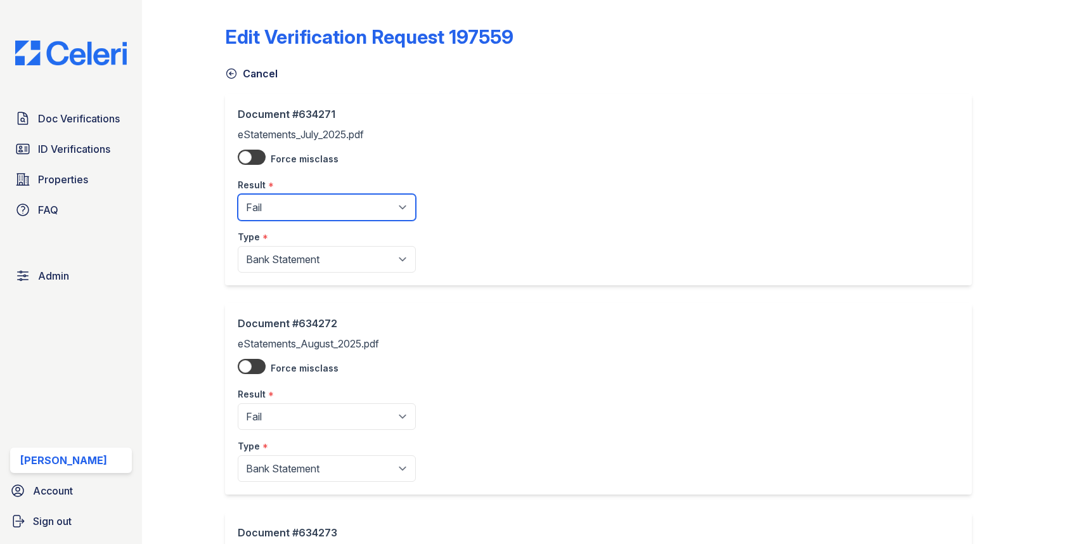
click at [264, 219] on select "Pending Sent Started Processing Pass Fail Caution Error N/A" at bounding box center [327, 207] width 178 height 27
select select "pass"
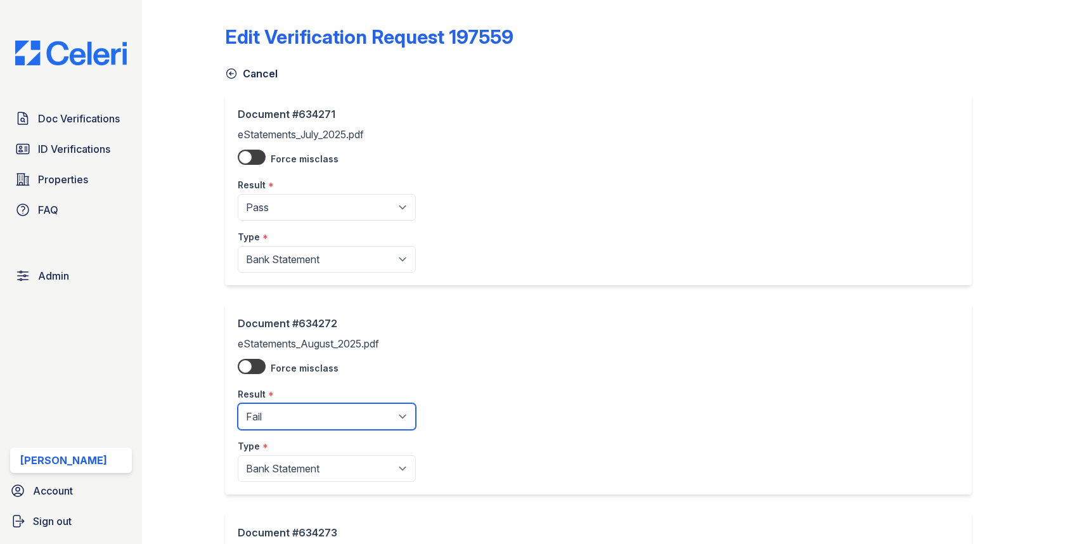
click at [265, 406] on select "Pending Sent Started Processing Pass Fail Caution Error N/A" at bounding box center [327, 416] width 178 height 27
select select "pass"
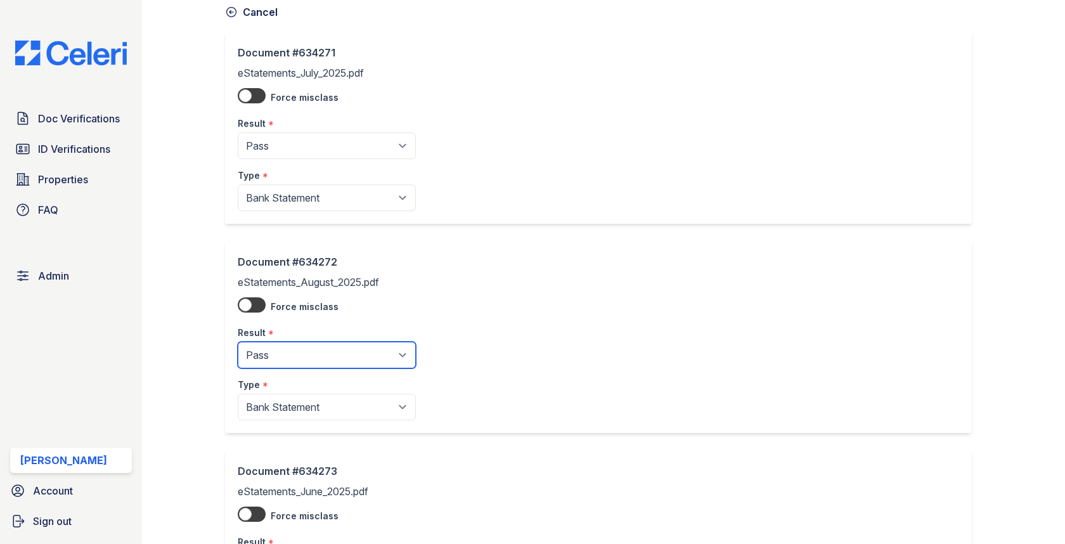
scroll to position [238, 0]
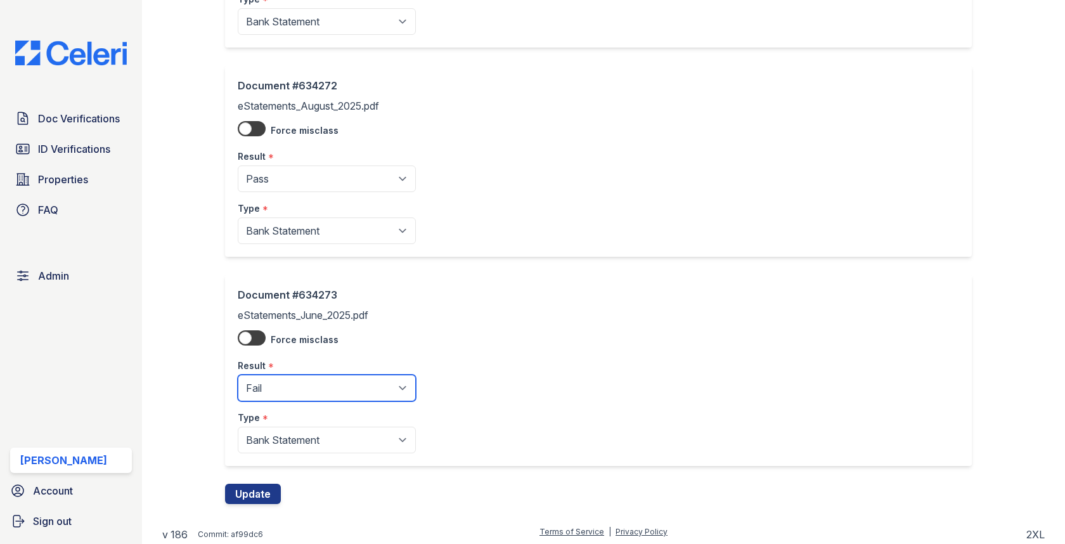
click at [295, 394] on select "Pending Sent Started Processing Pass Fail Caution Error N/A" at bounding box center [327, 388] width 178 height 27
select select "pass"
click at [259, 486] on button "Update" at bounding box center [253, 494] width 56 height 20
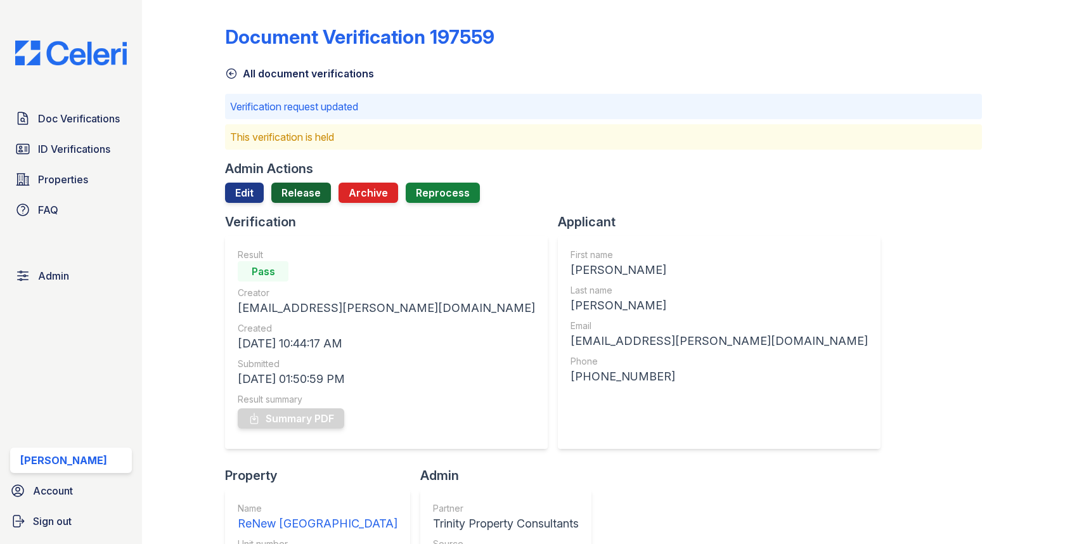
click at [321, 191] on link "Release" at bounding box center [301, 193] width 60 height 20
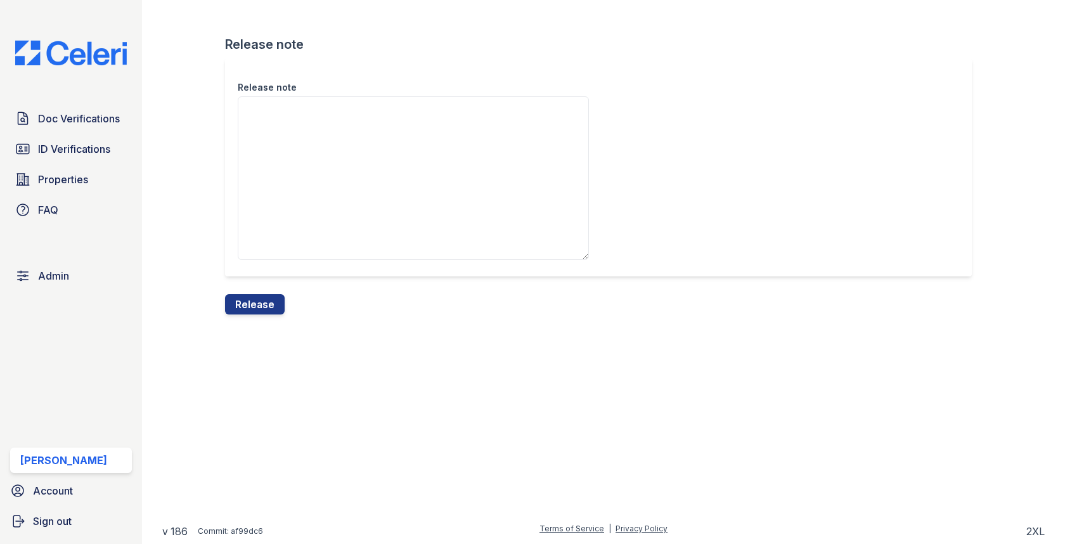
click at [253, 291] on div "Release note" at bounding box center [603, 176] width 756 height 236
click at [253, 299] on button "Release" at bounding box center [255, 304] width 60 height 20
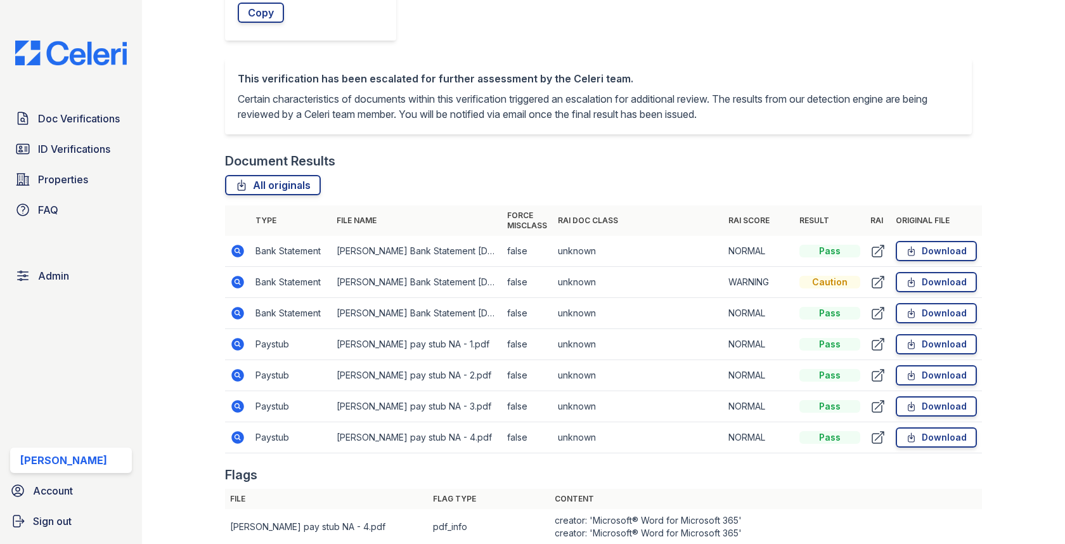
scroll to position [621, 0]
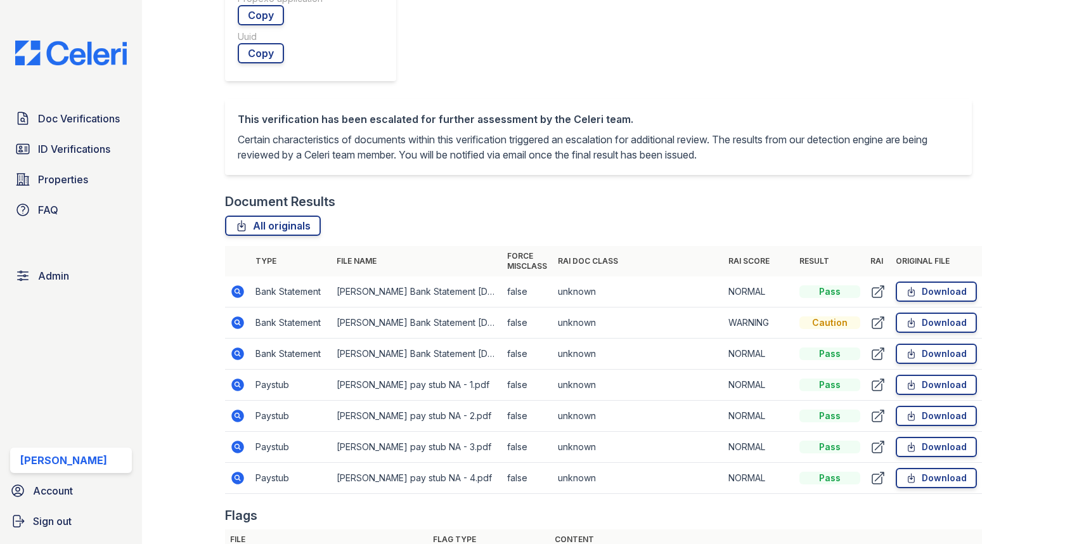
click at [238, 401] on td at bounding box center [237, 416] width 25 height 31
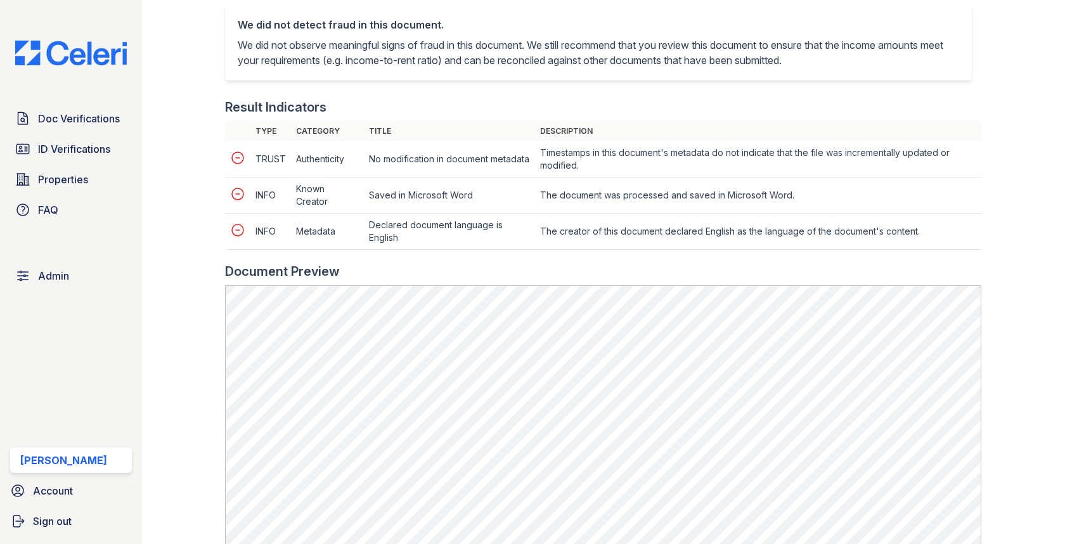
scroll to position [565, 0]
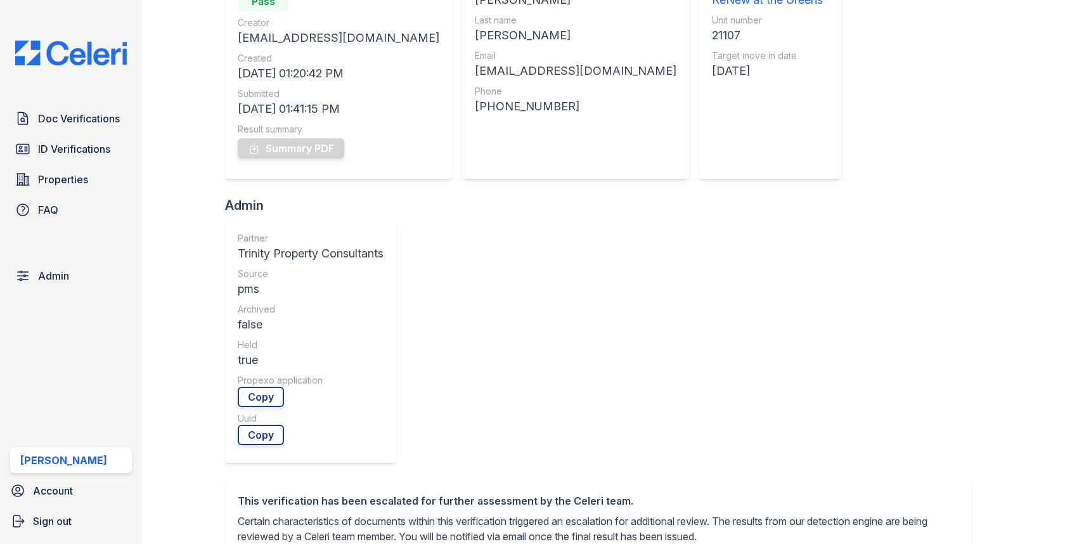
scroll to position [294, 0]
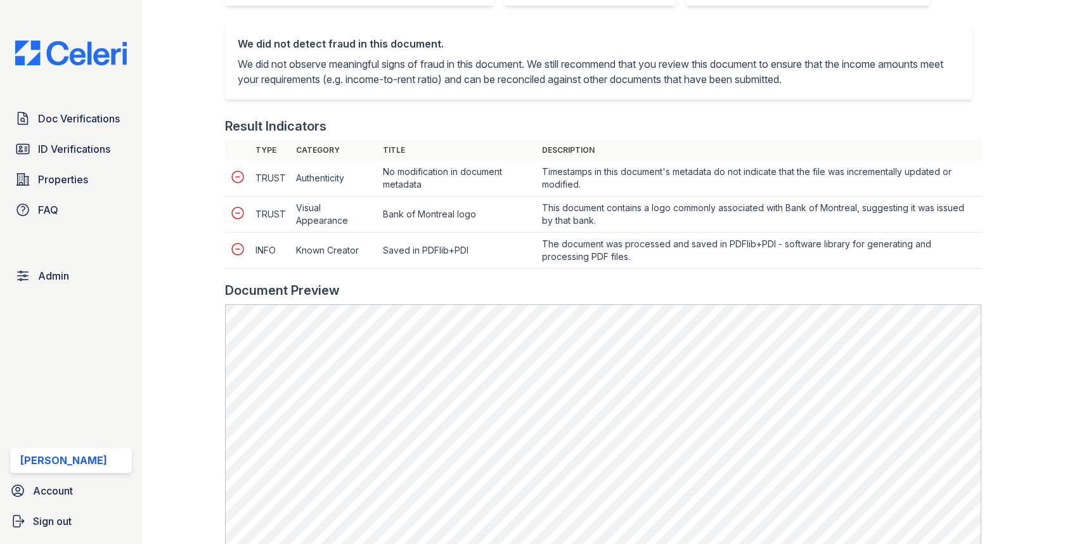
scroll to position [607, 0]
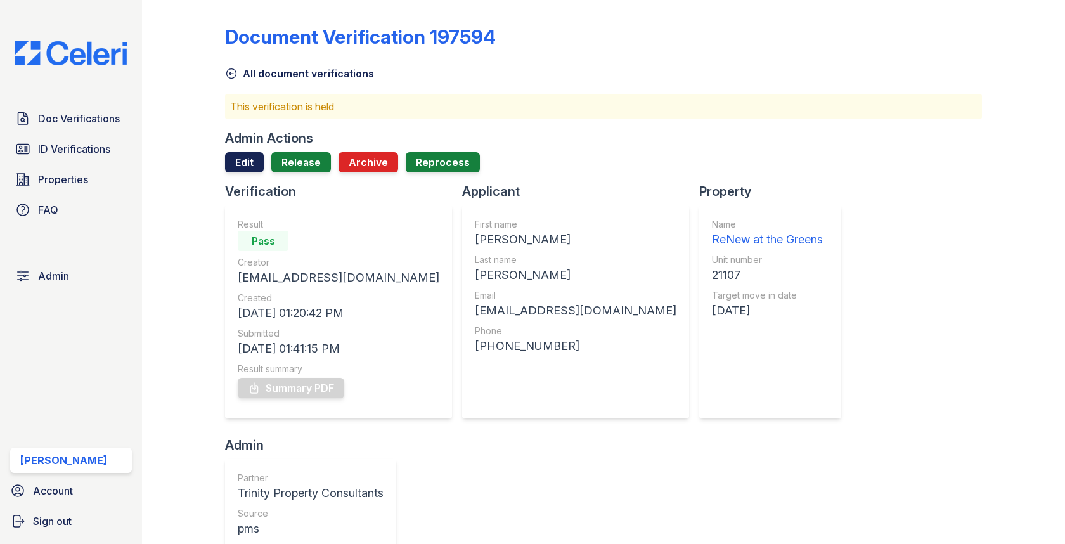
click at [257, 167] on link "Edit" at bounding box center [244, 162] width 39 height 20
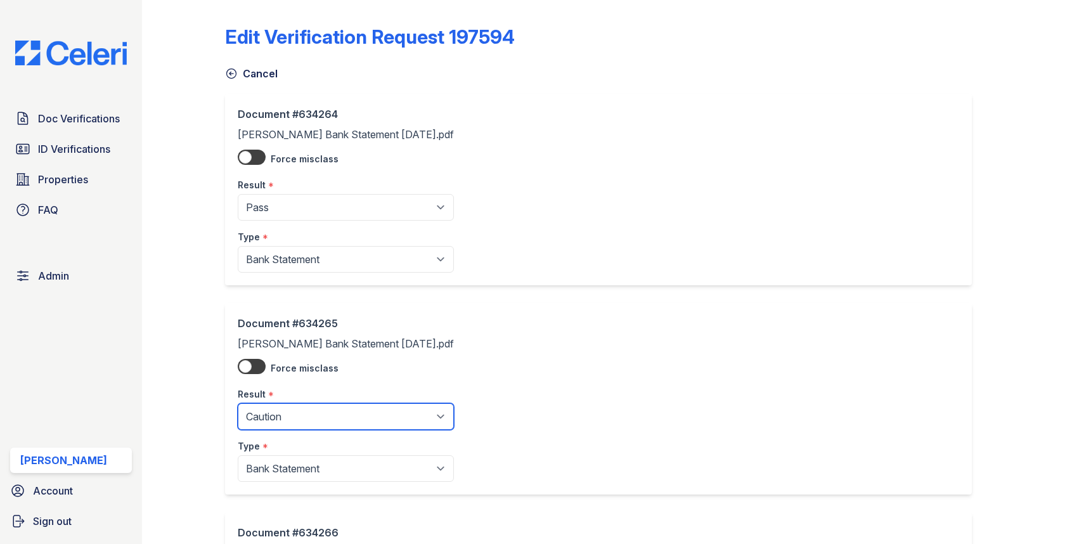
click at [285, 420] on select "Pending Sent Started Processing Pass Fail Caution Error N/A" at bounding box center [346, 416] width 216 height 27
select select "pass"
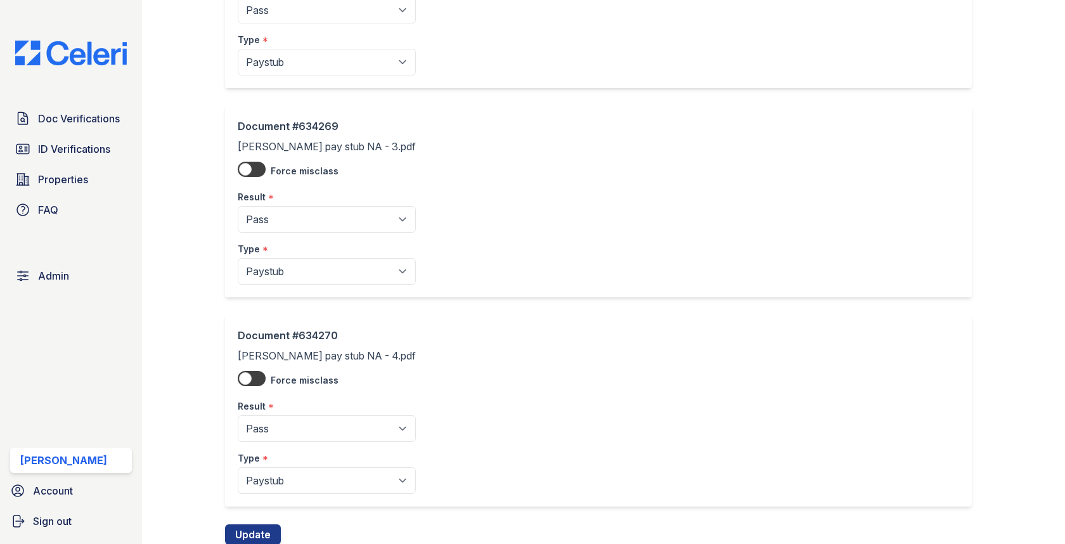
scroll to position [1070, 0]
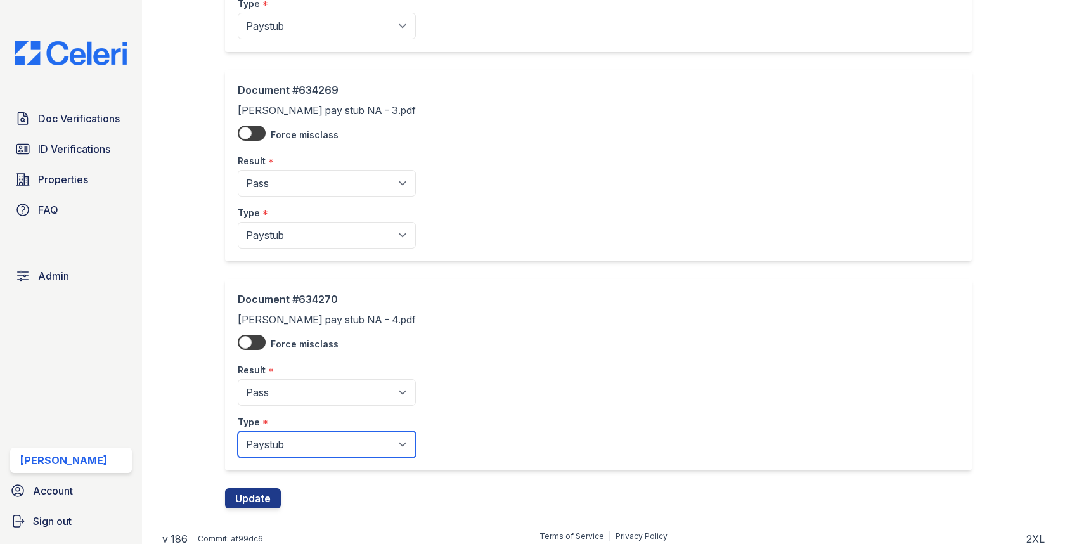
click at [306, 438] on select "Paystub Bank Statement Offer Letter Tax Documents Benefit Award Letter Investme…" at bounding box center [327, 444] width 178 height 27
select select "other"
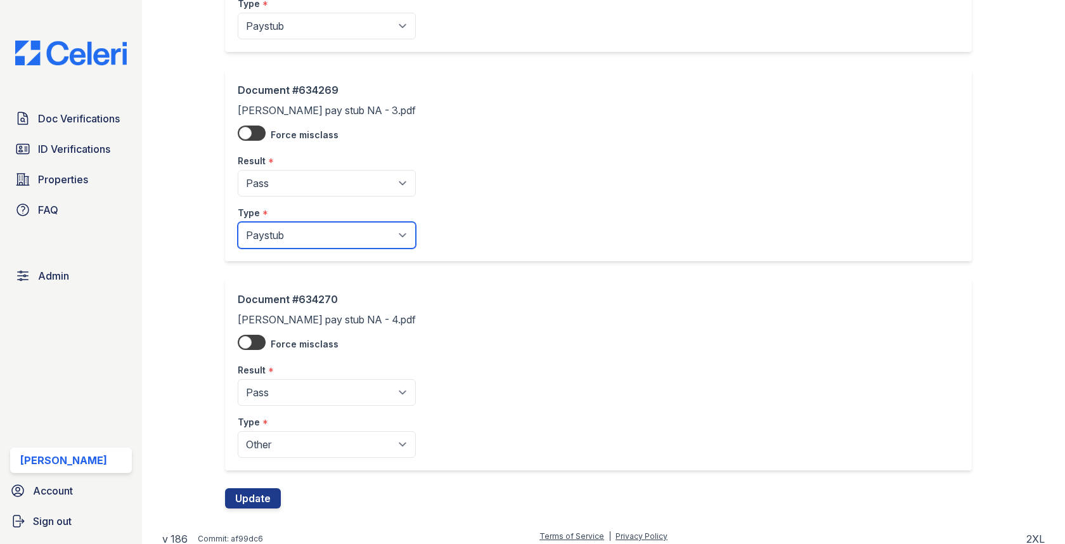
click at [311, 237] on select "Paystub Bank Statement Offer Letter Tax Documents Benefit Award Letter Investme…" at bounding box center [327, 235] width 178 height 27
select select "other"
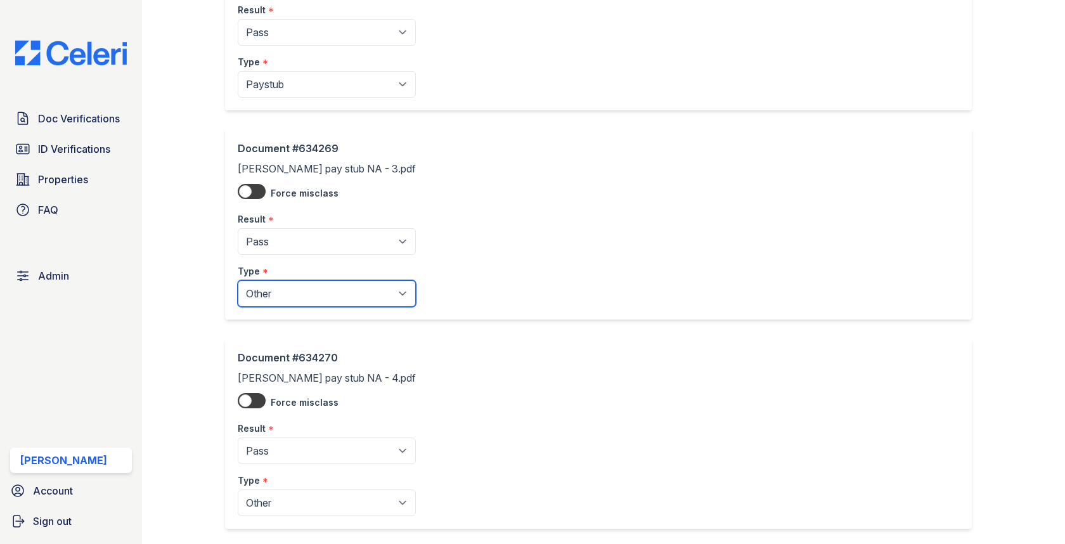
scroll to position [885, 0]
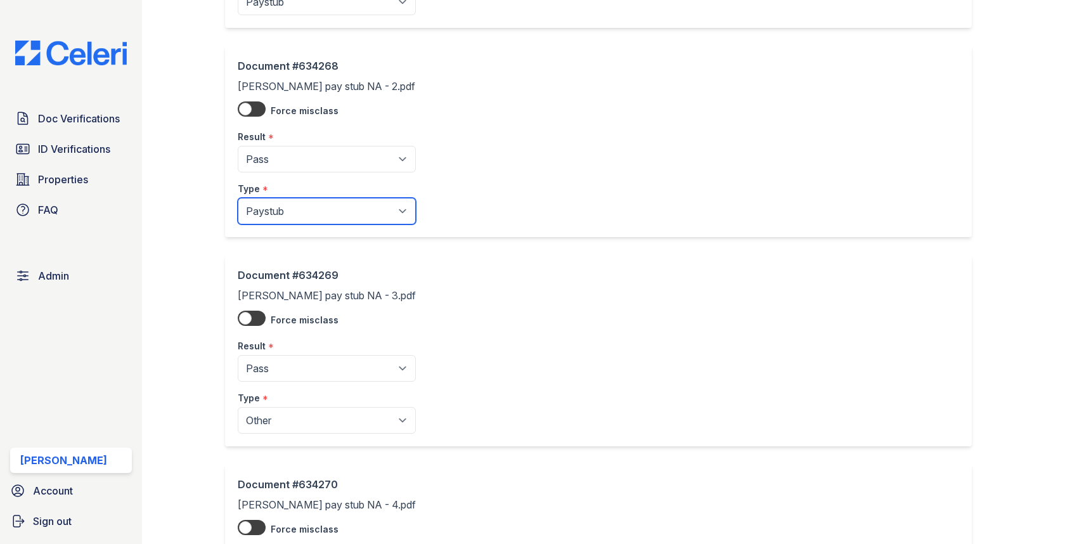
click at [300, 204] on select "Paystub Bank Statement Offer Letter Tax Documents Benefit Award Letter Investme…" at bounding box center [327, 211] width 178 height 27
select select "other"
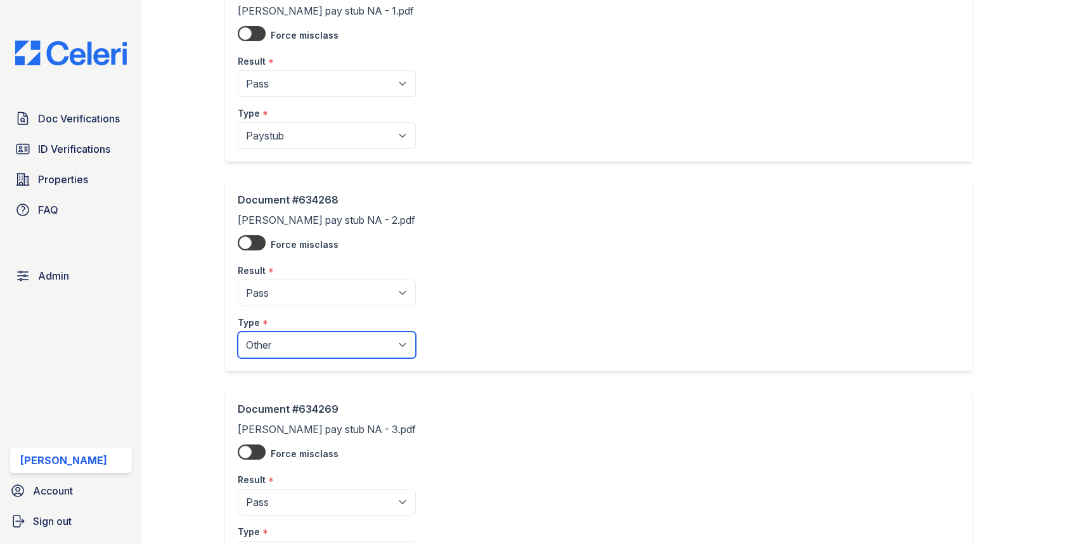
scroll to position [671, 0]
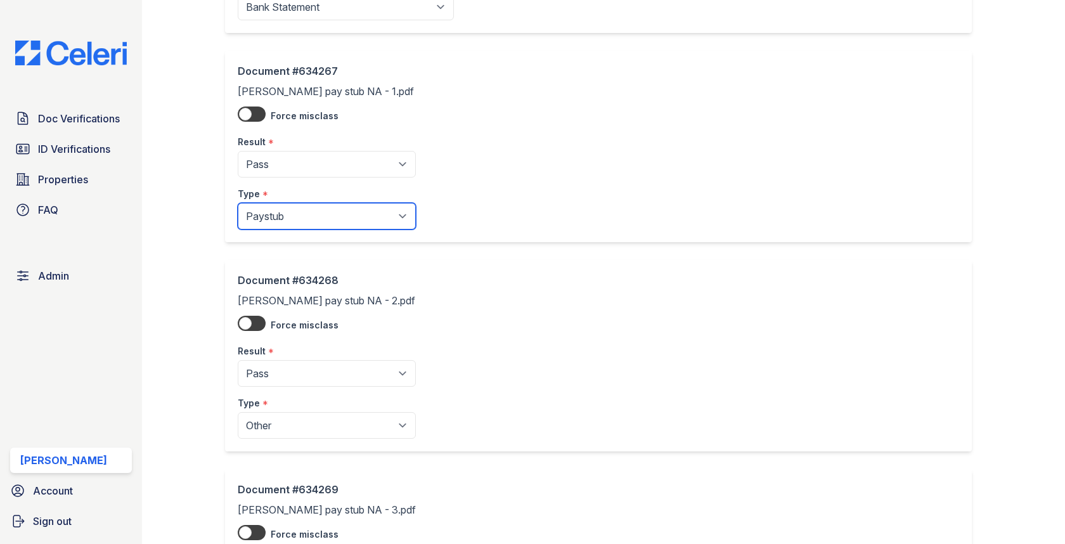
click at [305, 219] on select "Paystub Bank Statement Offer Letter Tax Documents Benefit Award Letter Investme…" at bounding box center [327, 216] width 178 height 27
select select "other"
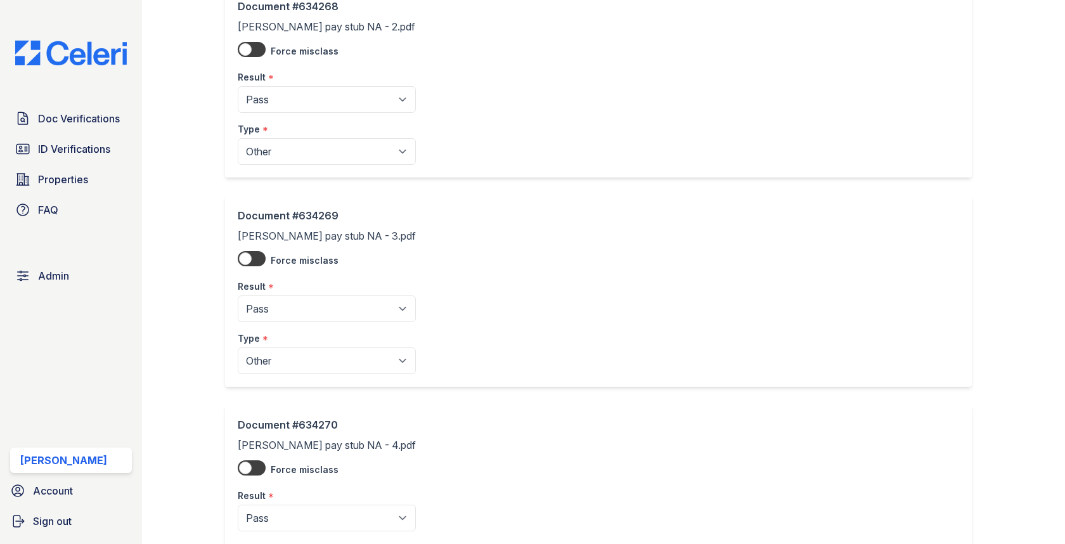
scroll to position [1070, 0]
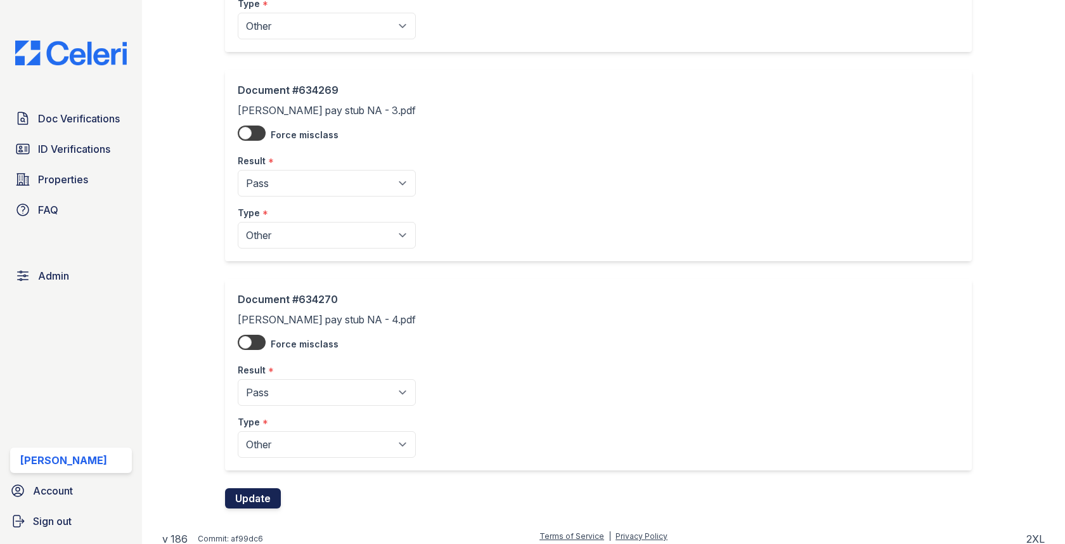
click at [252, 488] on button "Update" at bounding box center [253, 498] width 56 height 20
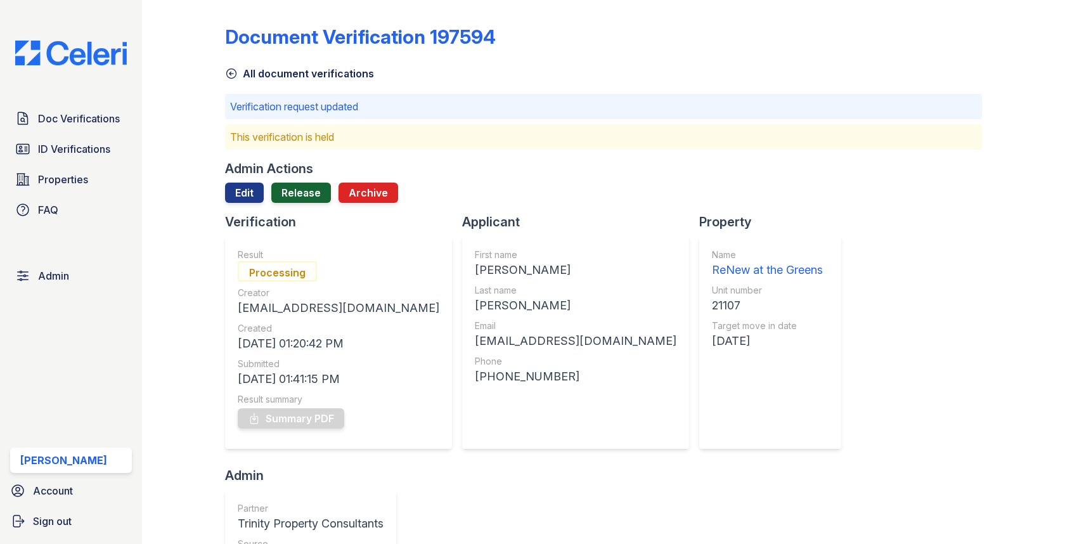
click at [309, 187] on link "Release" at bounding box center [301, 193] width 60 height 20
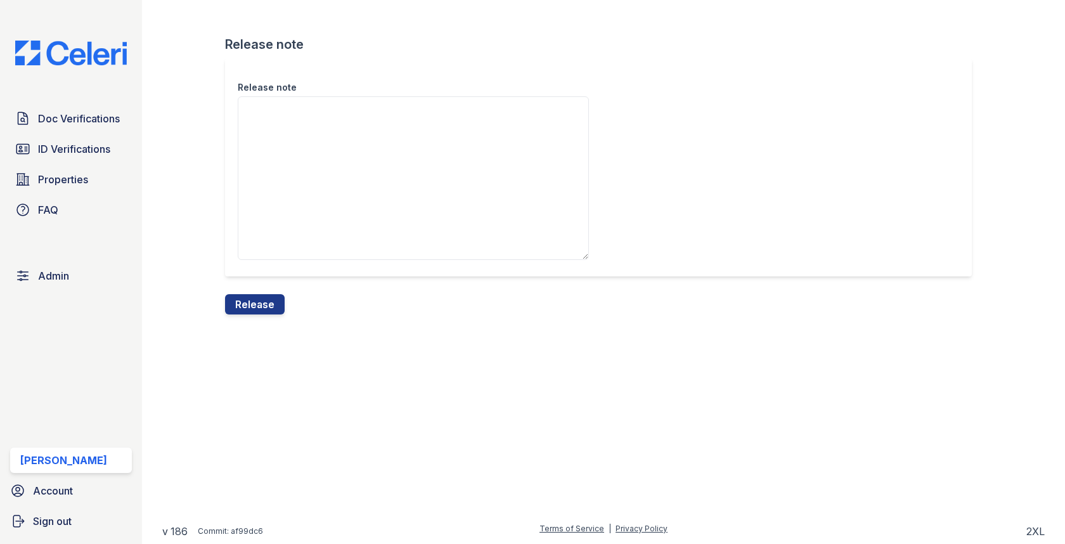
click at [264, 292] on div "Release note" at bounding box center [603, 176] width 756 height 236
click at [268, 297] on button "Release" at bounding box center [255, 304] width 60 height 20
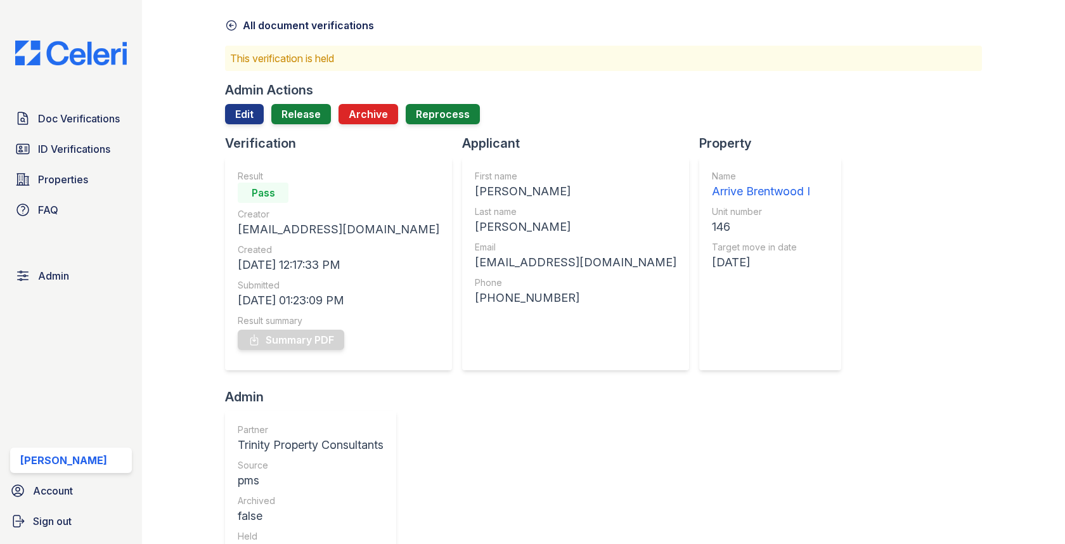
scroll to position [9, 0]
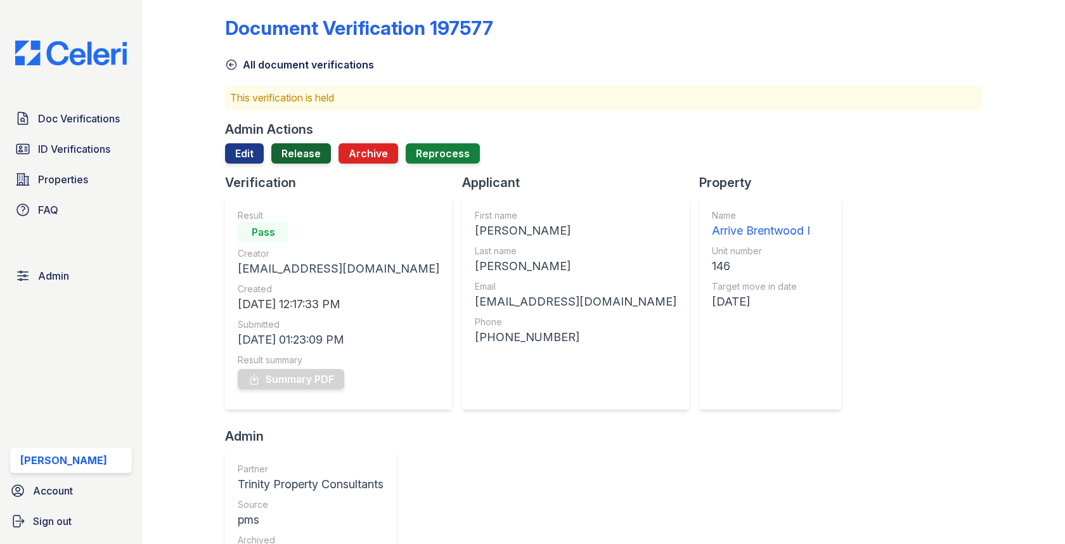
click at [317, 158] on link "Release" at bounding box center [301, 153] width 60 height 20
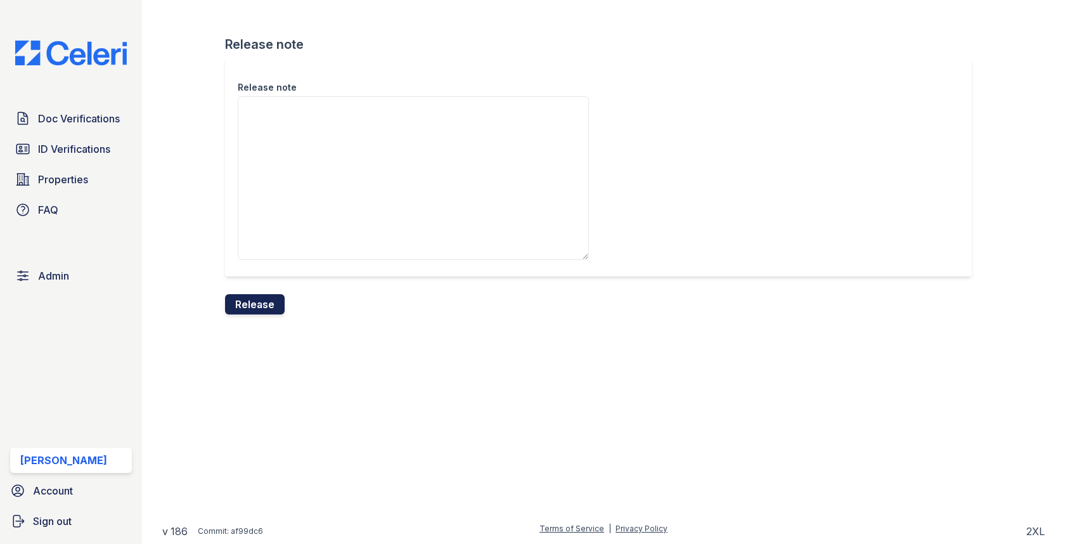
click at [263, 297] on button "Release" at bounding box center [255, 304] width 60 height 20
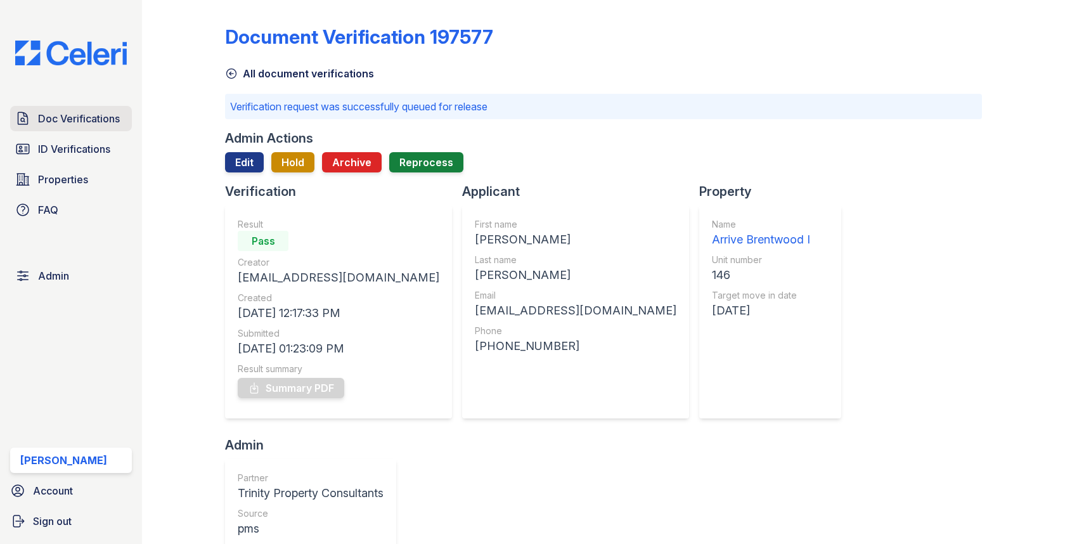
click at [117, 126] on link "Doc Verifications" at bounding box center [71, 118] width 122 height 25
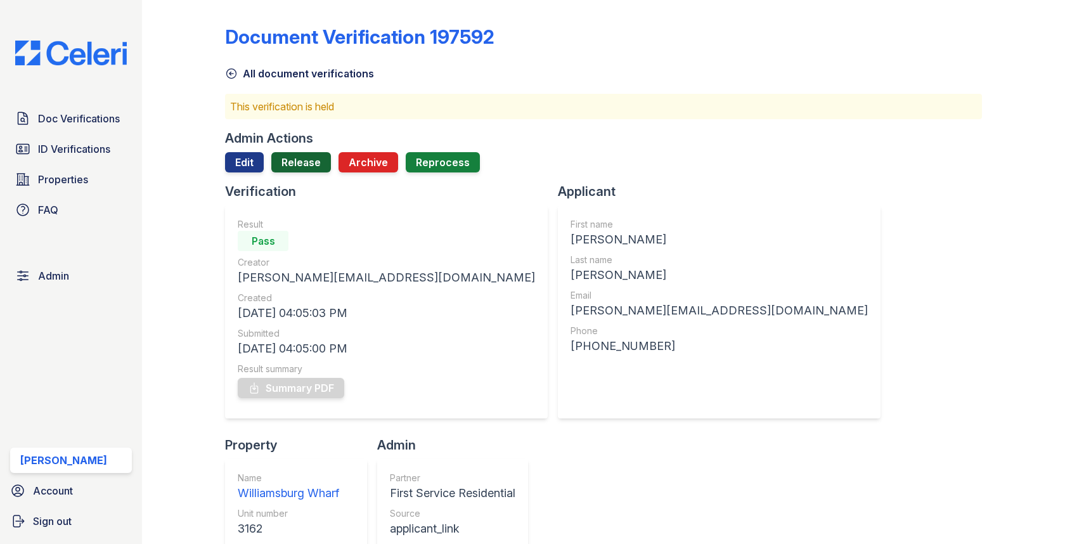
click at [300, 169] on link "Release" at bounding box center [301, 162] width 60 height 20
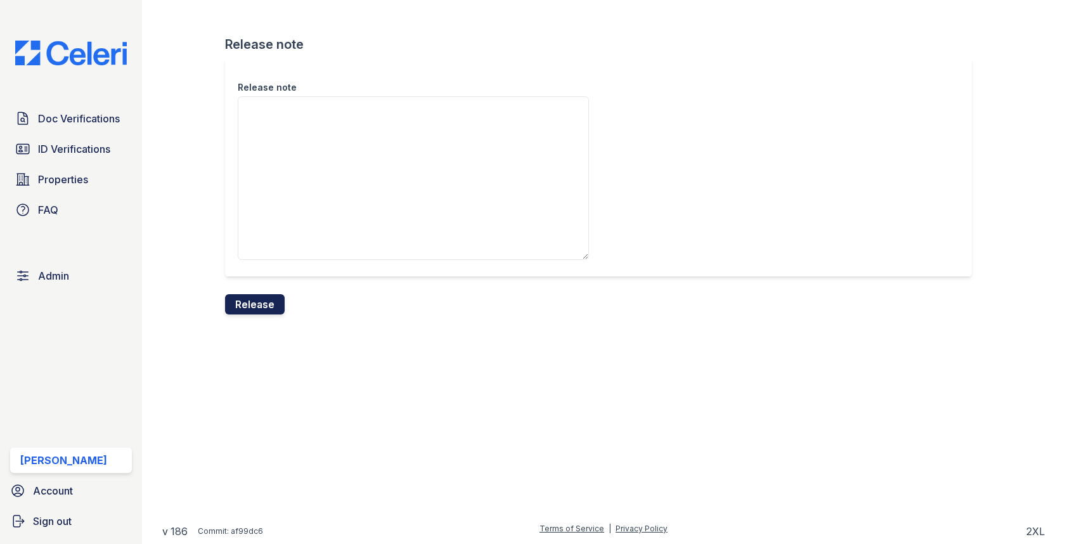
click at [255, 300] on button "Release" at bounding box center [255, 304] width 60 height 20
